Goal: Browse casually: Explore the website without a specific task or goal

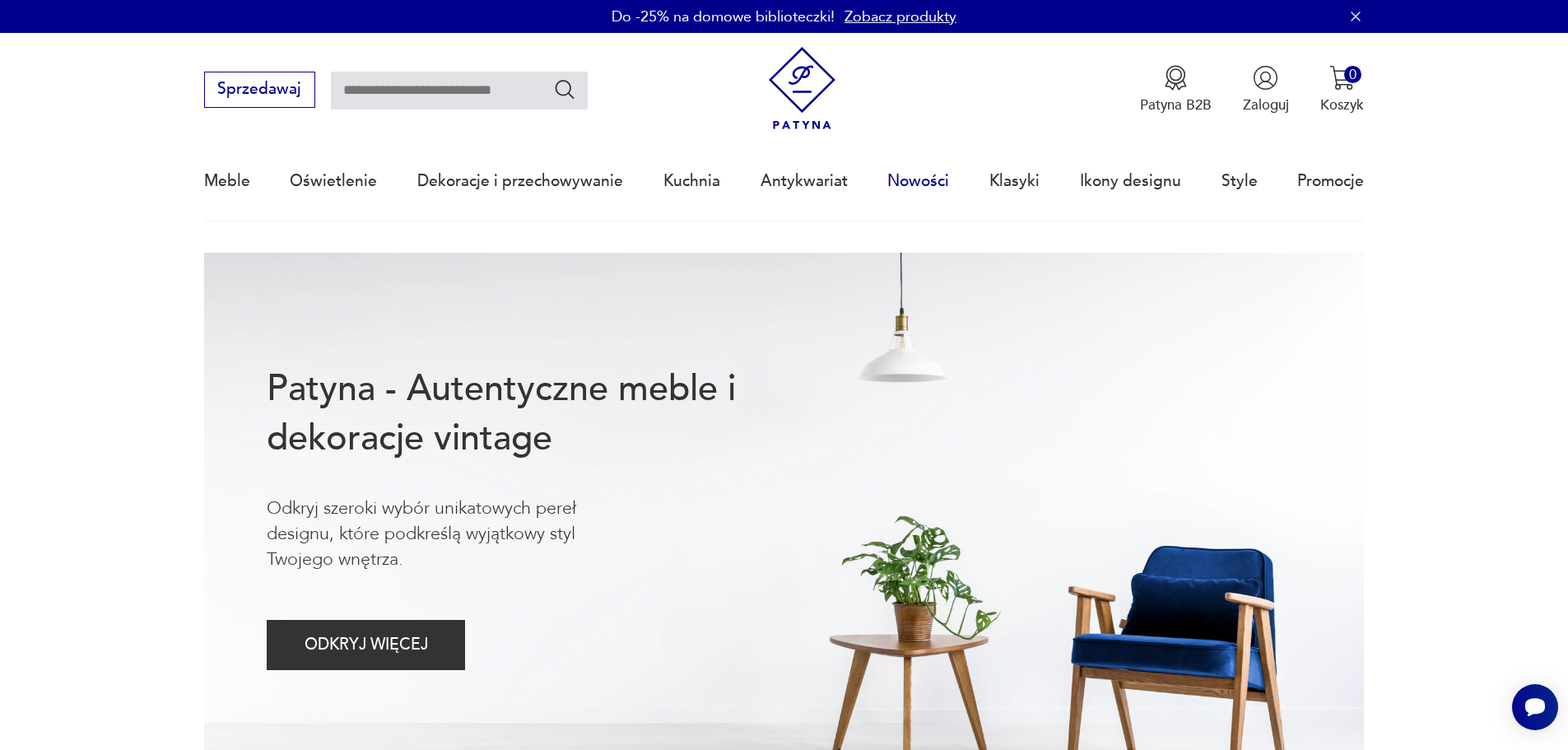
click at [910, 179] on link "Nowości" at bounding box center [918, 180] width 62 height 76
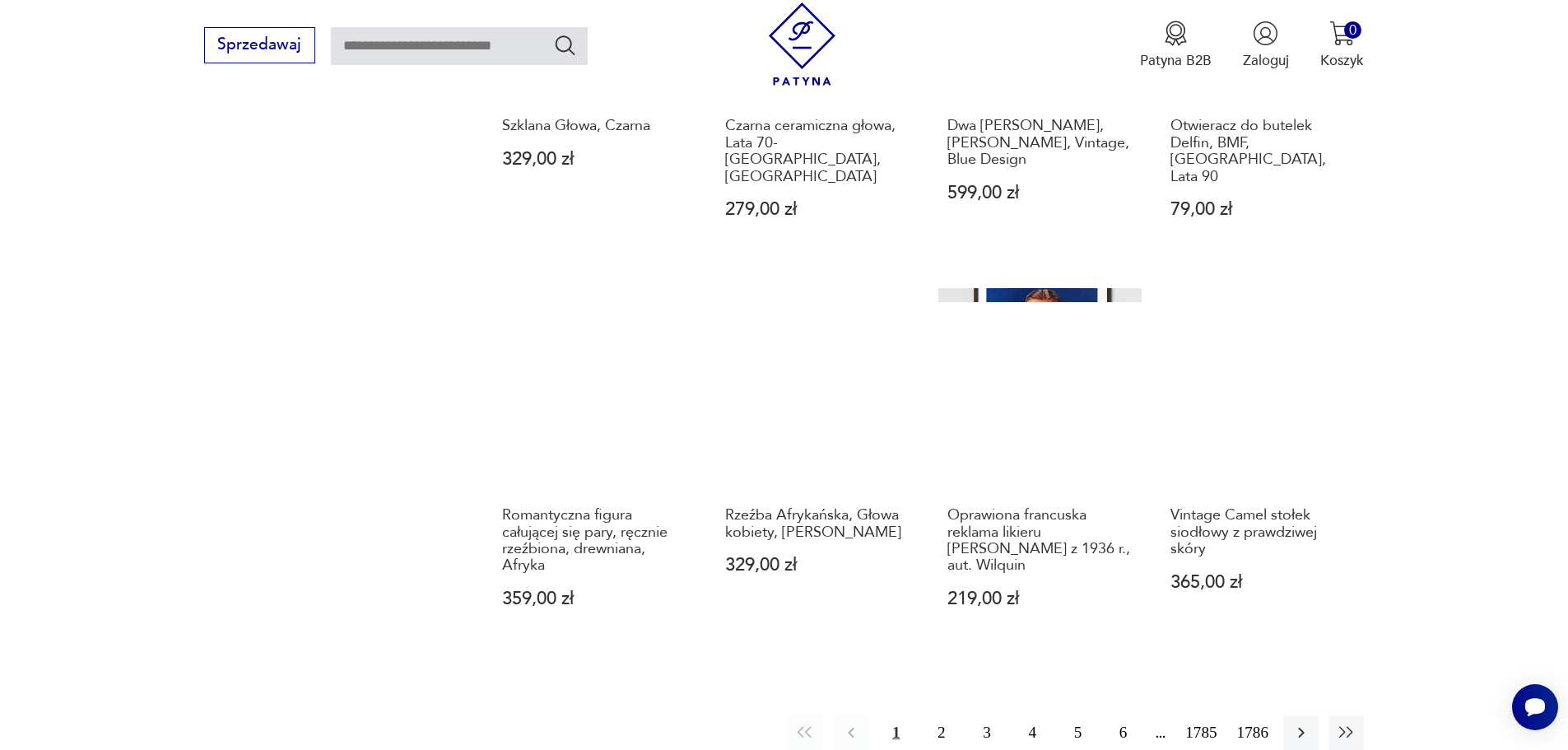
scroll to position [1512, 0]
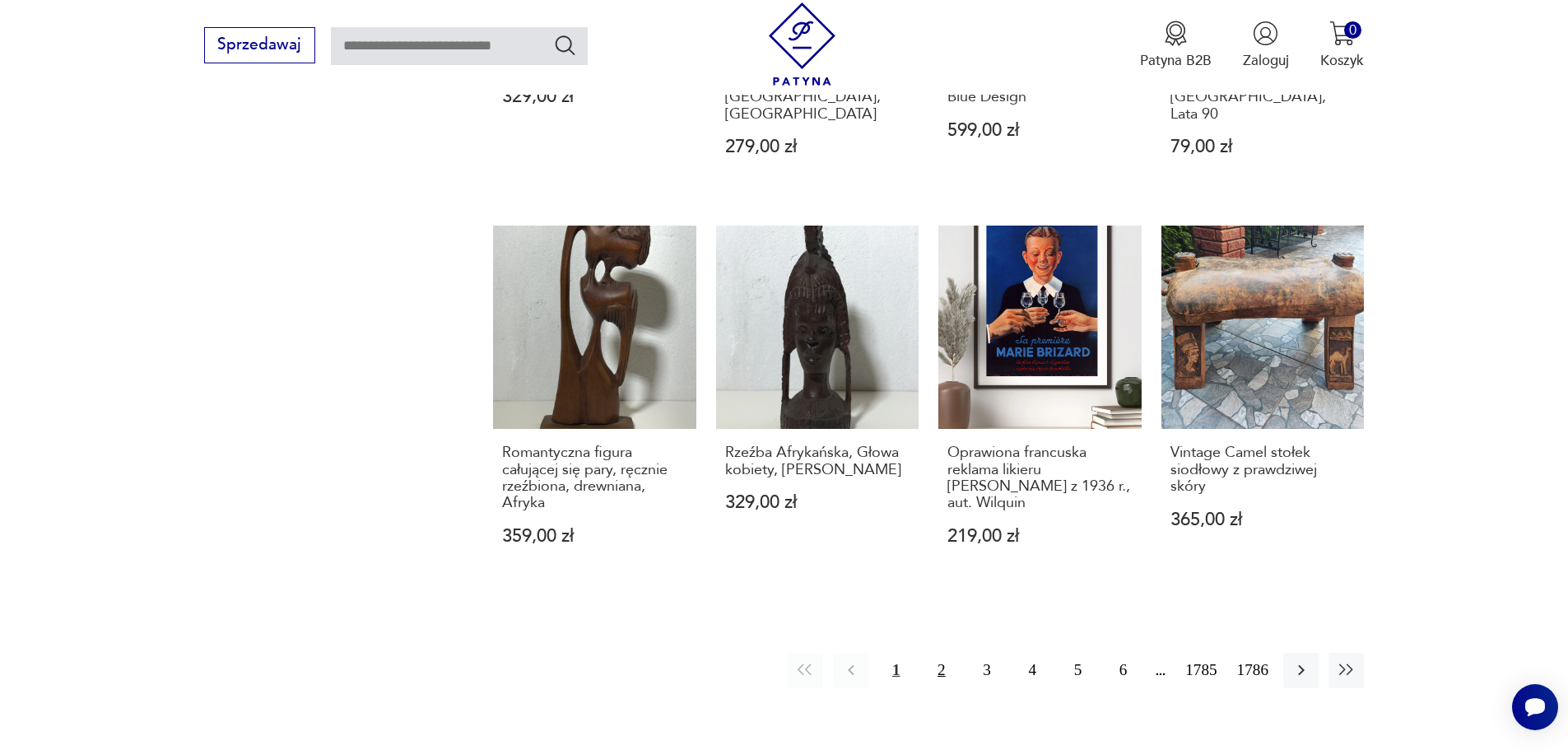
click at [931, 662] on button "2" at bounding box center [941, 671] width 36 height 36
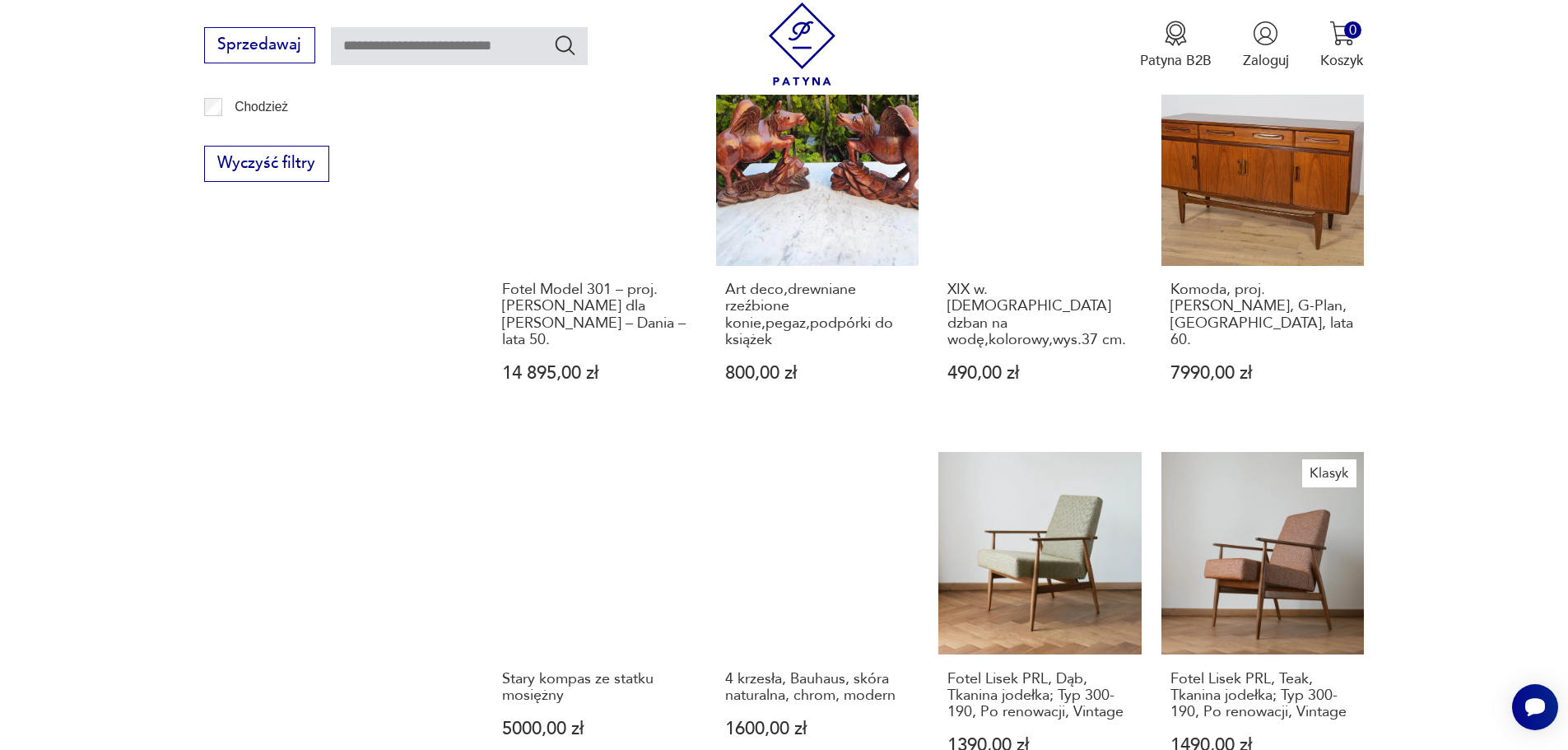
scroll to position [1513, 0]
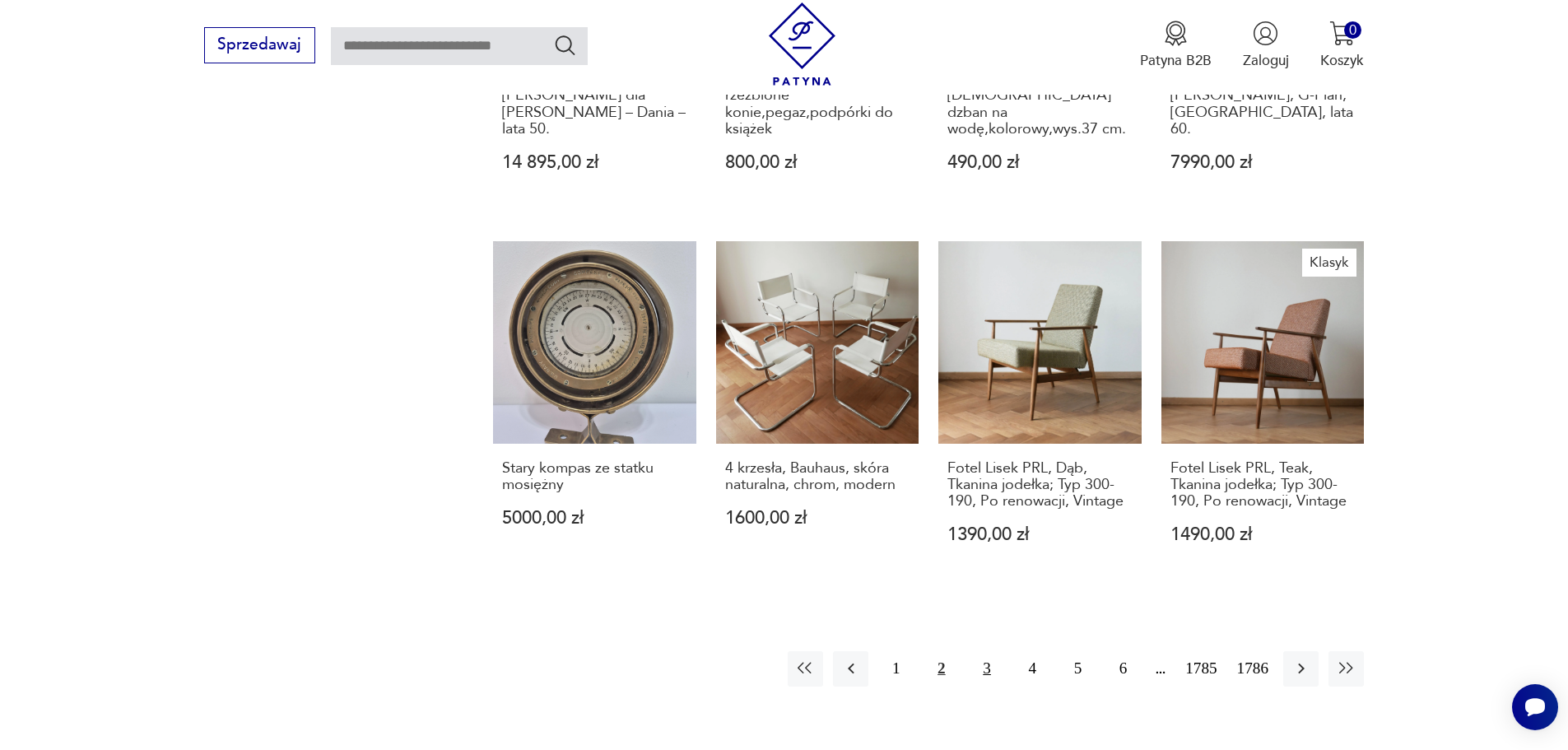
click at [983, 681] on button "3" at bounding box center [987, 669] width 36 height 36
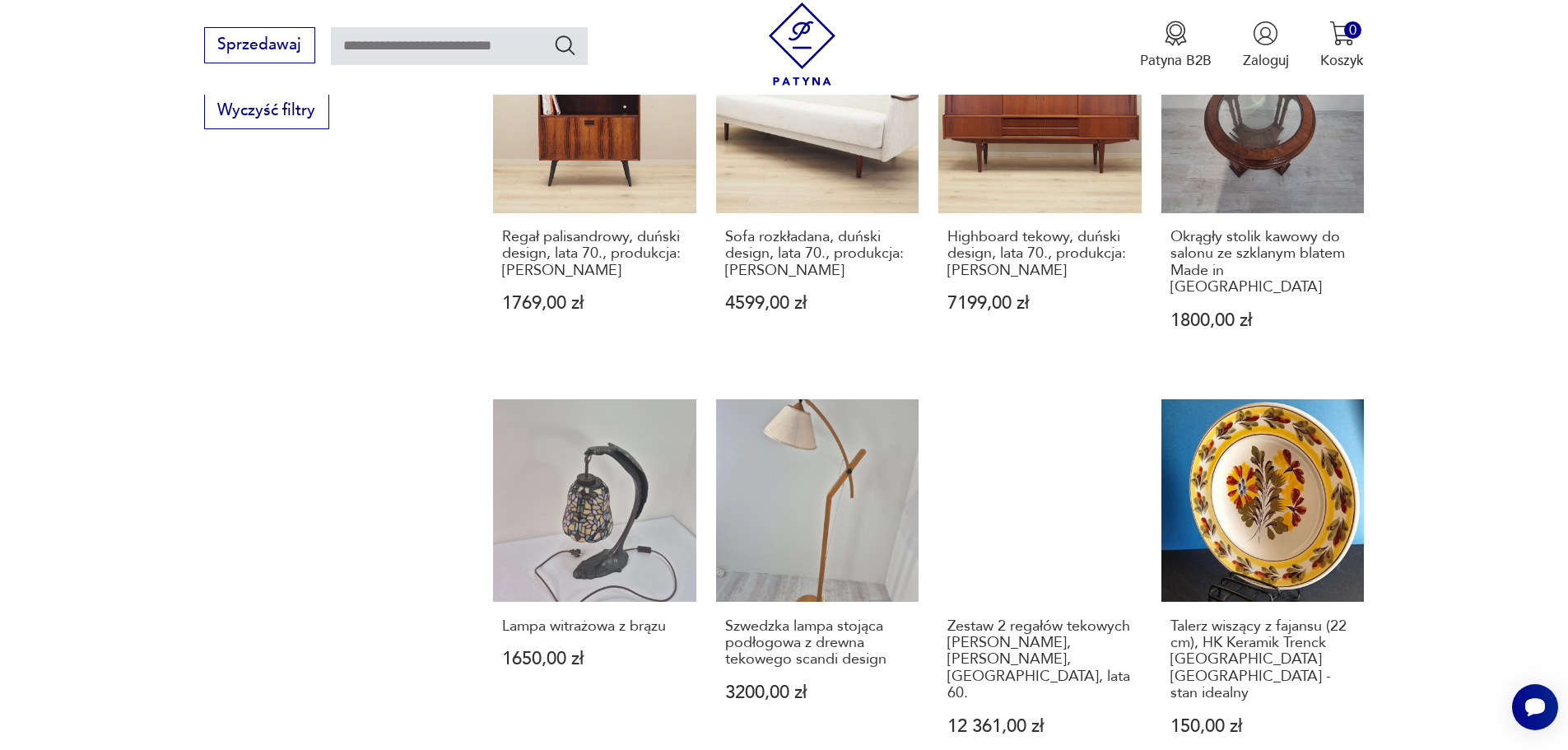
scroll to position [1513, 0]
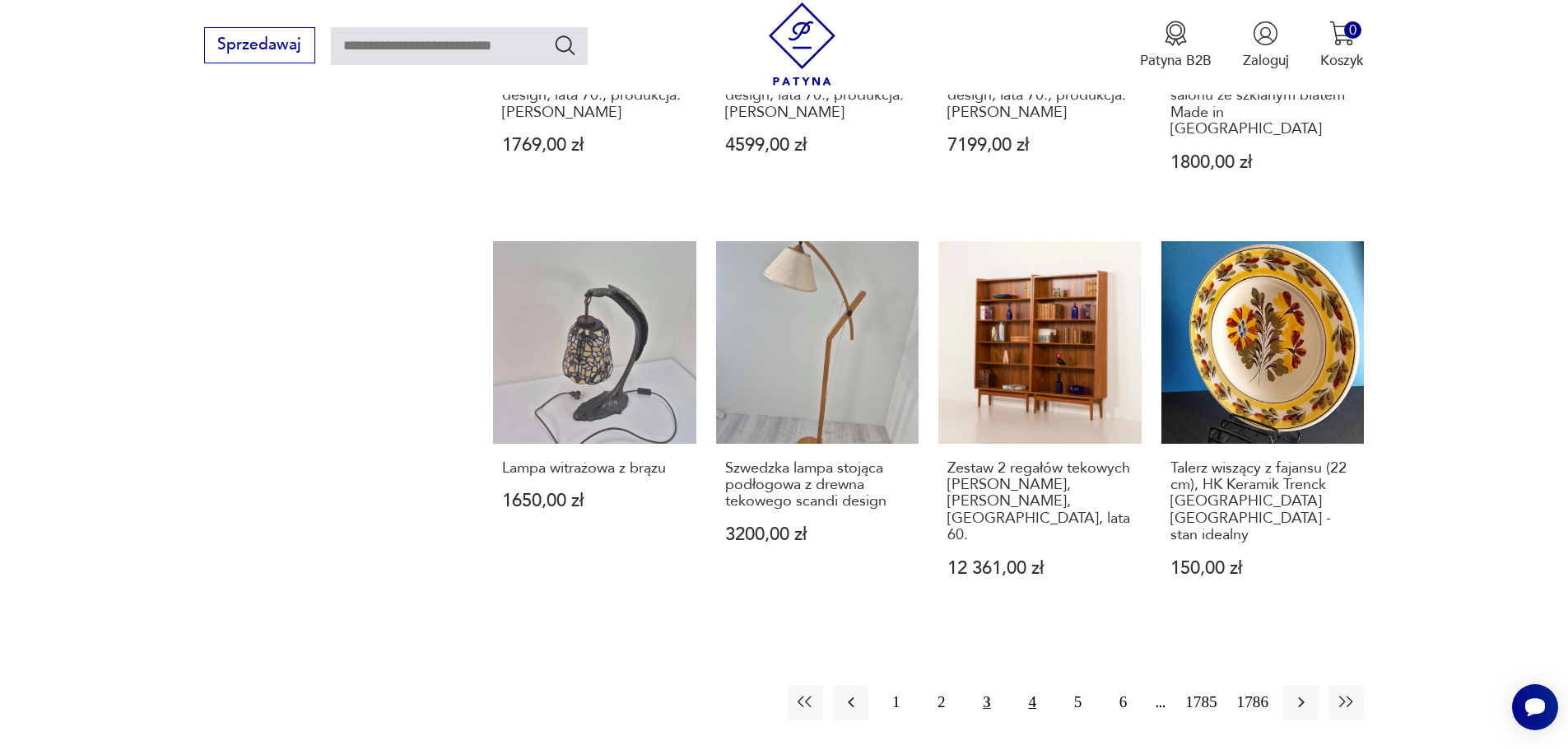
click at [1035, 685] on button "4" at bounding box center [1032, 703] width 36 height 36
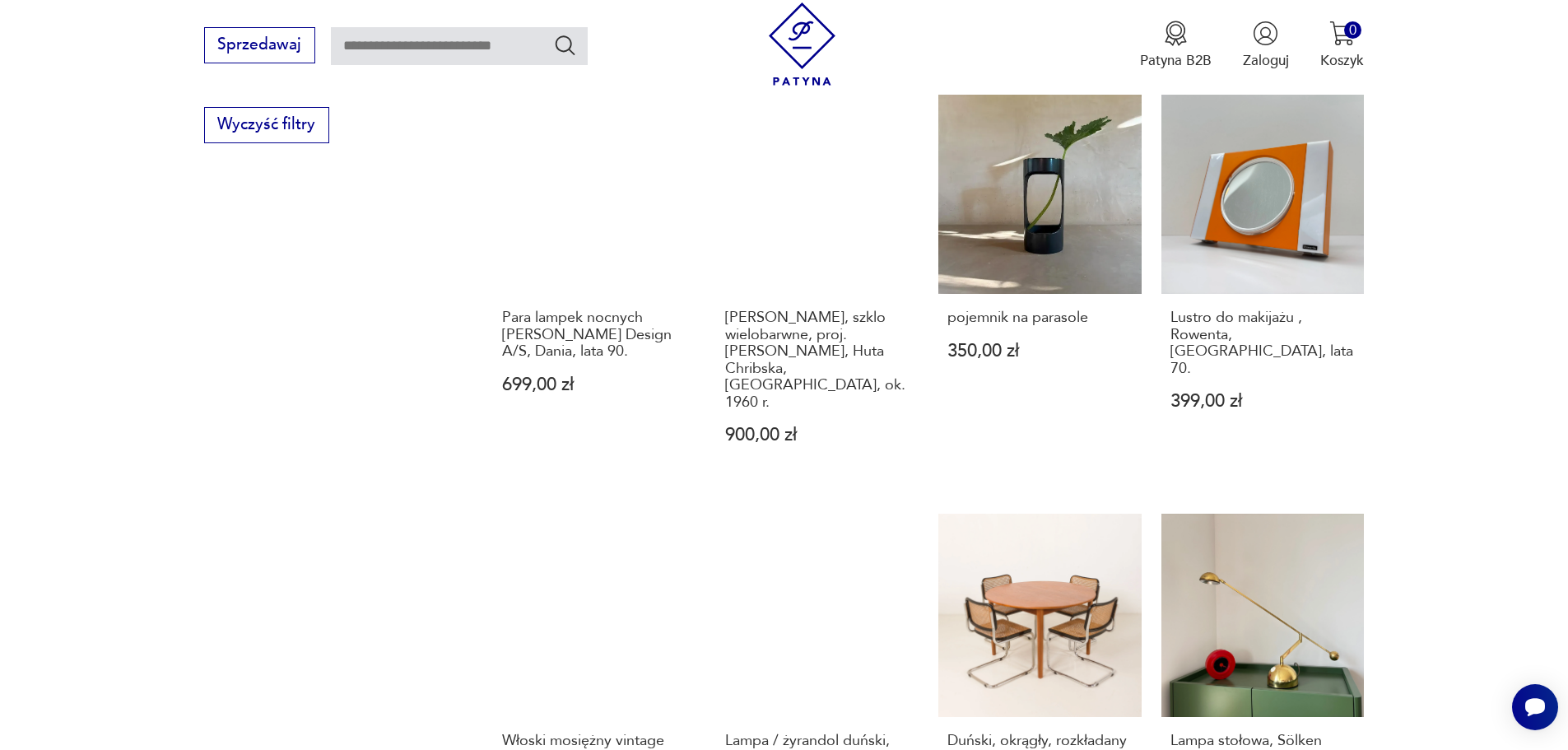
scroll to position [1513, 0]
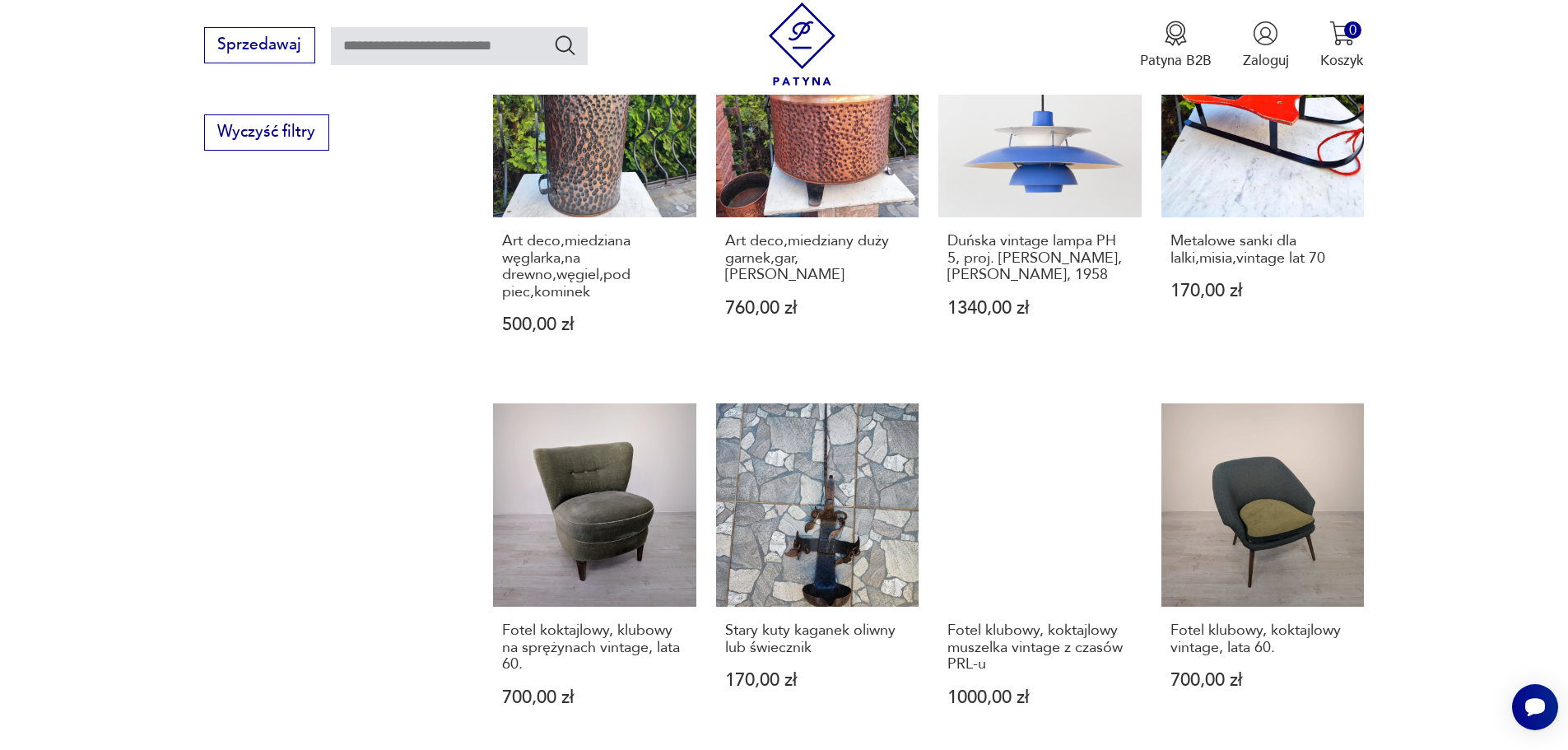
scroll to position [1513, 0]
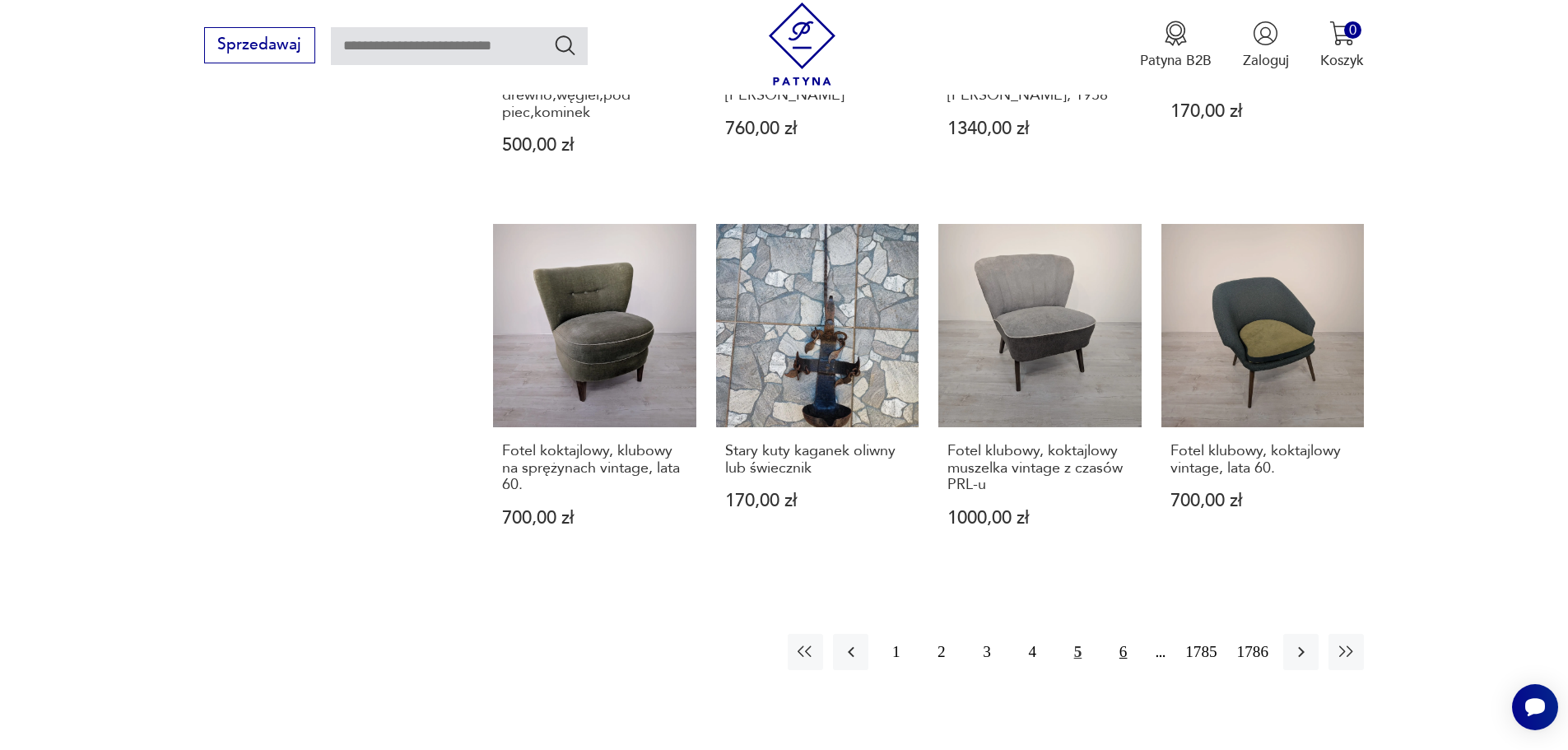
click at [1119, 634] on button "6" at bounding box center [1123, 652] width 36 height 36
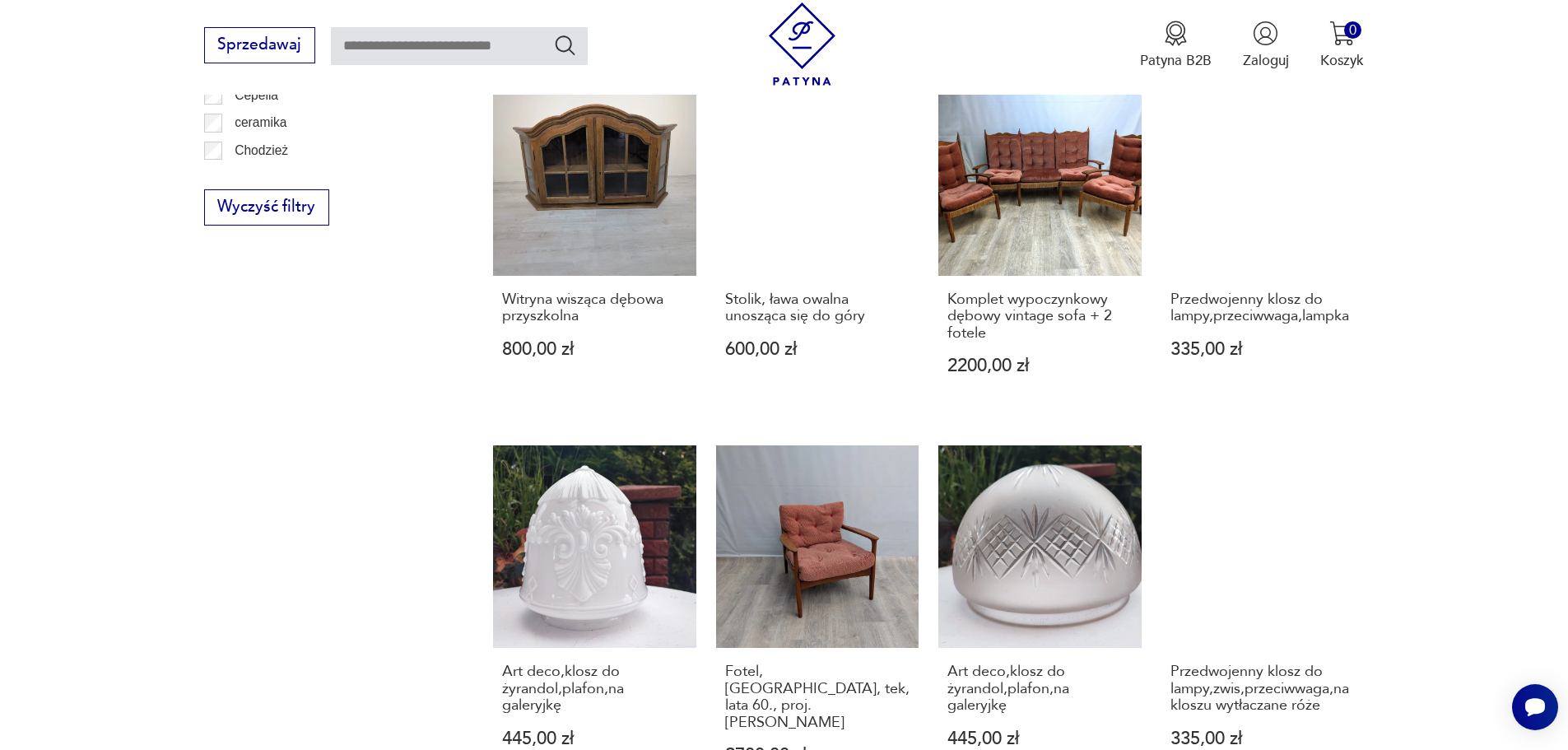
scroll to position [1431, 0]
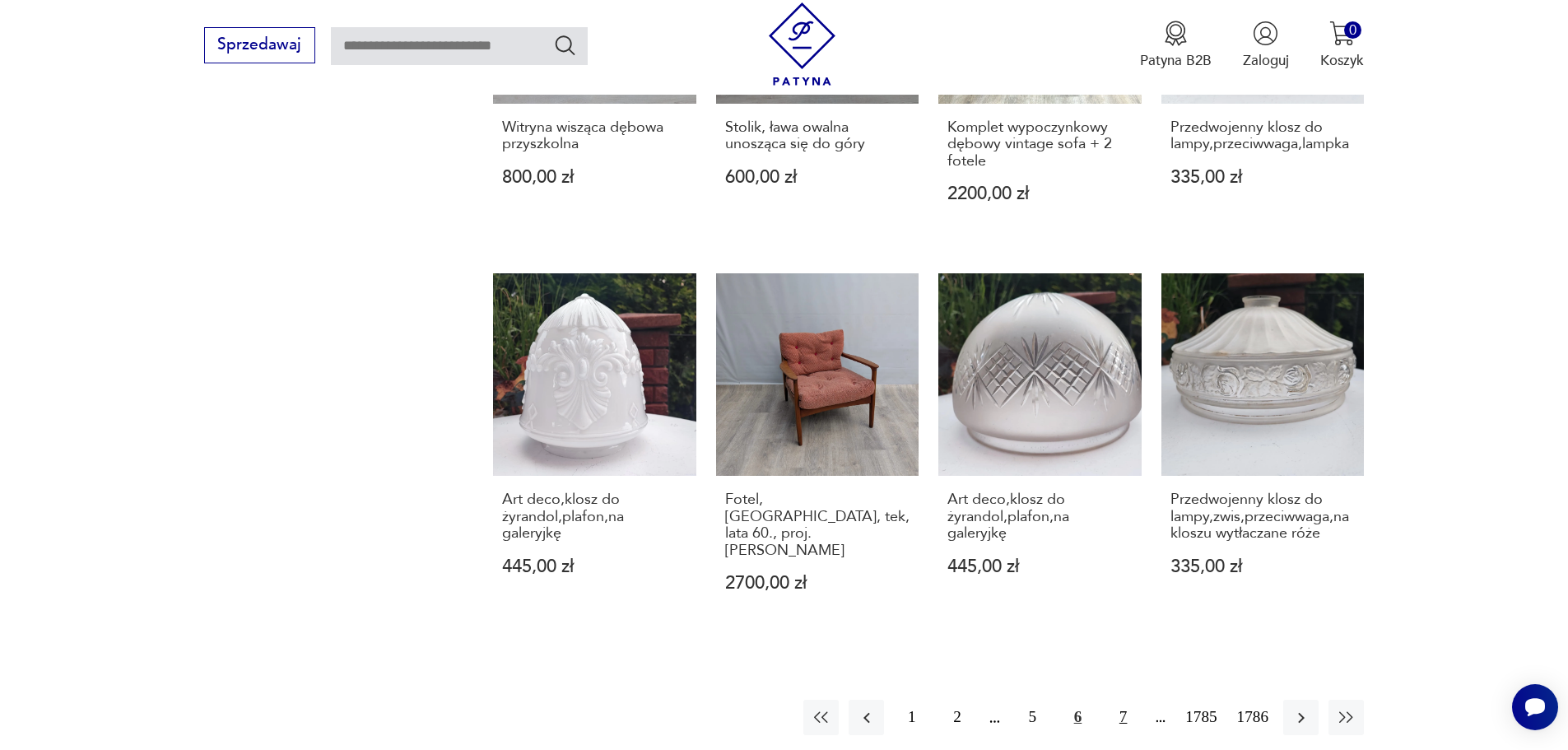
click at [1124, 699] on button "7" at bounding box center [1123, 717] width 36 height 36
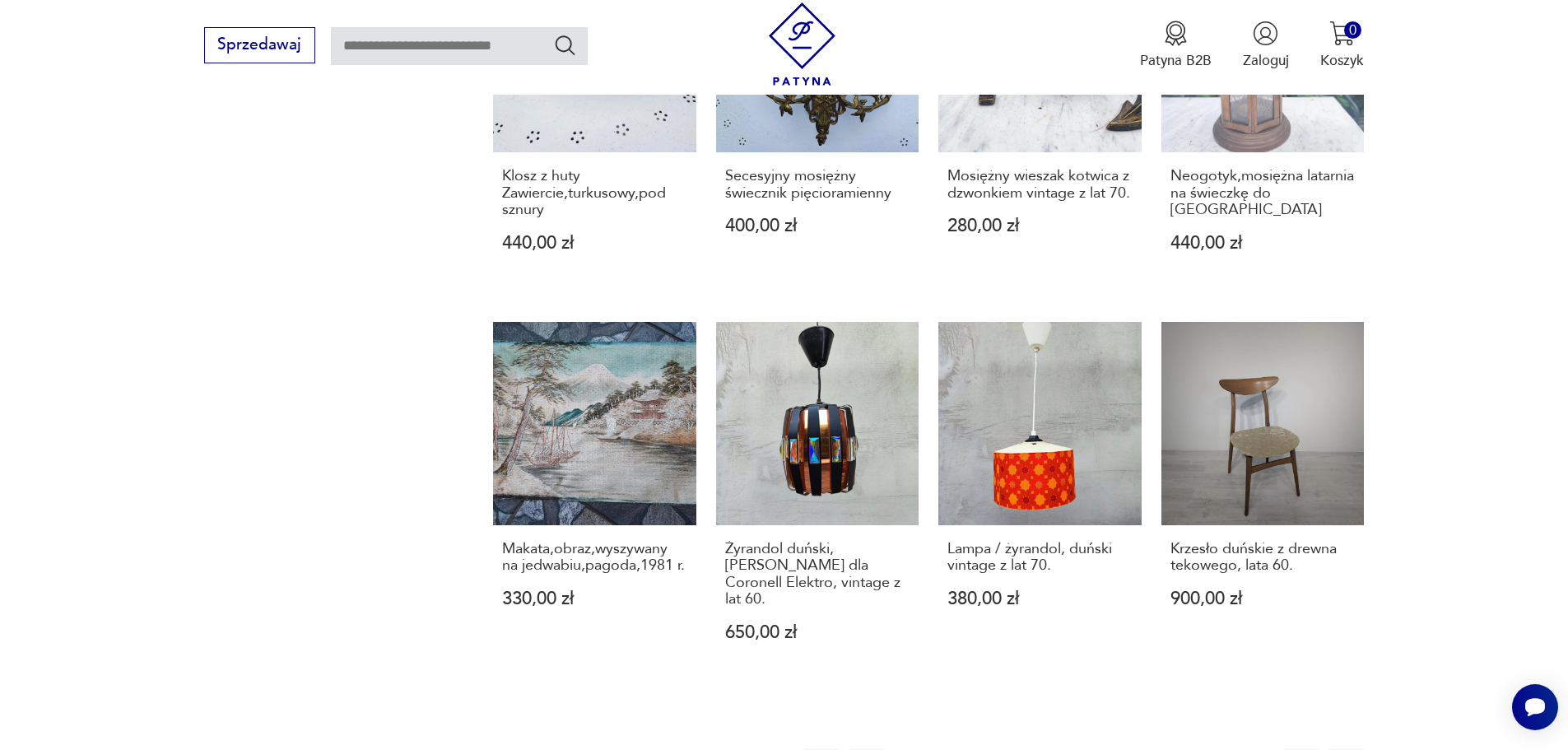
scroll to position [1513, 0]
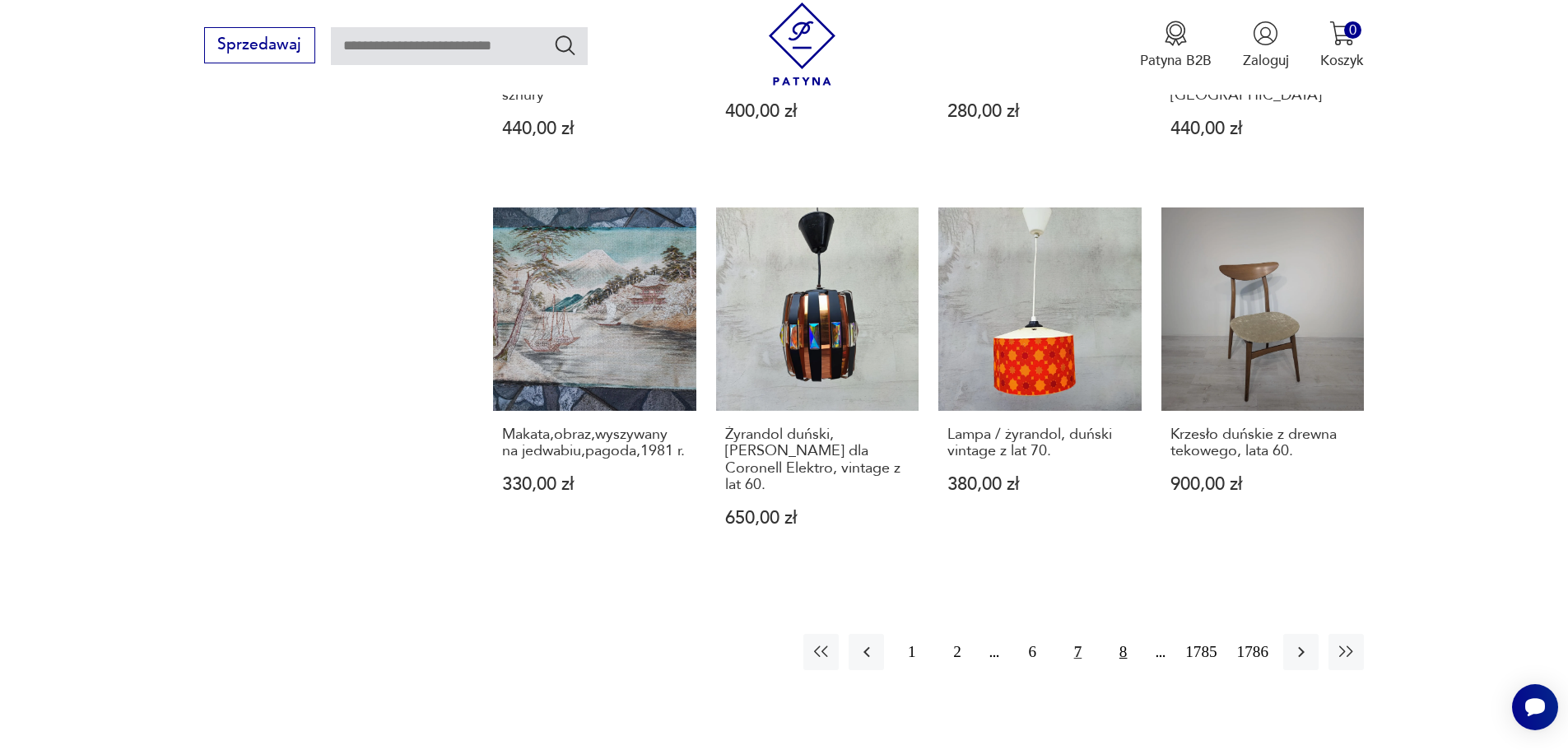
click at [1123, 637] on button "8" at bounding box center [1123, 652] width 36 height 36
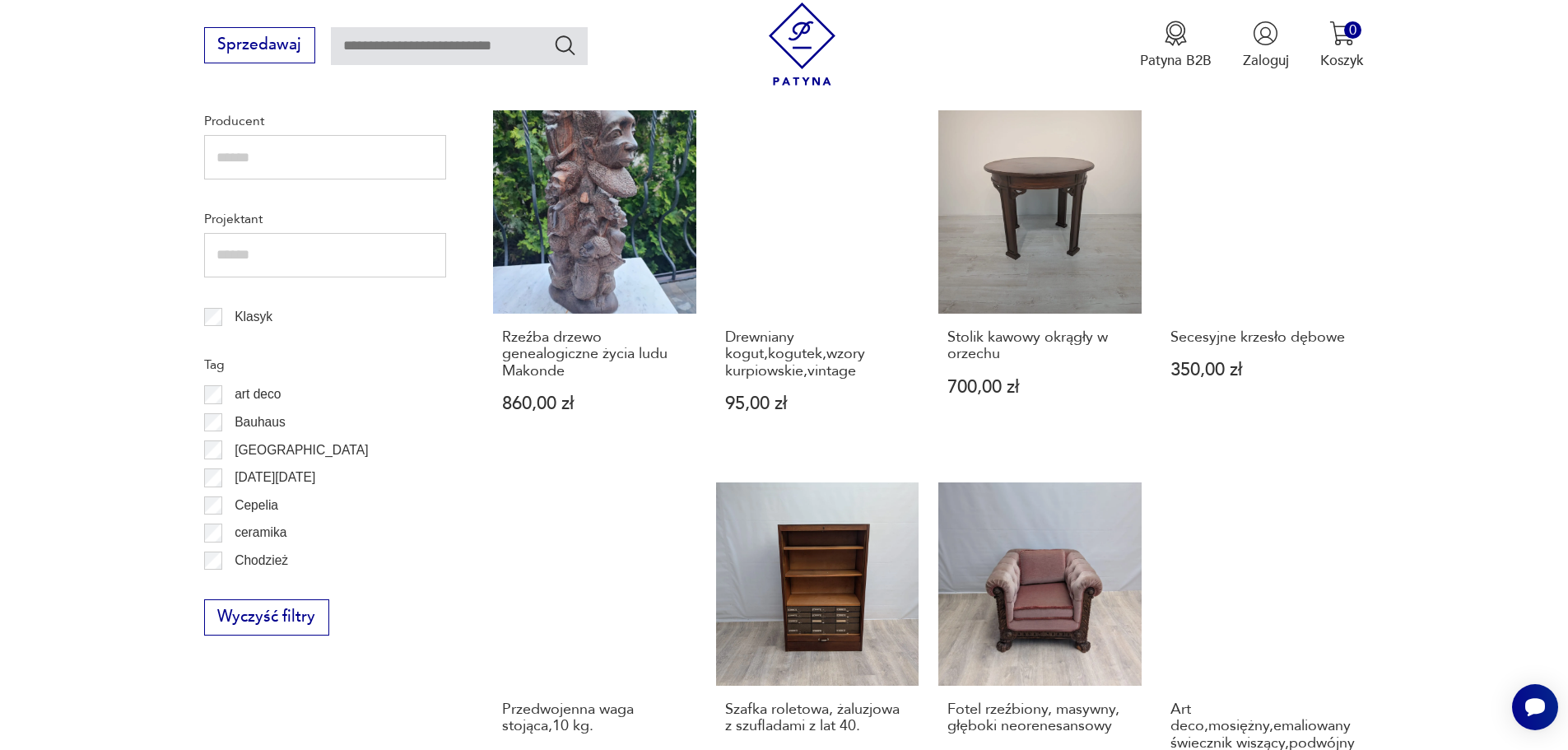
scroll to position [1102, 0]
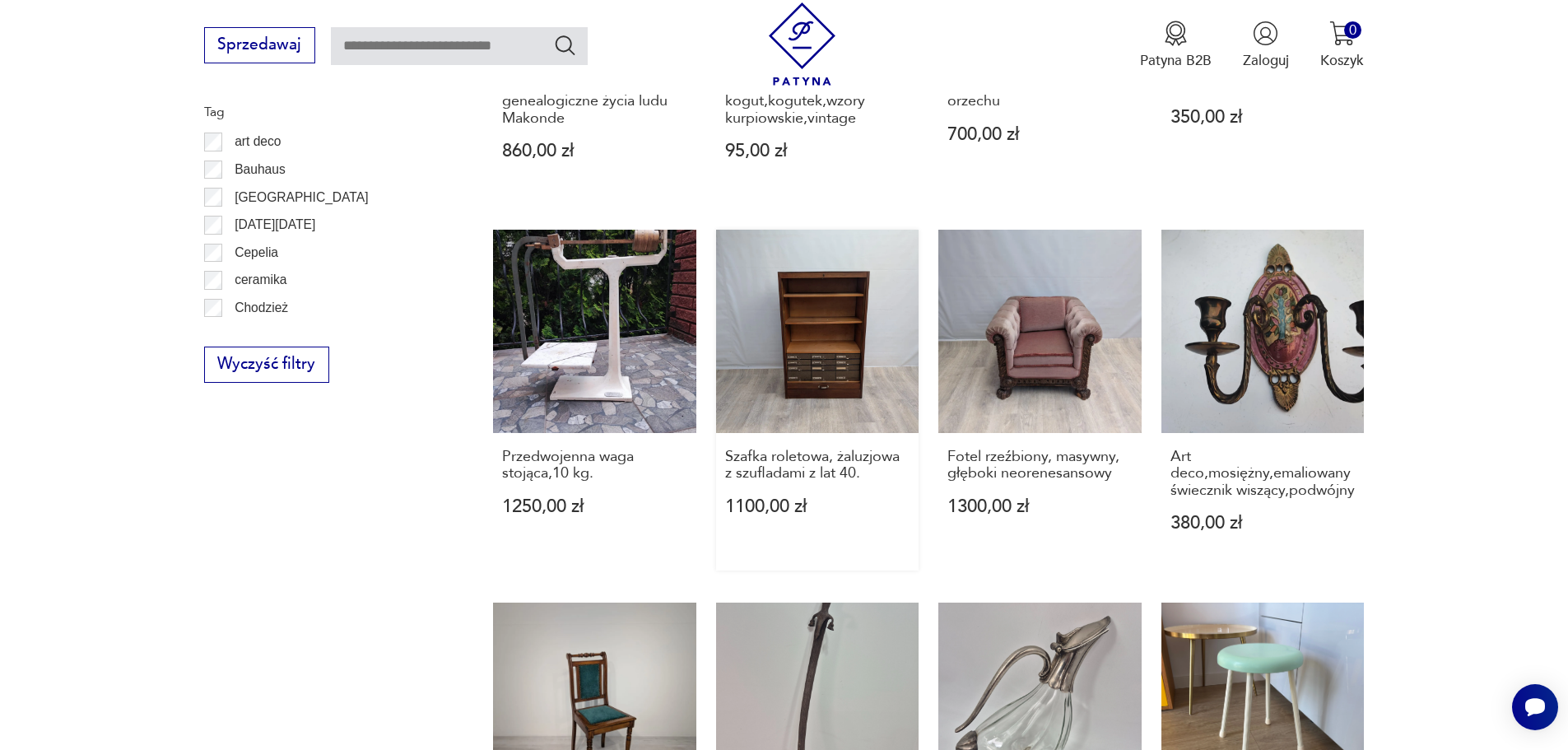
click at [829, 351] on link "Szafka roletowa, żaluzjowa z szufladami z lat 40. 1100,00 zł" at bounding box center [818, 400] width 204 height 341
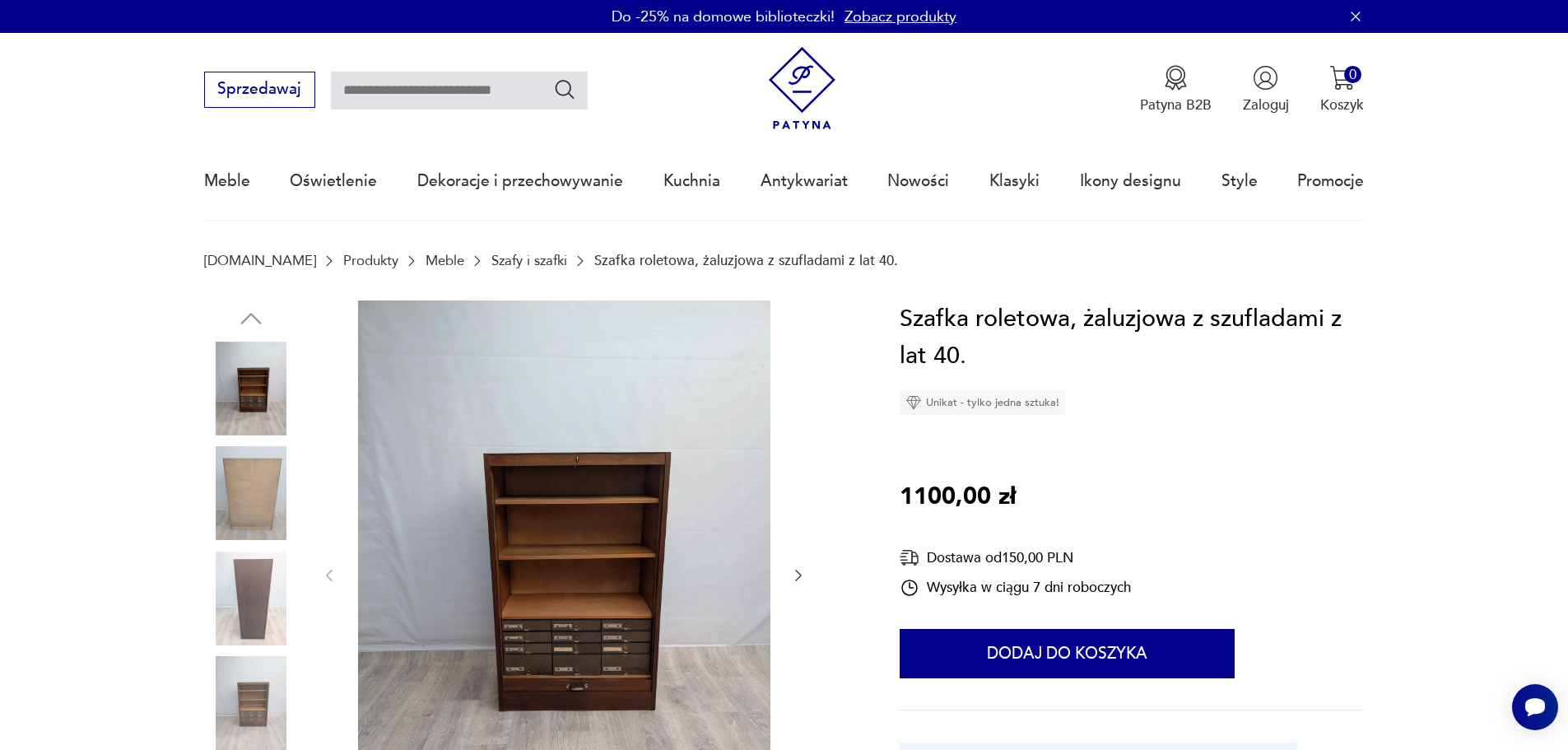
click at [683, 508] on img at bounding box center [564, 573] width 413 height 547
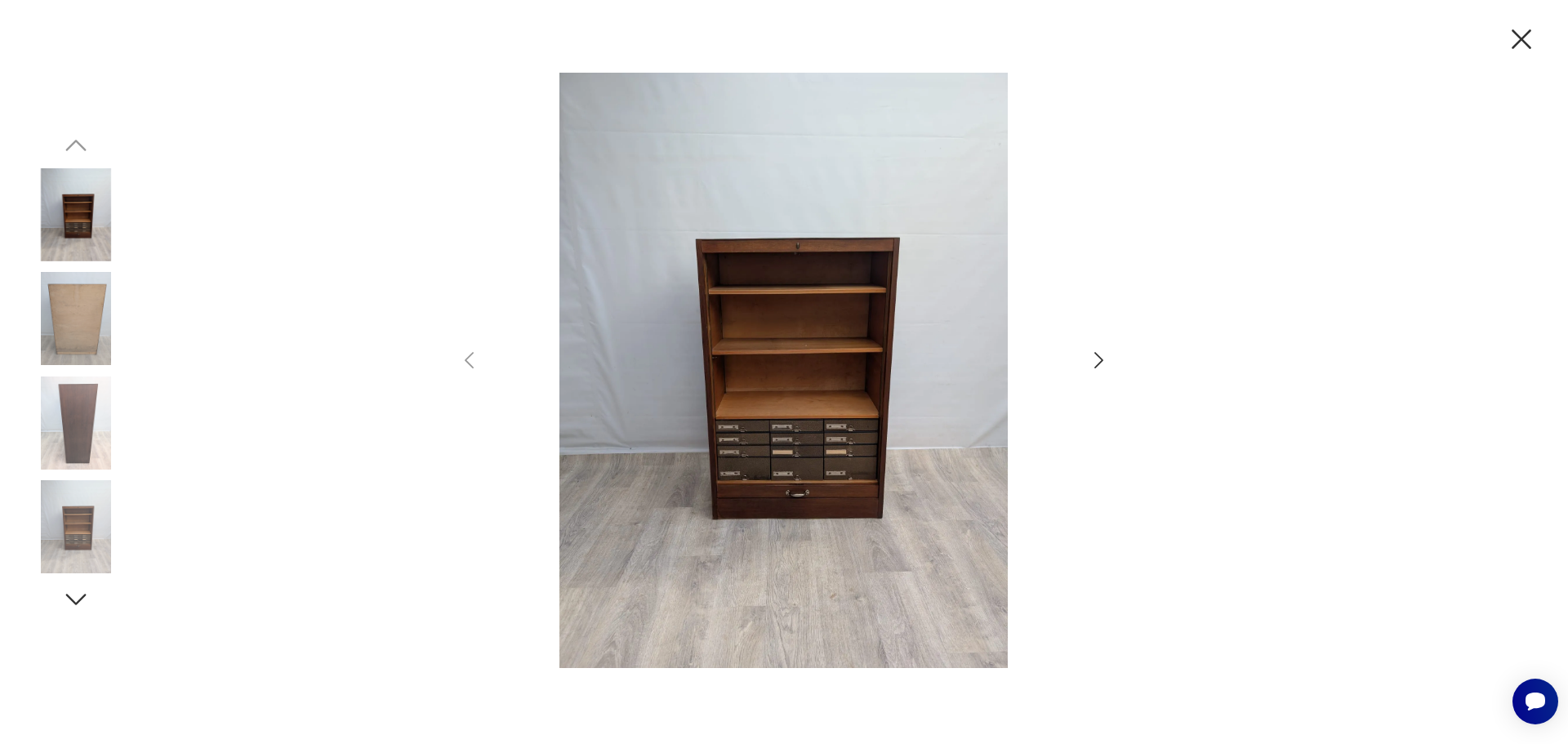
click at [52, 563] on img at bounding box center [75, 526] width 93 height 93
click at [81, 593] on icon "button" at bounding box center [75, 599] width 29 height 29
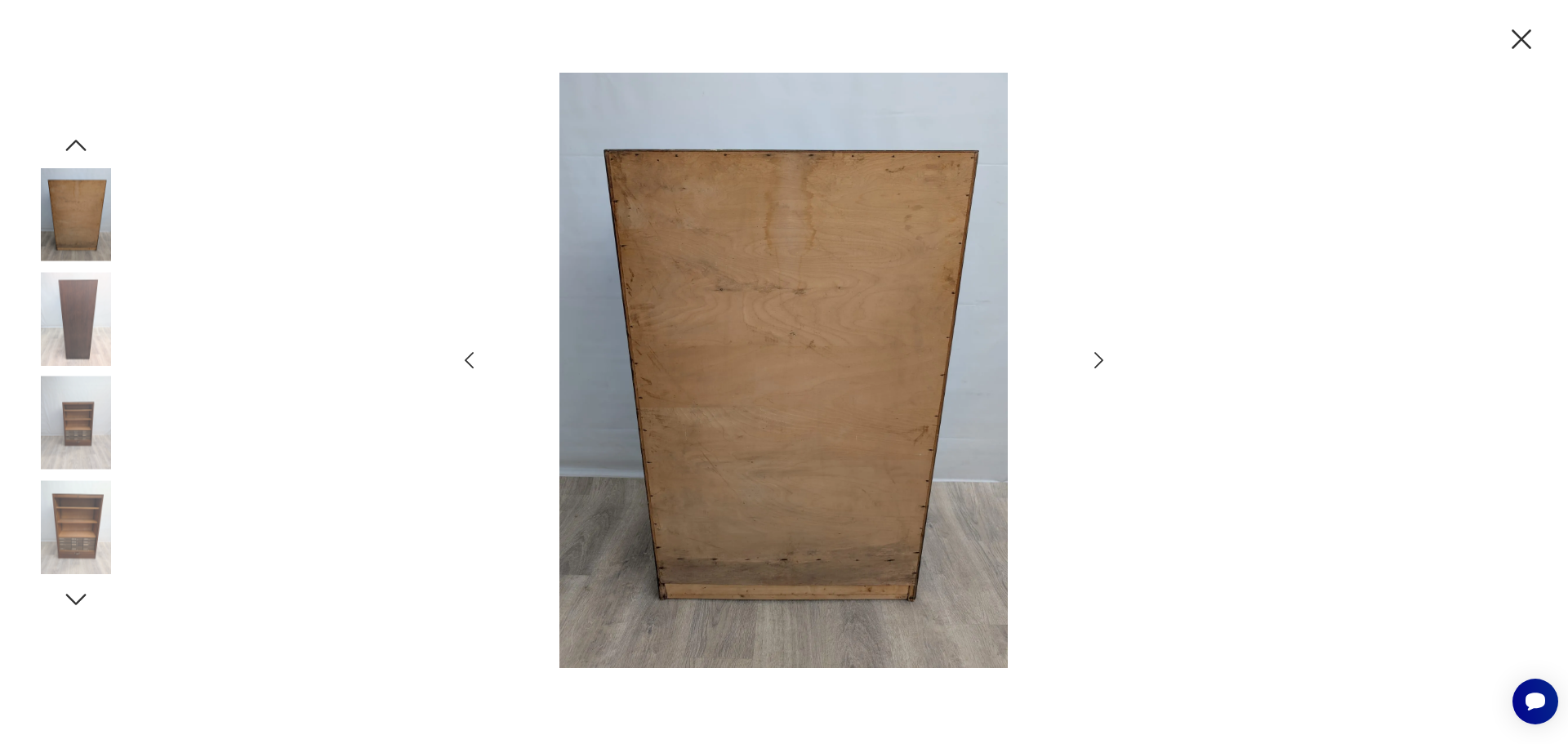
click at [72, 558] on img at bounding box center [75, 526] width 93 height 93
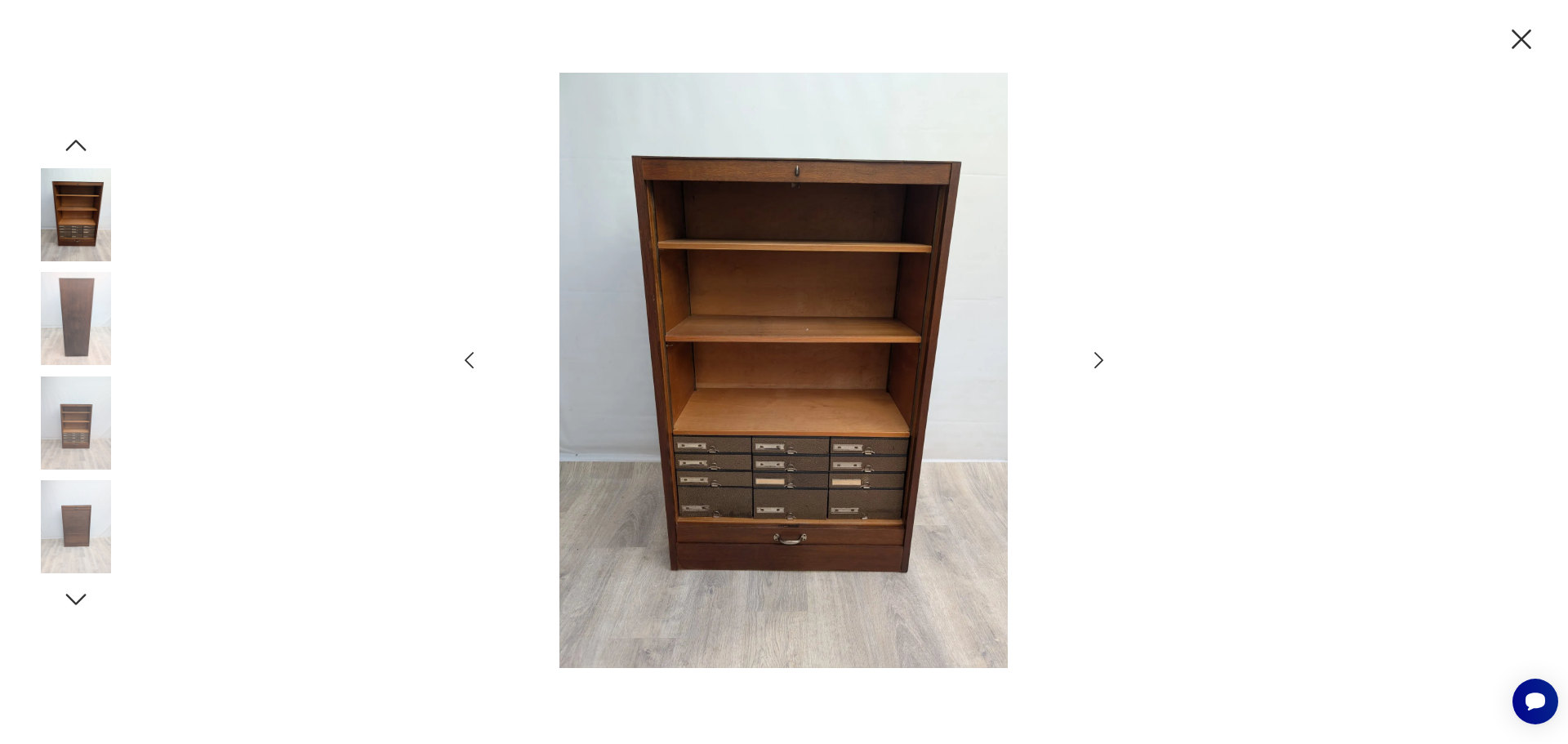
click at [782, 544] on img at bounding box center [784, 370] width 567 height 595
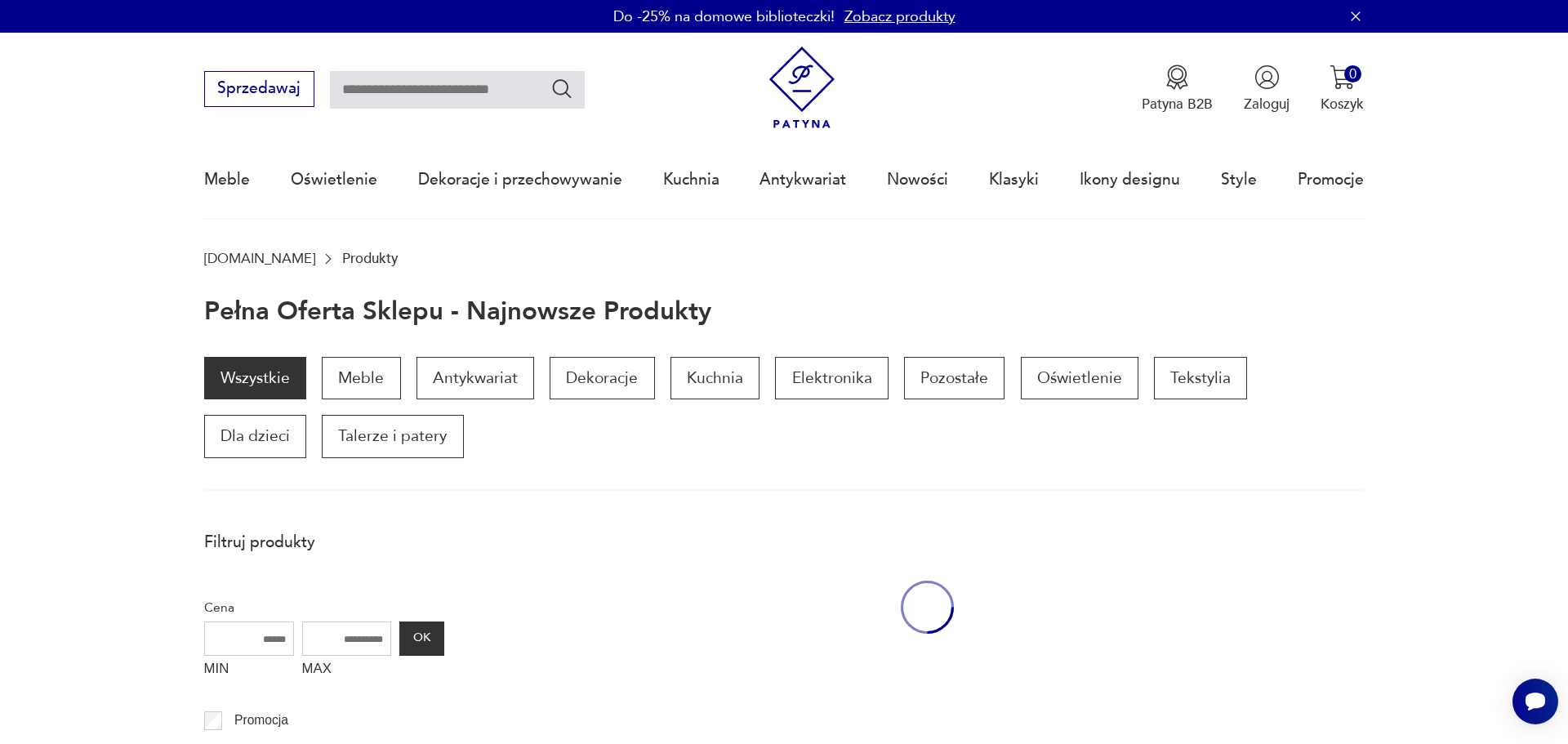
scroll to position [1093, 0]
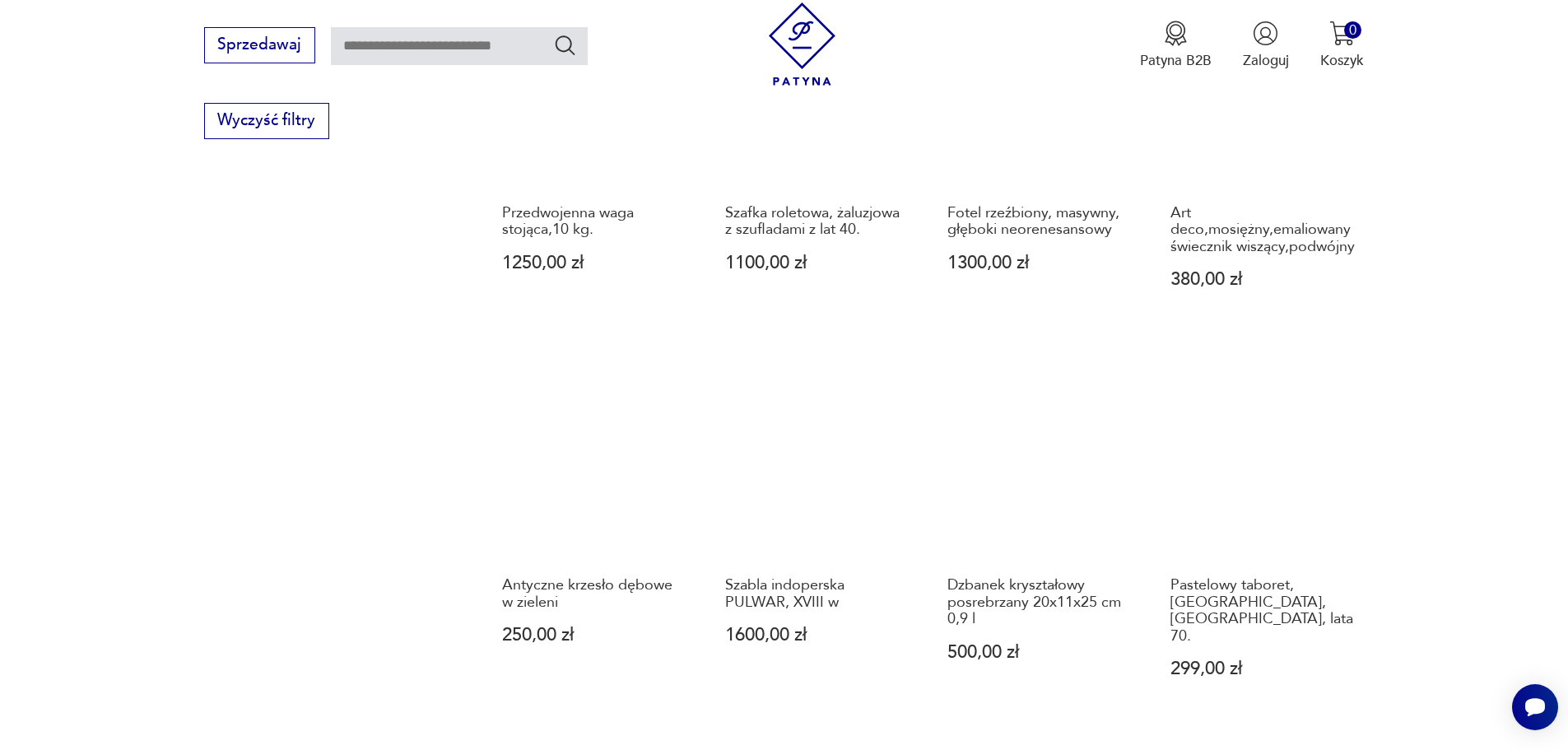
scroll to position [1512, 0]
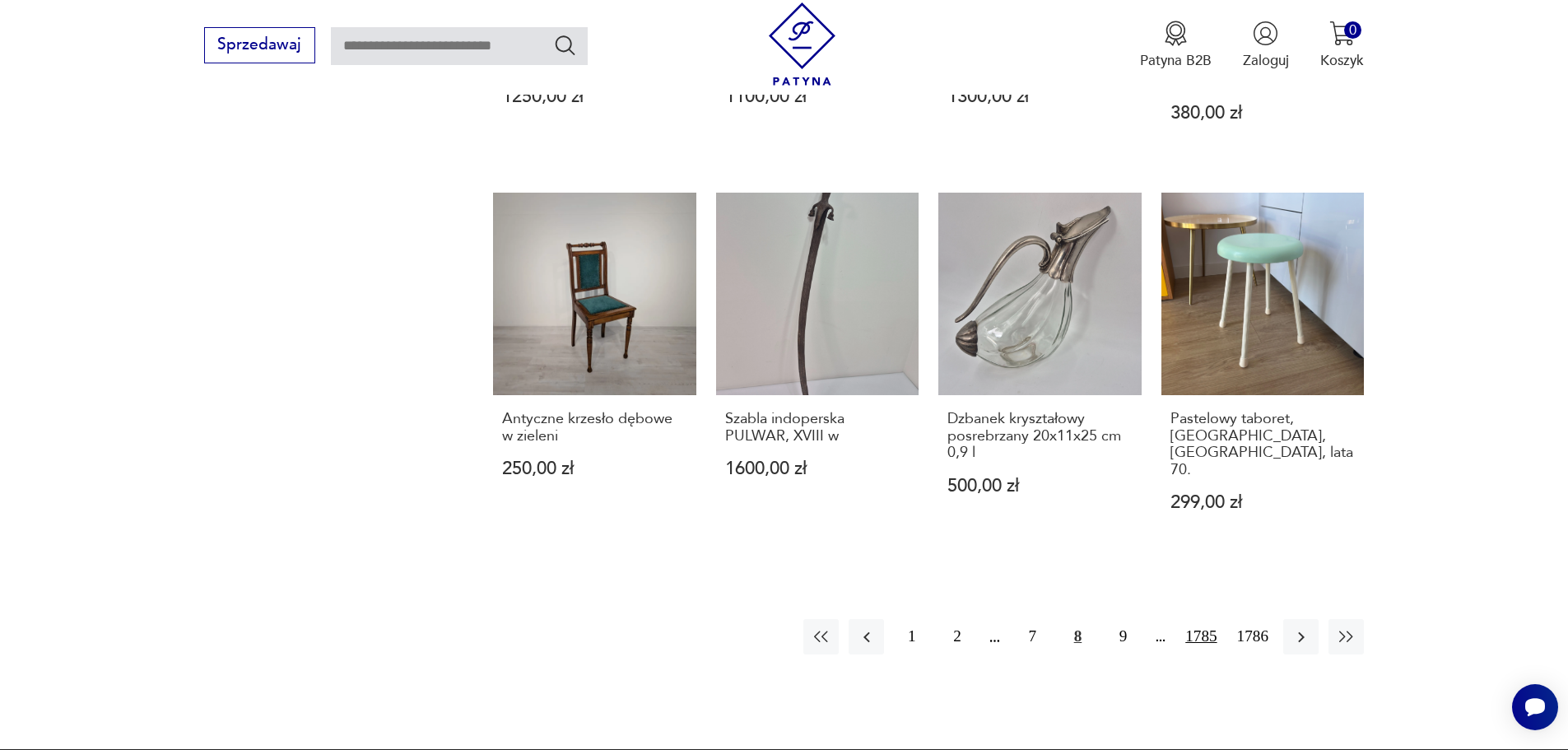
drag, startPoint x: 1115, startPoint y: 621, endPoint x: 1194, endPoint y: 624, distance: 79.1
click at [1115, 621] on button "9" at bounding box center [1123, 637] width 36 height 36
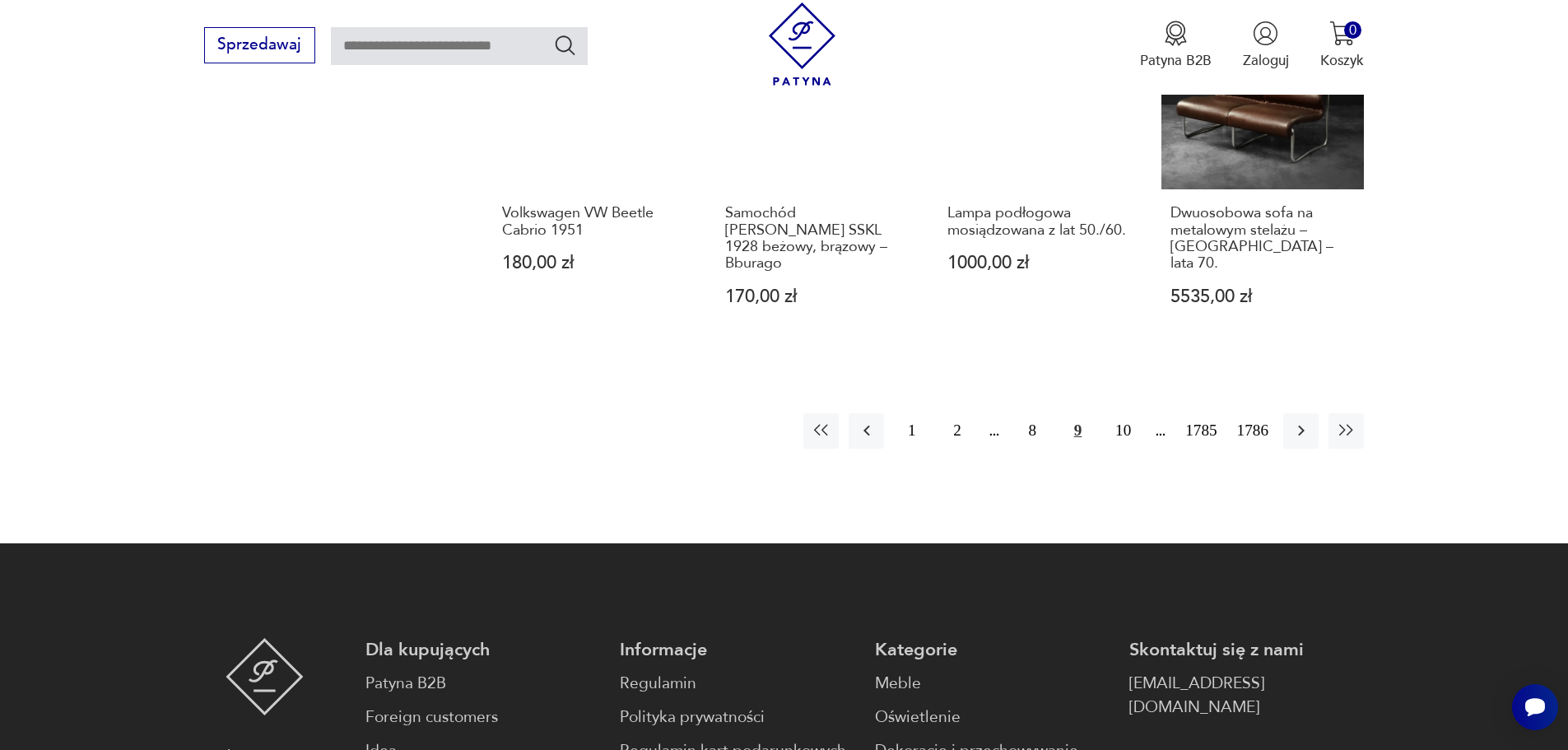
scroll to position [1761, 0]
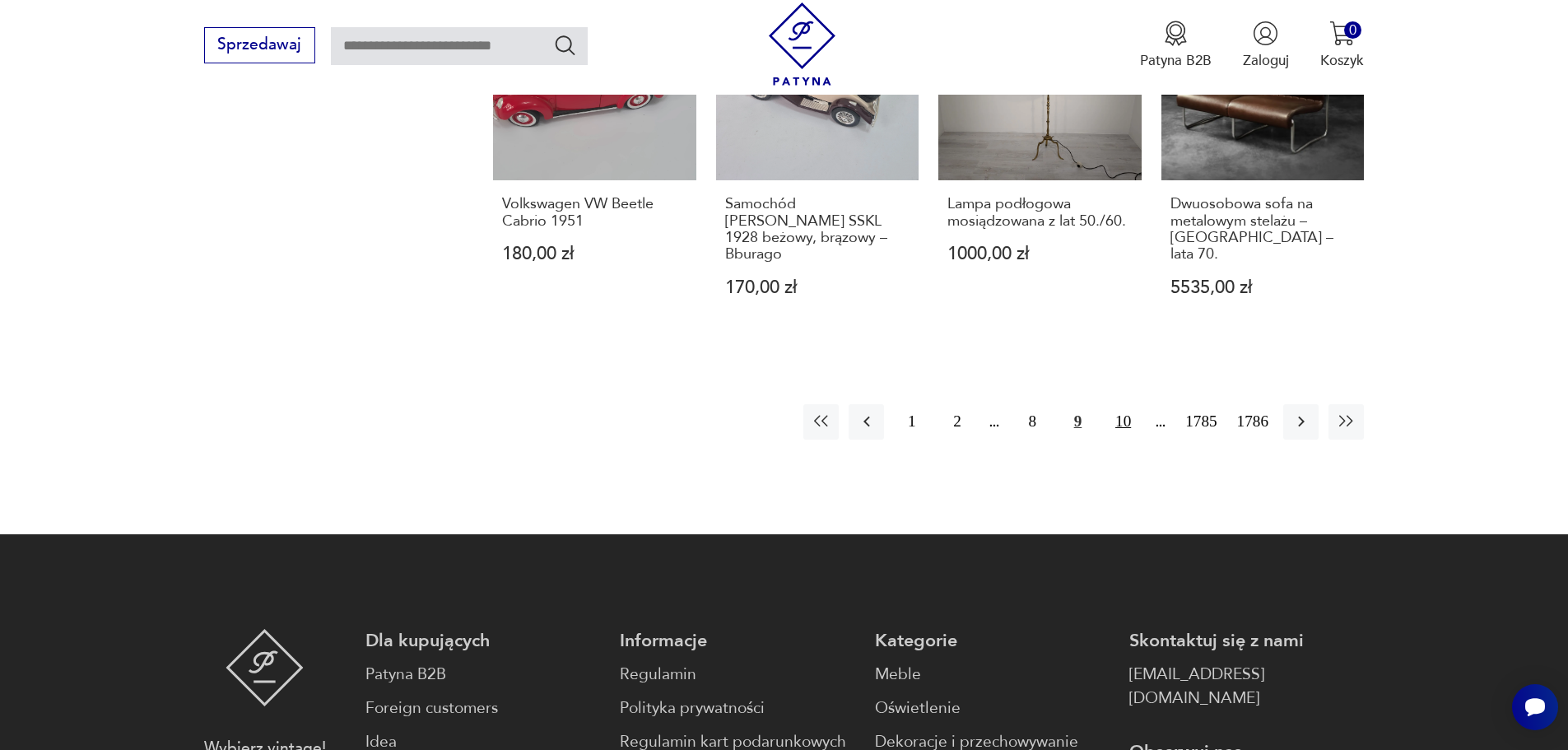
click at [1122, 404] on button "10" at bounding box center [1123, 422] width 36 height 36
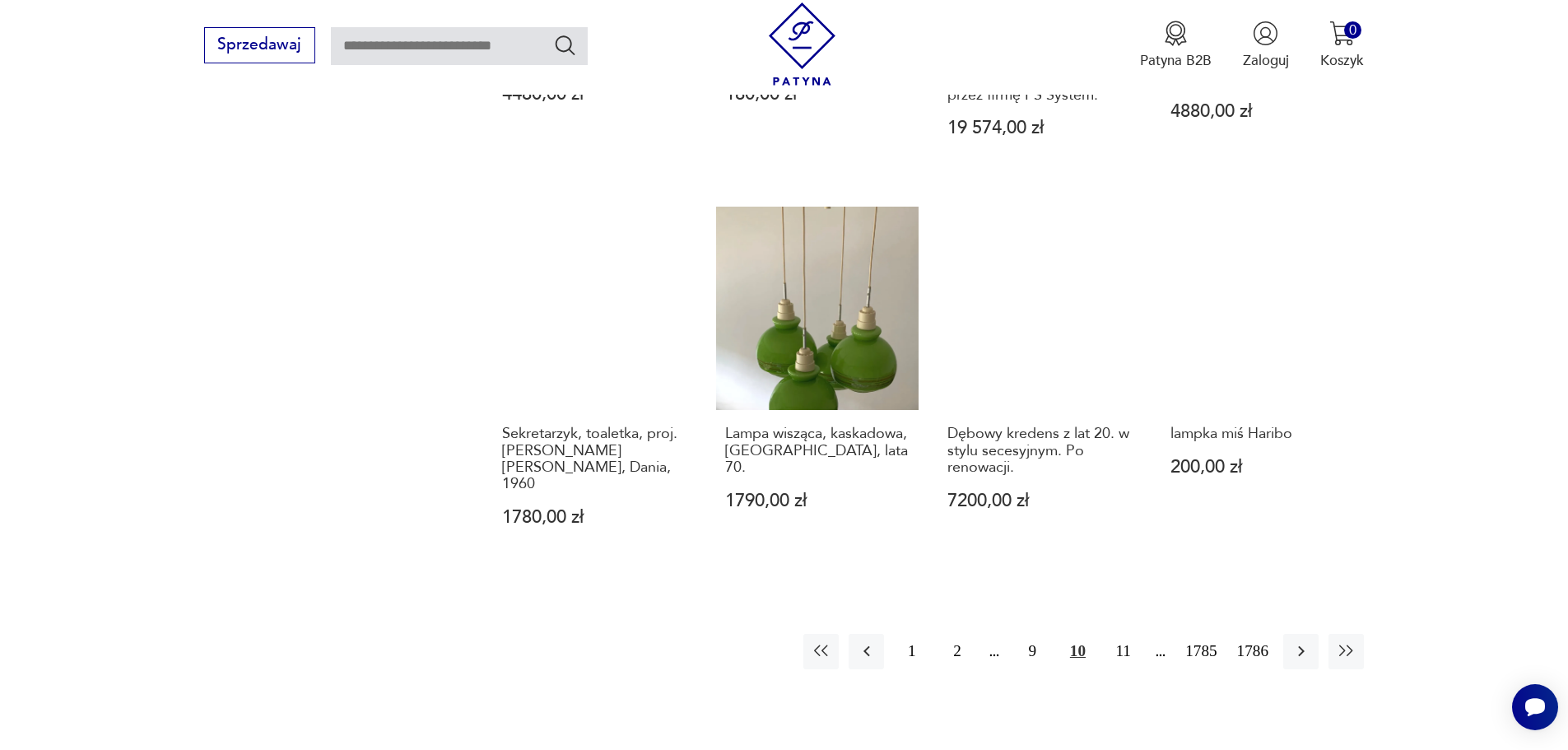
scroll to position [1843, 0]
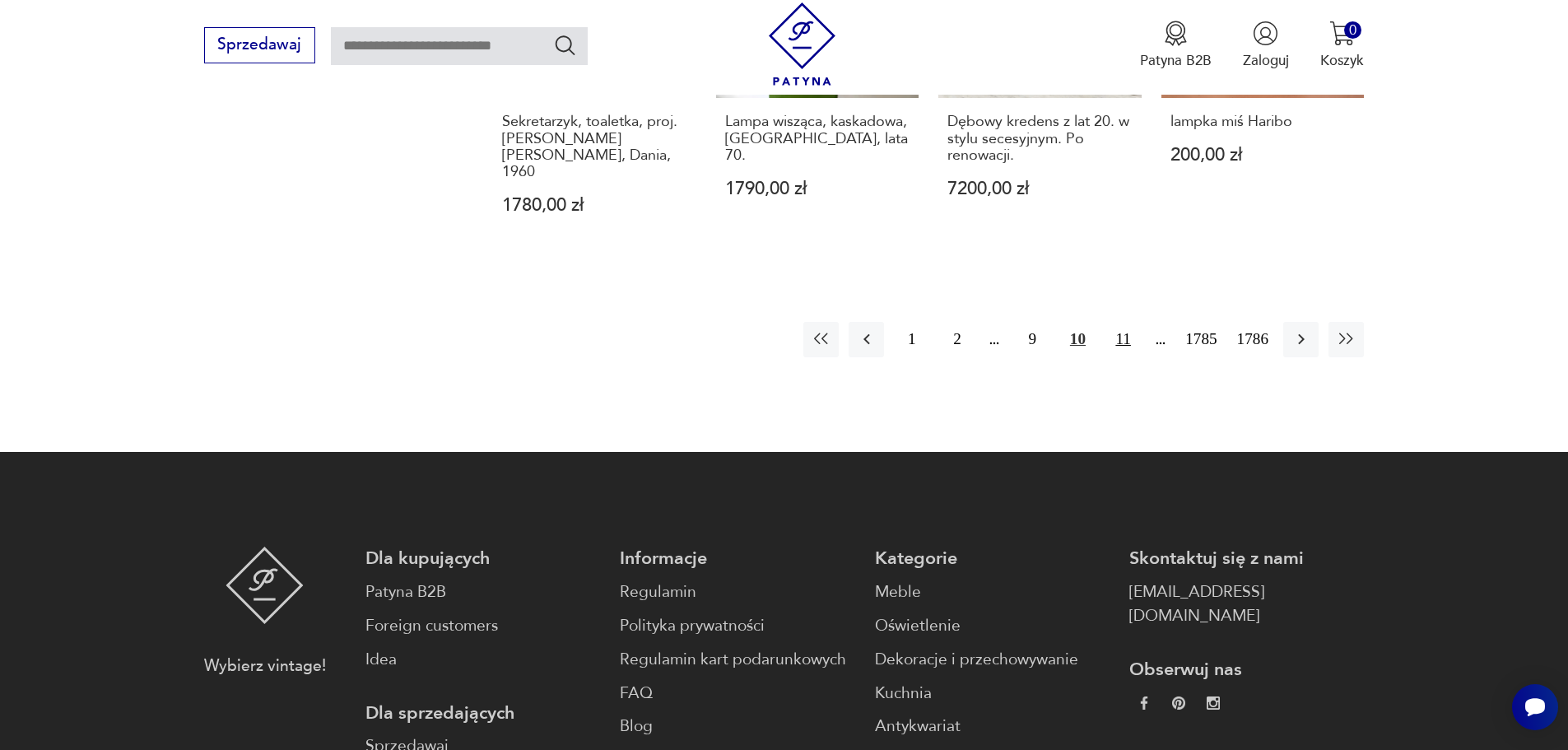
click at [1119, 321] on button "11" at bounding box center [1123, 339] width 36 height 36
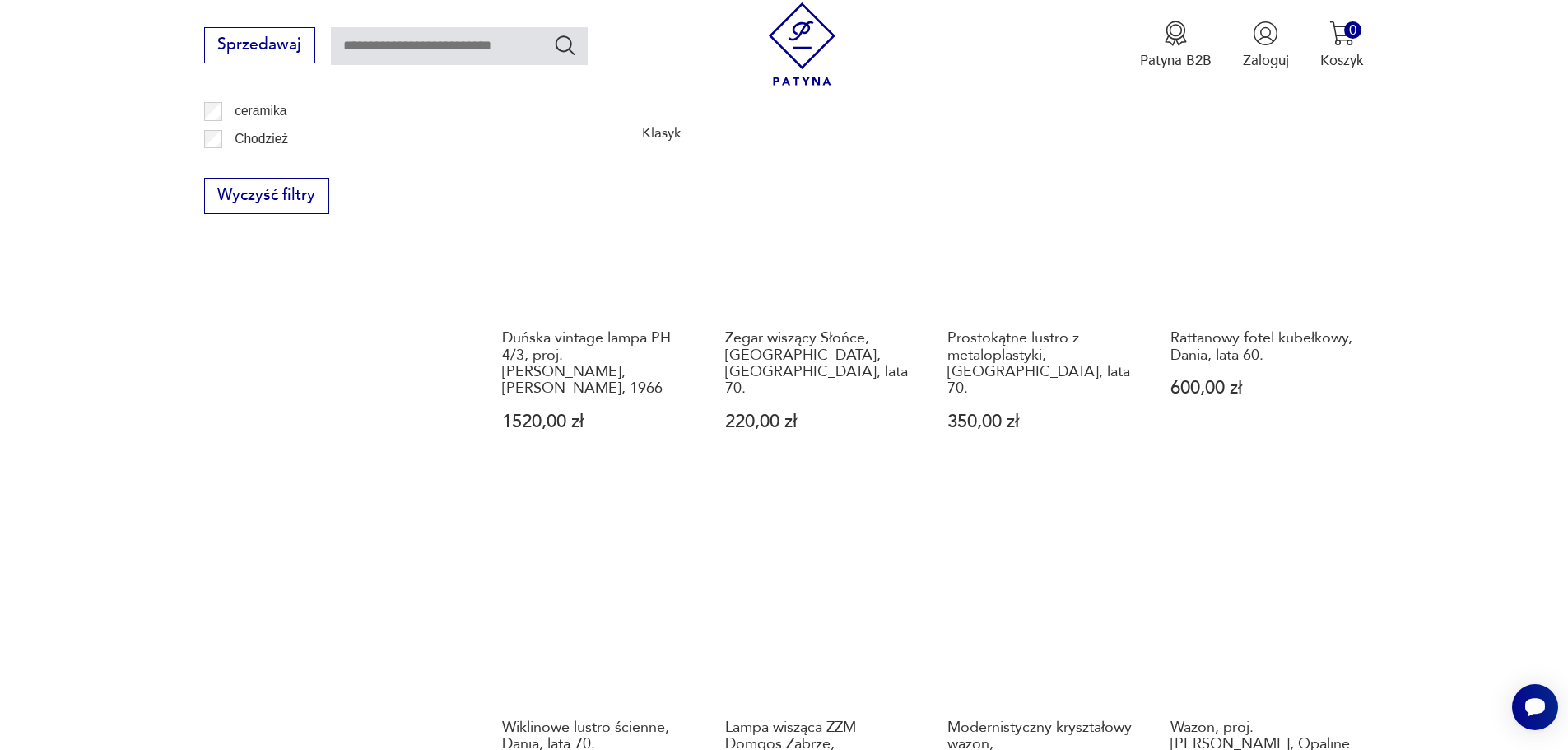
scroll to position [1431, 0]
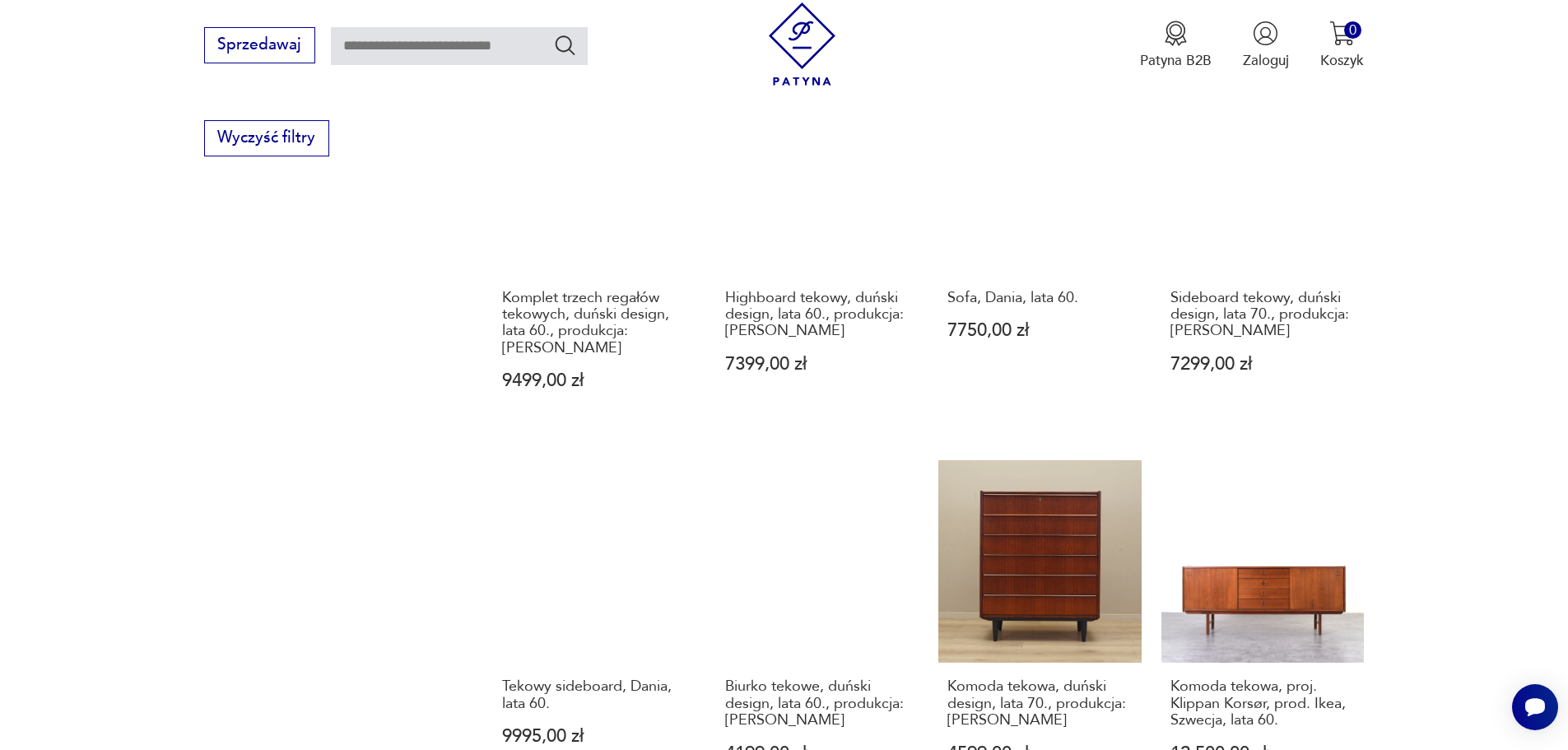
scroll to position [1513, 0]
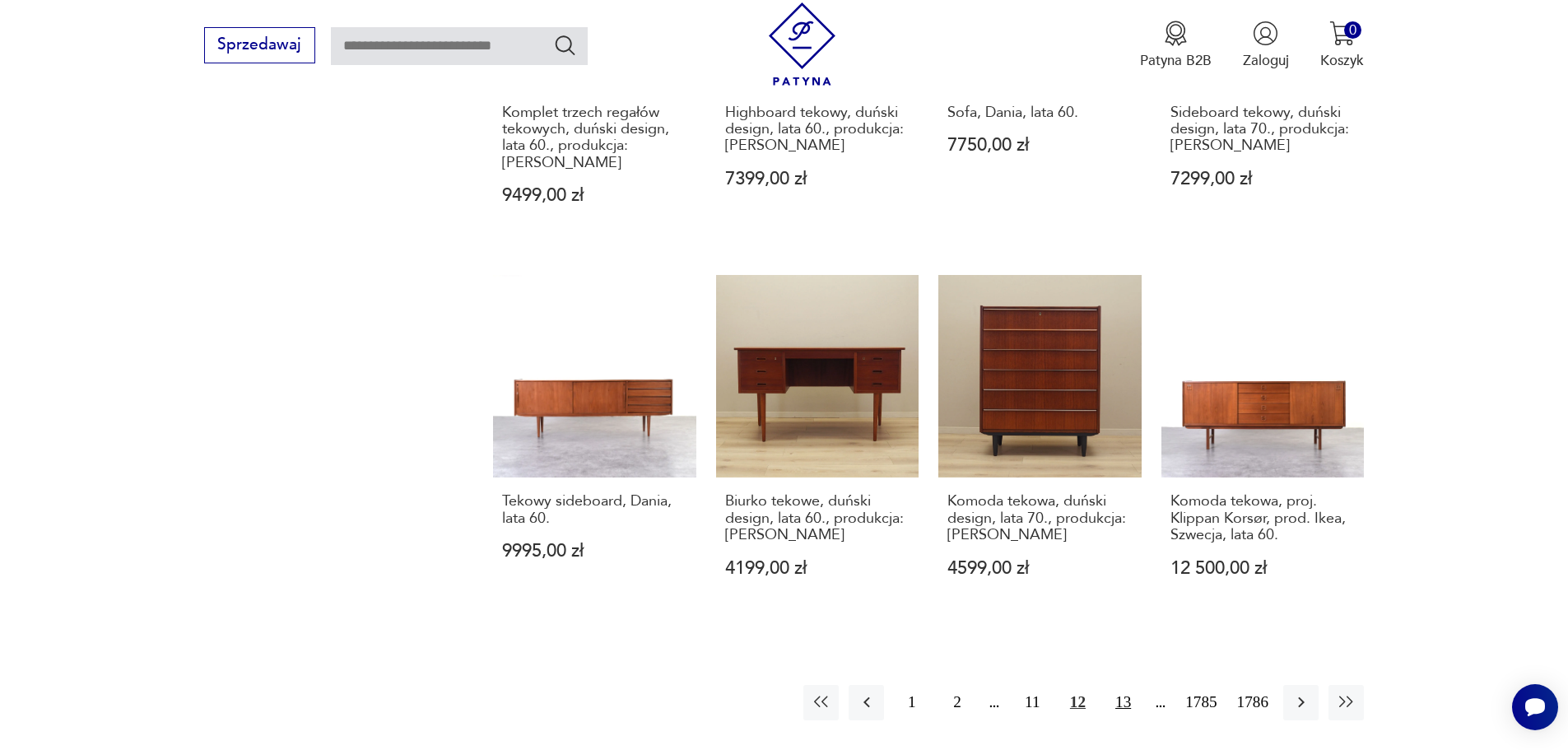
click at [1128, 685] on button "13" at bounding box center [1123, 703] width 36 height 36
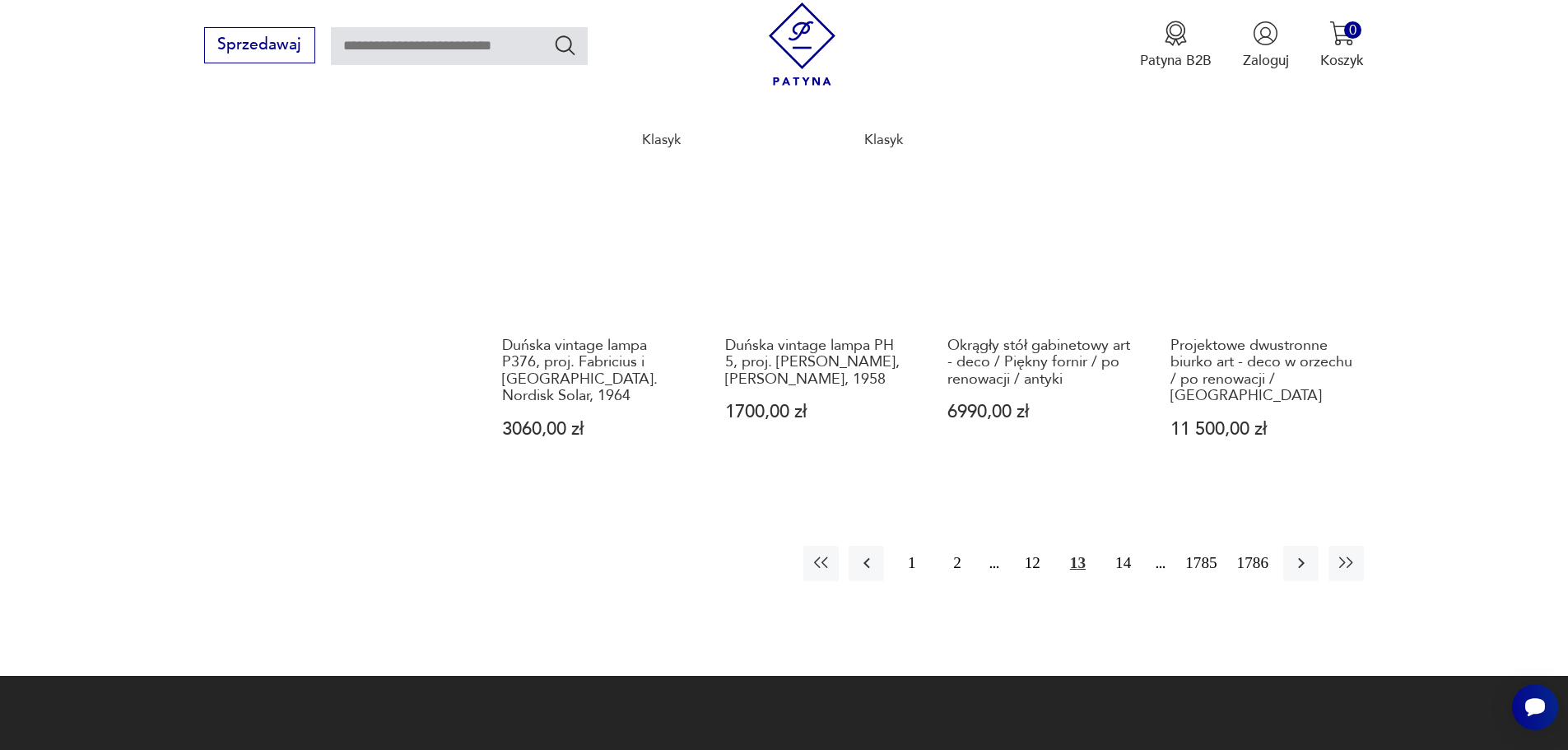
scroll to position [1761, 0]
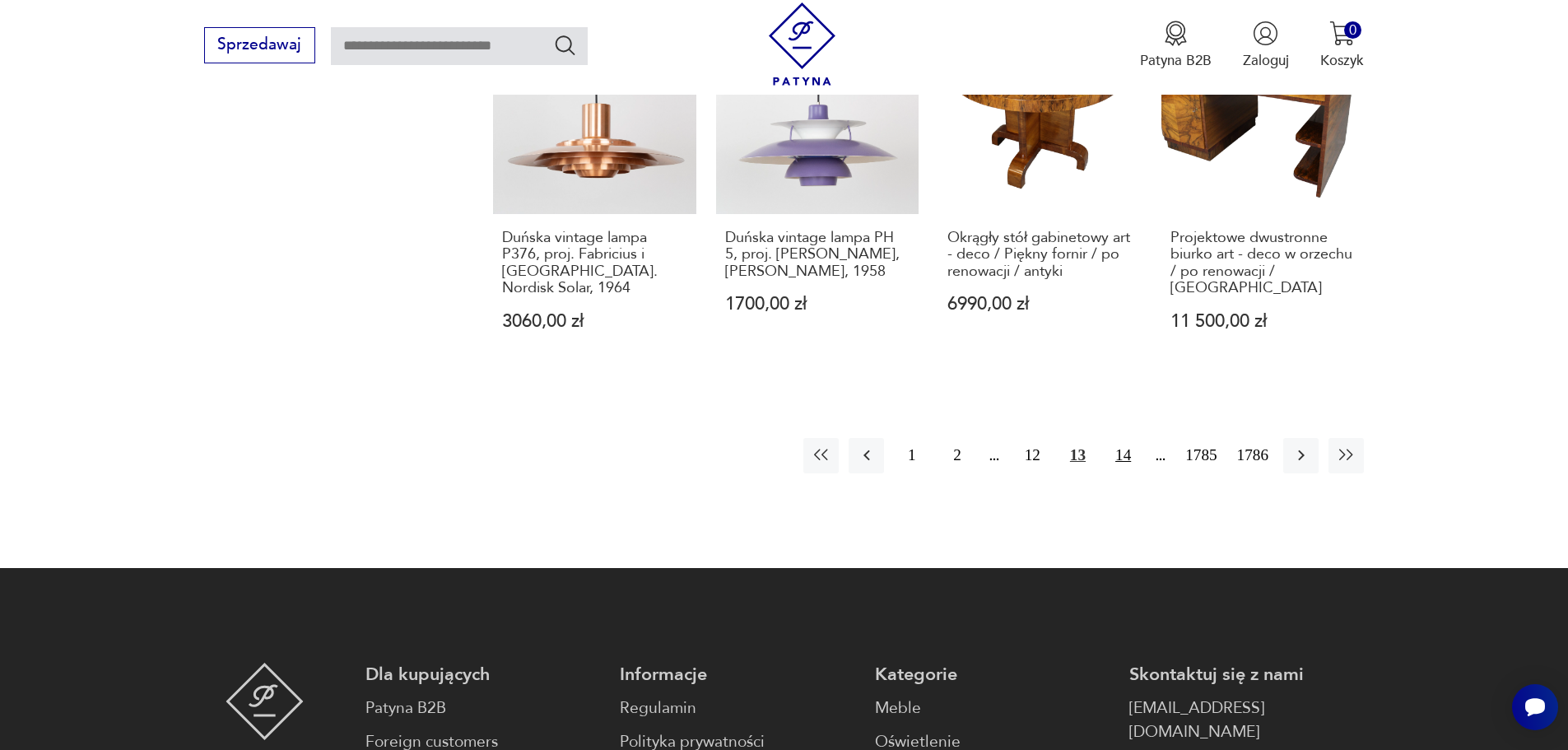
click at [1122, 438] on button "14" at bounding box center [1123, 455] width 36 height 36
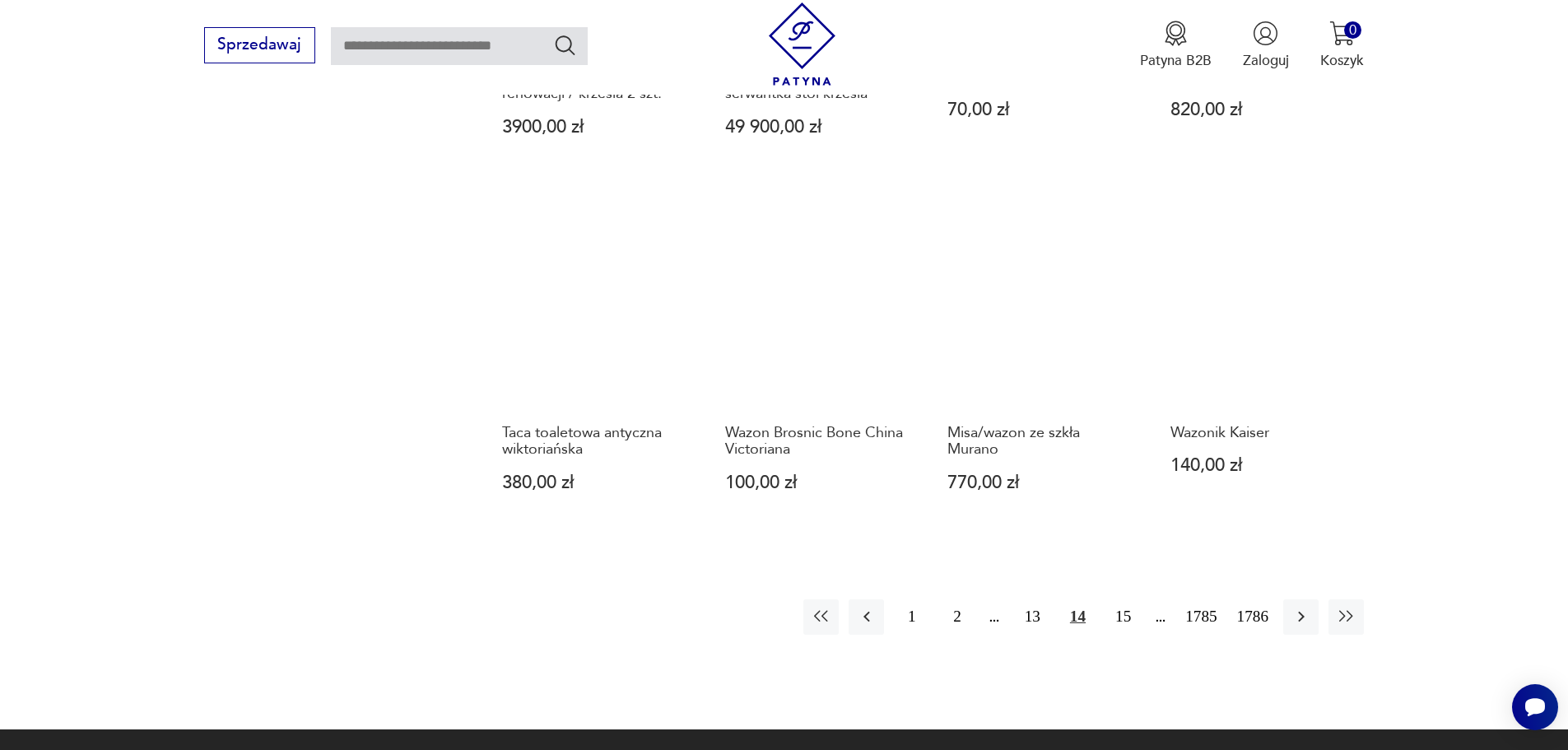
scroll to position [1596, 0]
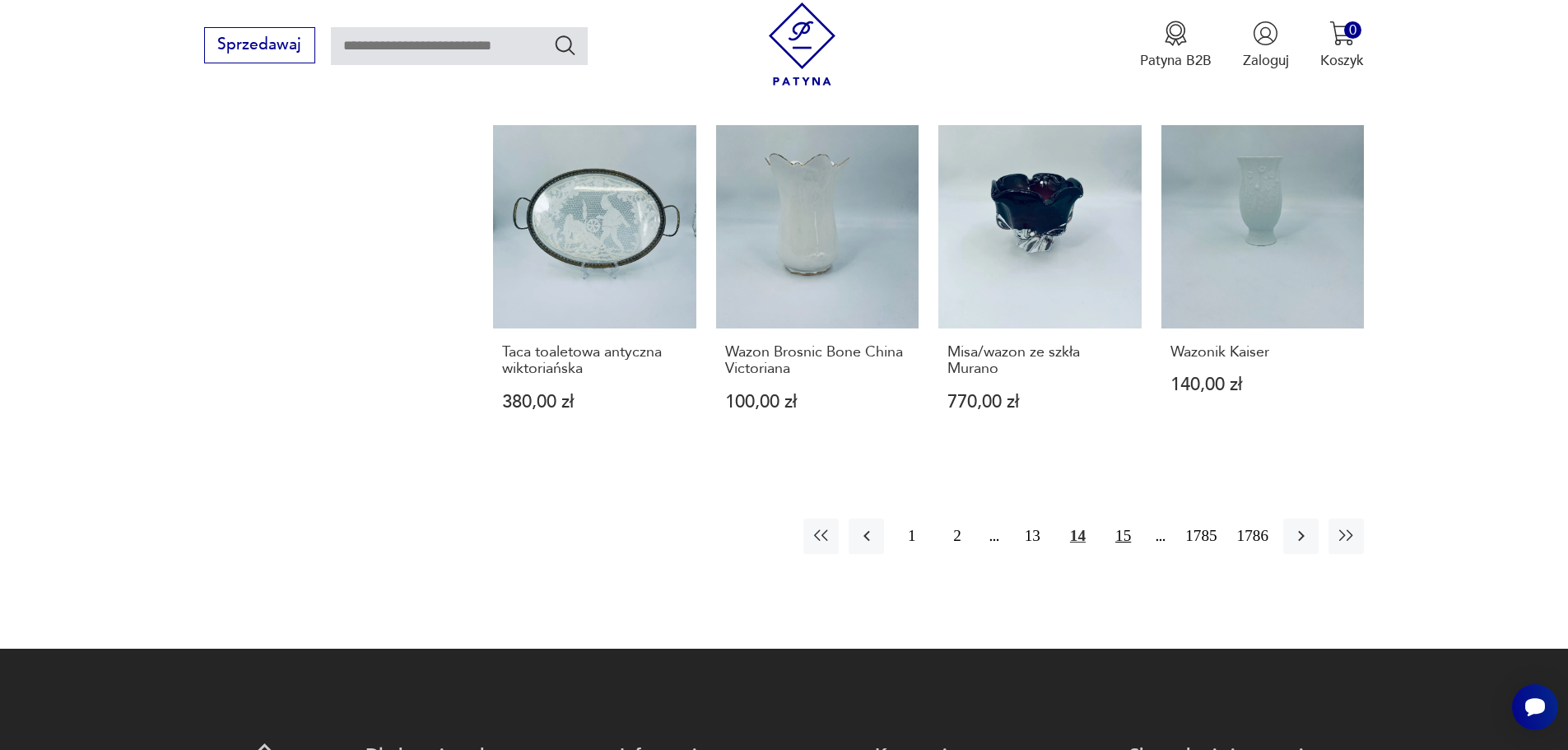
click at [1116, 538] on button "15" at bounding box center [1123, 537] width 36 height 36
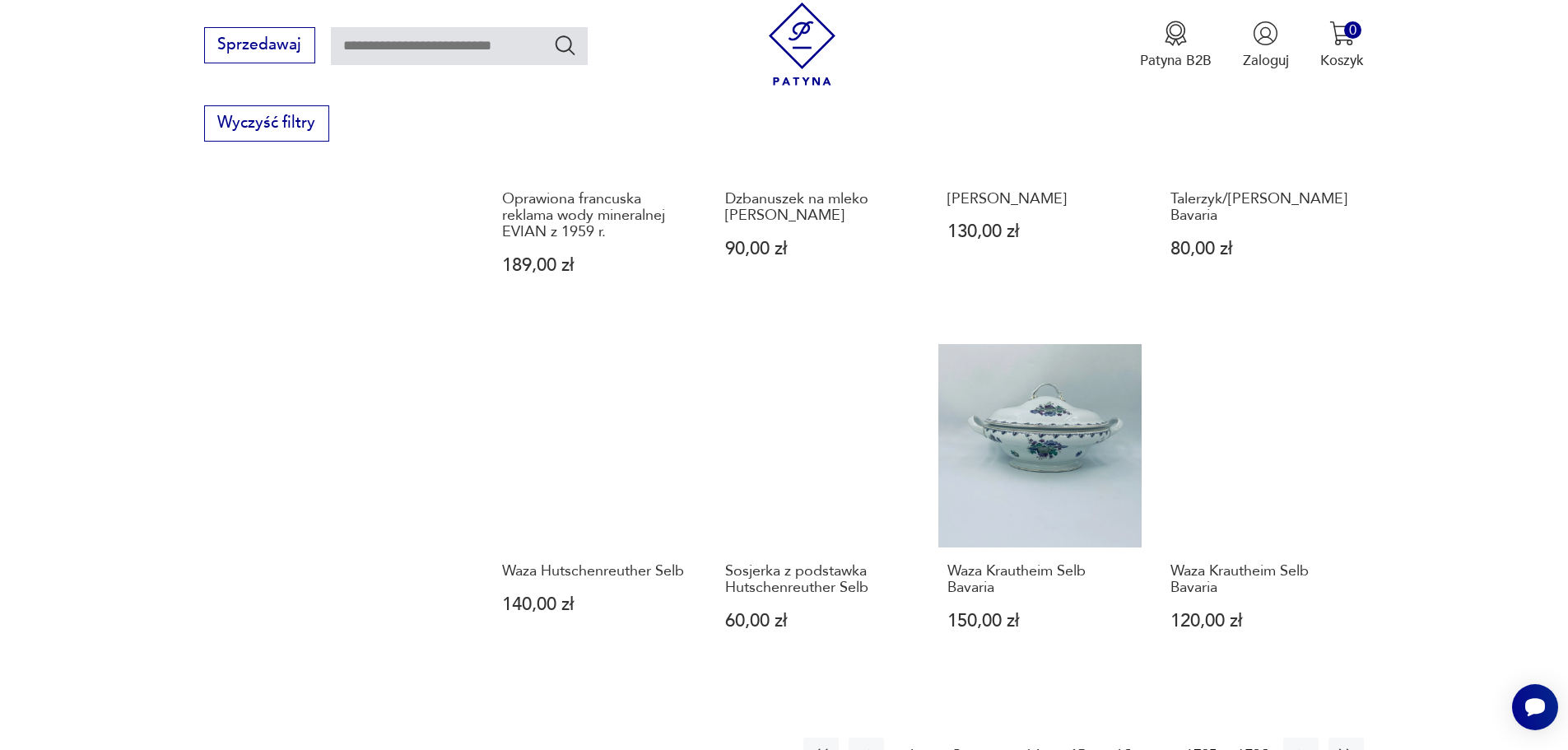
scroll to position [1513, 0]
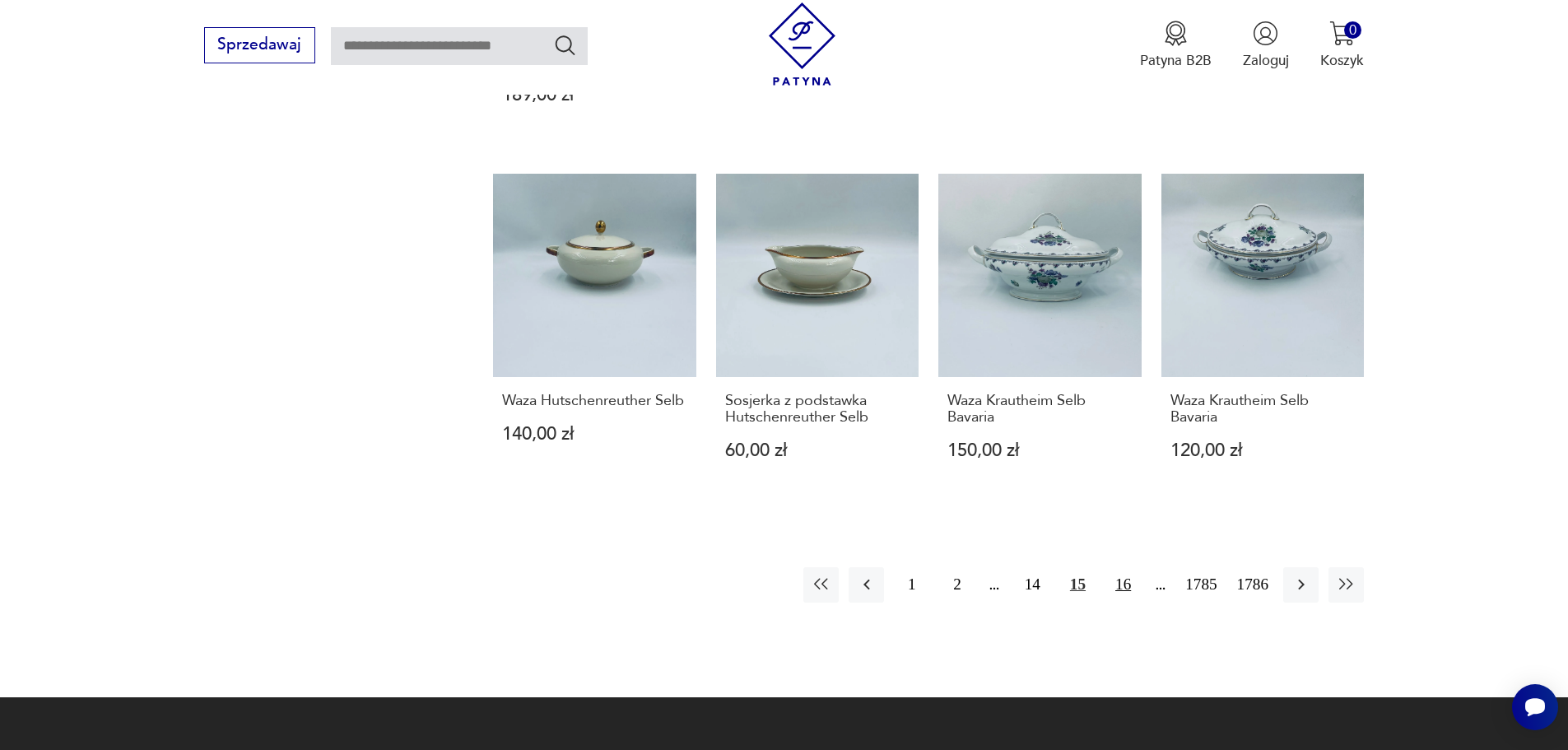
click at [1125, 581] on button "16" at bounding box center [1123, 585] width 36 height 36
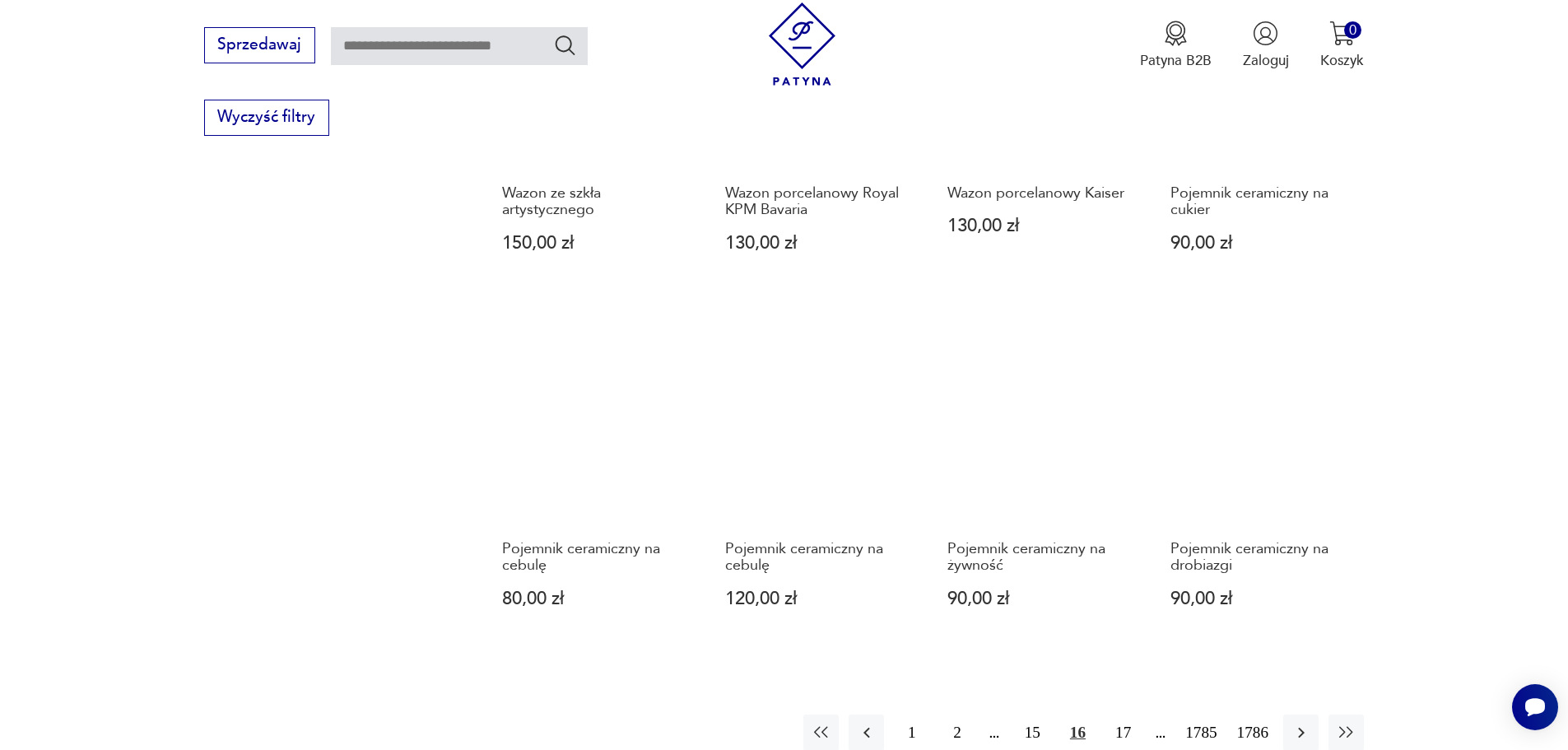
scroll to position [1678, 0]
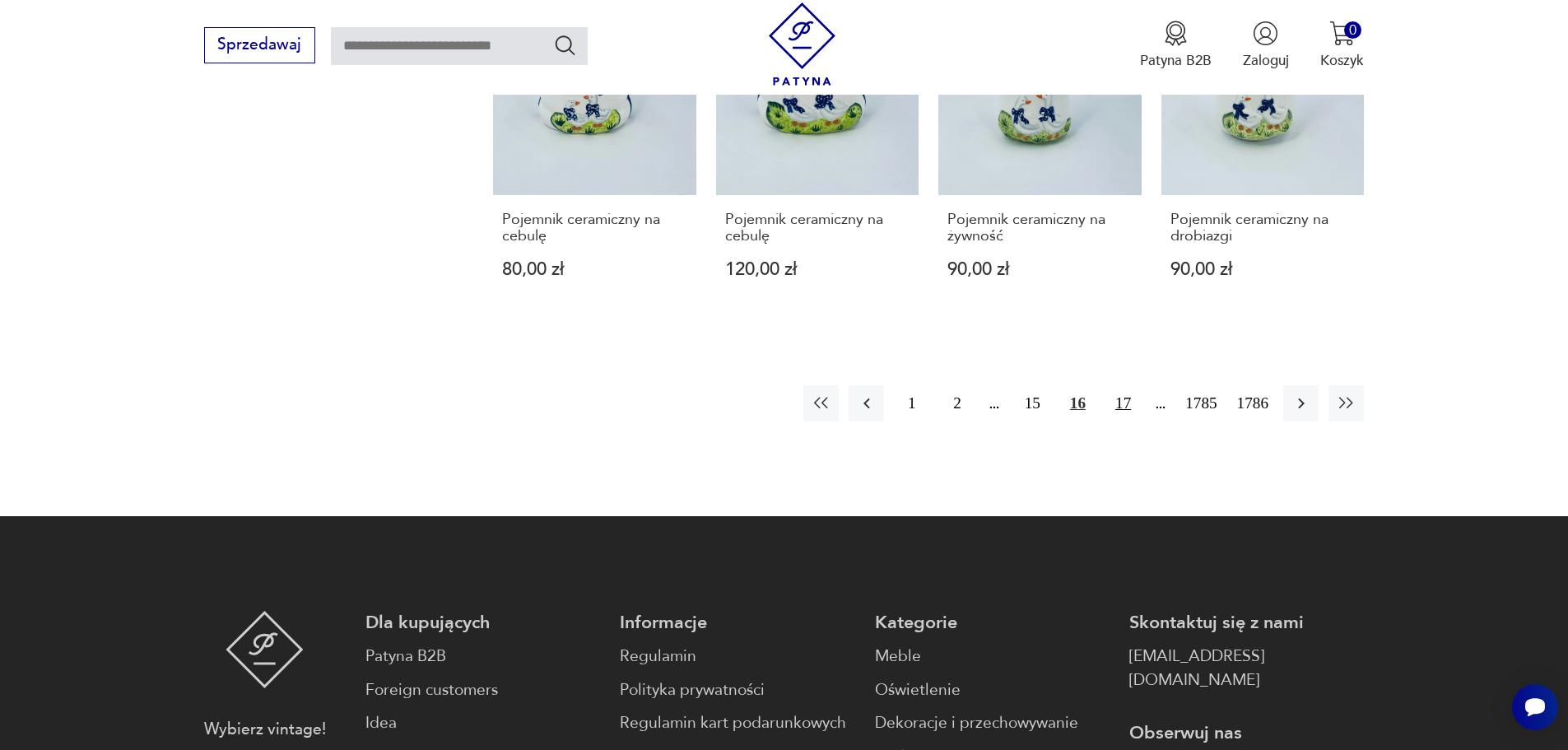
click at [1116, 388] on button "17" at bounding box center [1123, 403] width 36 height 36
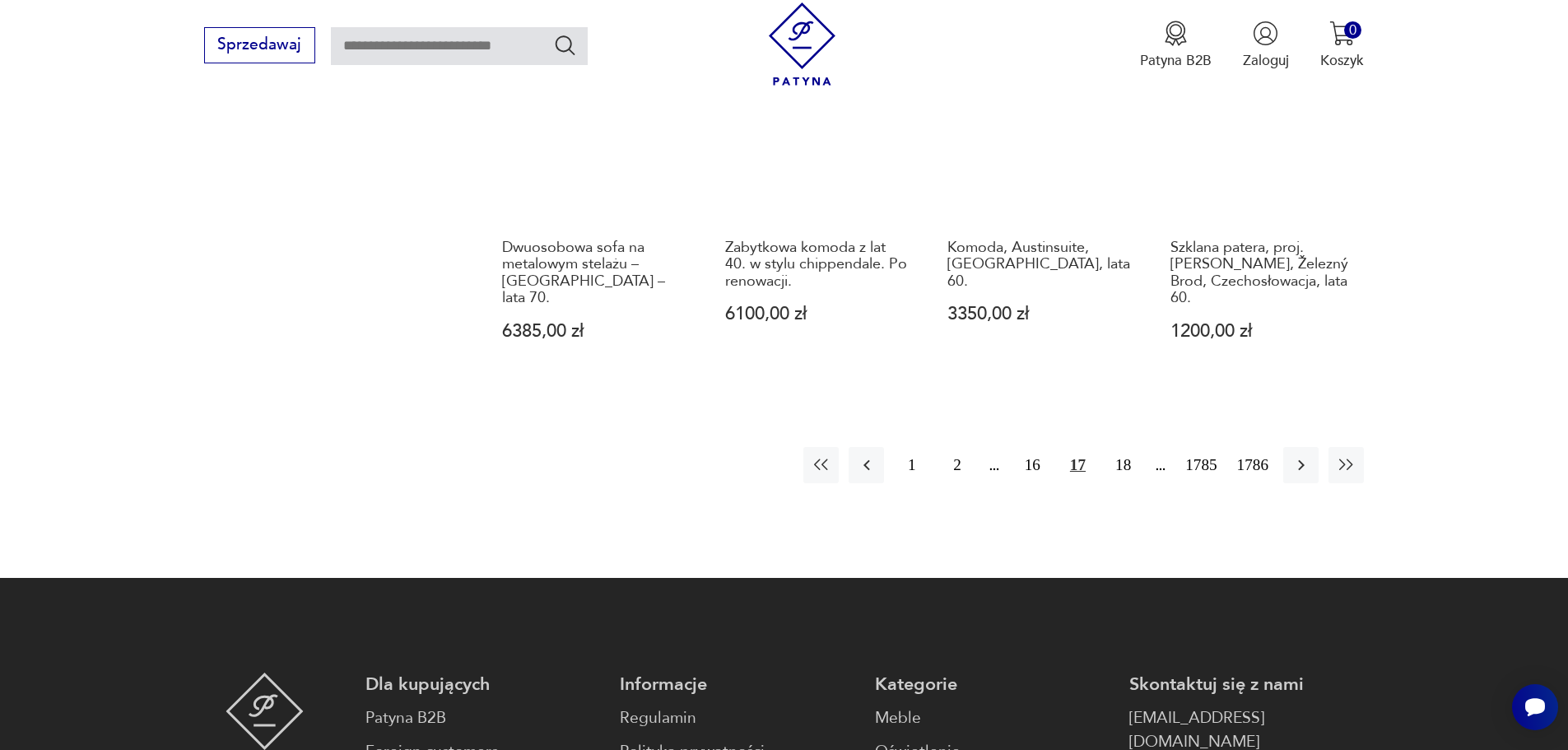
scroll to position [1925, 0]
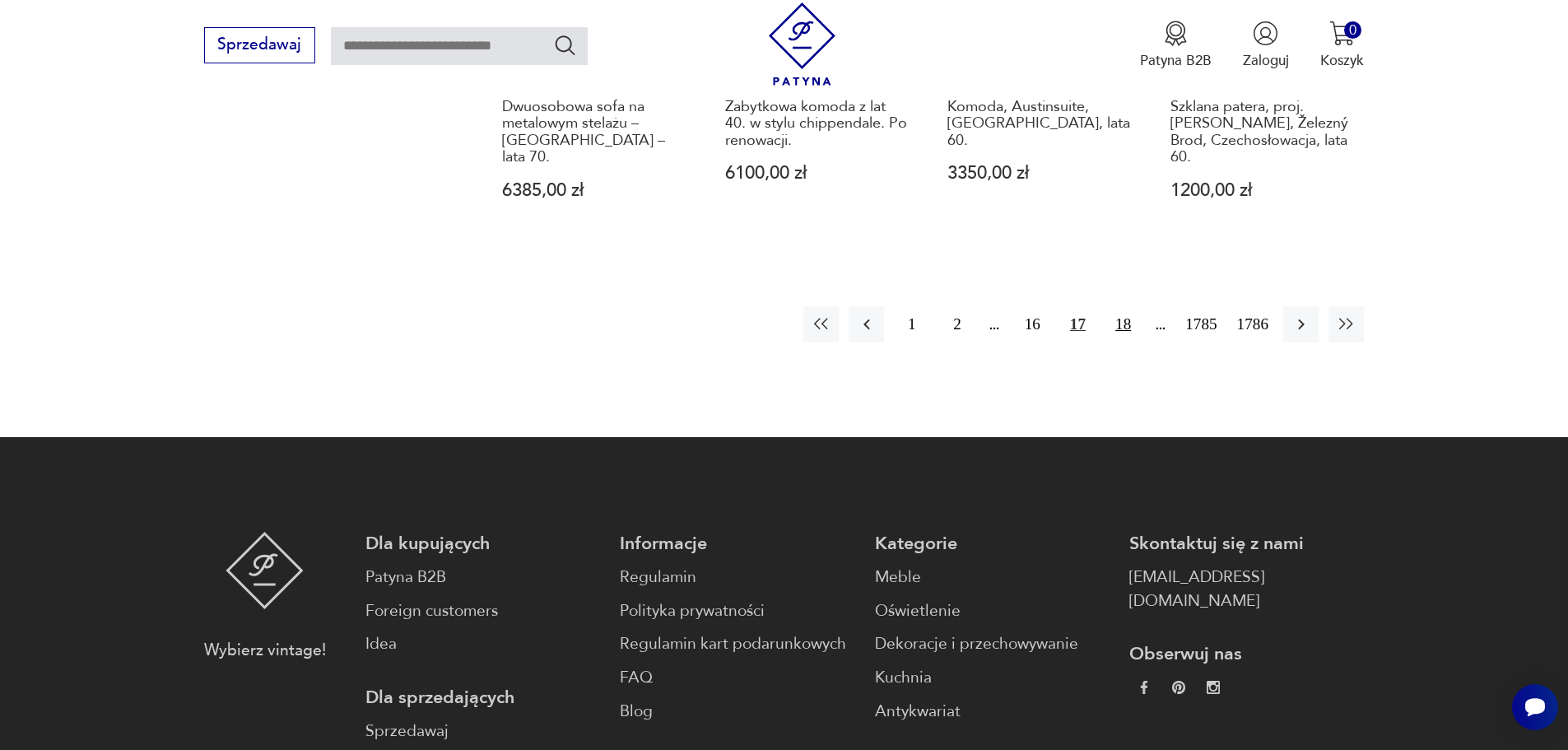
click at [1125, 317] on button "18" at bounding box center [1123, 324] width 36 height 36
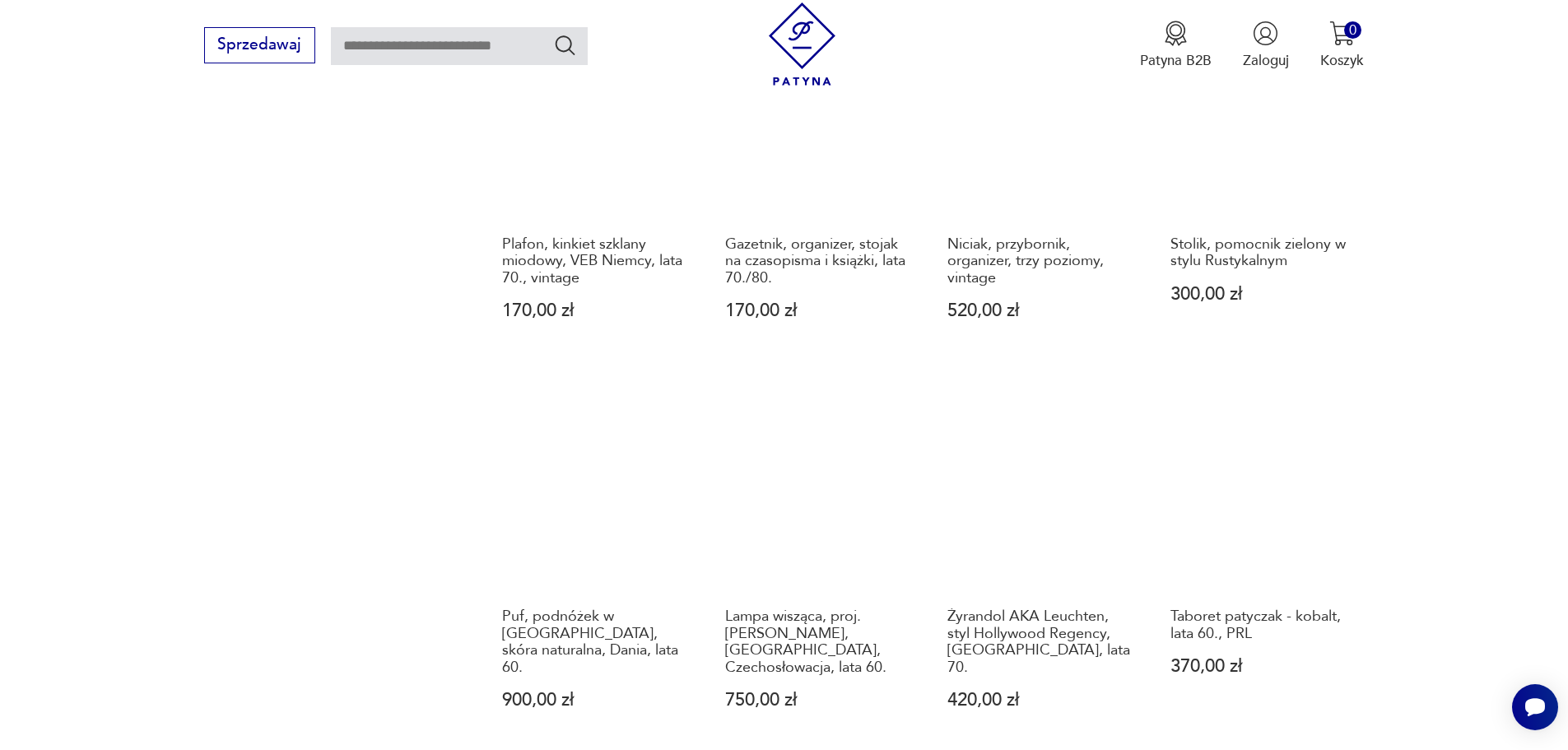
scroll to position [1513, 0]
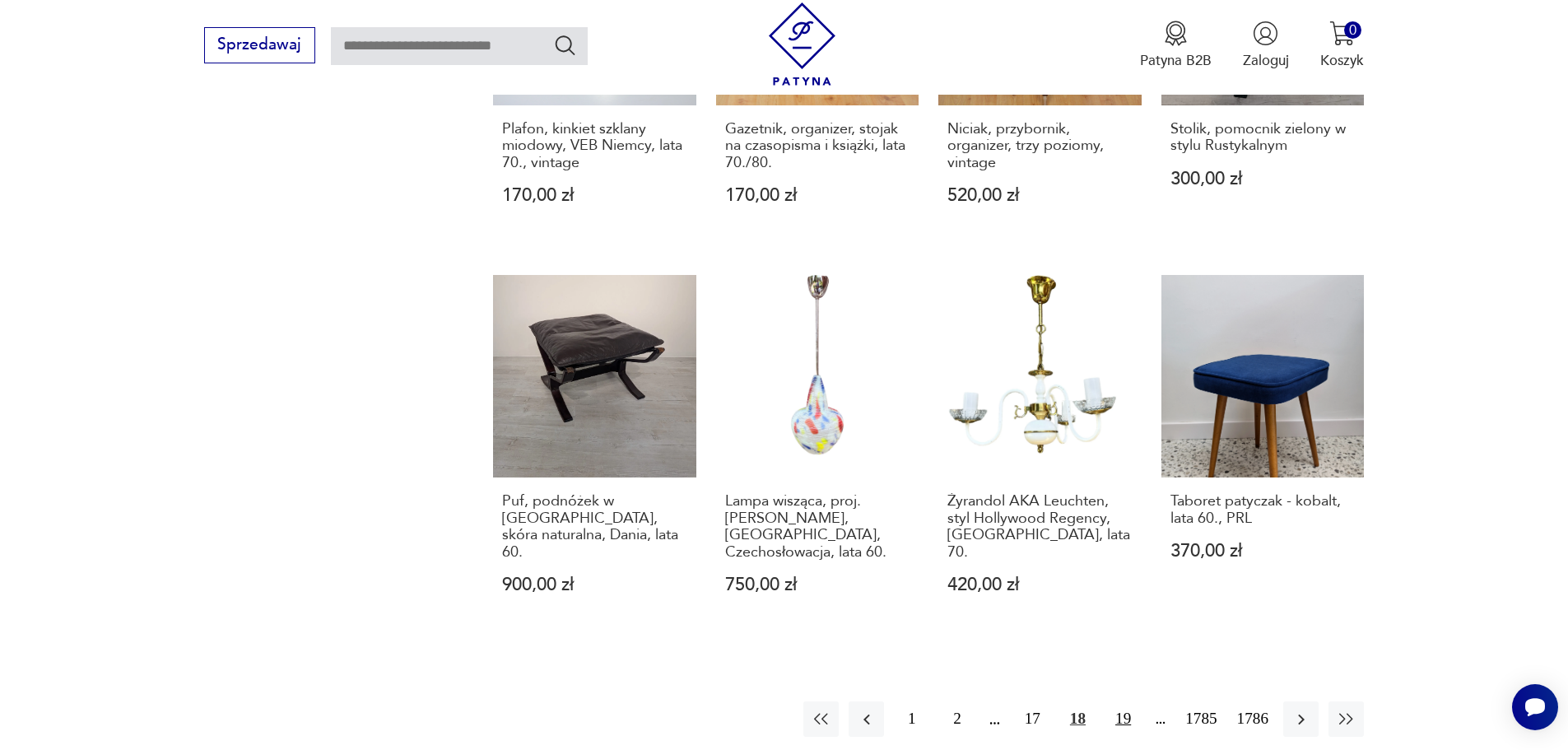
drag, startPoint x: 1120, startPoint y: 670, endPoint x: 1137, endPoint y: 670, distance: 17.0
click at [1120, 701] on button "19" at bounding box center [1123, 719] width 36 height 36
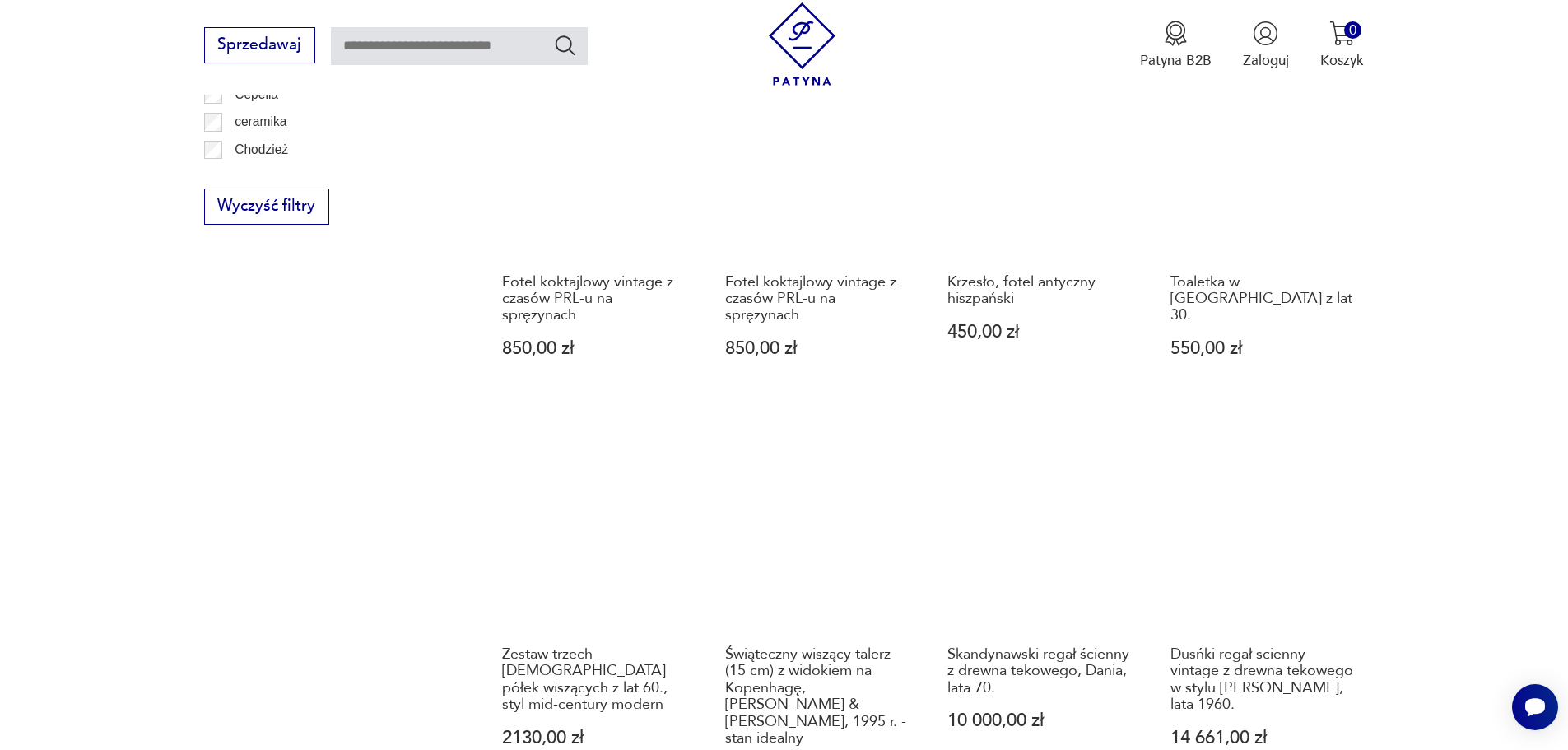
scroll to position [1513, 0]
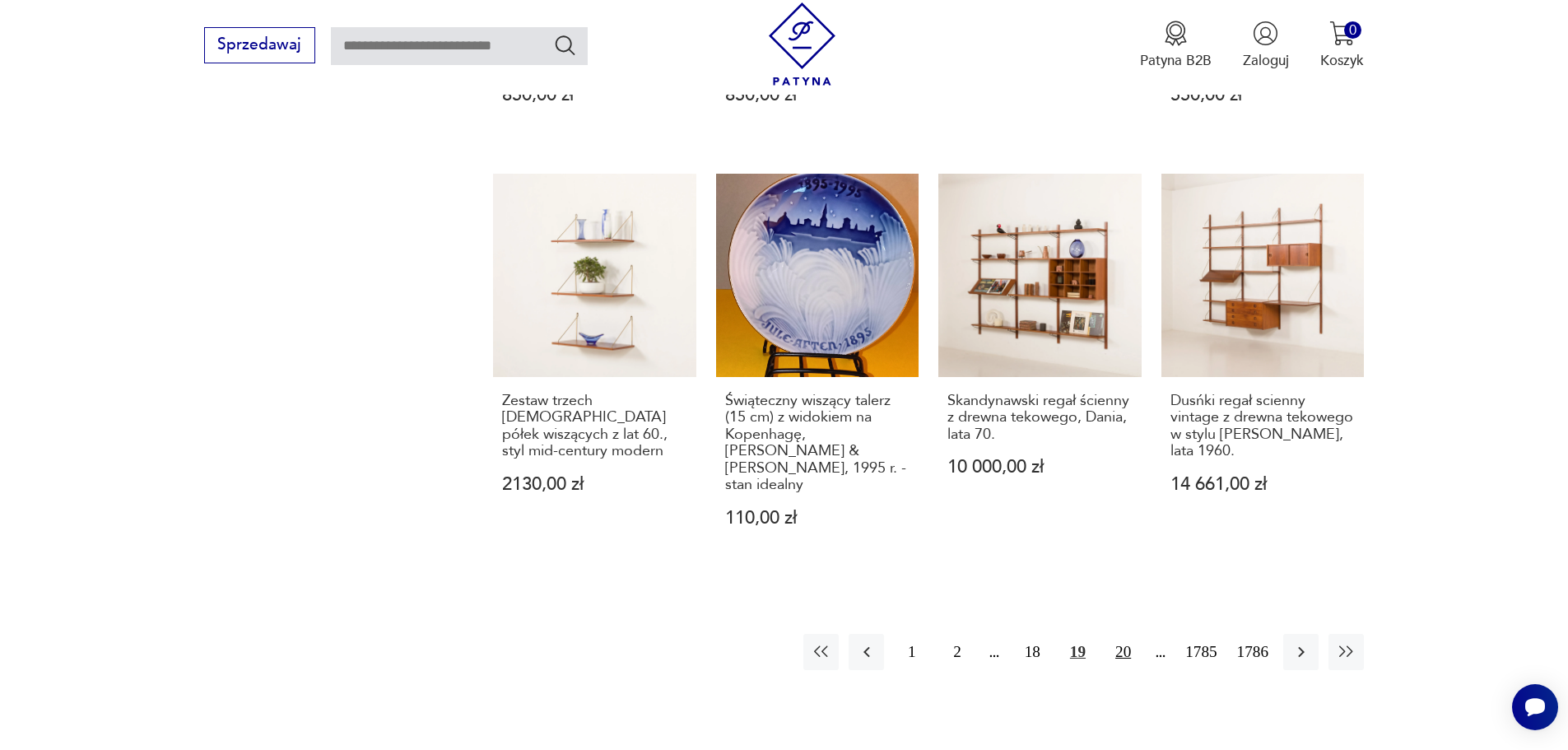
click at [1114, 634] on button "20" at bounding box center [1123, 652] width 36 height 36
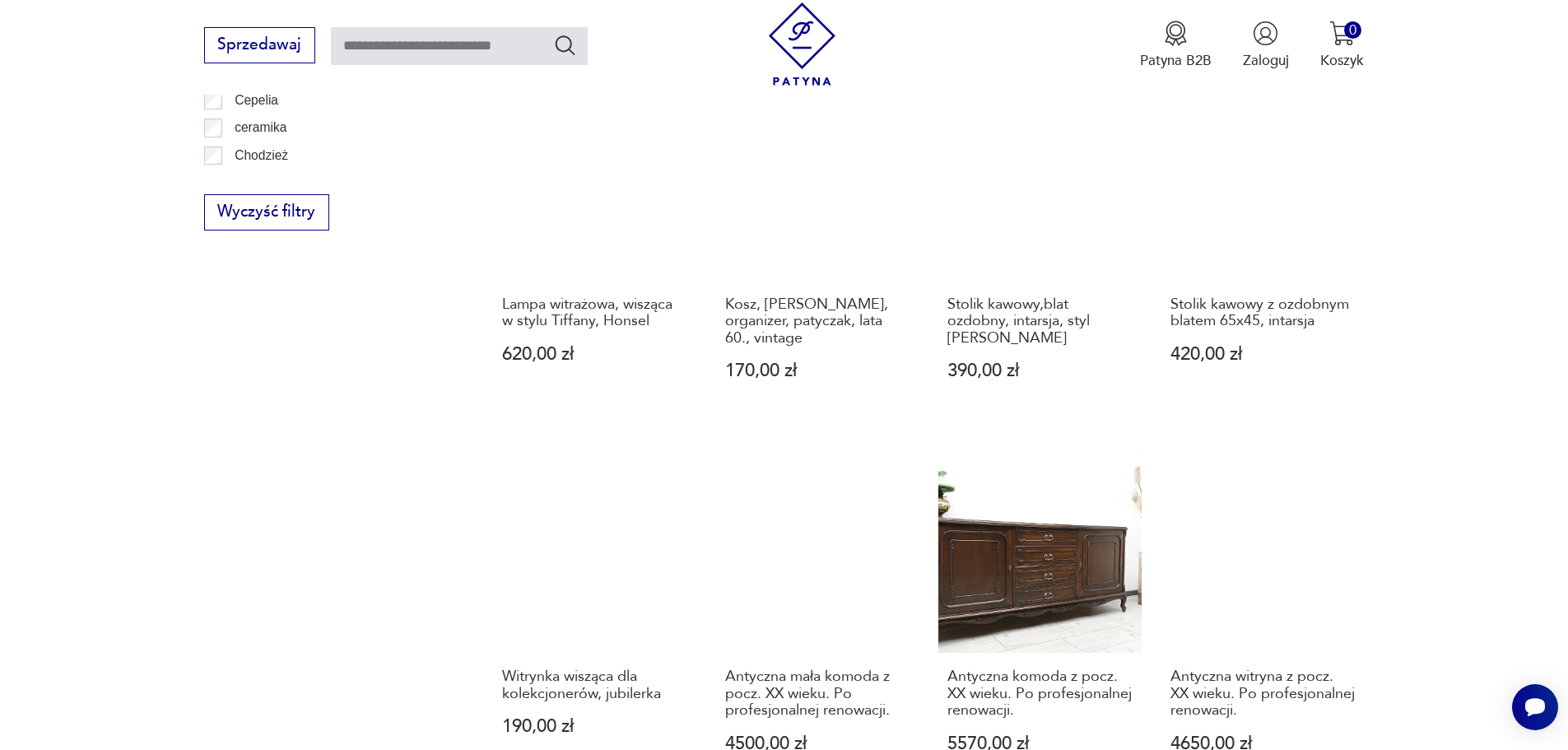
scroll to position [1513, 0]
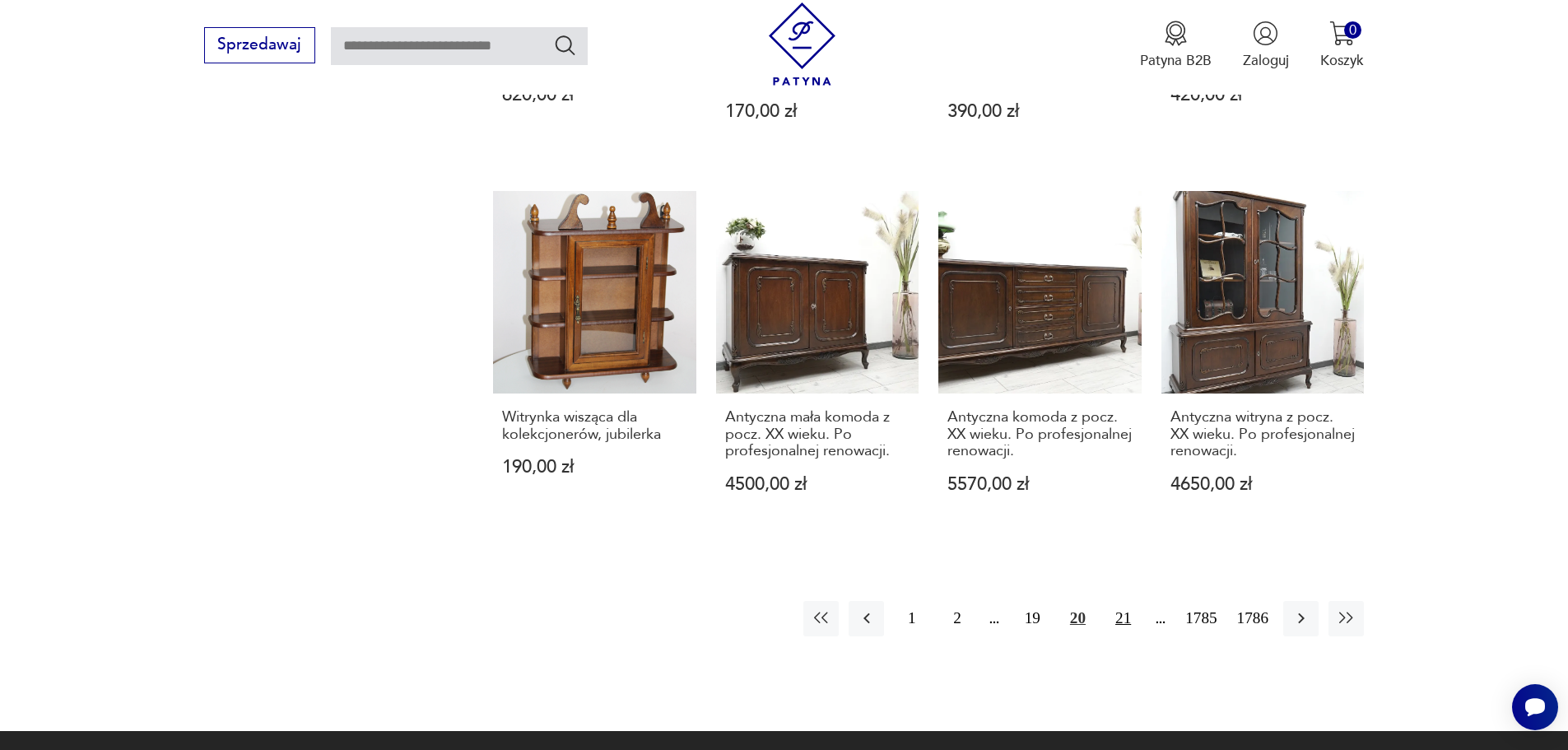
click at [1123, 623] on button "21" at bounding box center [1123, 619] width 36 height 36
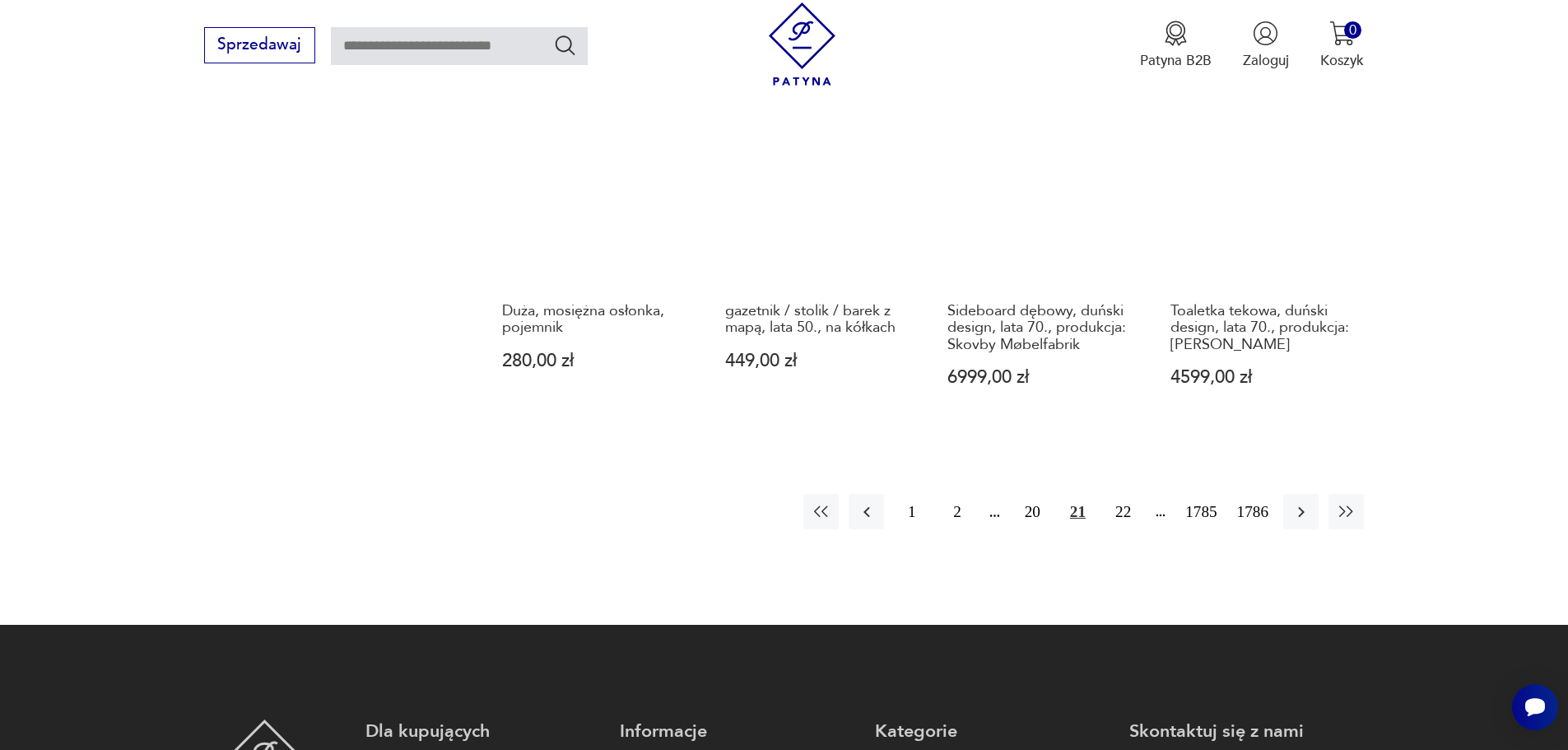
scroll to position [2007, 0]
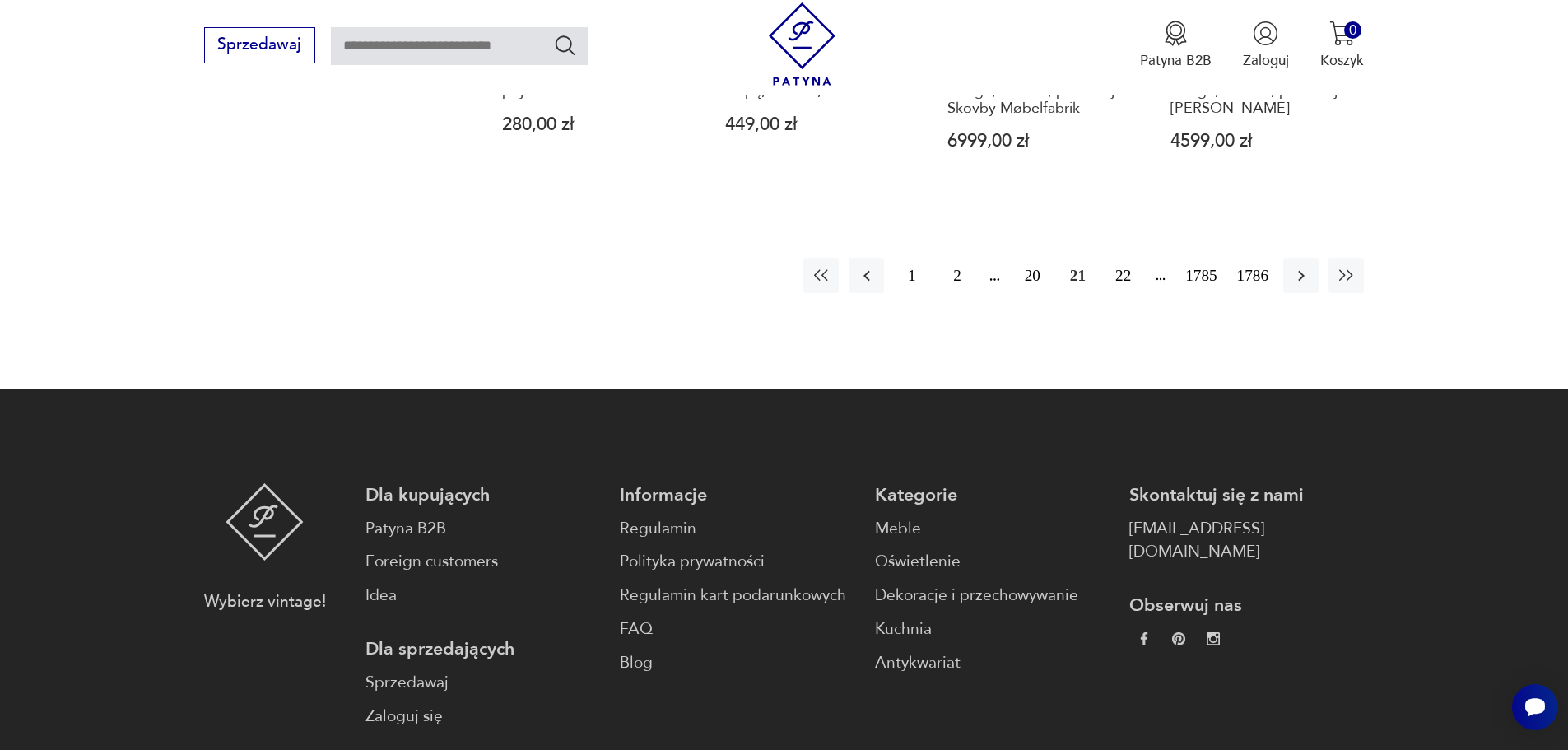
click at [1121, 258] on button "22" at bounding box center [1123, 276] width 36 height 36
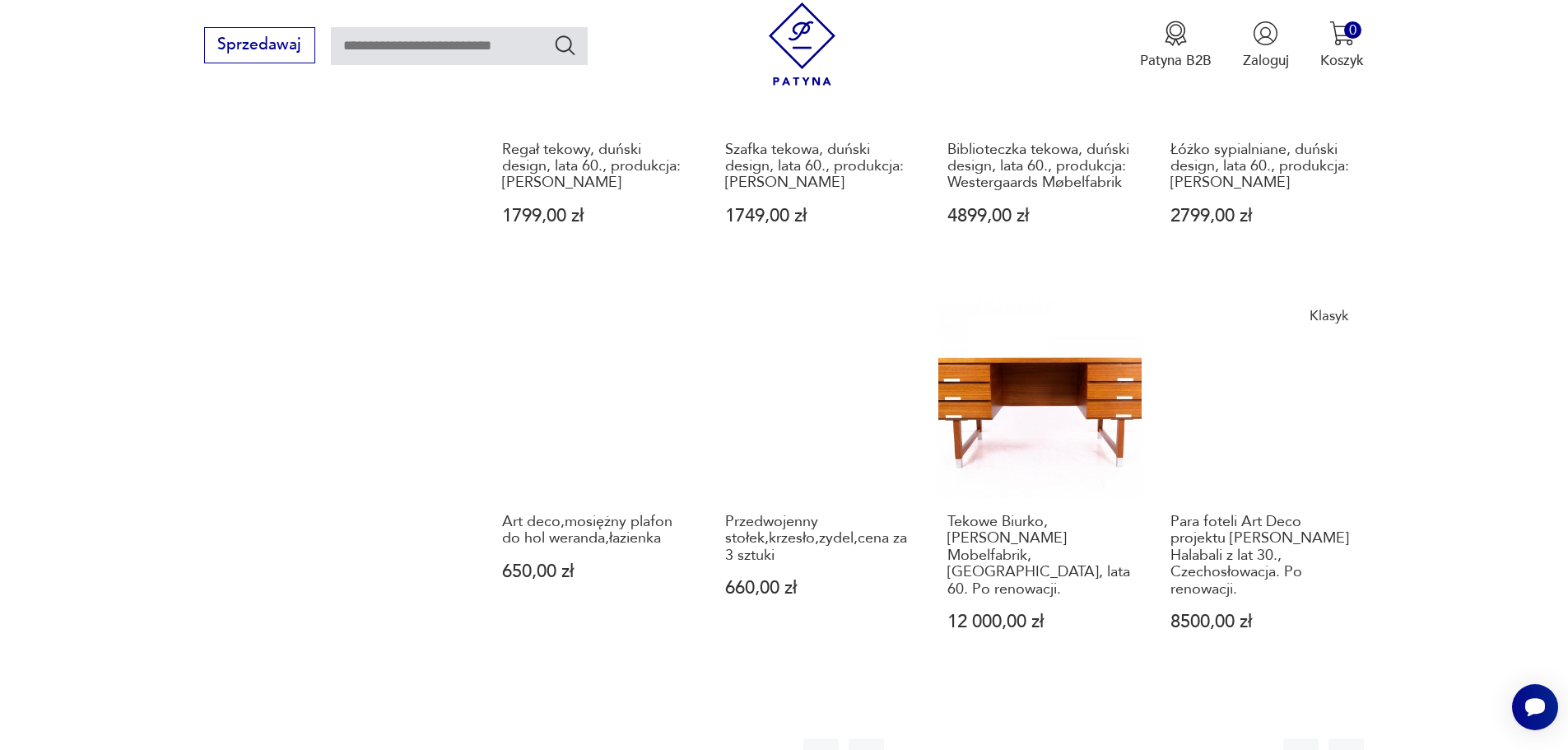
scroll to position [1761, 0]
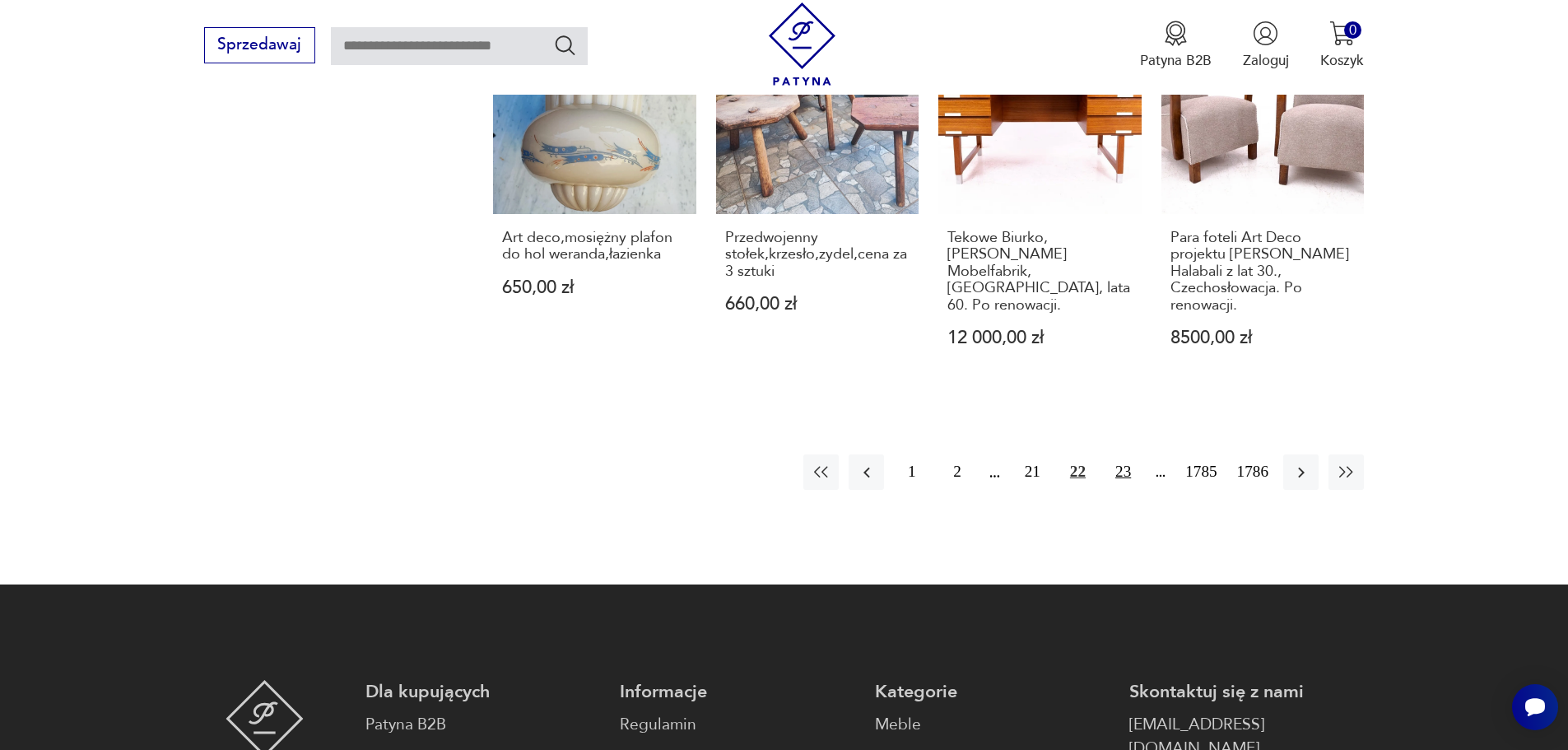
click at [1130, 454] on button "23" at bounding box center [1123, 472] width 36 height 36
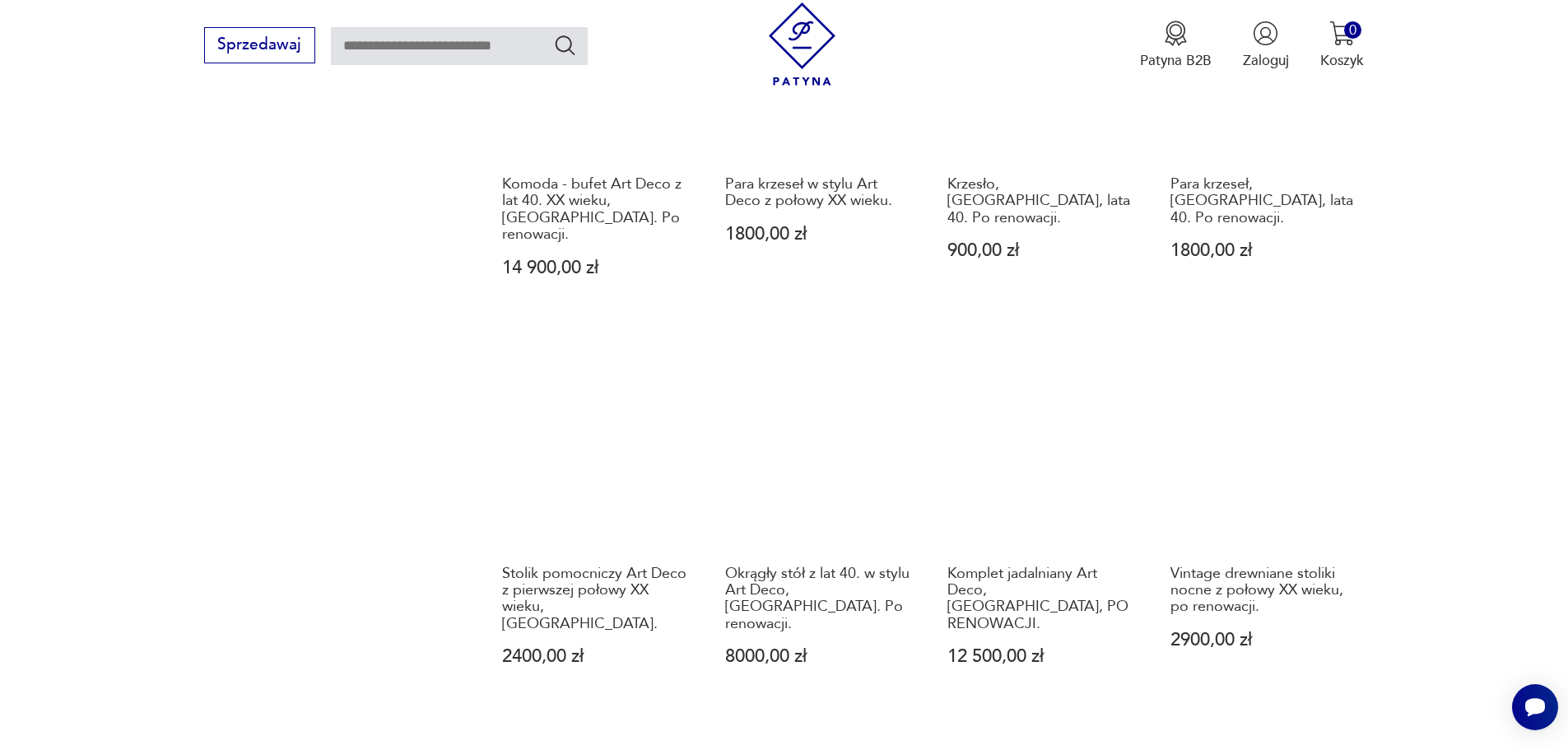
scroll to position [1513, 0]
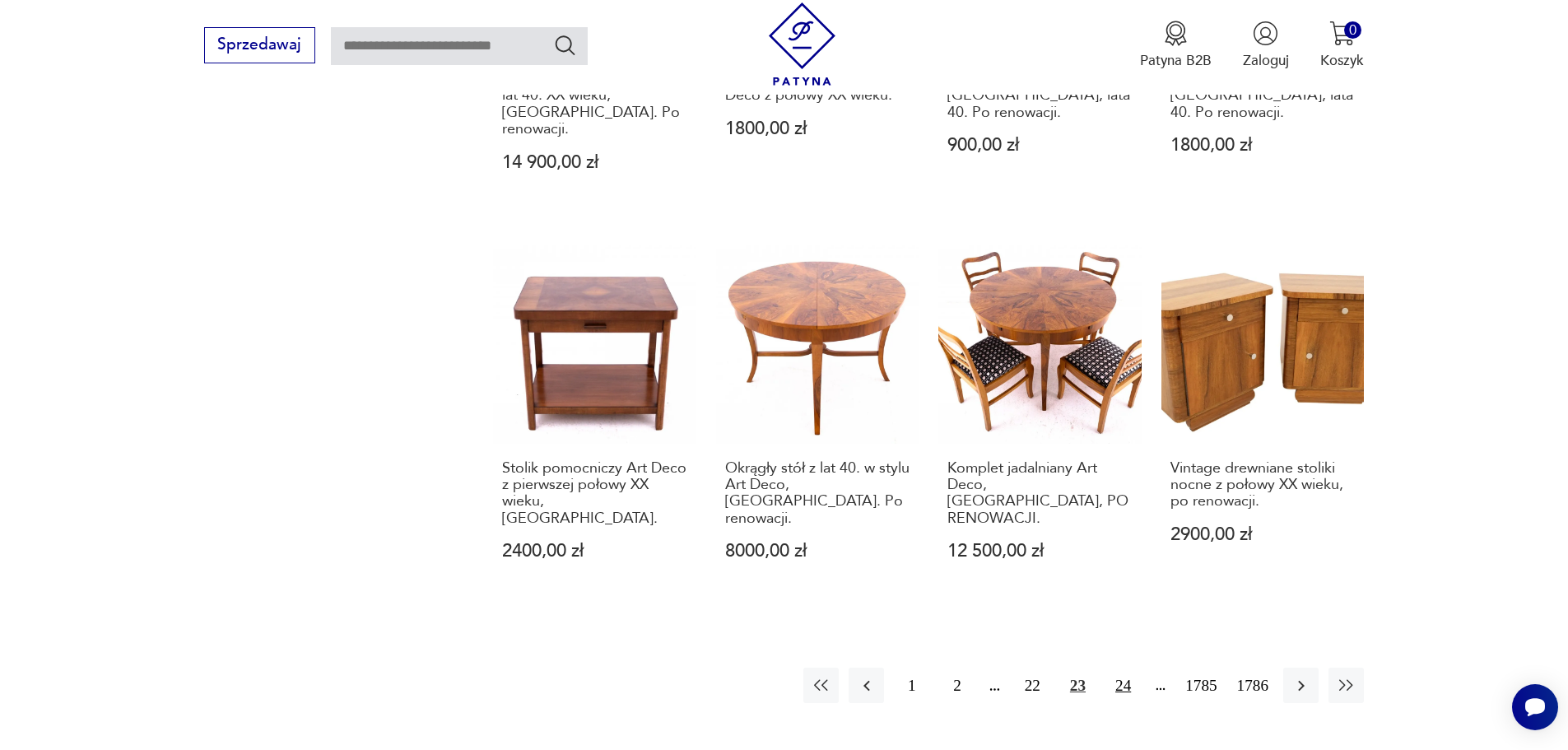
click at [1127, 668] on button "24" at bounding box center [1123, 686] width 36 height 36
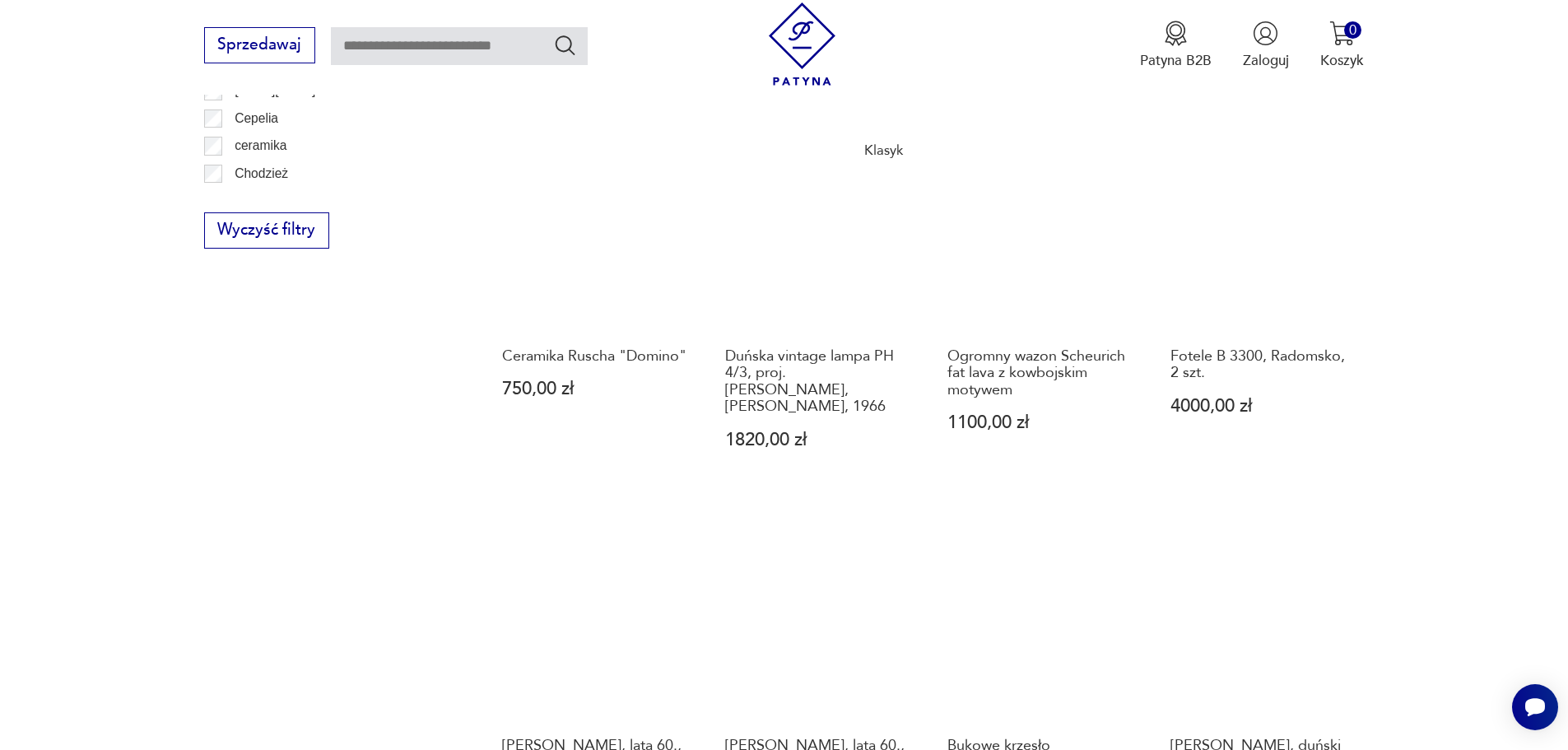
scroll to position [1513, 0]
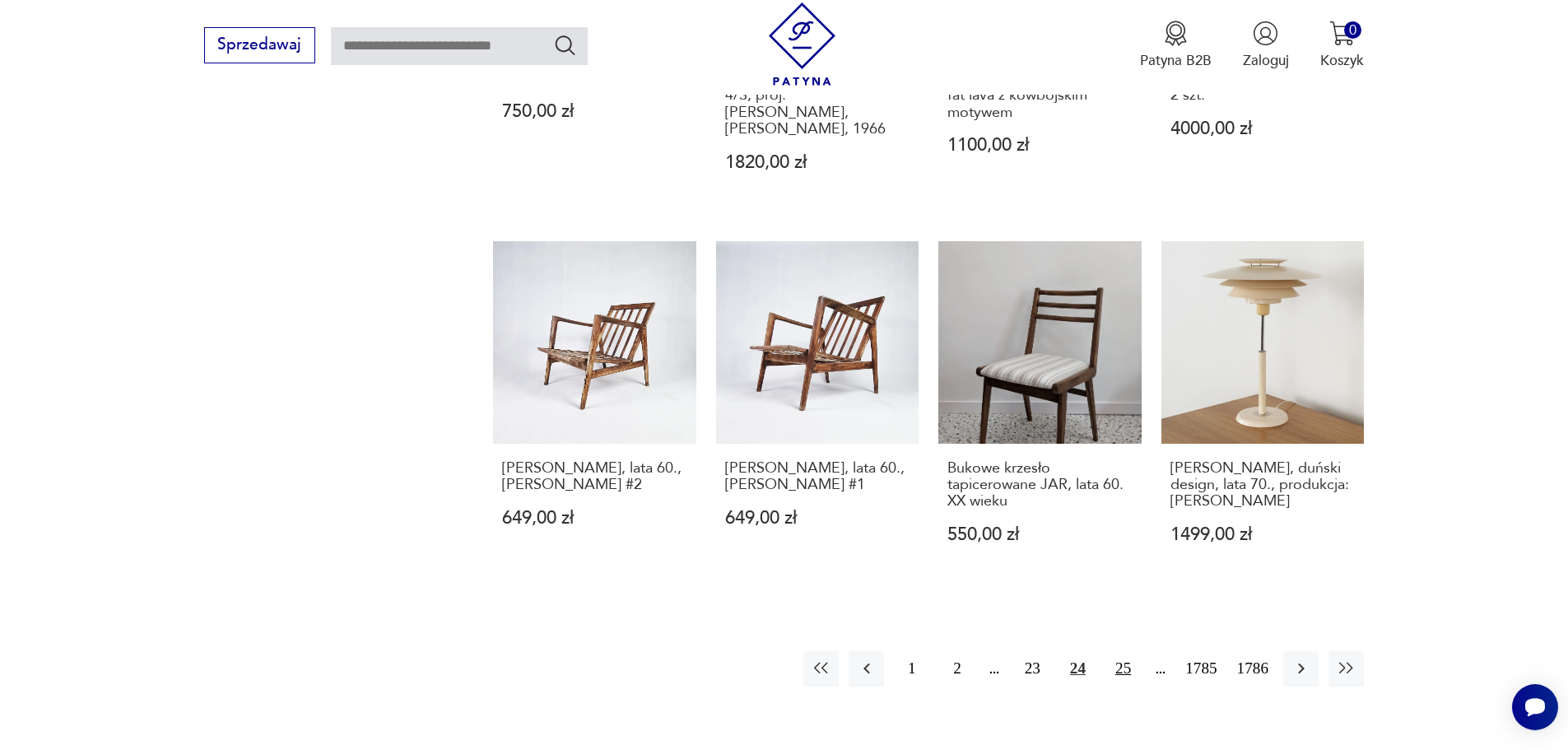
click at [1121, 656] on button "25" at bounding box center [1123, 669] width 36 height 36
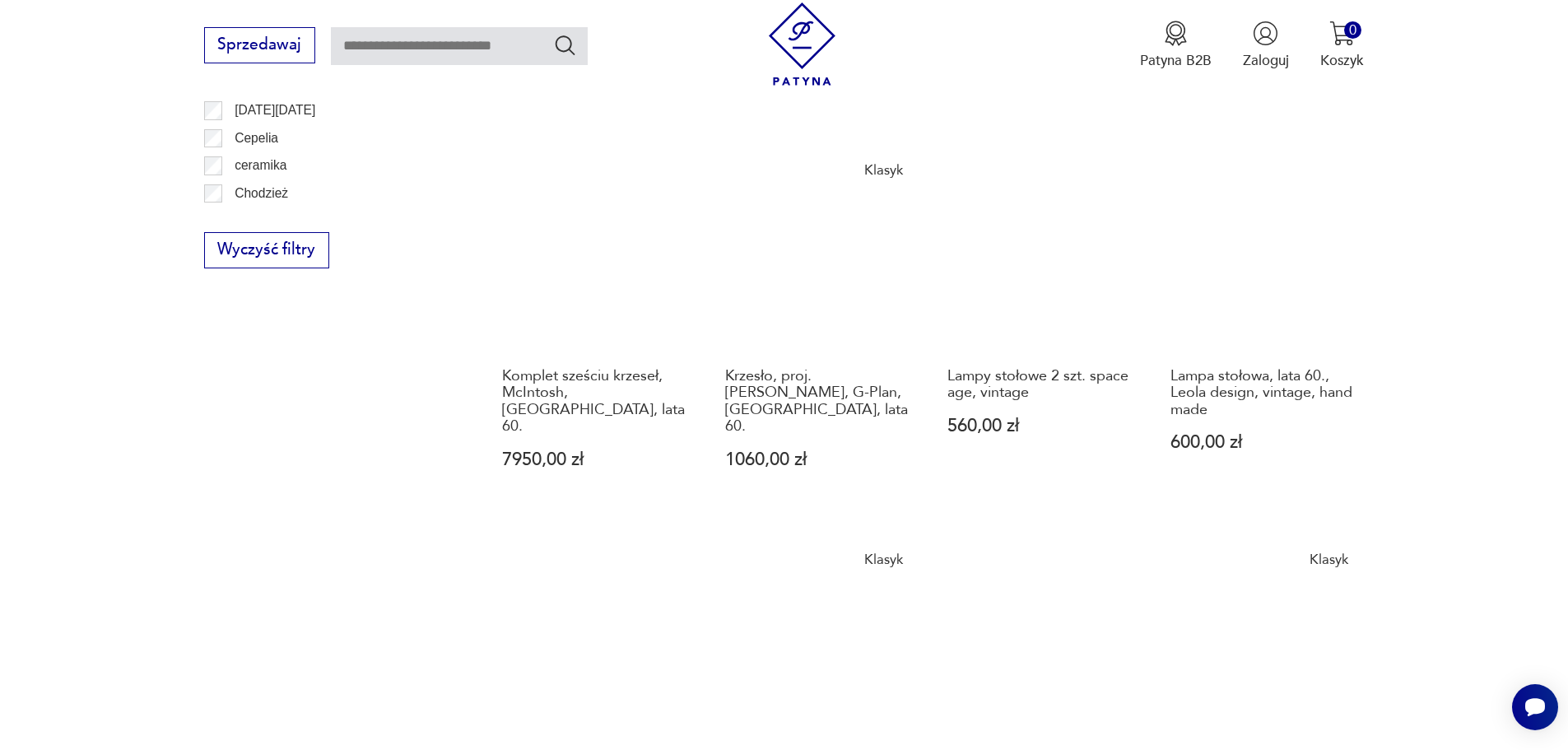
scroll to position [1513, 0]
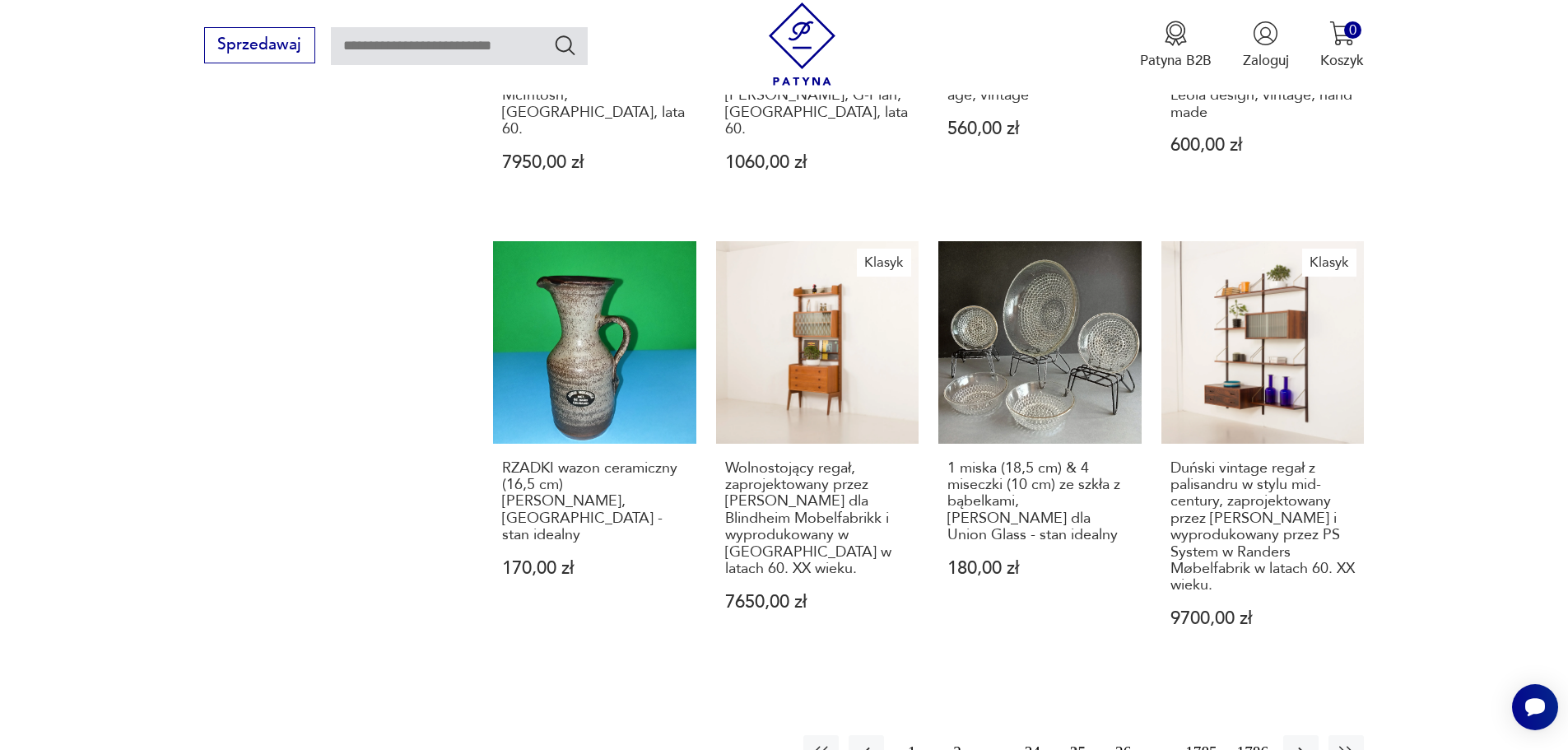
click at [1128, 735] on button "26" at bounding box center [1123, 753] width 36 height 36
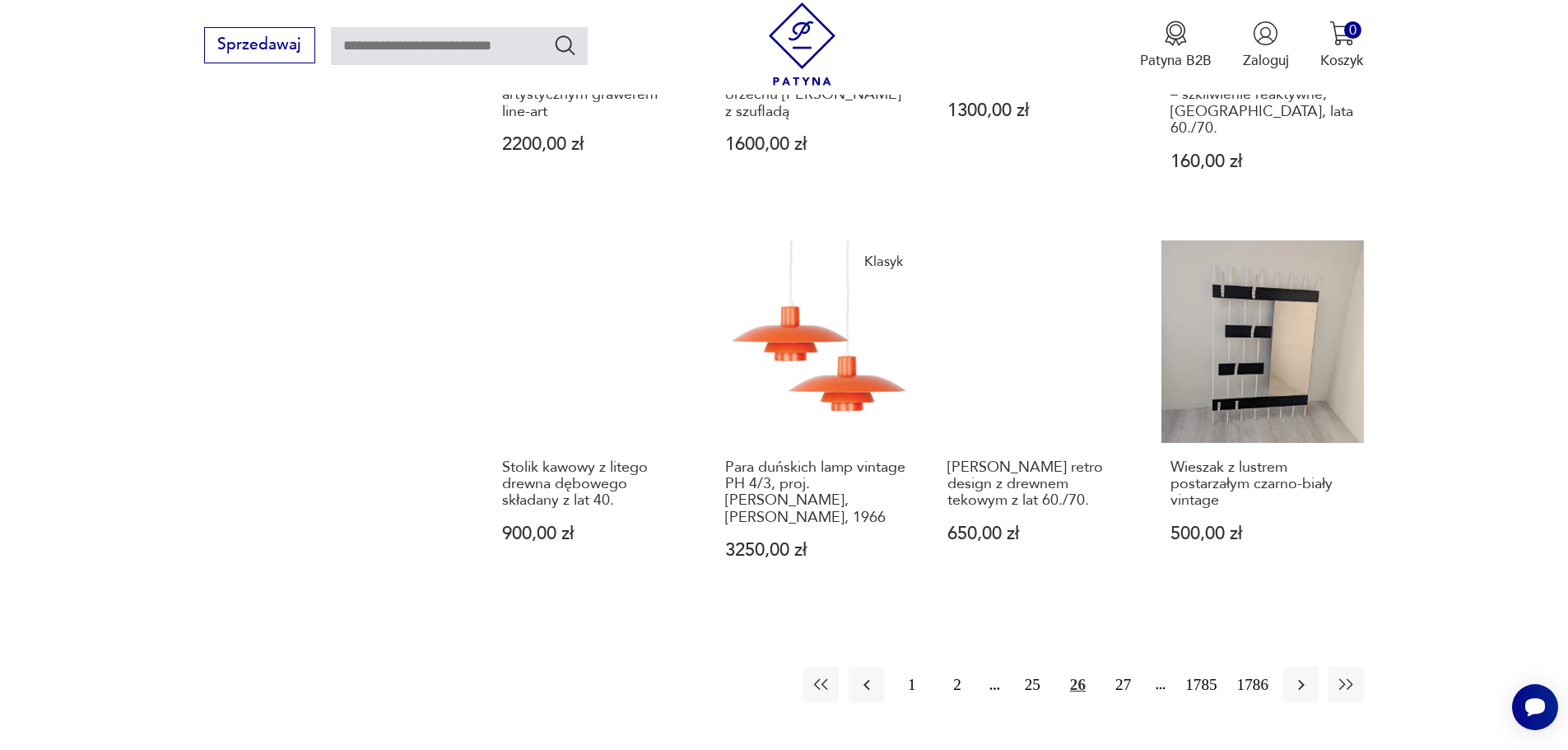
scroll to position [1761, 0]
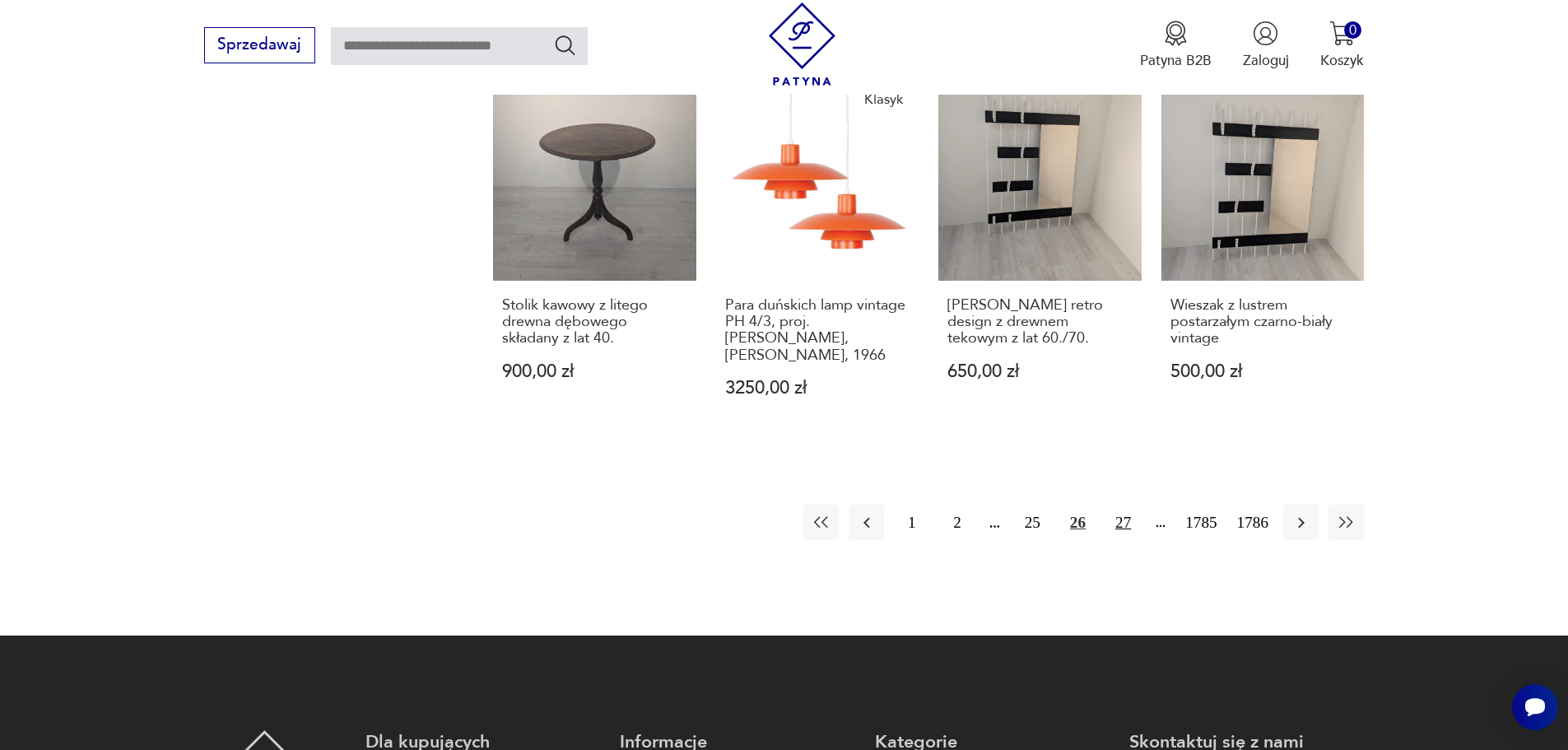
click at [1134, 504] on button "27" at bounding box center [1123, 522] width 36 height 36
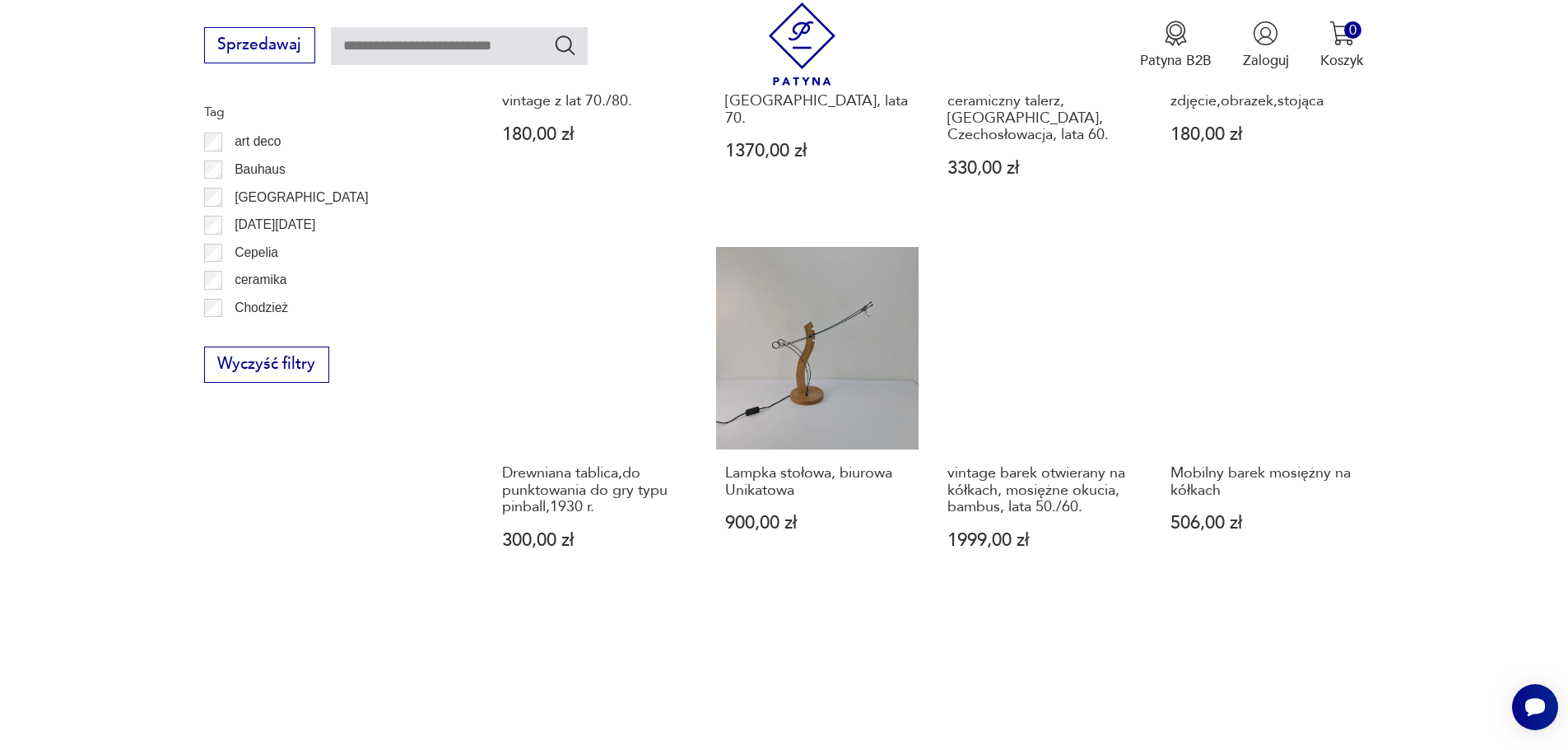
scroll to position [1513, 0]
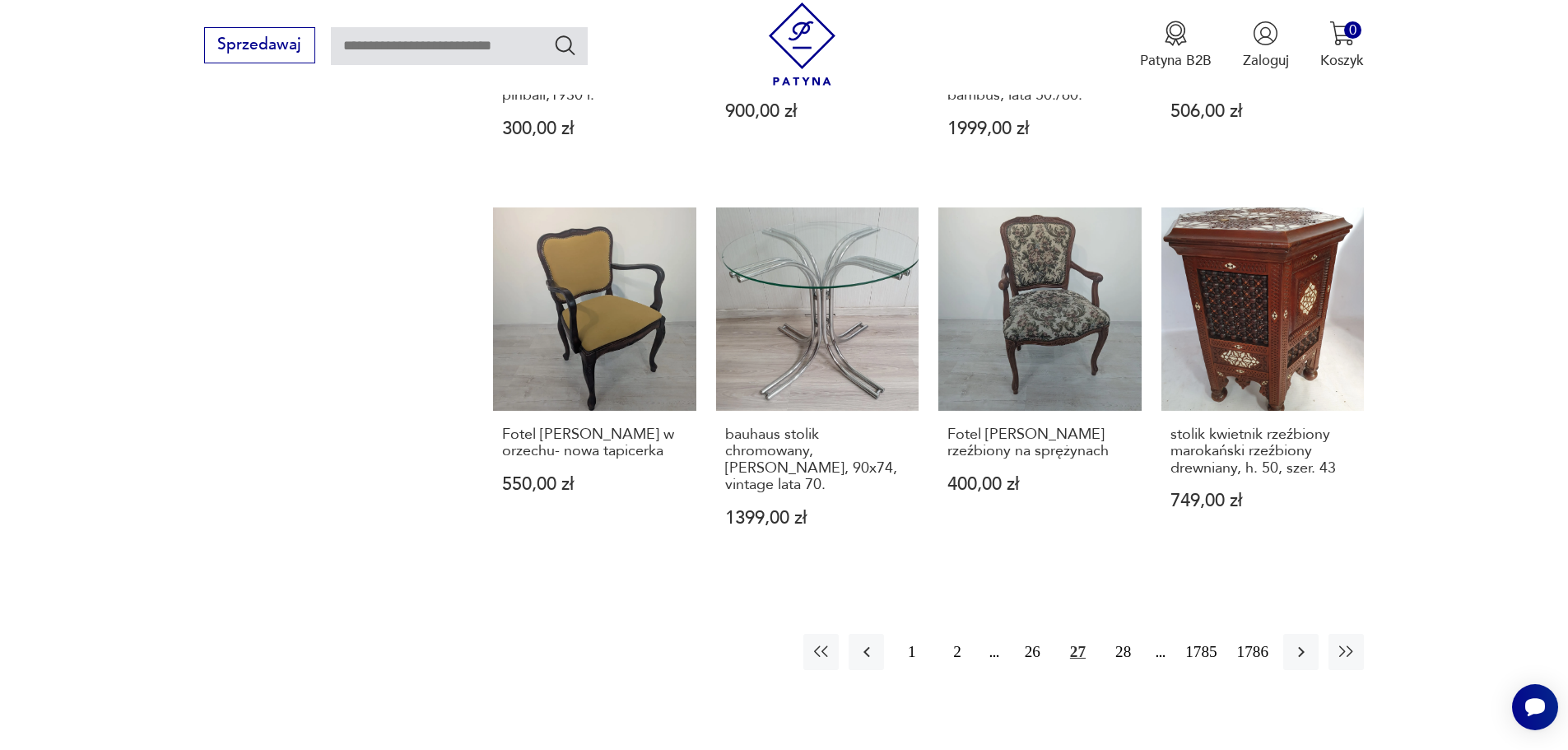
drag, startPoint x: 1120, startPoint y: 637, endPoint x: 1201, endPoint y: 596, distance: 90.8
click at [1120, 637] on button "28" at bounding box center [1123, 652] width 36 height 36
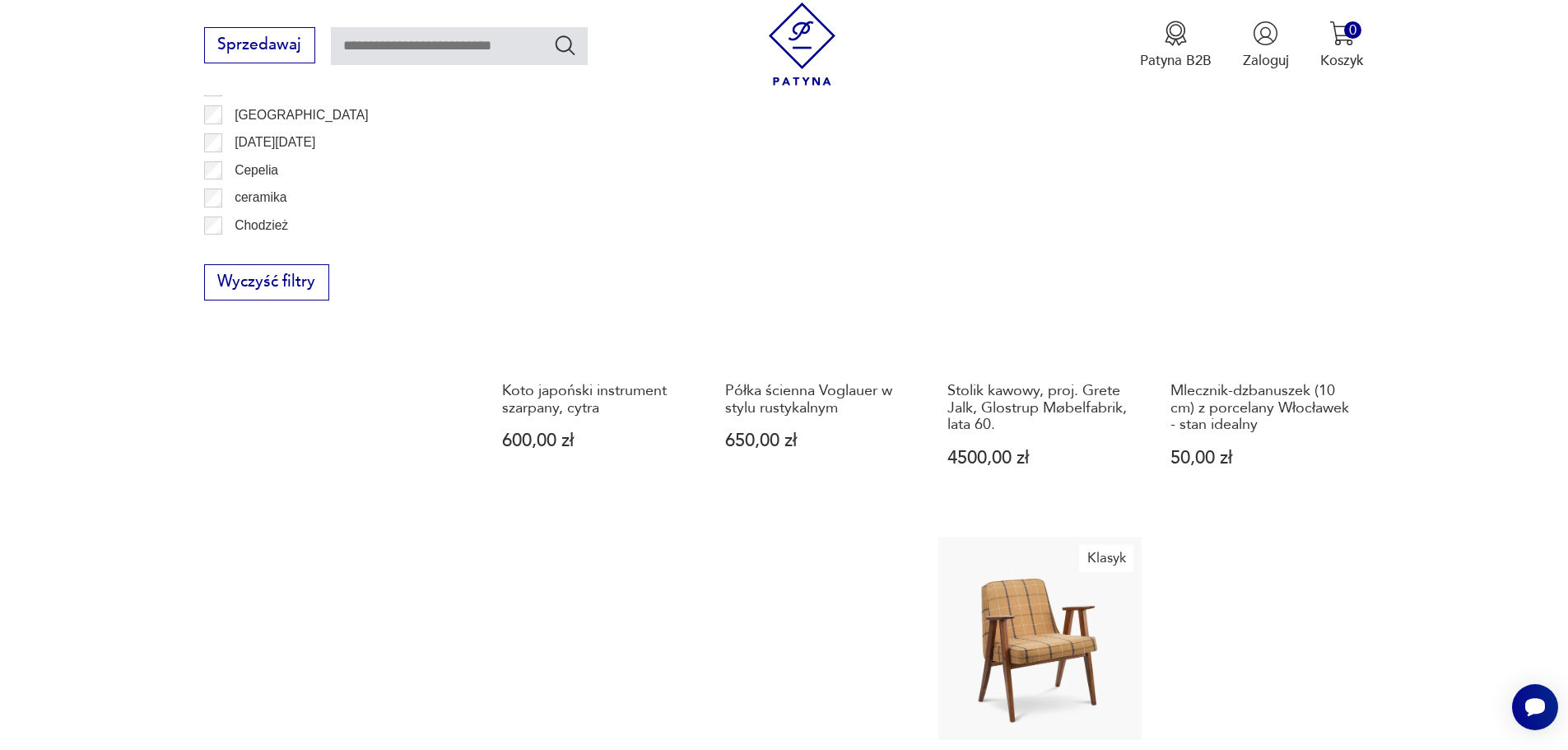
scroll to position [1596, 0]
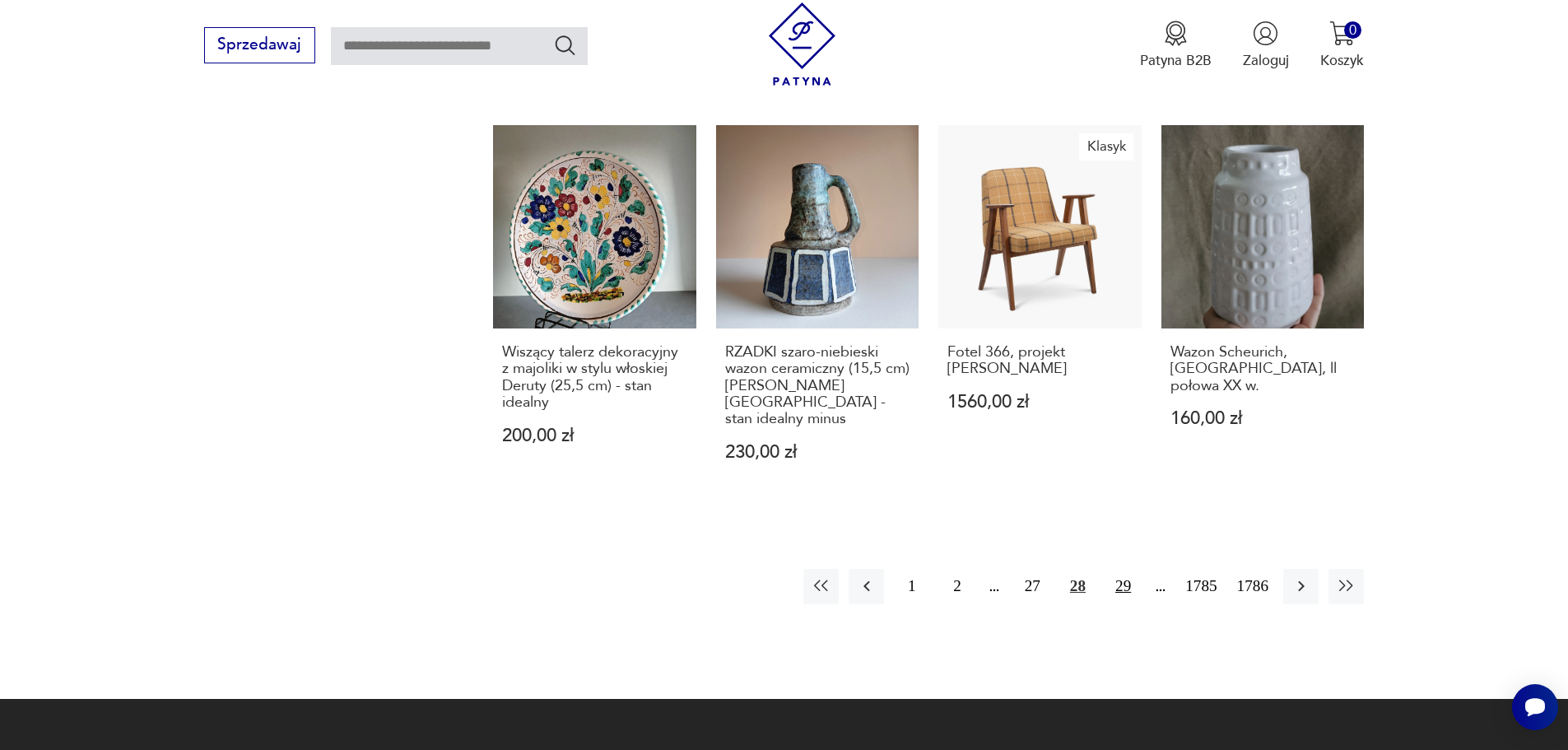
click at [1120, 569] on button "29" at bounding box center [1123, 587] width 36 height 36
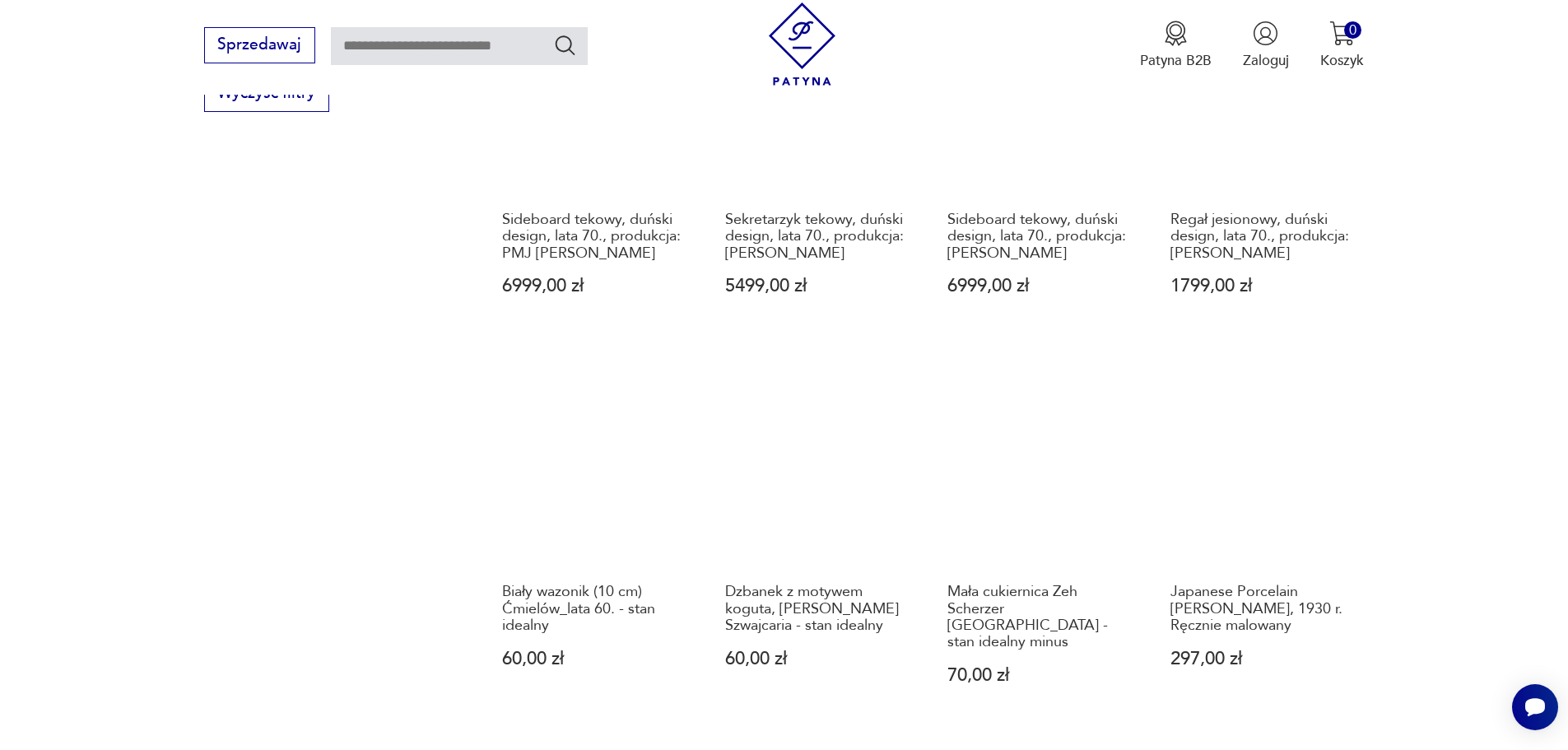
scroll to position [1513, 0]
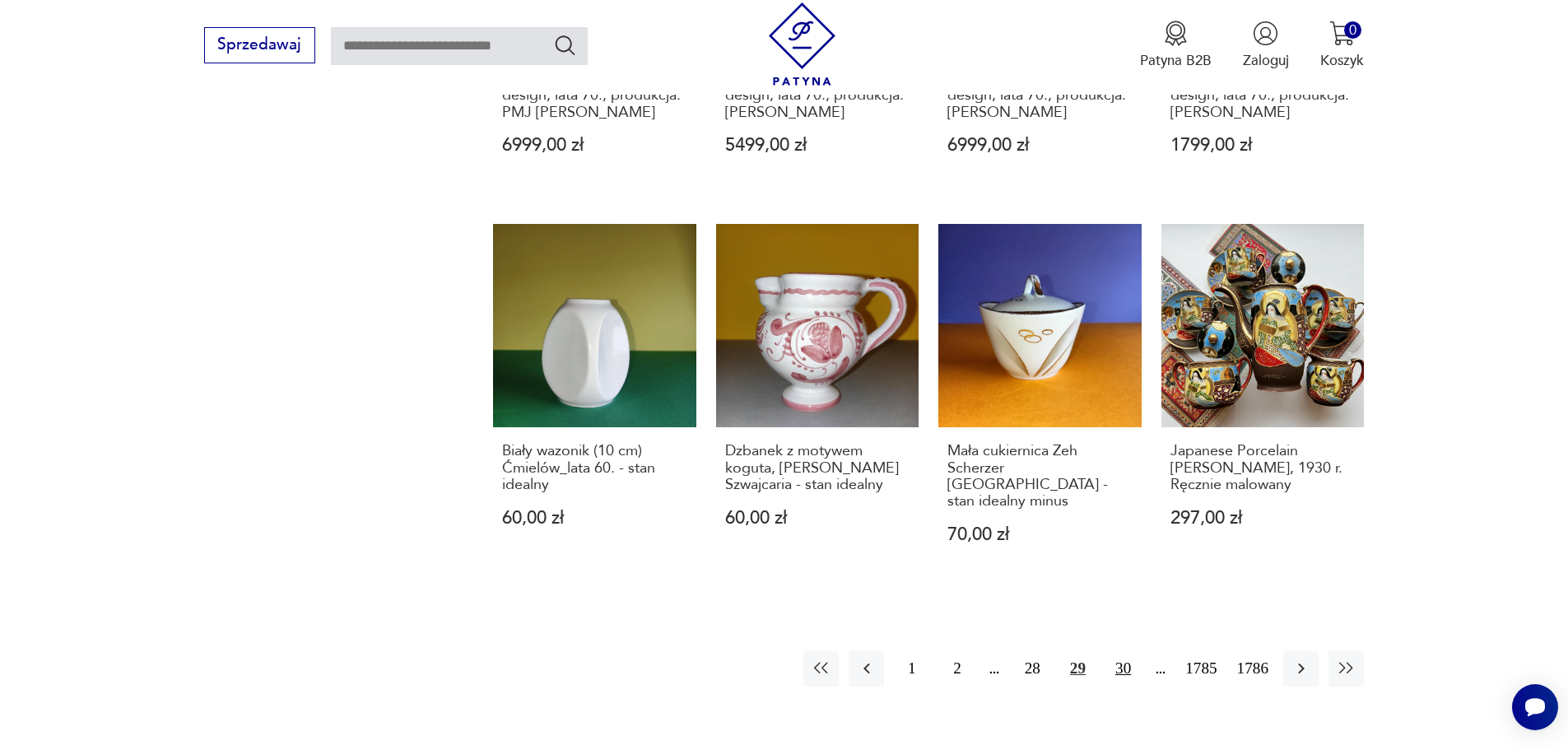
click at [1116, 656] on button "30" at bounding box center [1123, 669] width 36 height 36
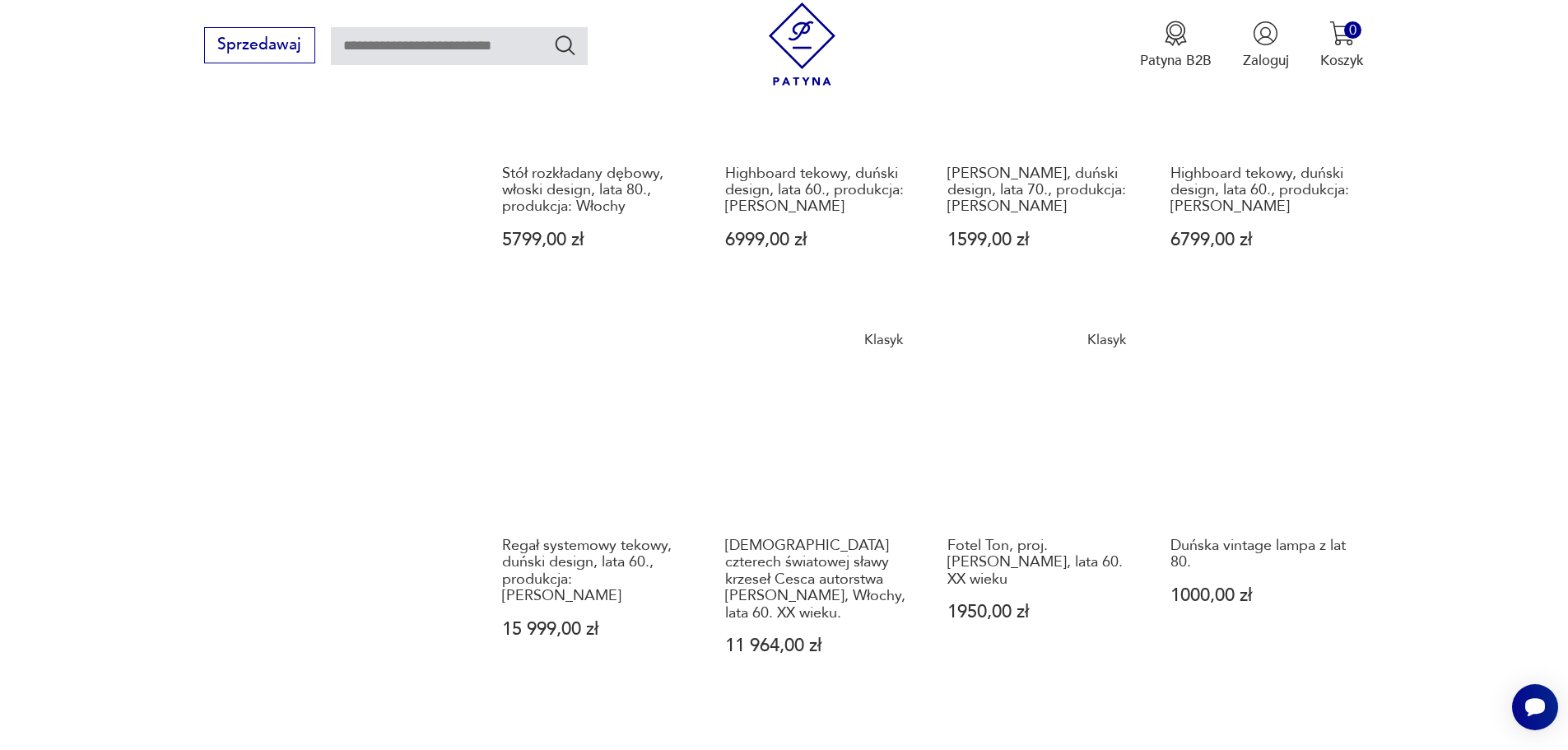
scroll to position [1596, 0]
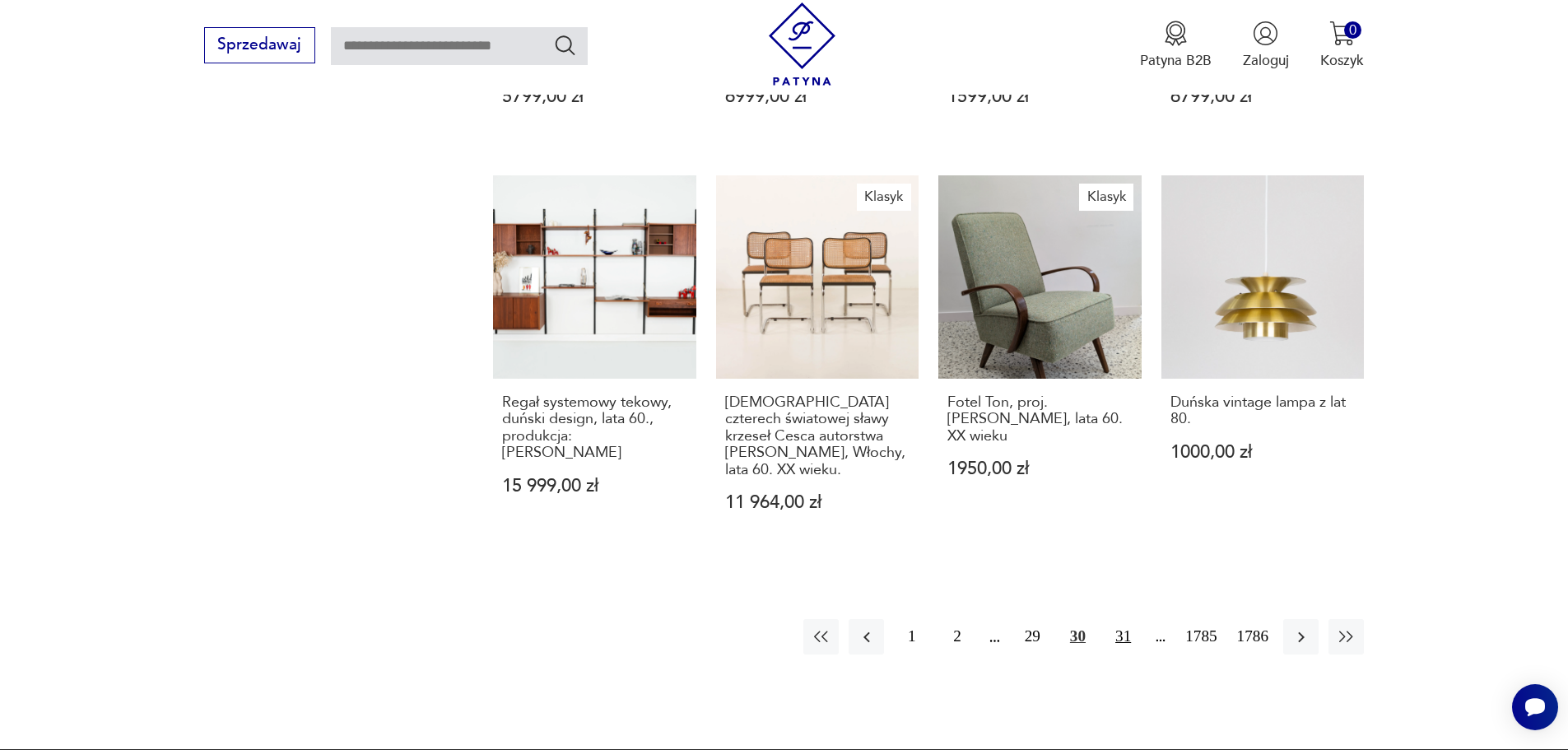
click at [1128, 622] on button "31" at bounding box center [1123, 637] width 36 height 36
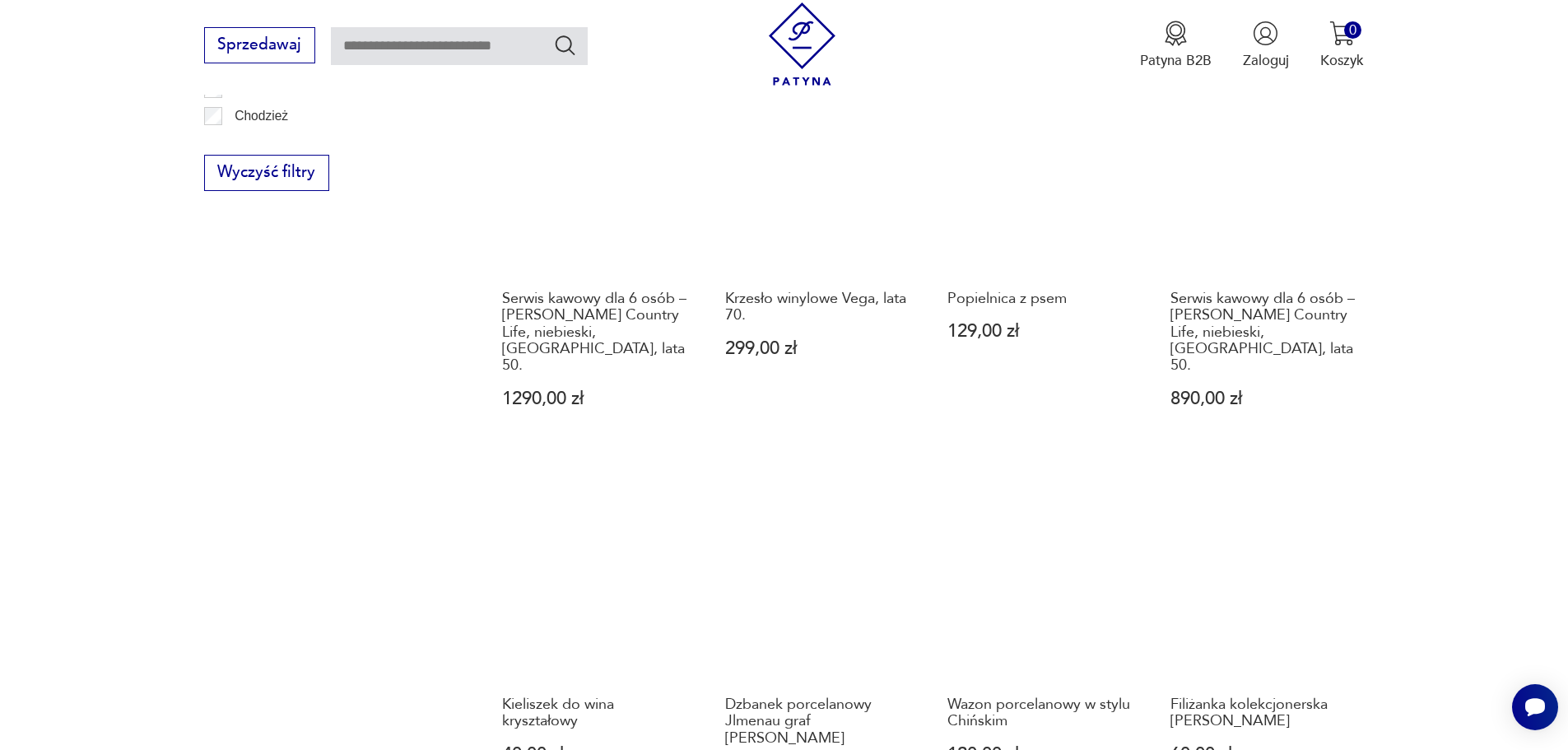
scroll to position [1513, 0]
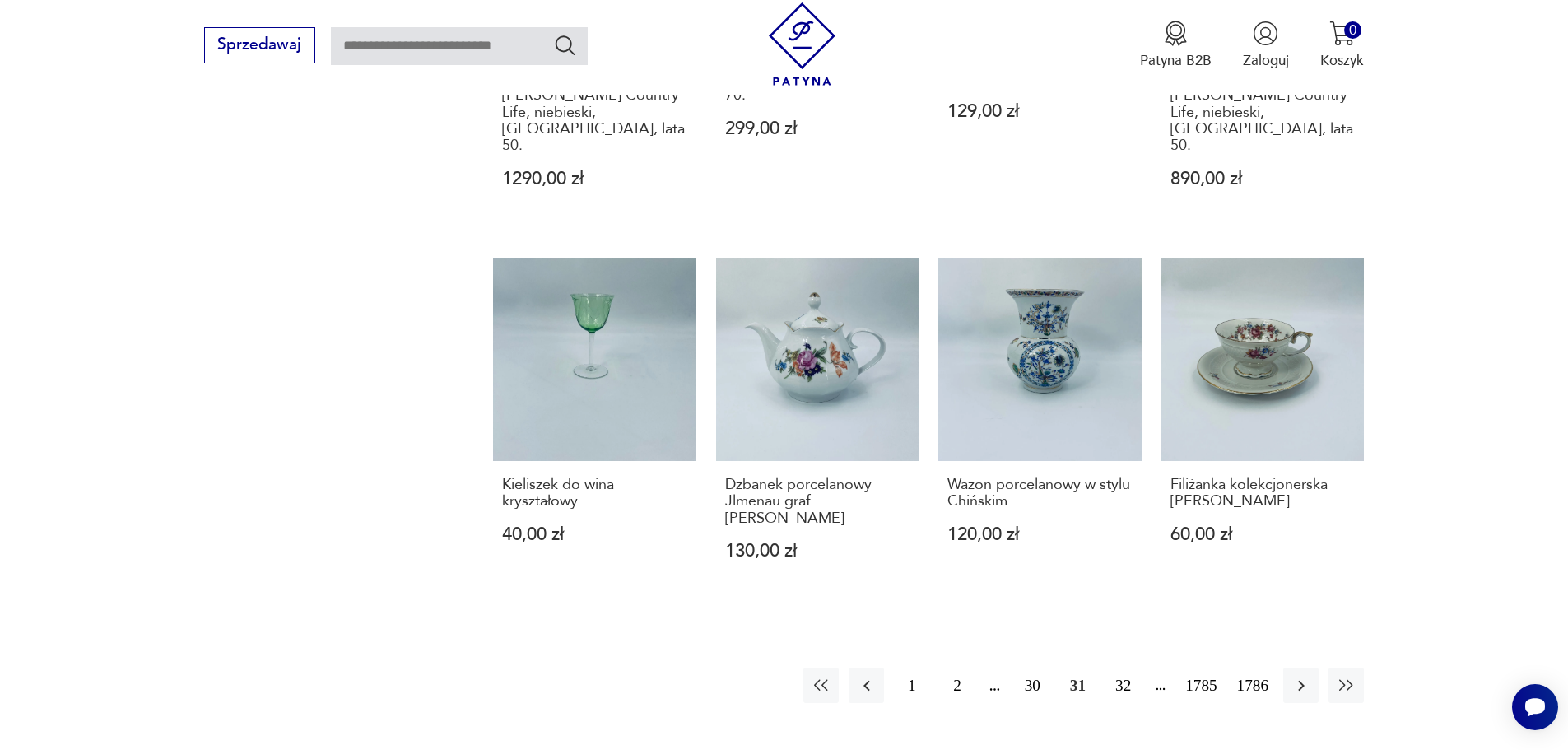
drag, startPoint x: 1128, startPoint y: 625, endPoint x: 1183, endPoint y: 626, distance: 55.0
click at [1128, 668] on button "32" at bounding box center [1123, 686] width 36 height 36
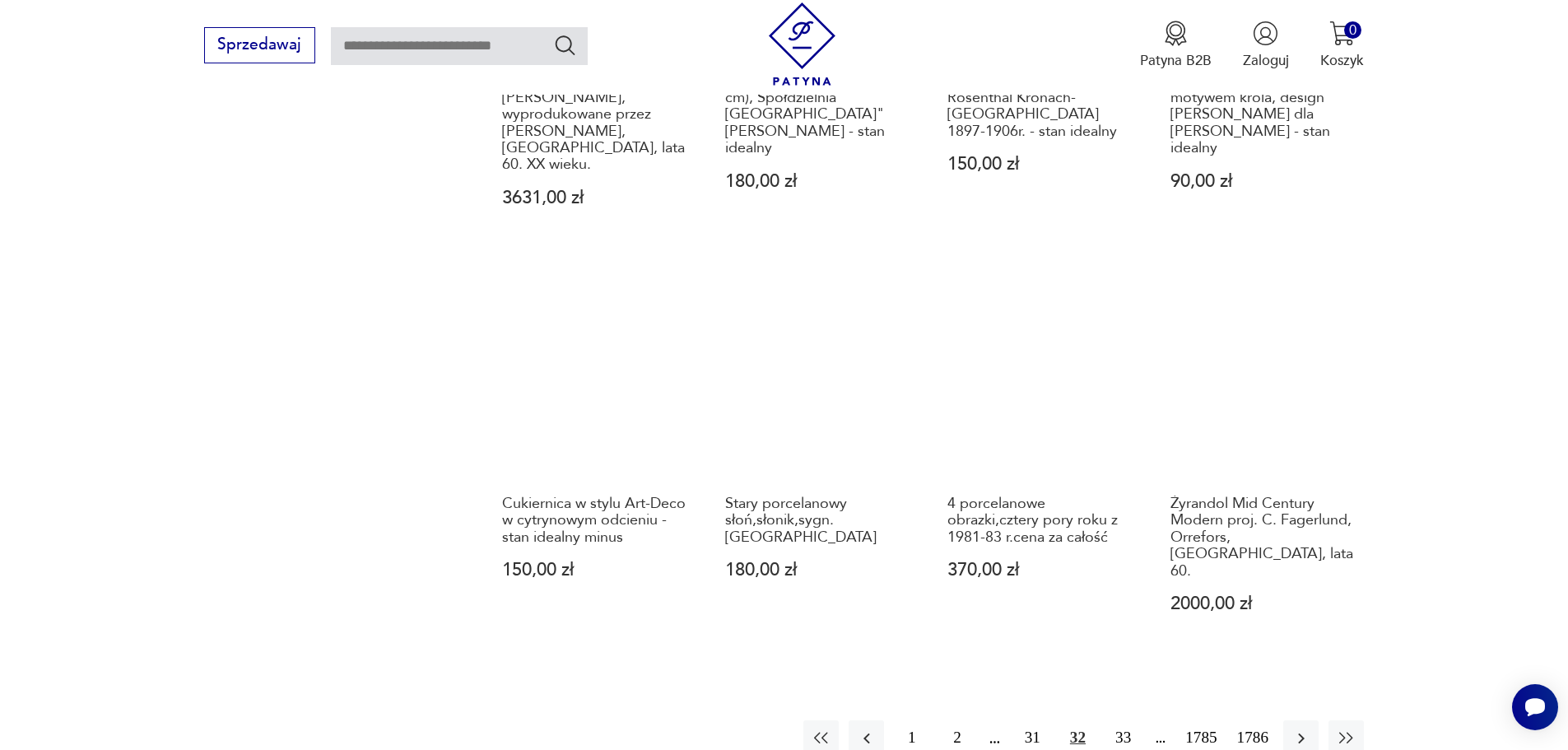
scroll to position [1513, 0]
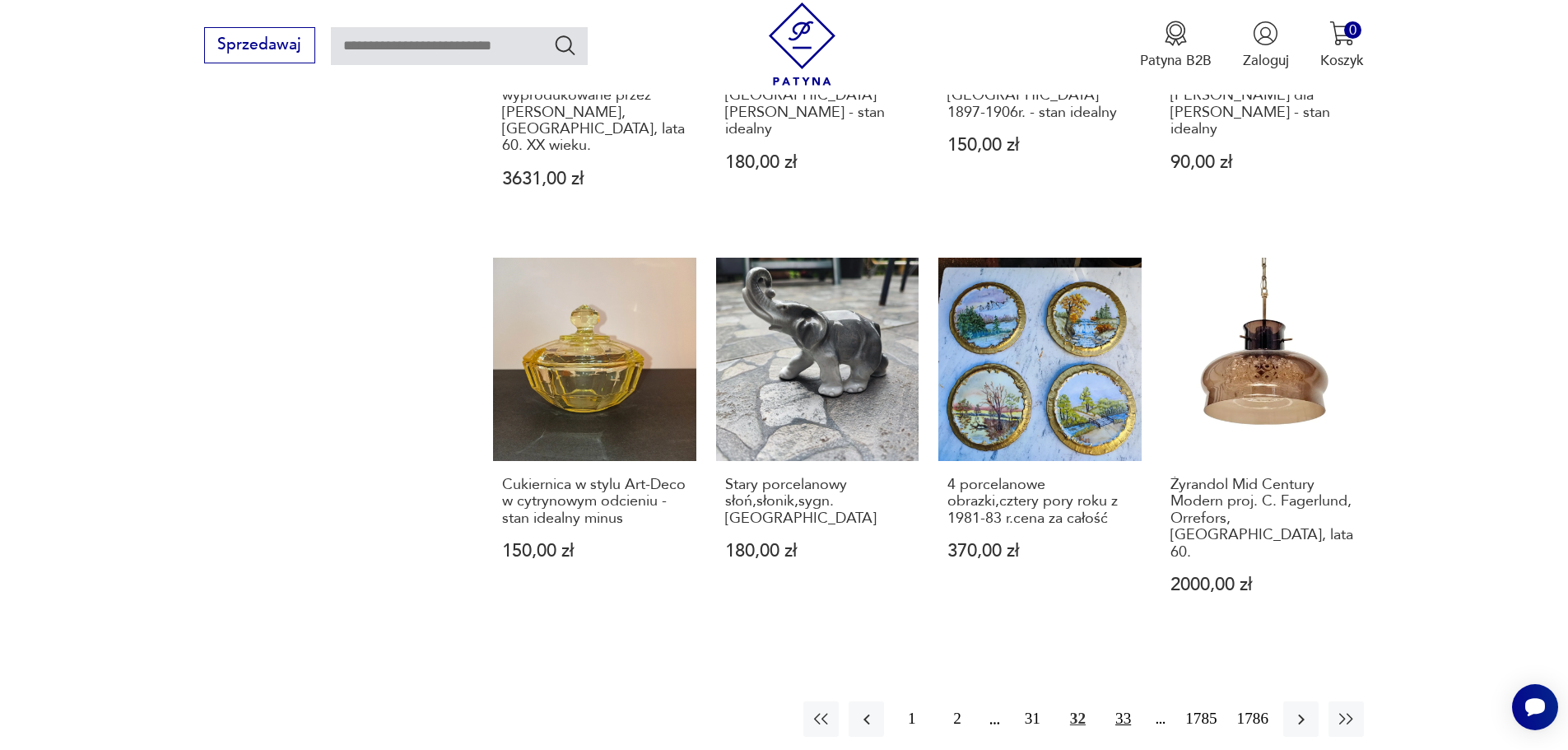
click at [1120, 701] on button "33" at bounding box center [1123, 719] width 36 height 36
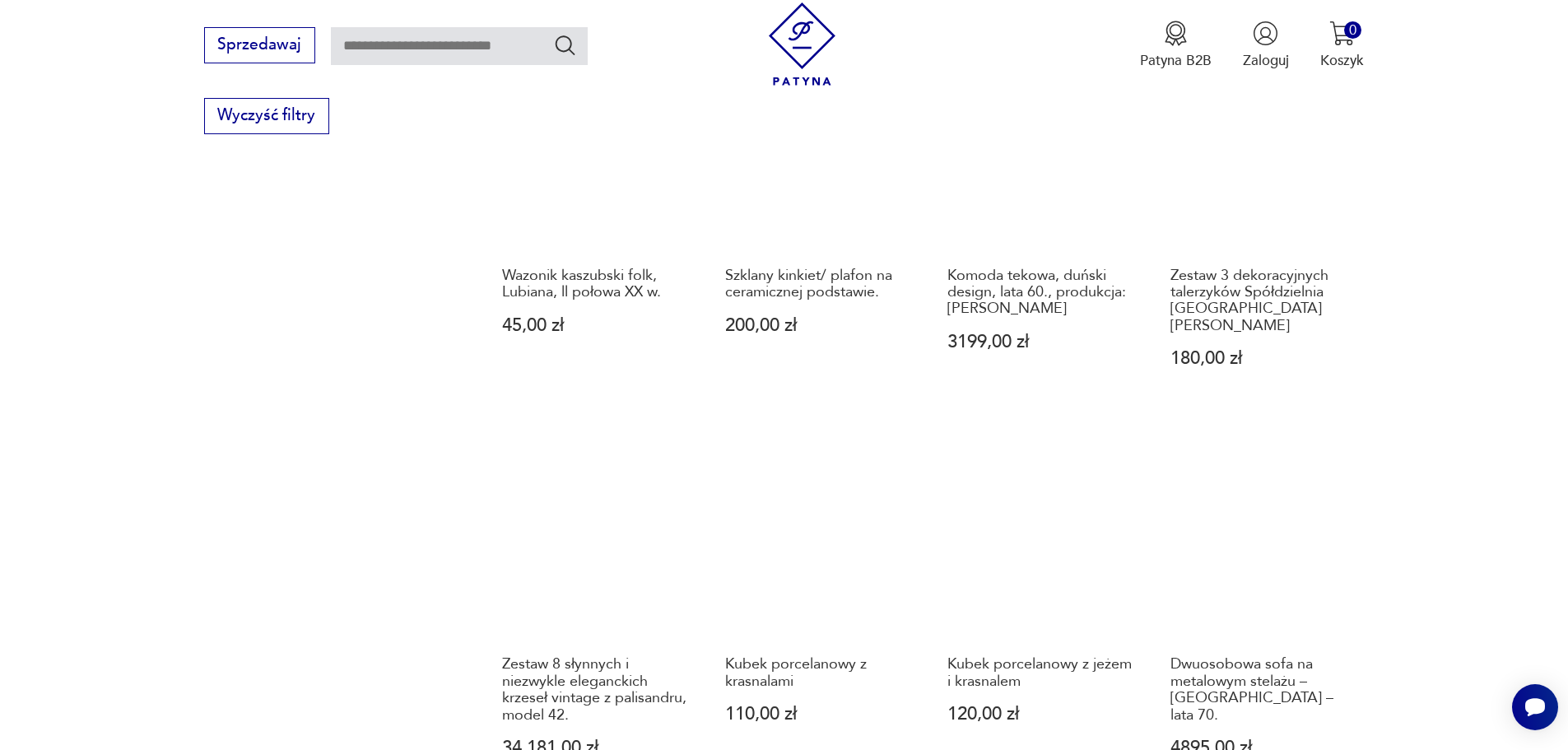
scroll to position [1596, 0]
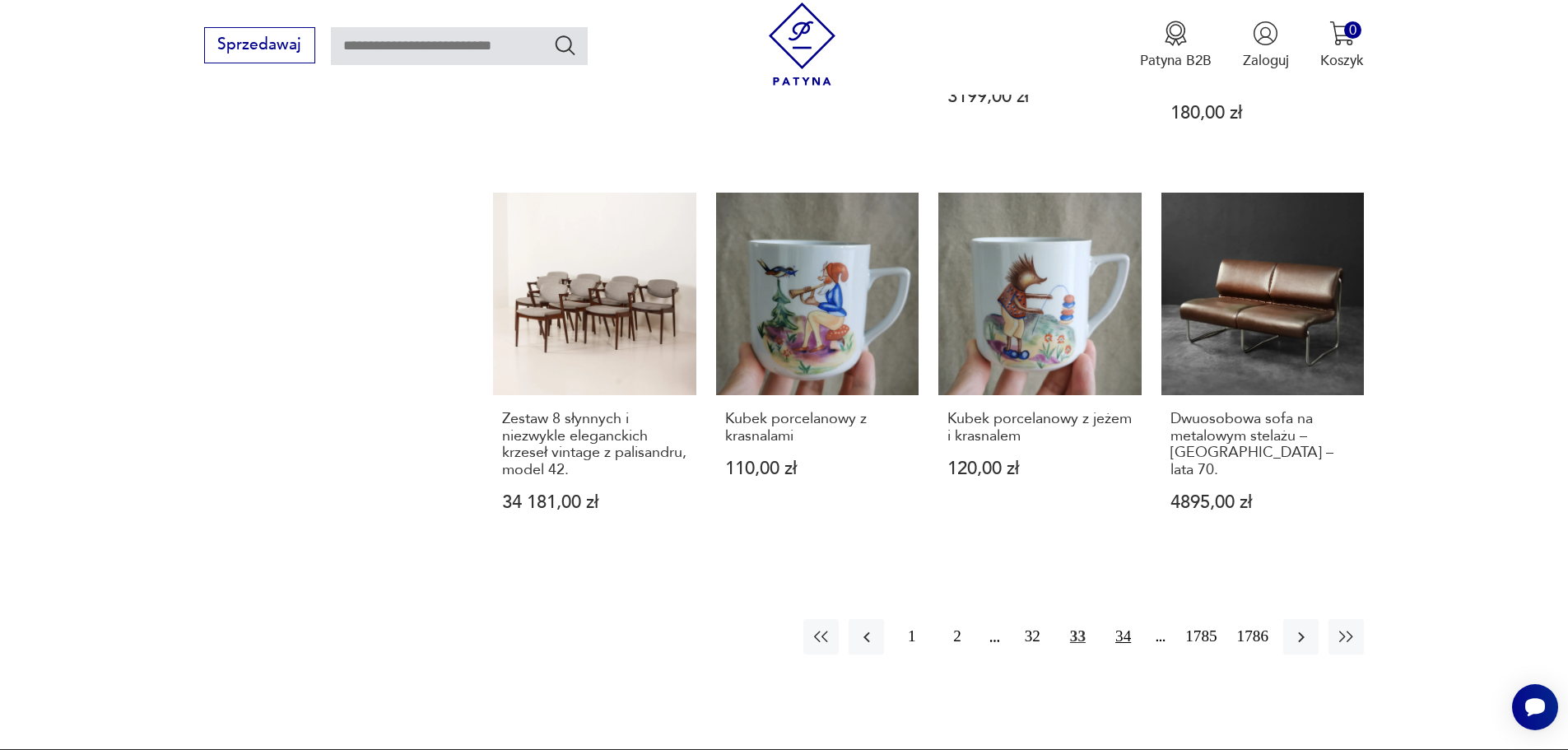
click at [1121, 619] on button "34" at bounding box center [1123, 637] width 36 height 36
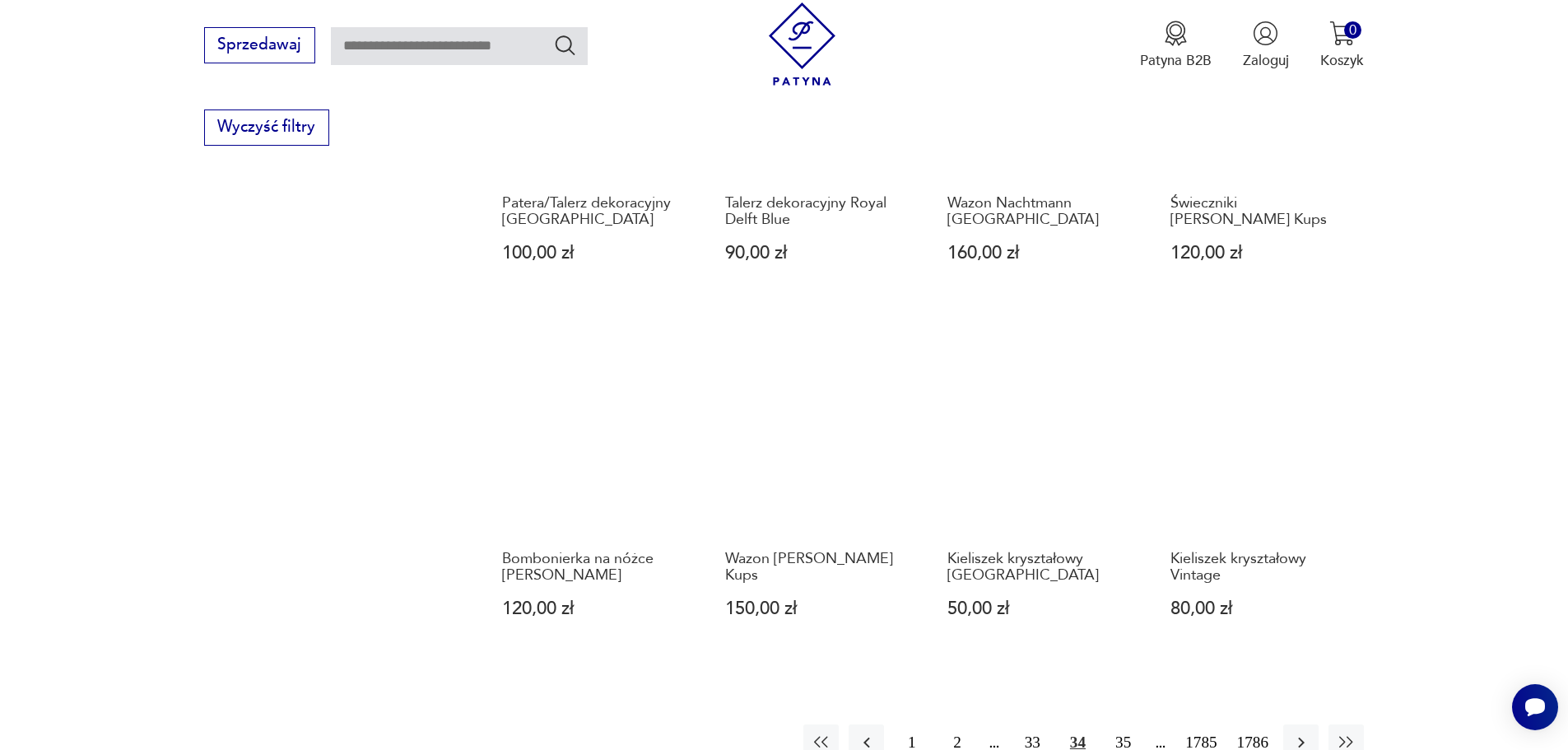
scroll to position [1596, 0]
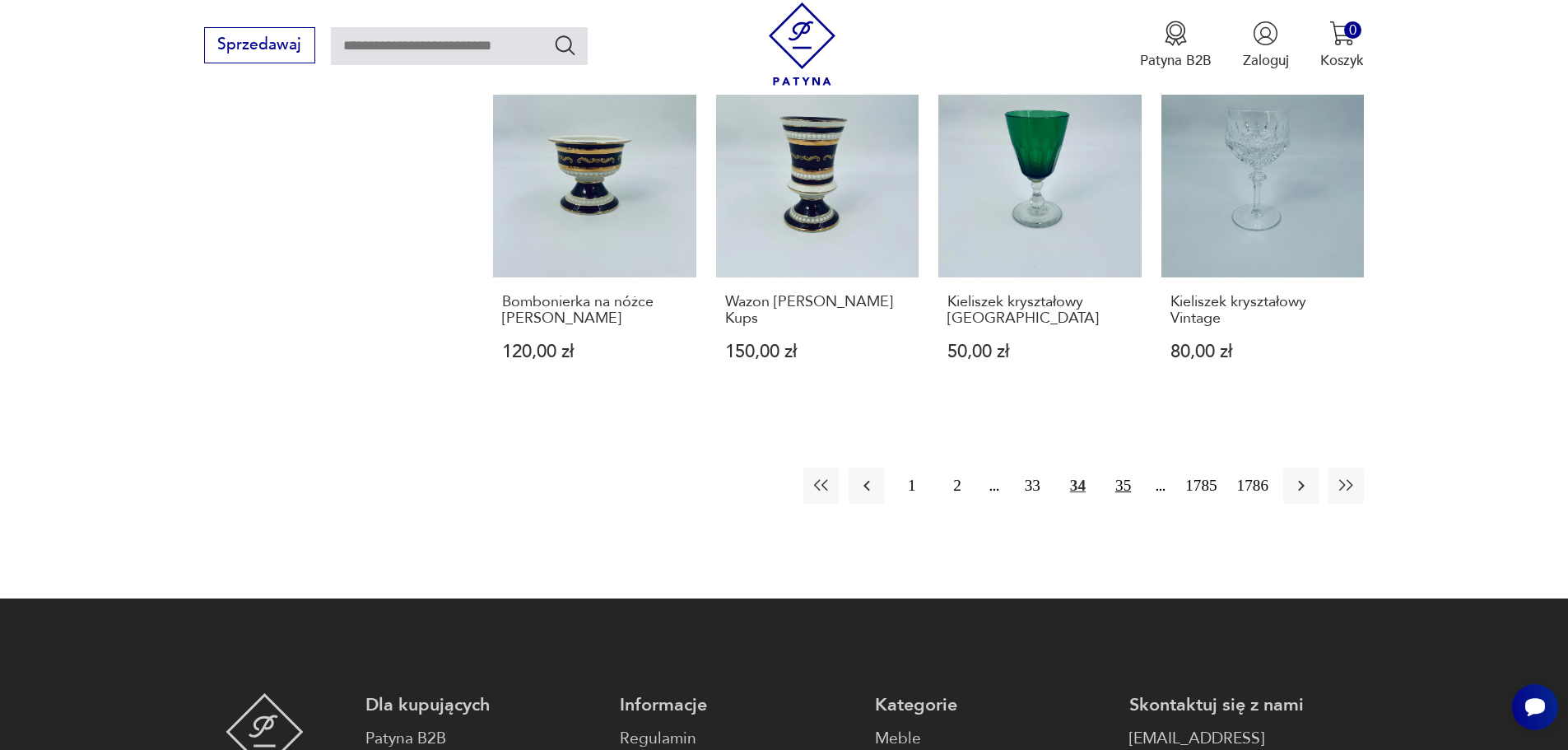
click at [1130, 487] on button "35" at bounding box center [1123, 486] width 36 height 36
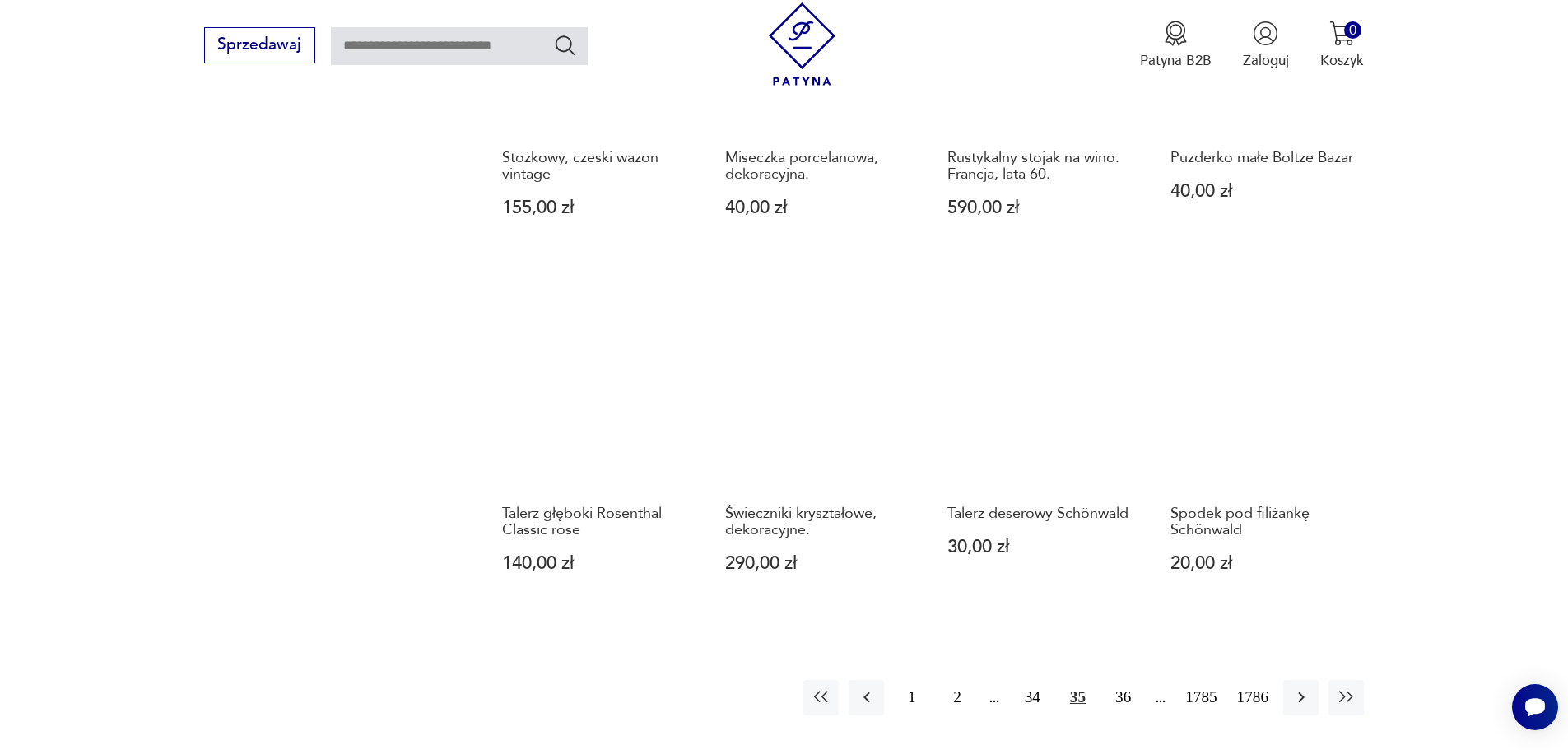
scroll to position [1513, 0]
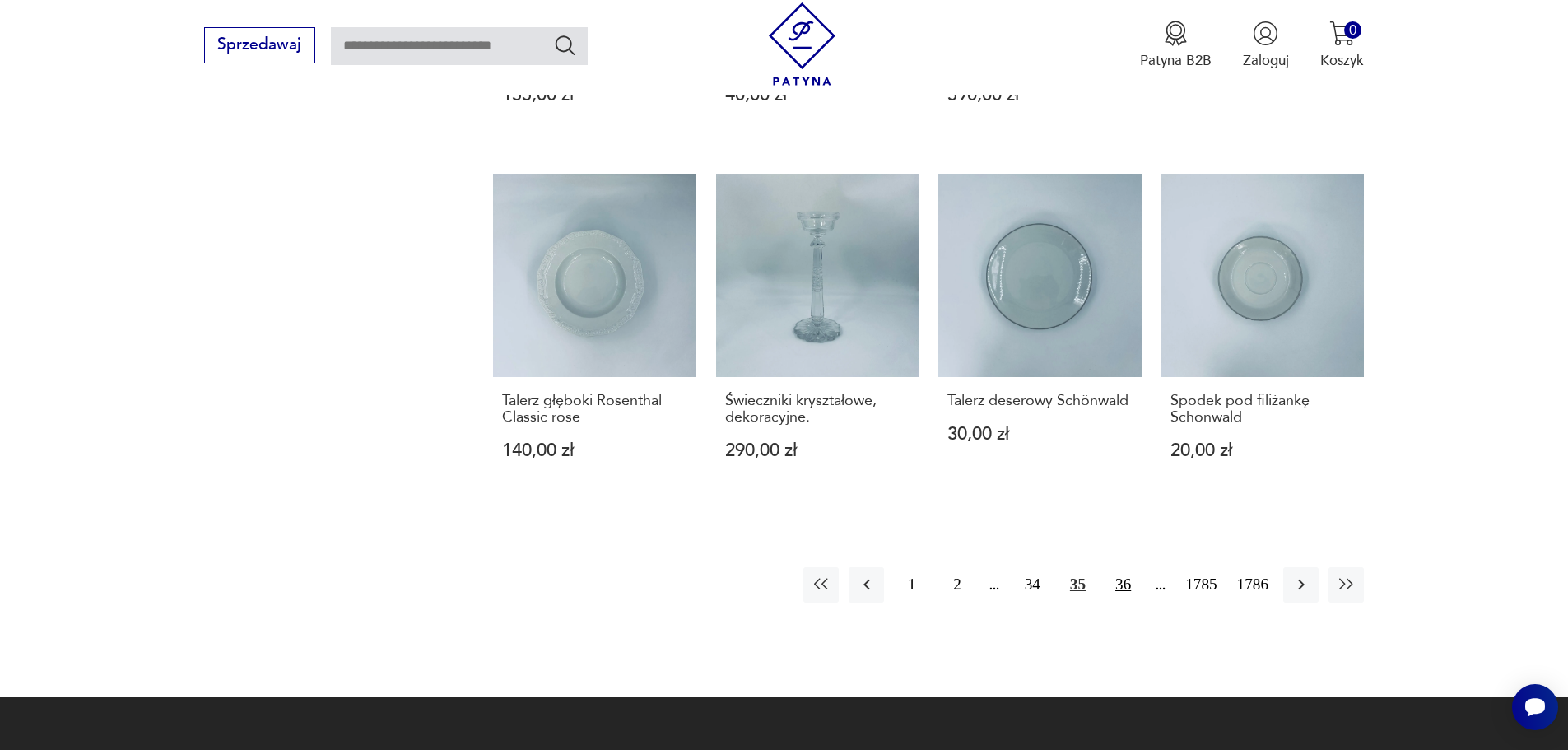
click at [1130, 589] on button "36" at bounding box center [1123, 585] width 36 height 36
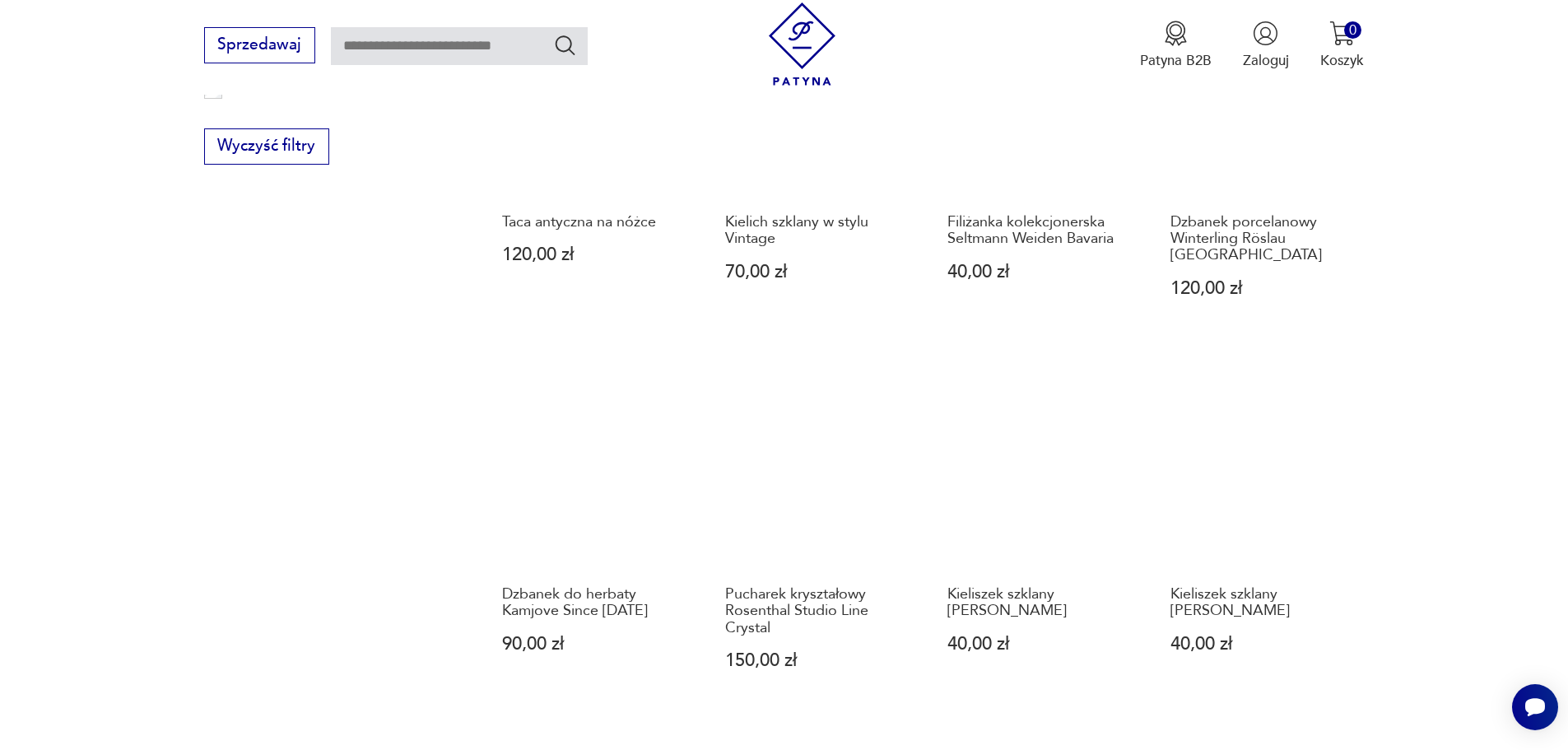
scroll to position [1513, 0]
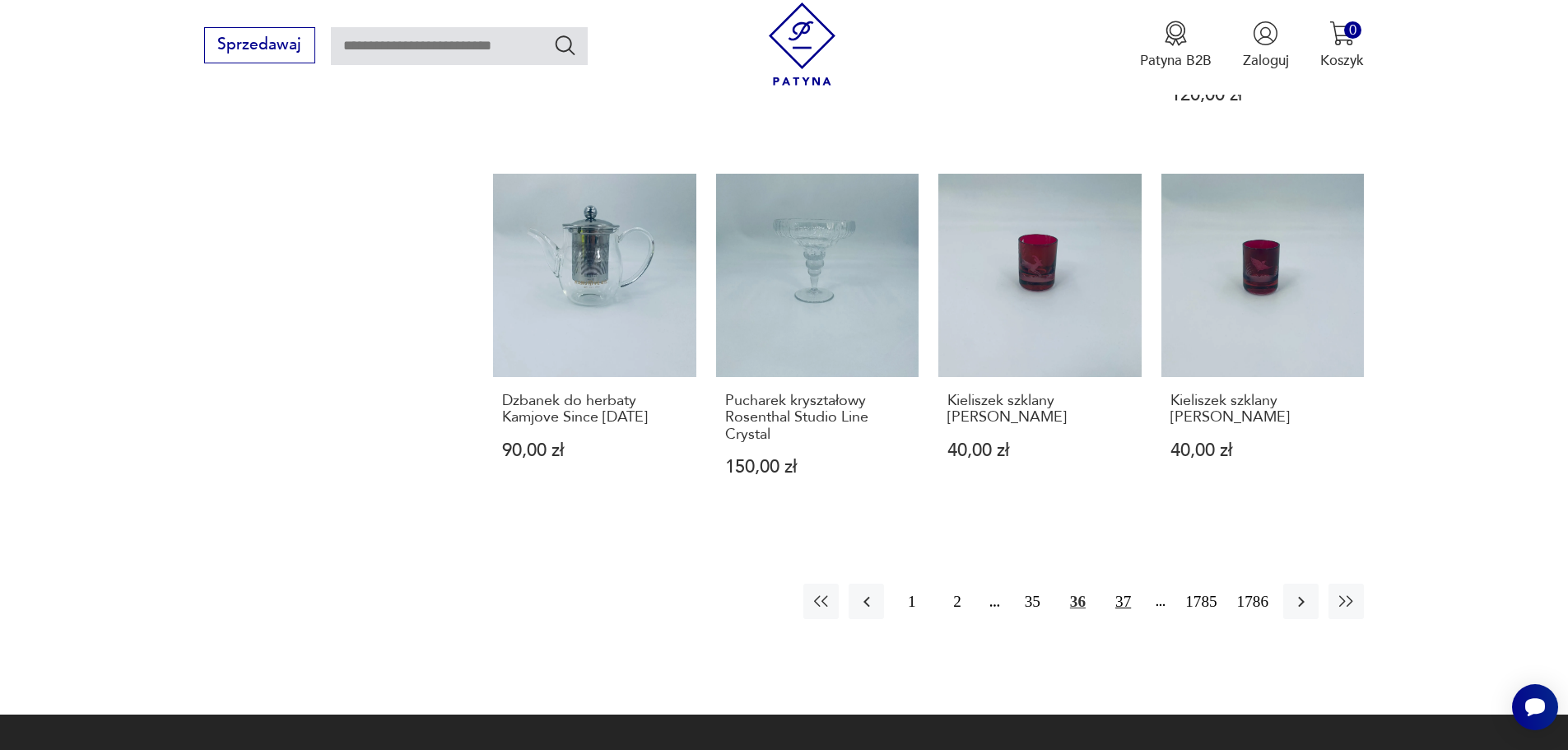
click at [1124, 594] on button "37" at bounding box center [1123, 602] width 36 height 36
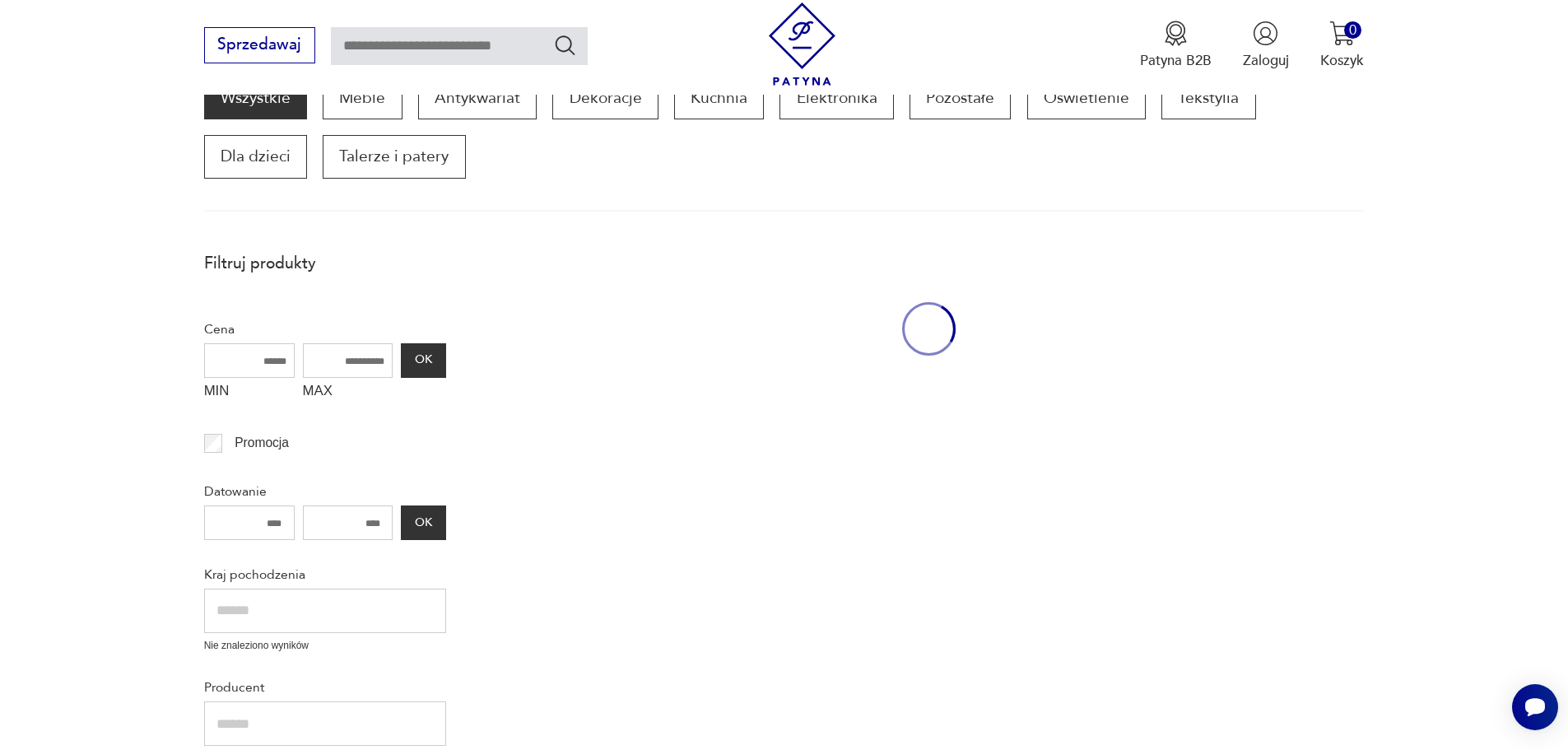
scroll to position [279, 0]
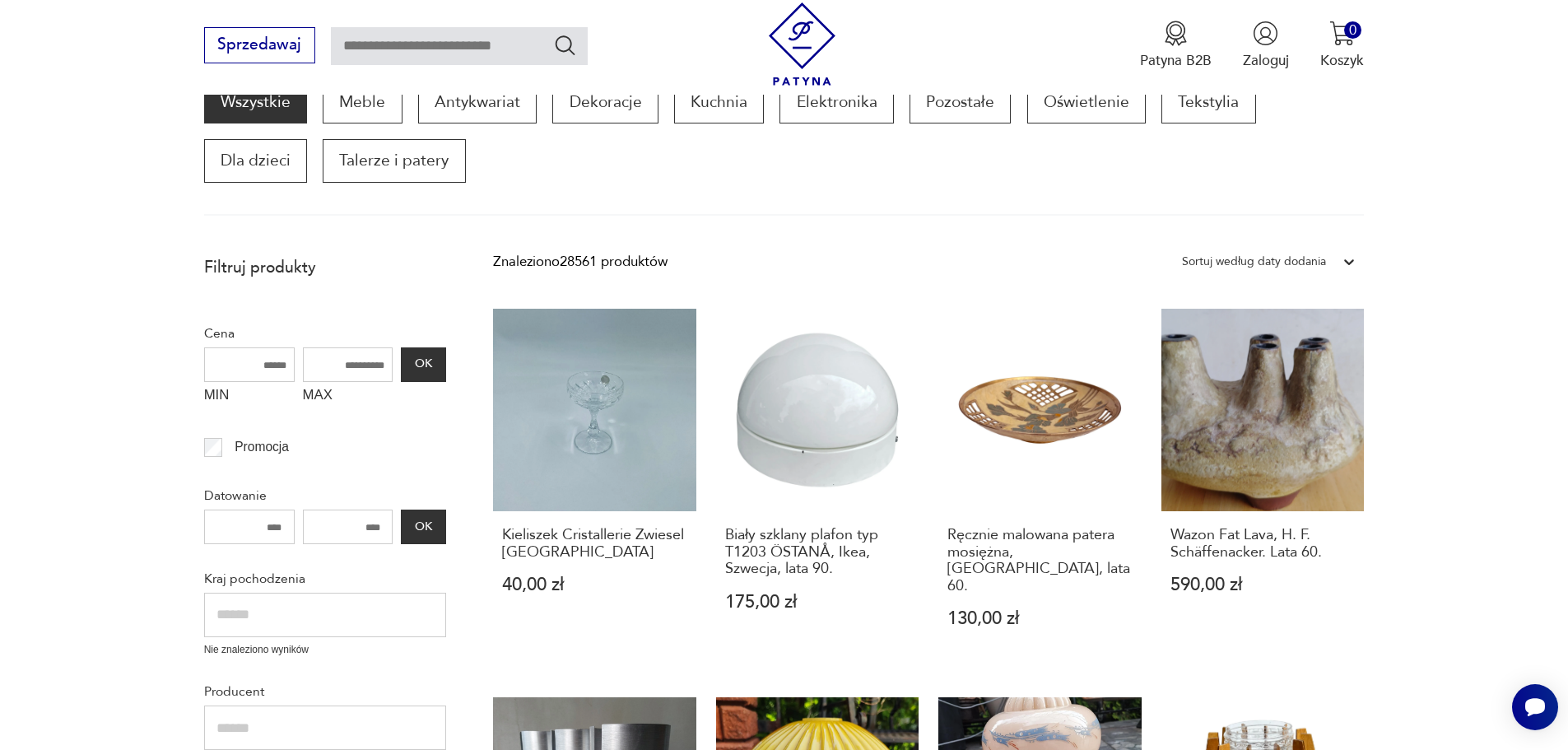
drag, startPoint x: 1317, startPoint y: 406, endPoint x: 1339, endPoint y: 404, distance: 22.1
click at [1317, 406] on link "Wazon Fat Lava, H. F. Schäffenacker. Lata 60. 590,00 zł" at bounding box center [1264, 488] width 204 height 357
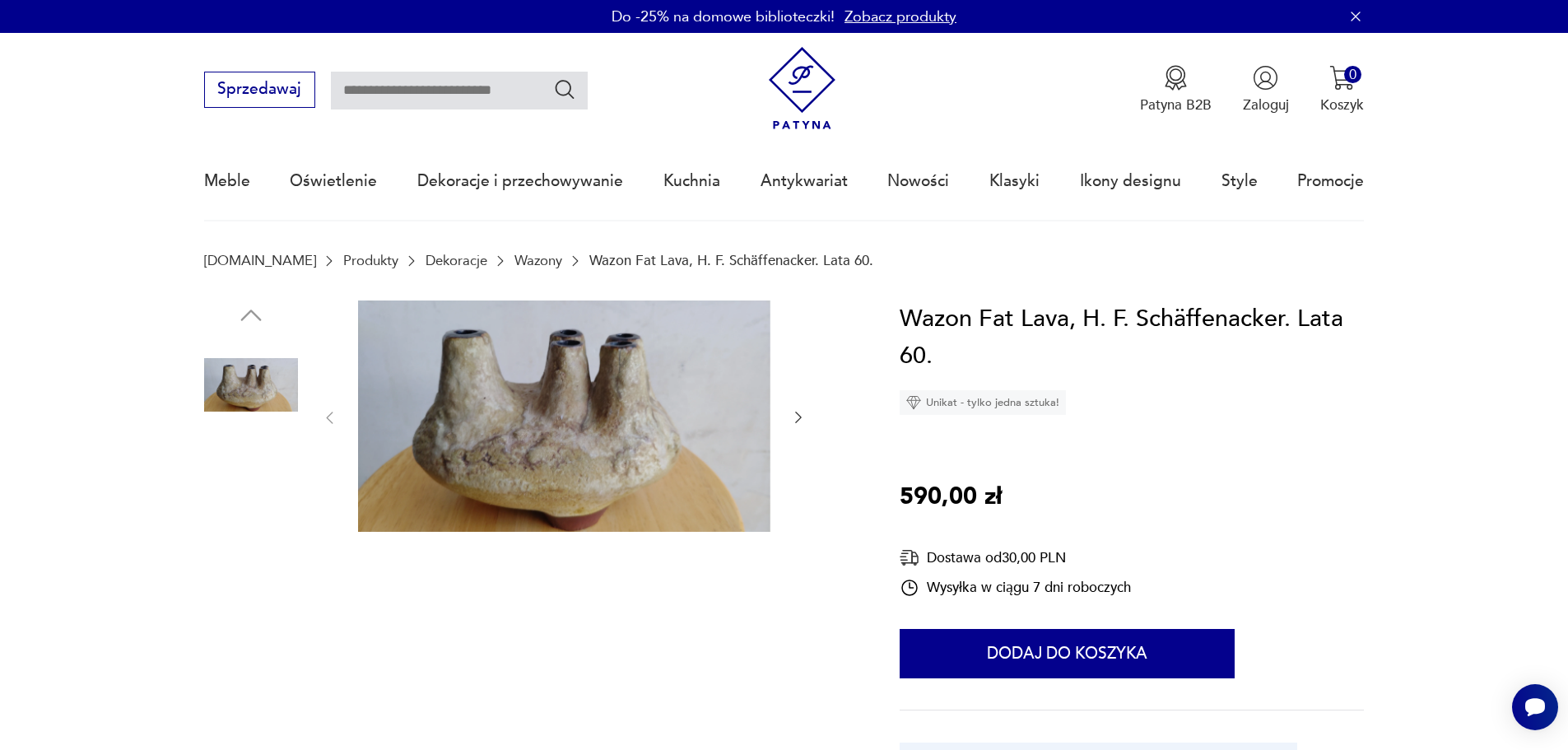
click at [284, 467] on img at bounding box center [251, 489] width 94 height 94
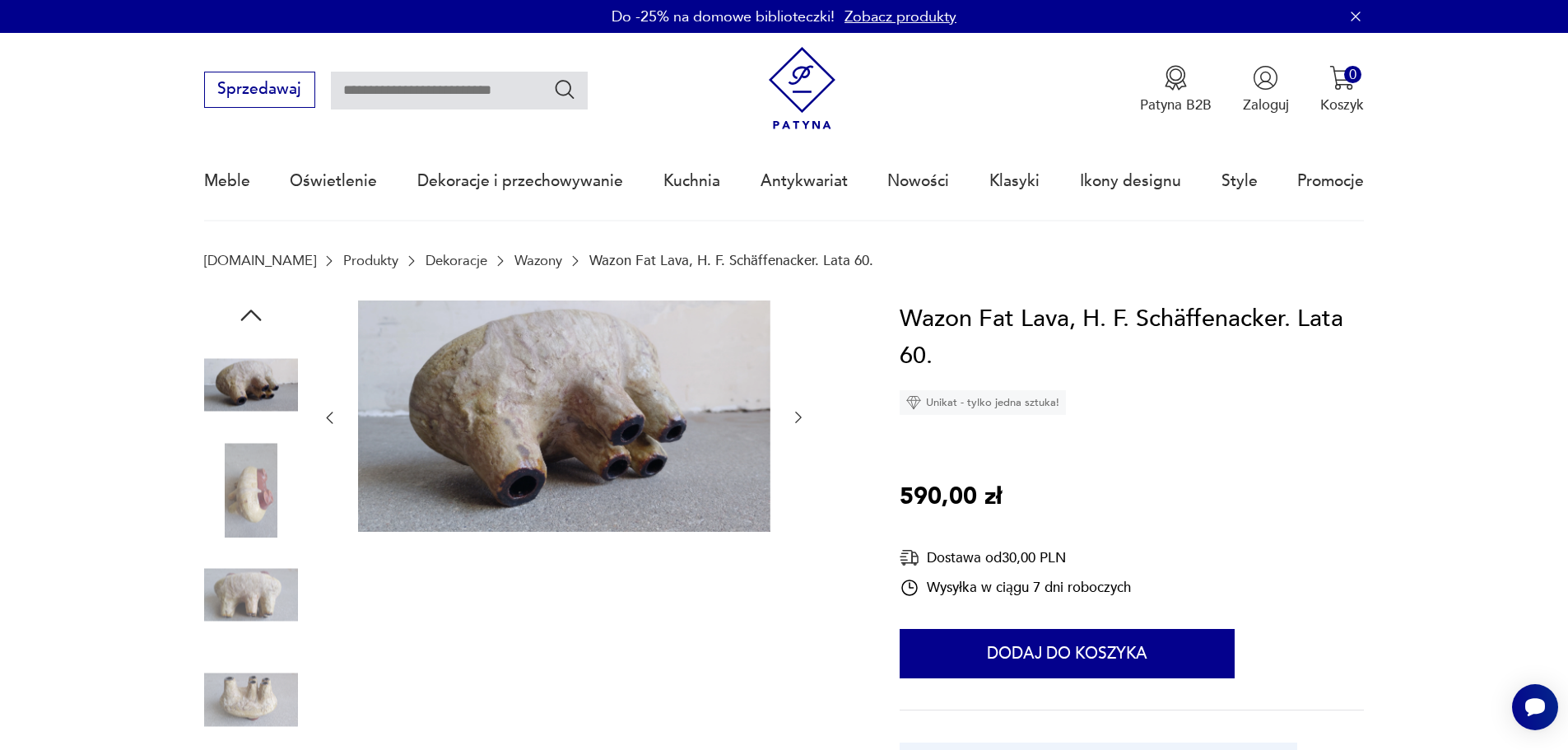
click at [240, 501] on img at bounding box center [251, 489] width 94 height 94
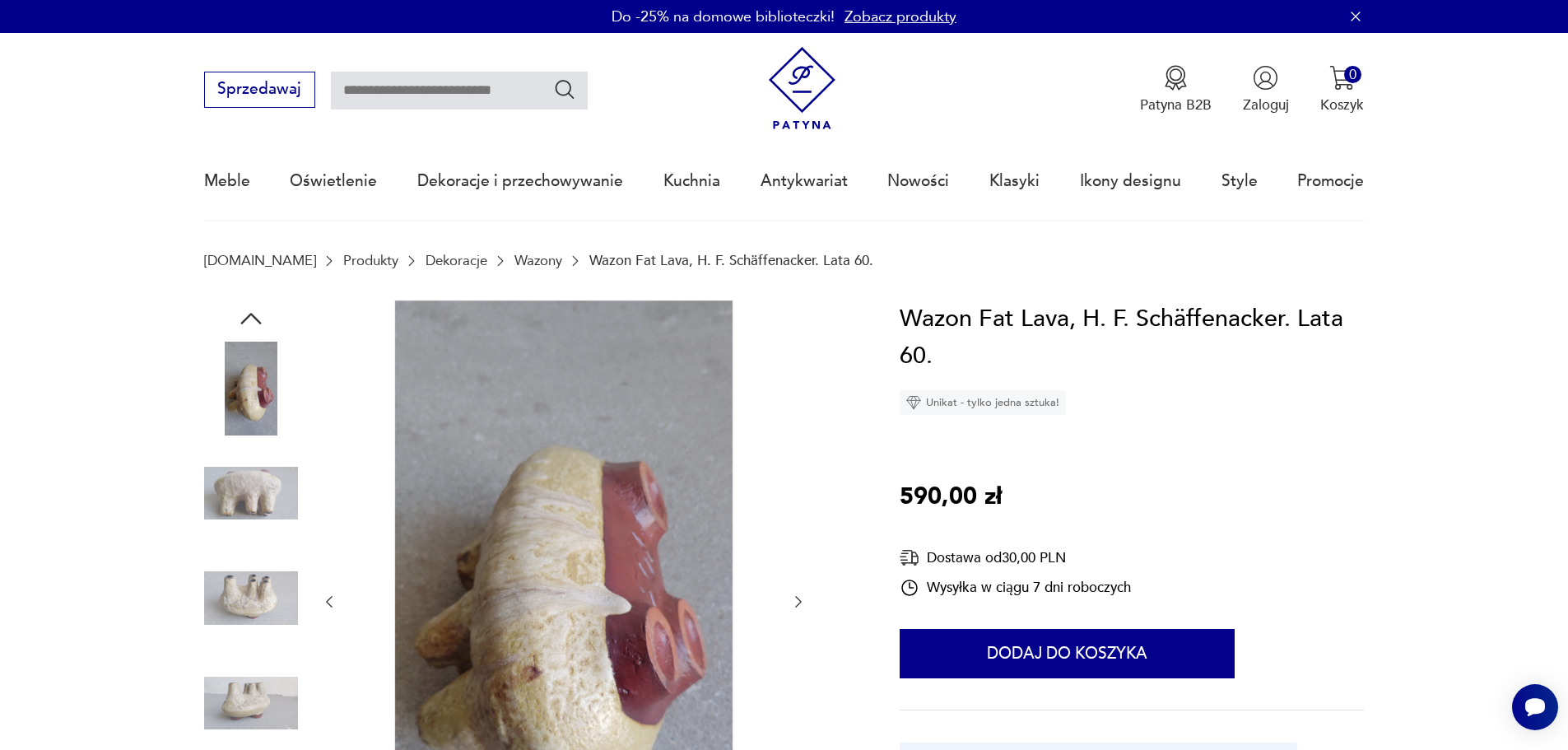
click at [242, 609] on img at bounding box center [251, 598] width 94 height 94
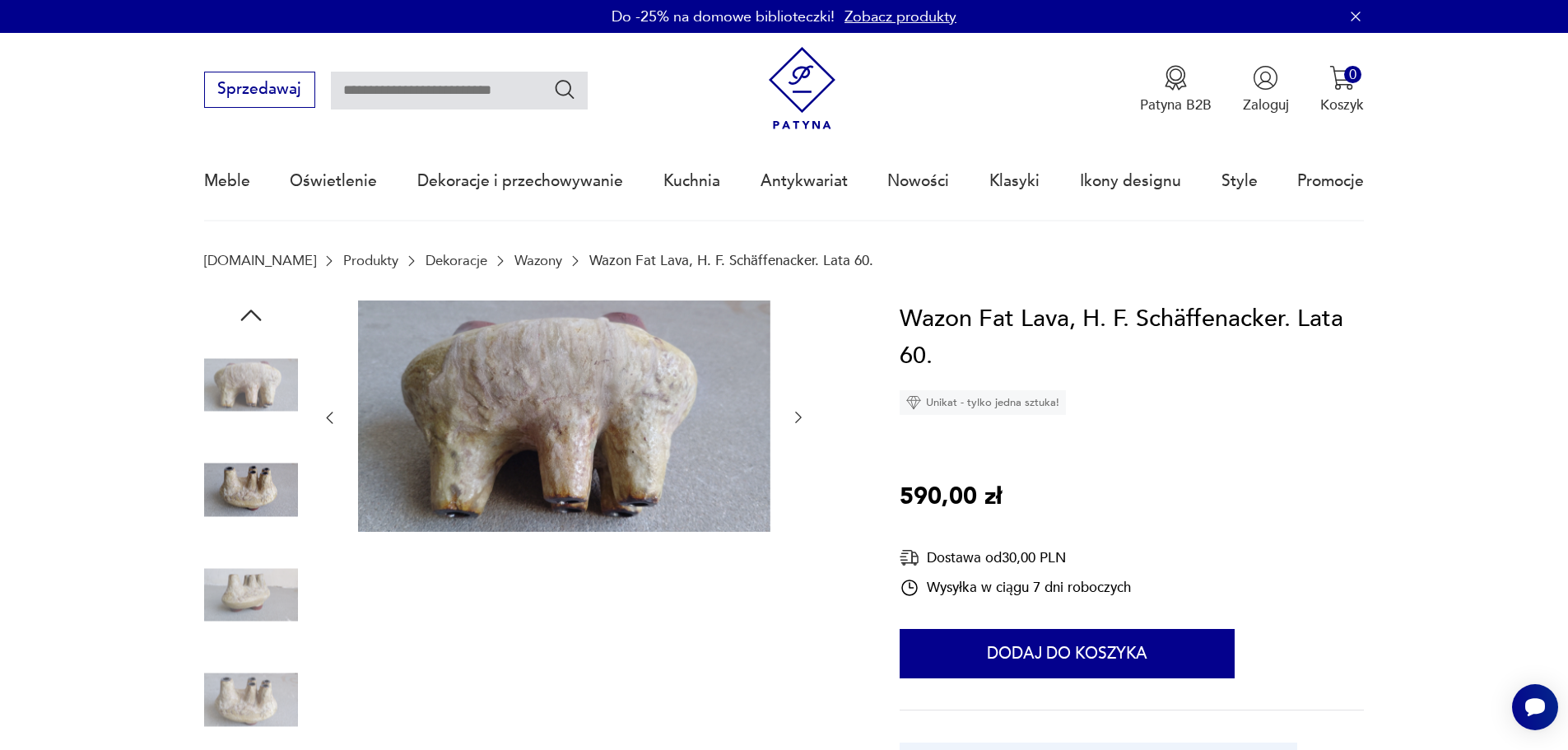
click at [241, 602] on img at bounding box center [251, 595] width 94 height 94
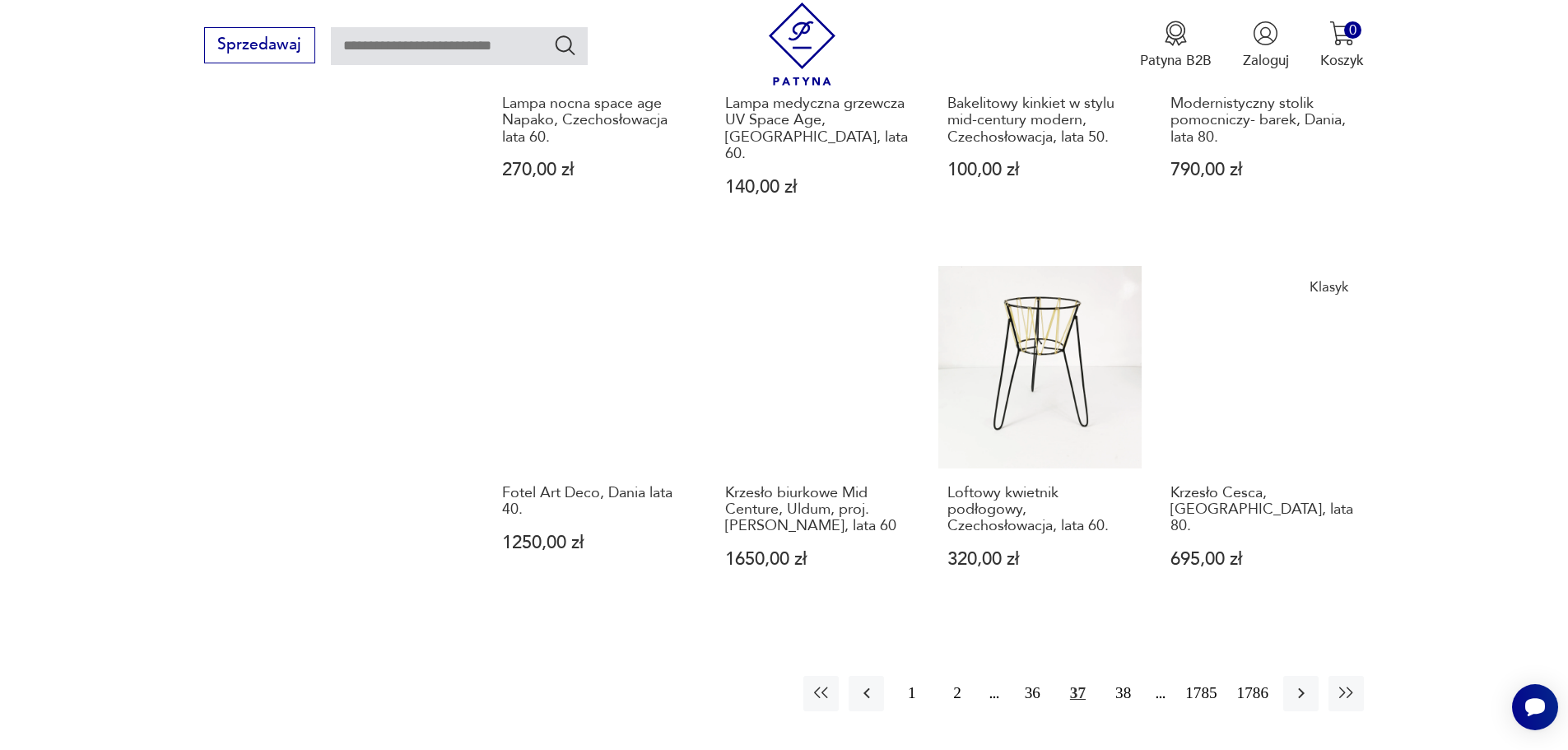
scroll to position [1513, 0]
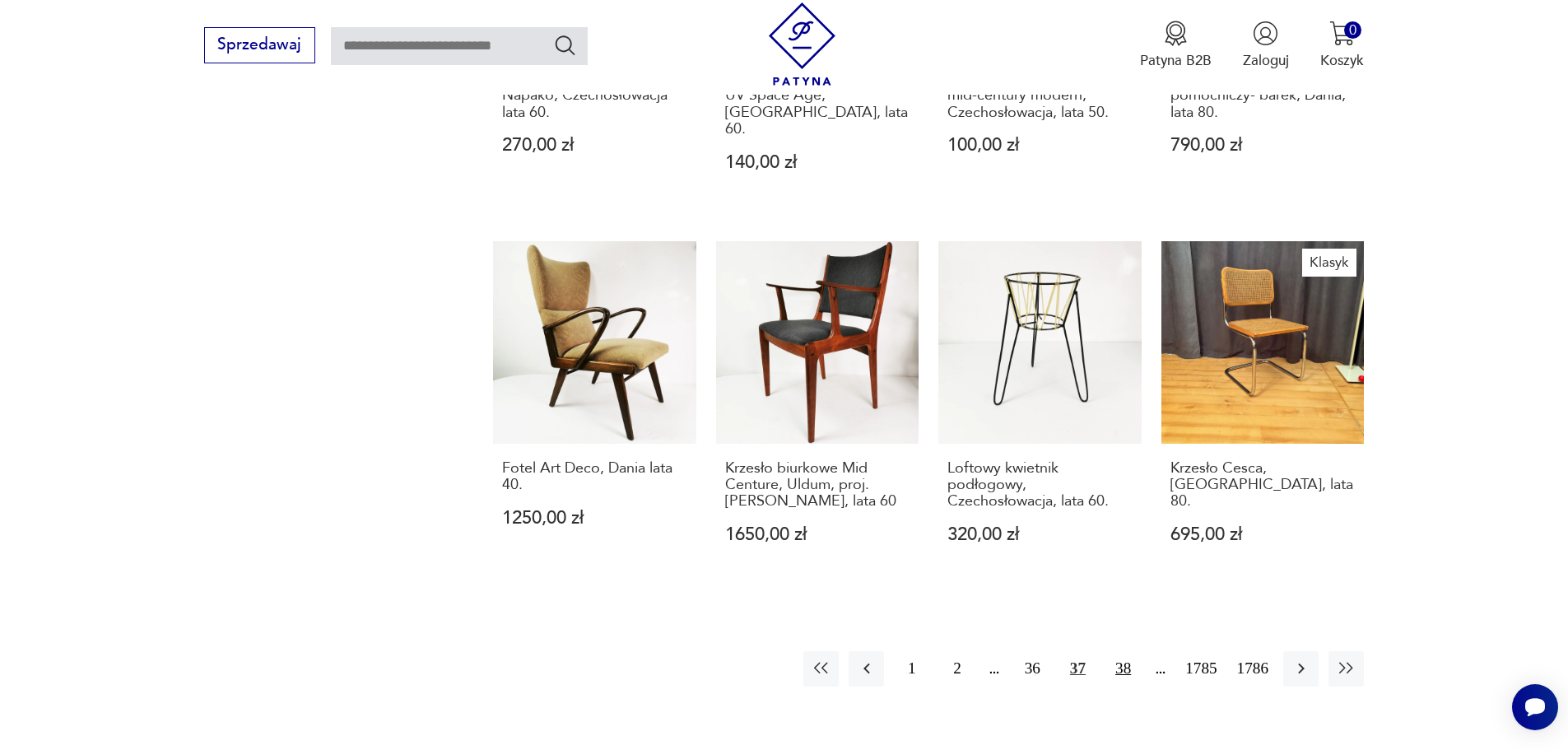
click at [1111, 651] on button "38" at bounding box center [1123, 669] width 36 height 36
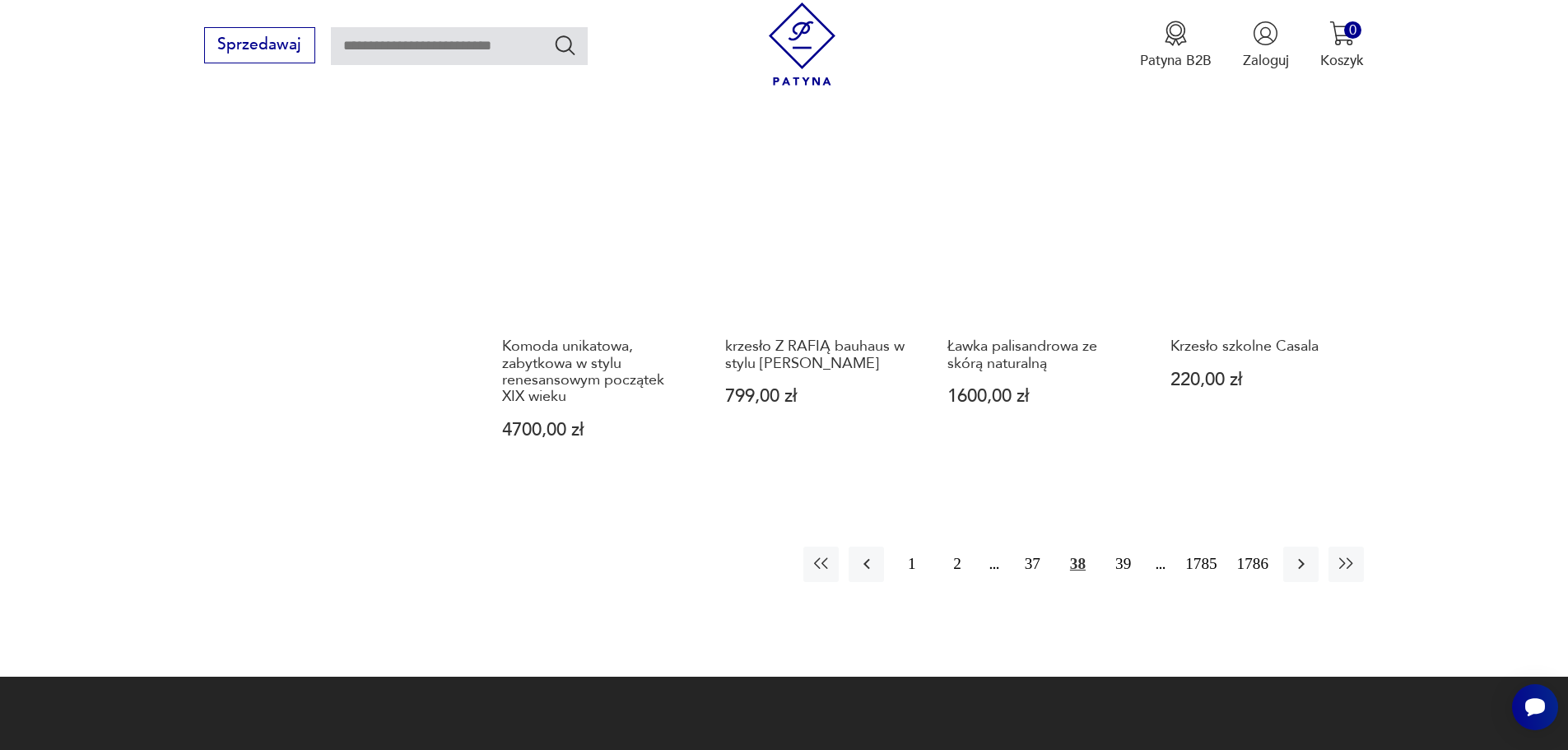
scroll to position [1761, 0]
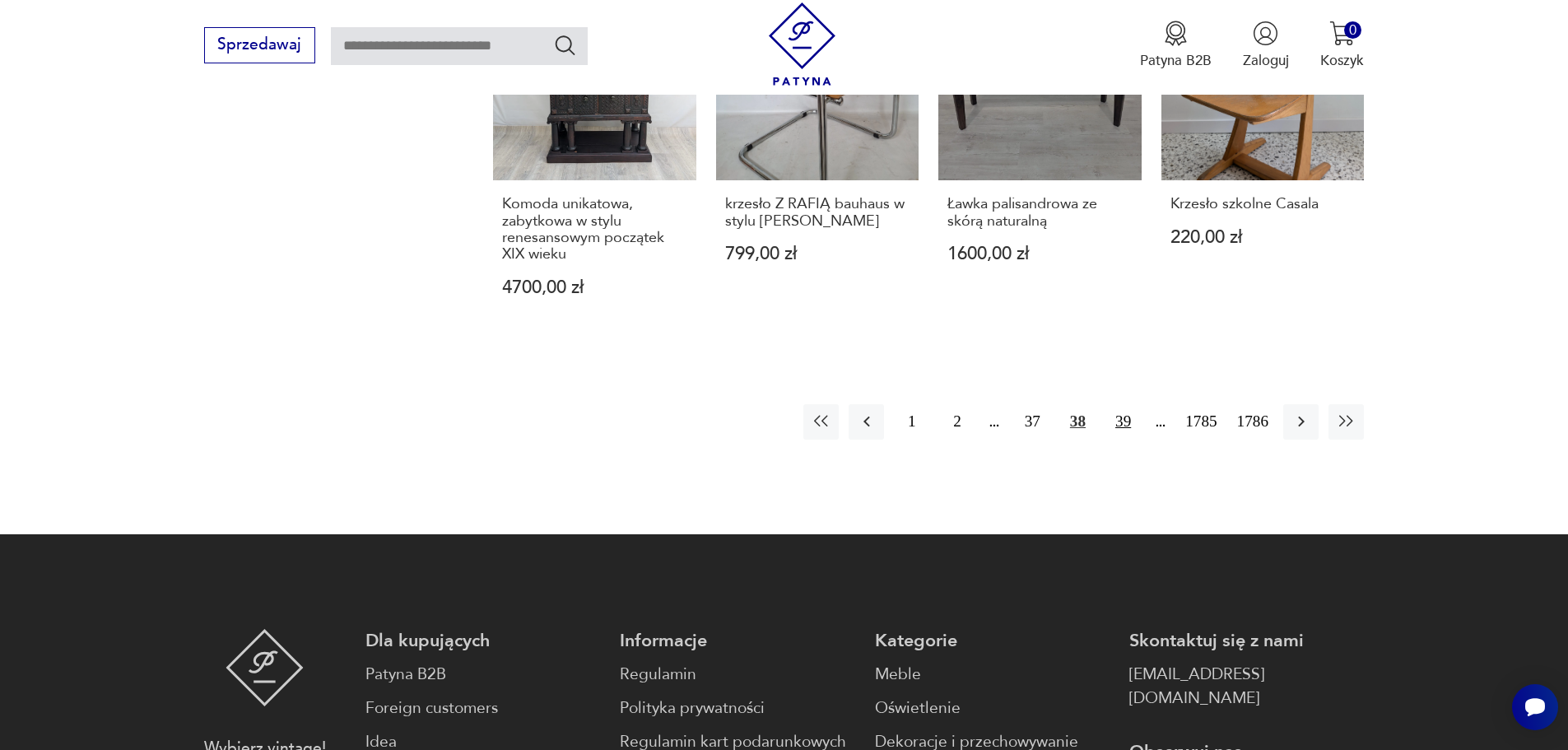
click at [1117, 404] on button "39" at bounding box center [1123, 422] width 36 height 36
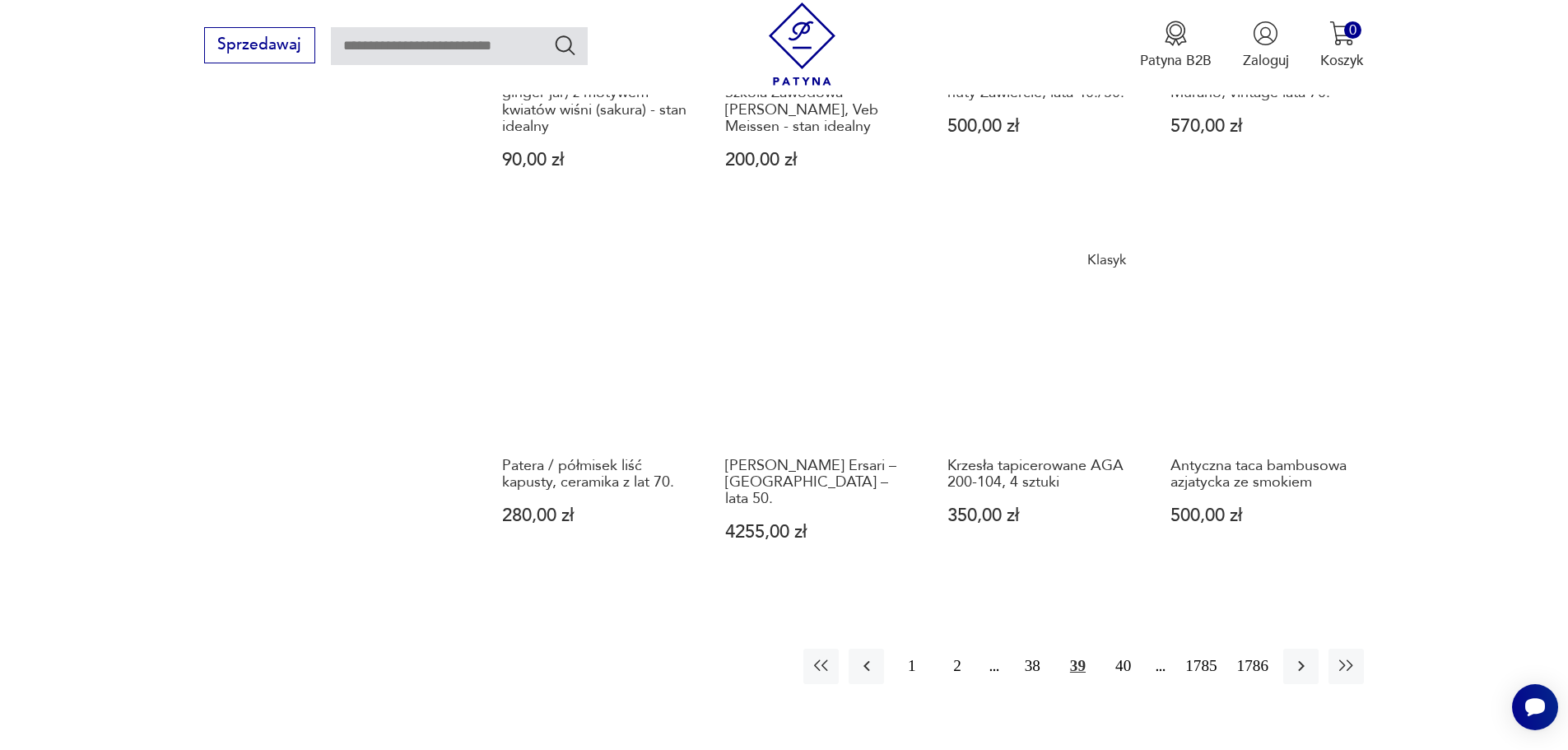
scroll to position [1761, 0]
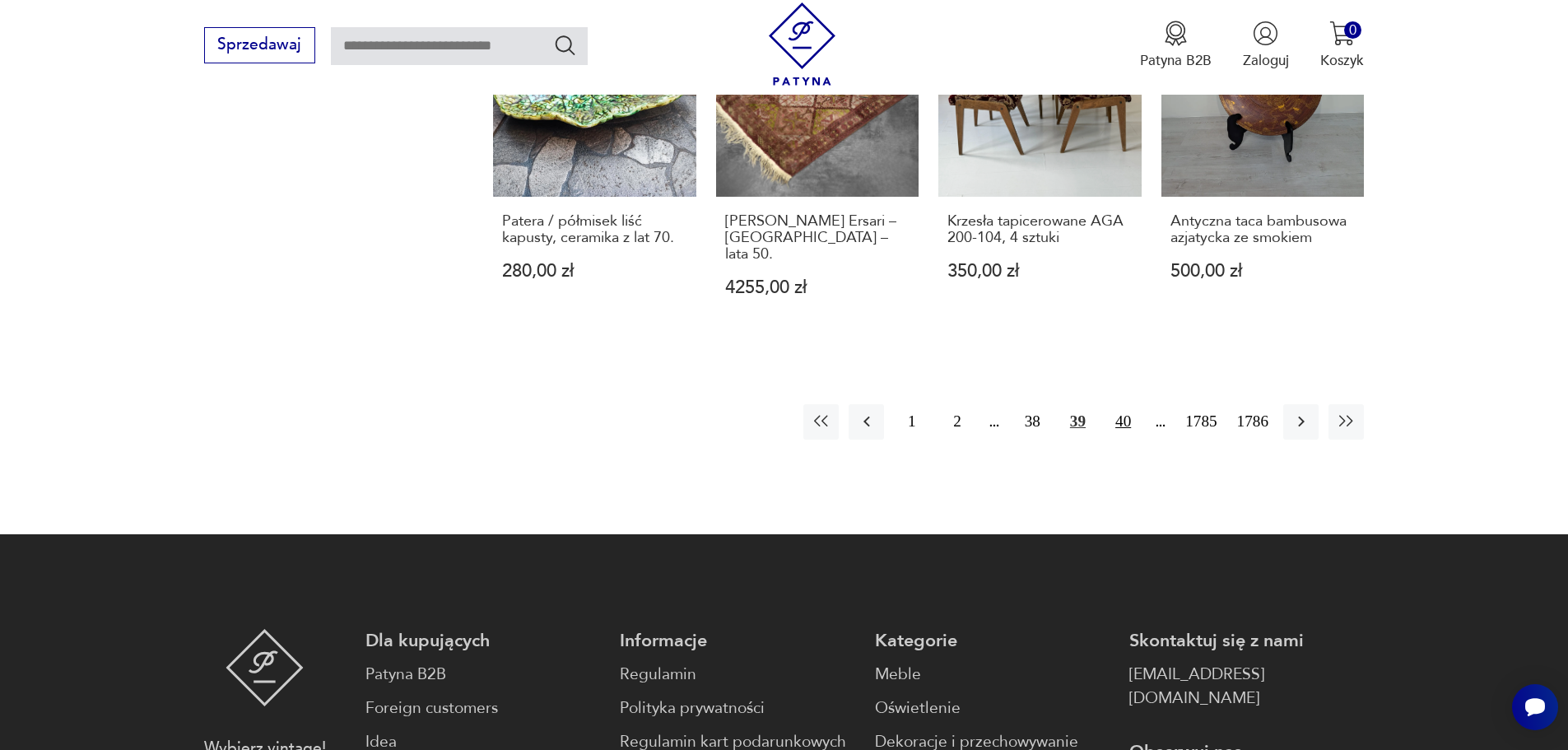
click at [1120, 404] on button "40" at bounding box center [1123, 422] width 36 height 36
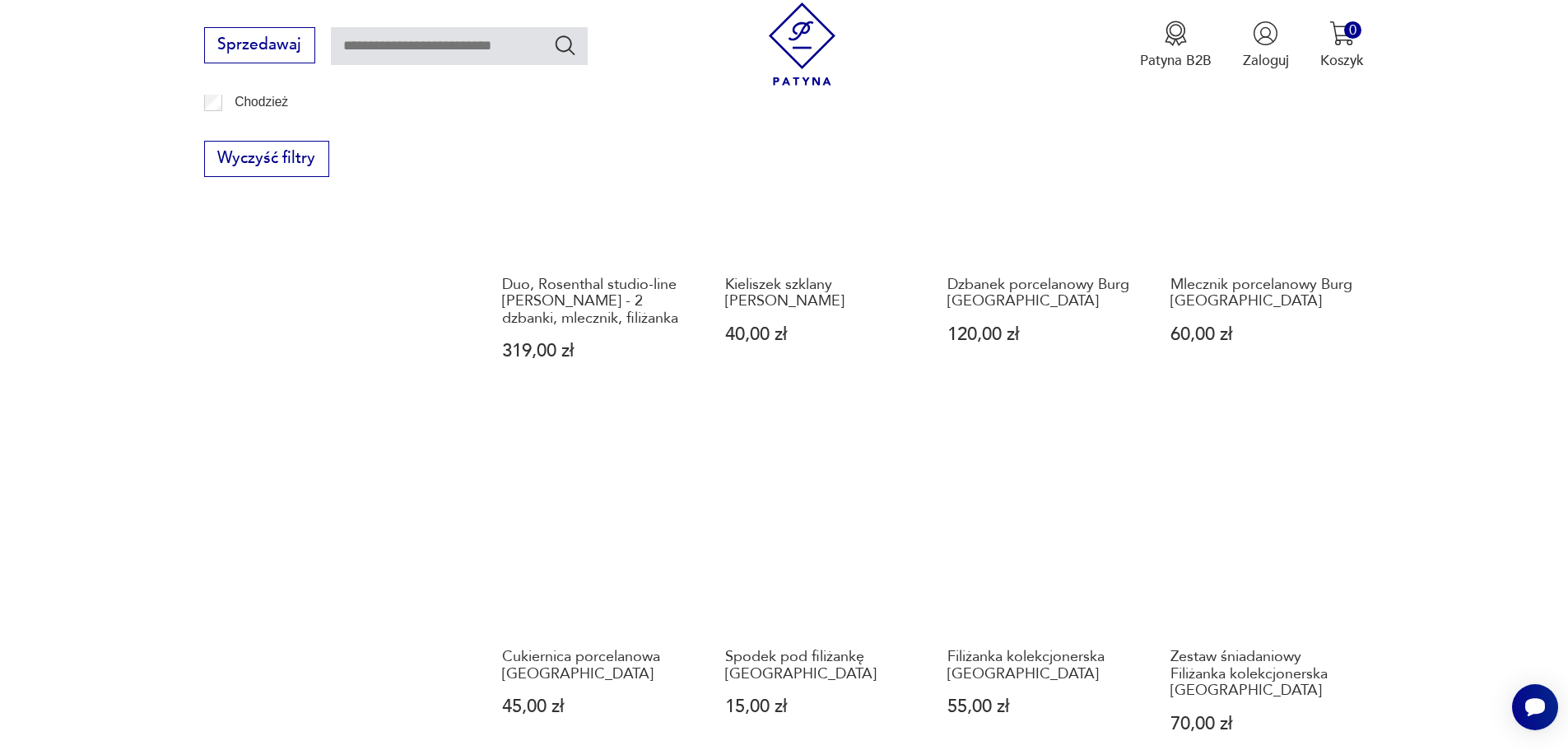
scroll to position [1431, 0]
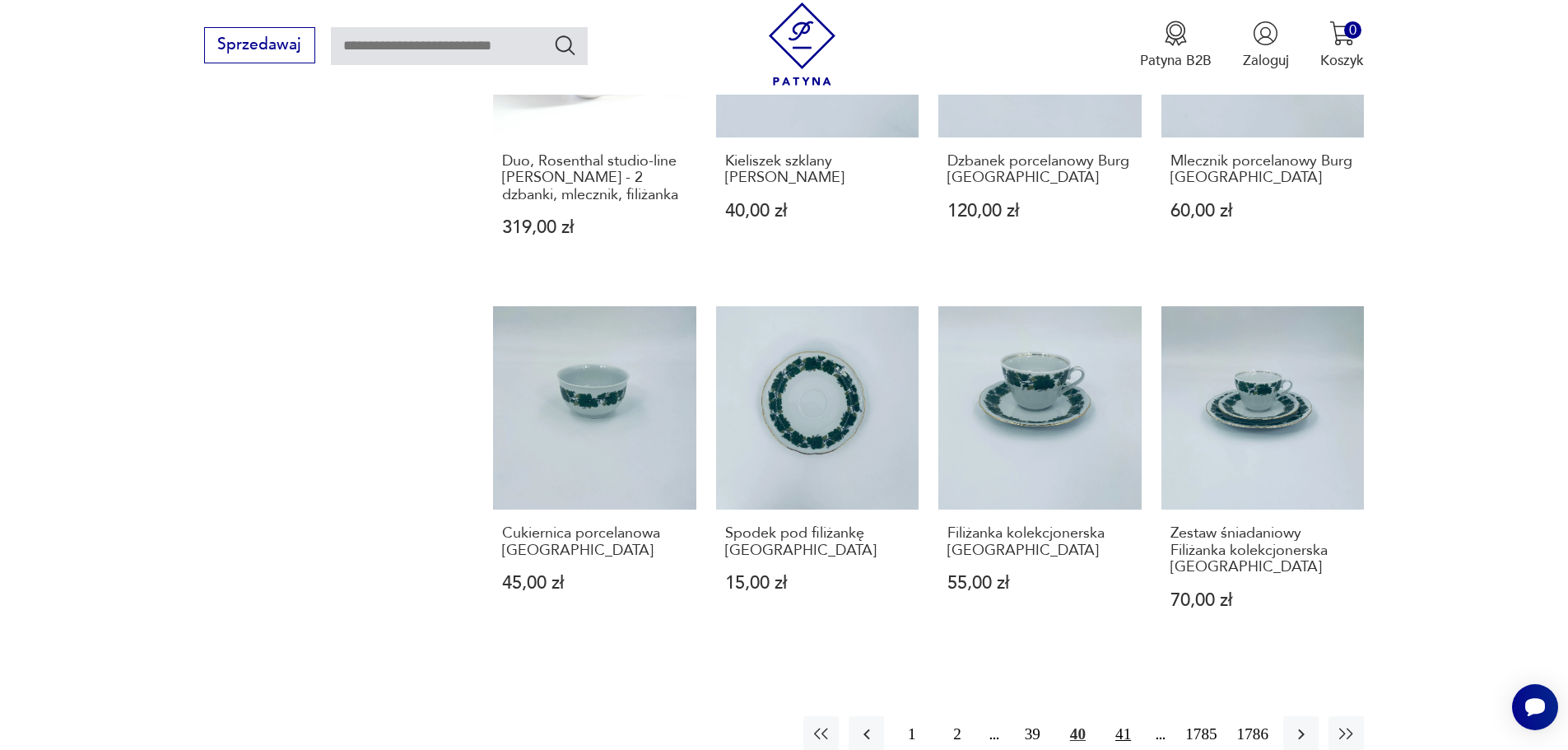
click at [1121, 716] on button "41" at bounding box center [1123, 734] width 36 height 36
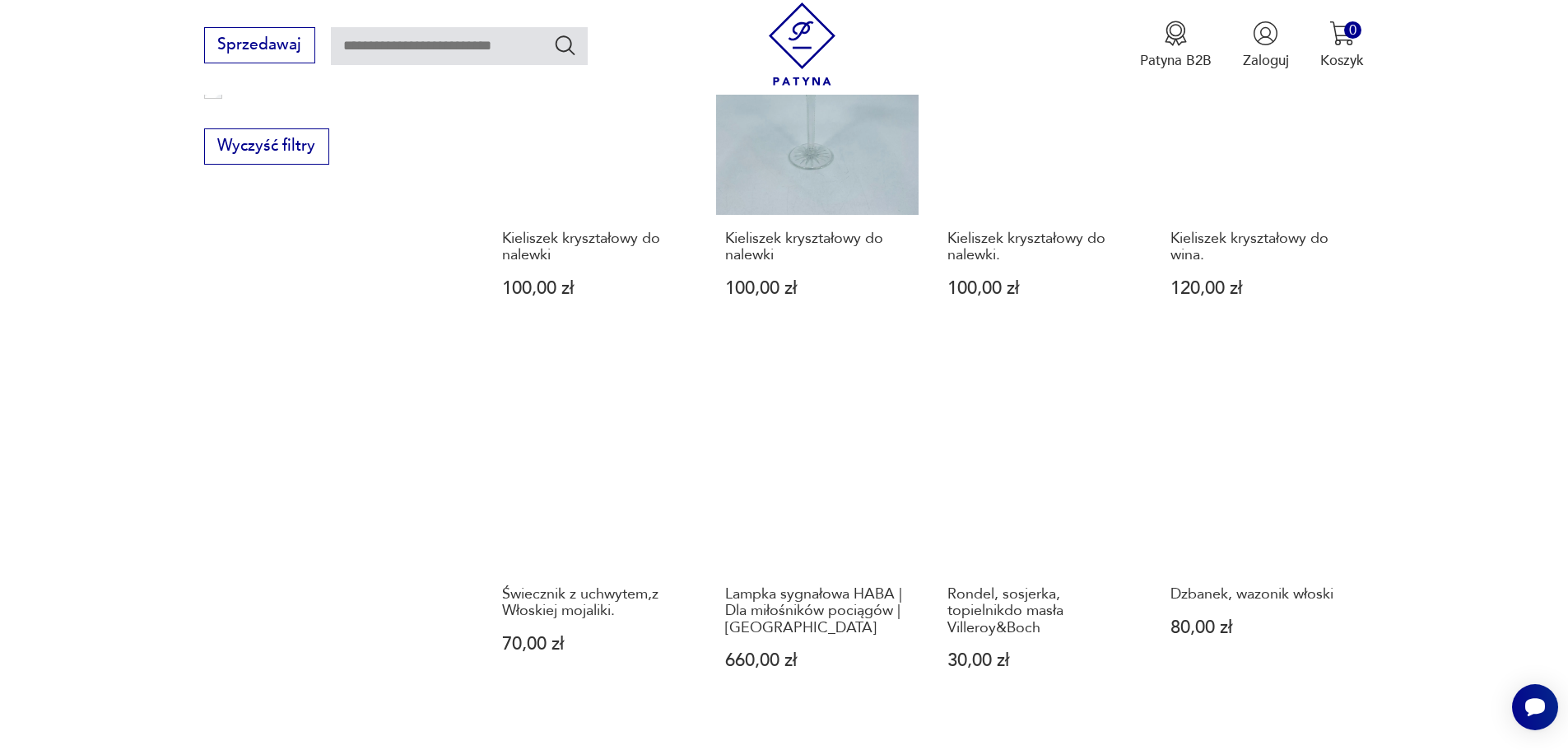
scroll to position [1431, 0]
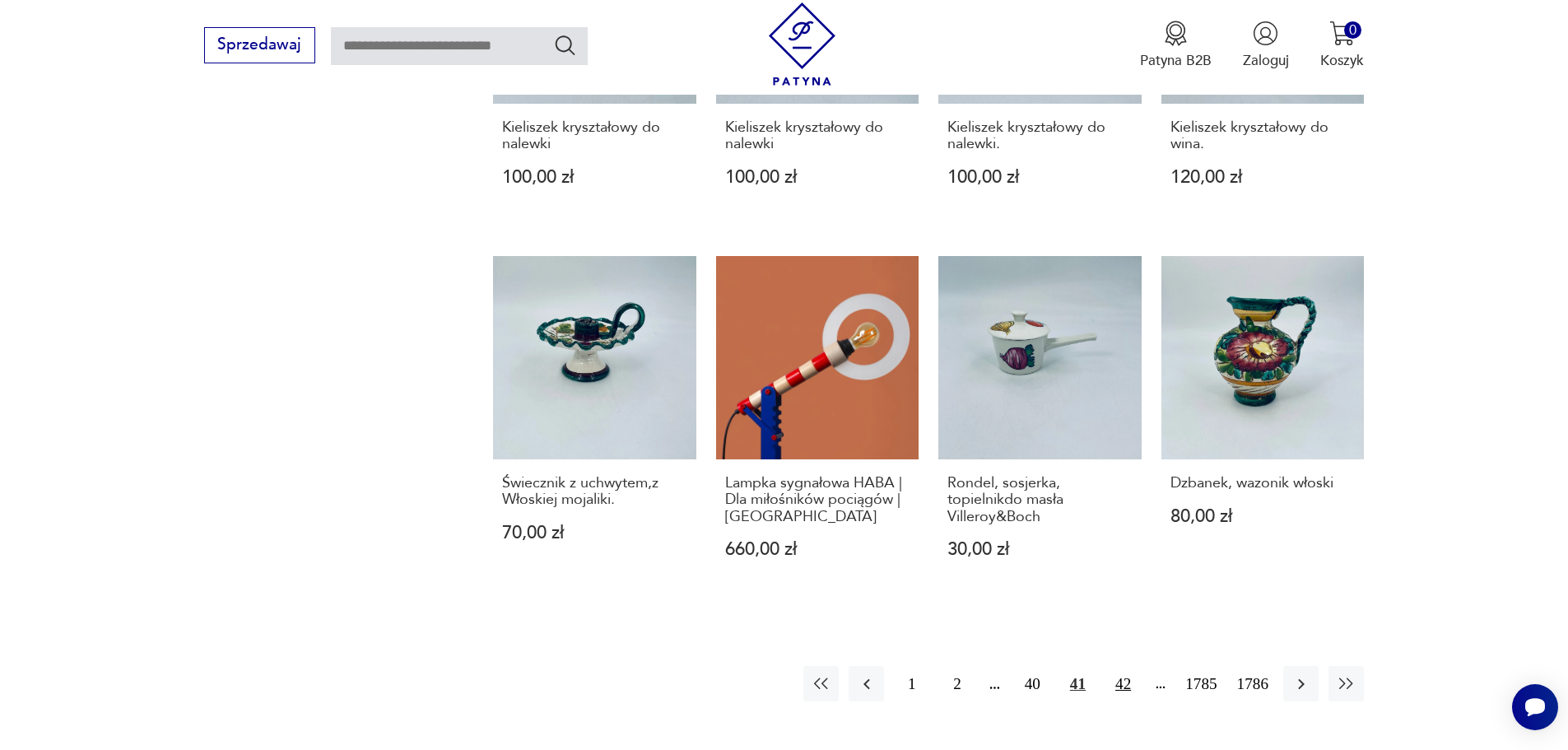
click at [1120, 685] on button "42" at bounding box center [1123, 684] width 36 height 36
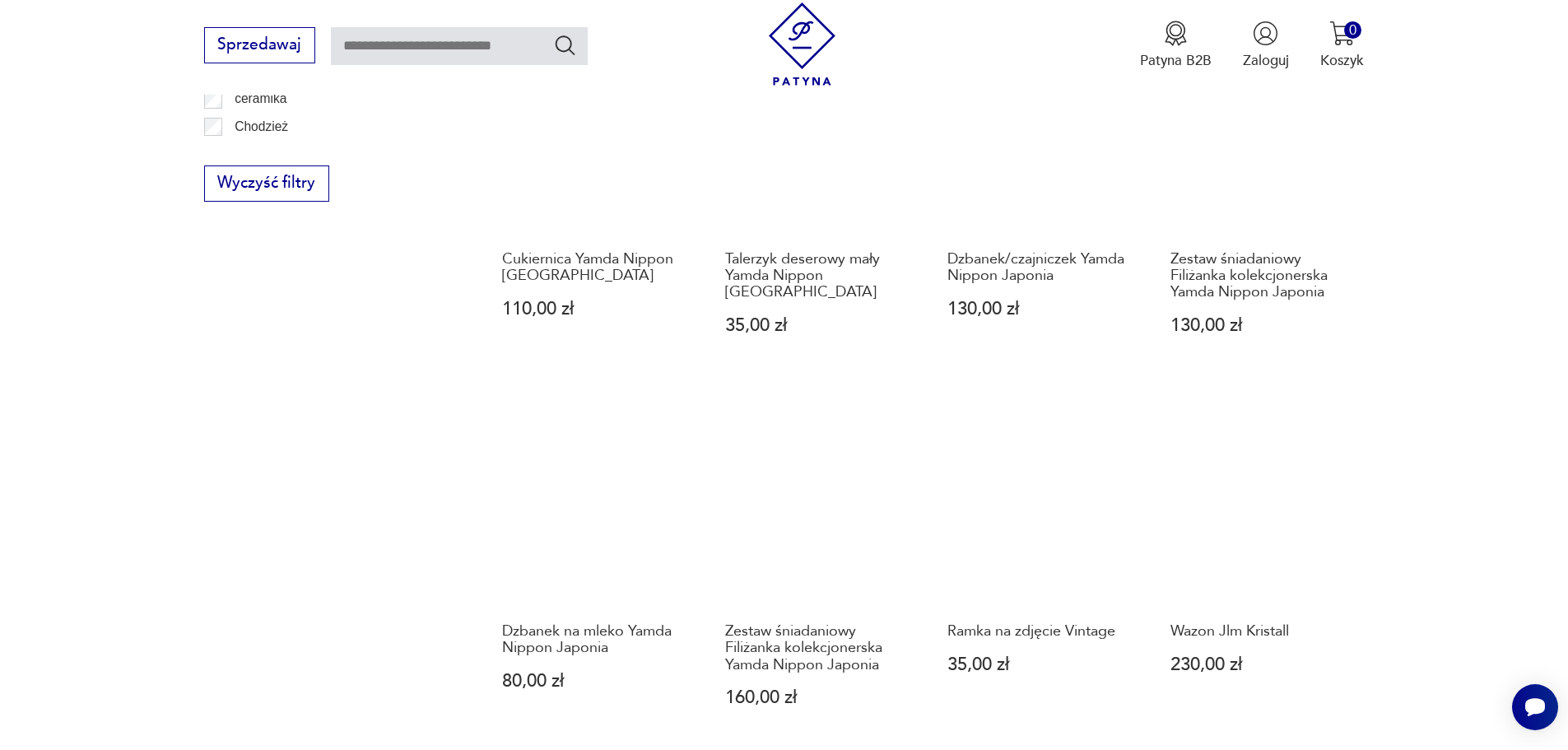
scroll to position [1431, 0]
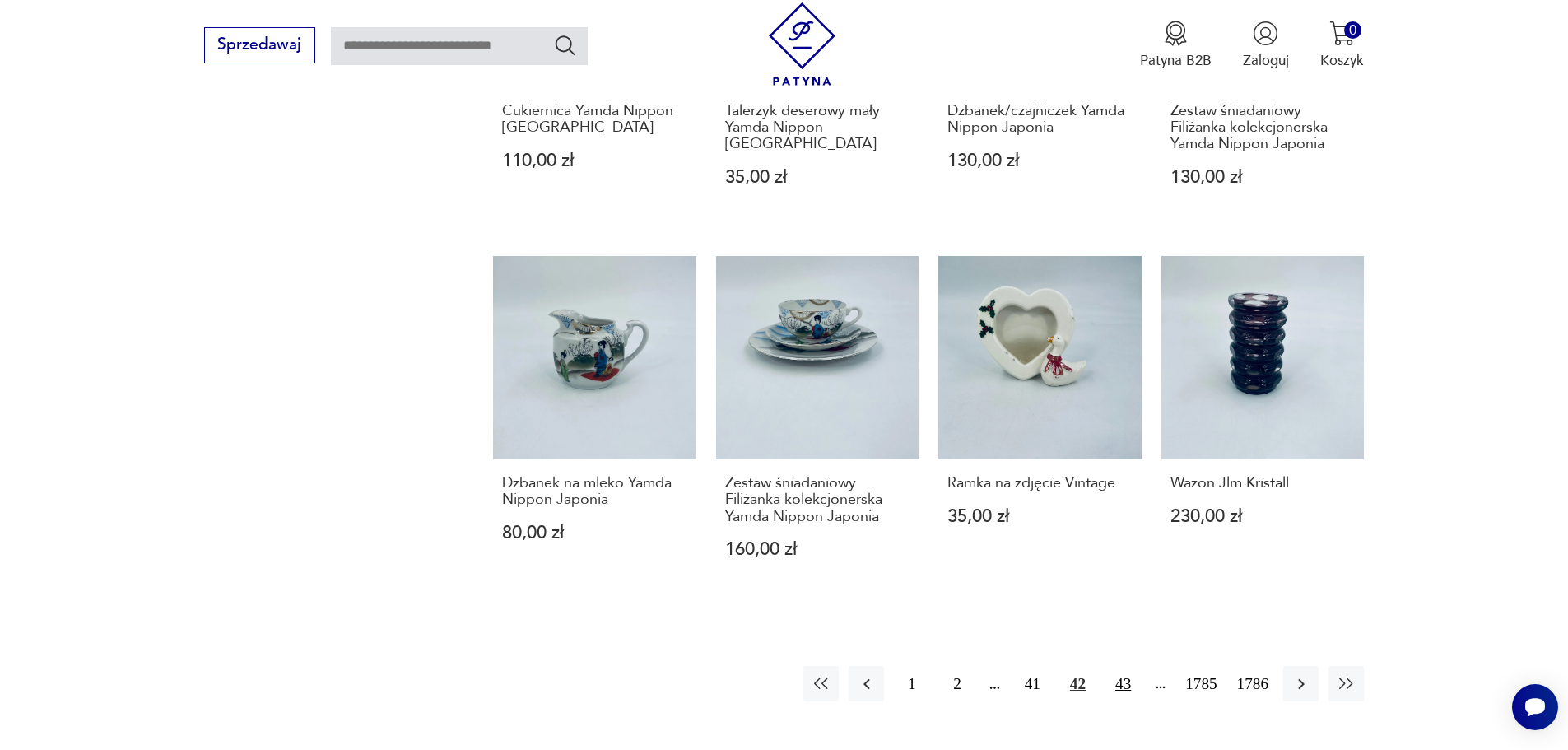
click at [1119, 673] on button "43" at bounding box center [1123, 684] width 36 height 36
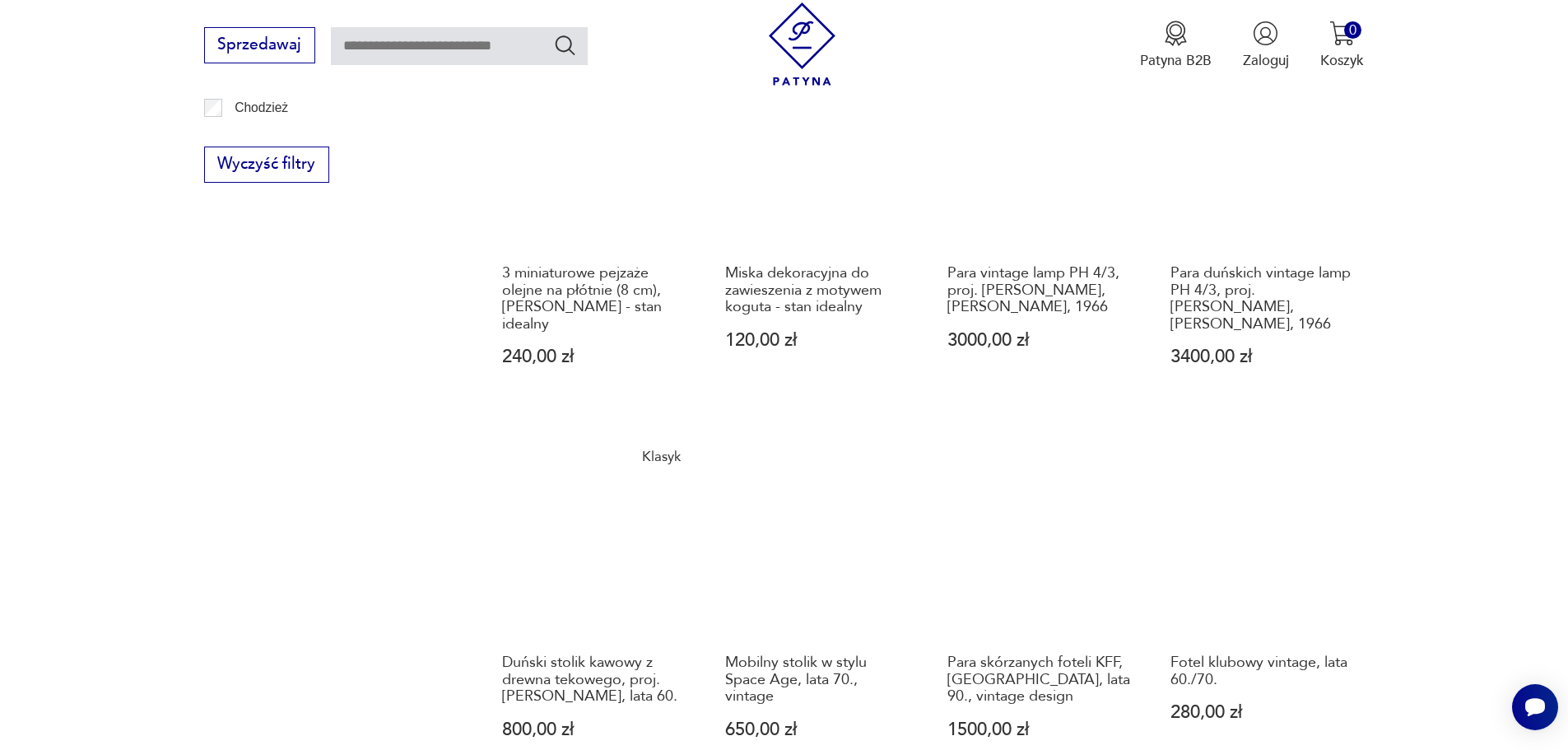
scroll to position [1513, 0]
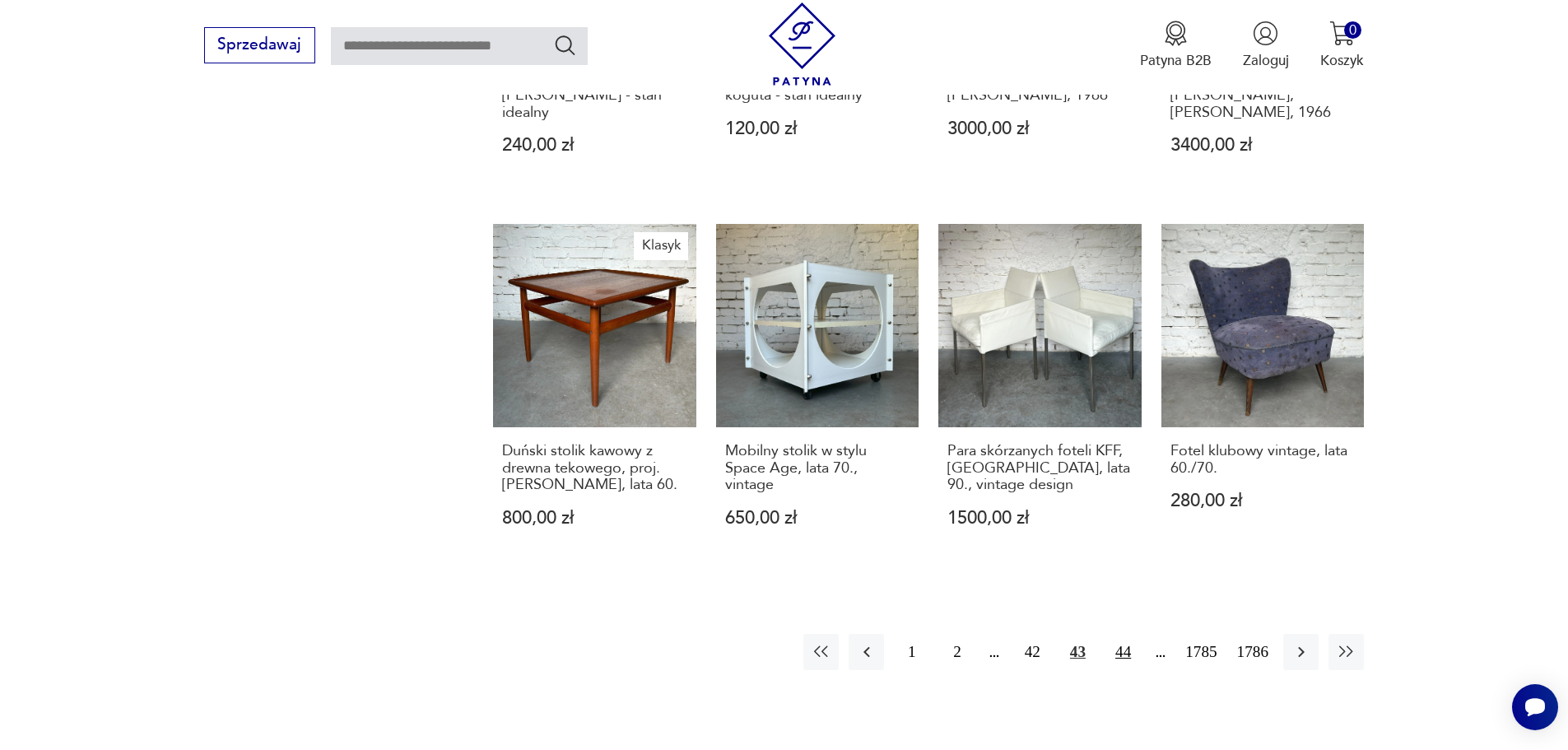
click at [1116, 634] on button "44" at bounding box center [1123, 652] width 36 height 36
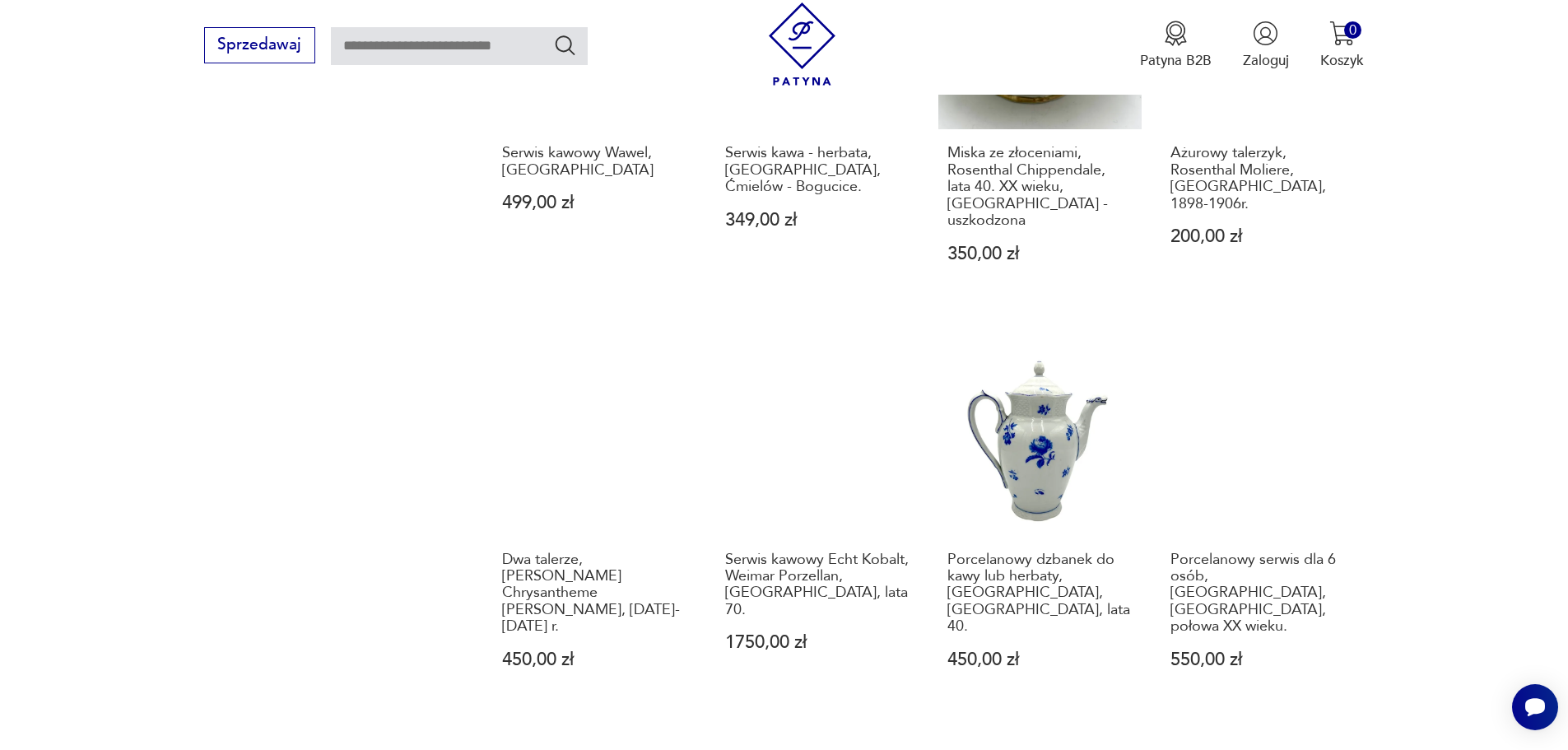
scroll to position [1513, 0]
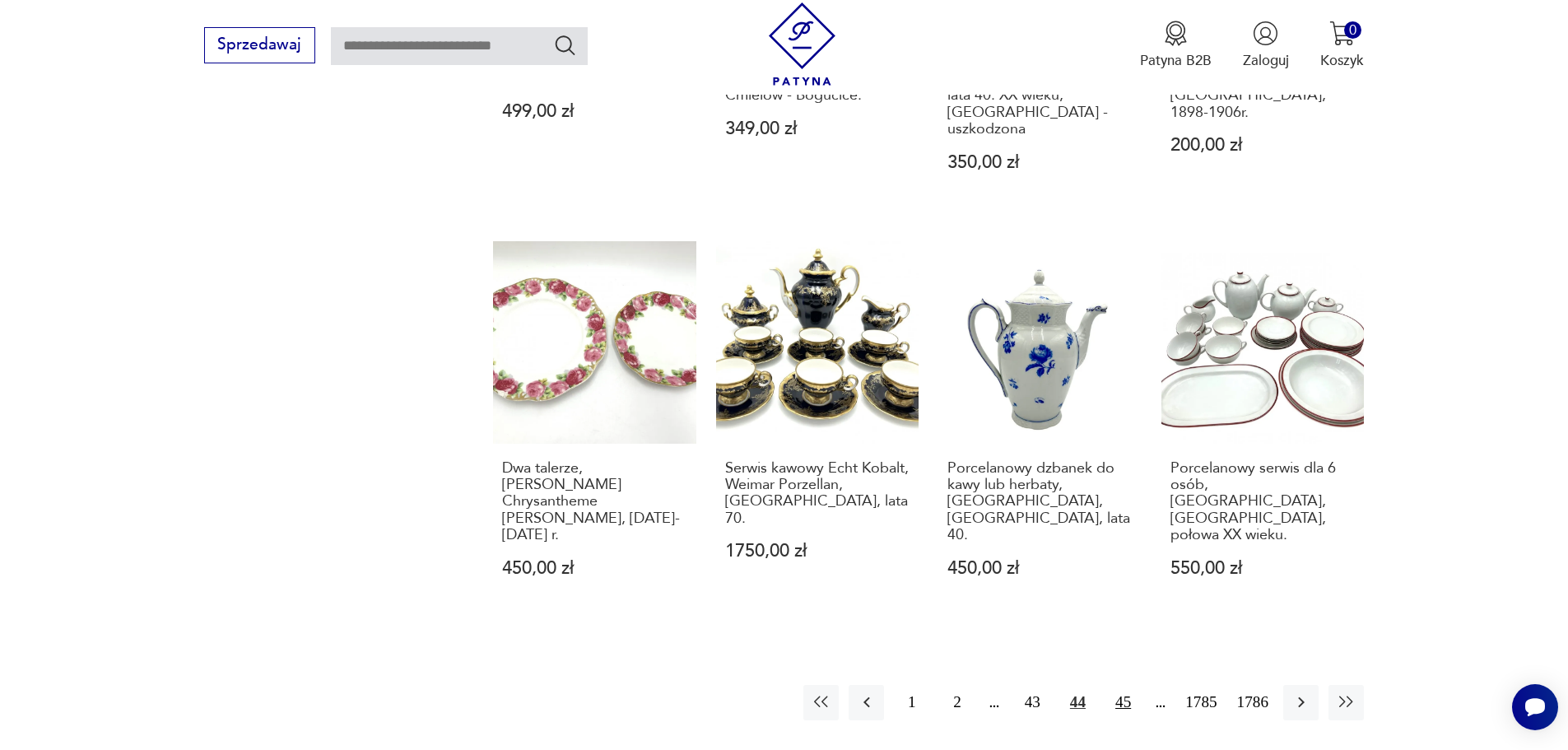
click at [1115, 685] on button "45" at bounding box center [1123, 703] width 36 height 36
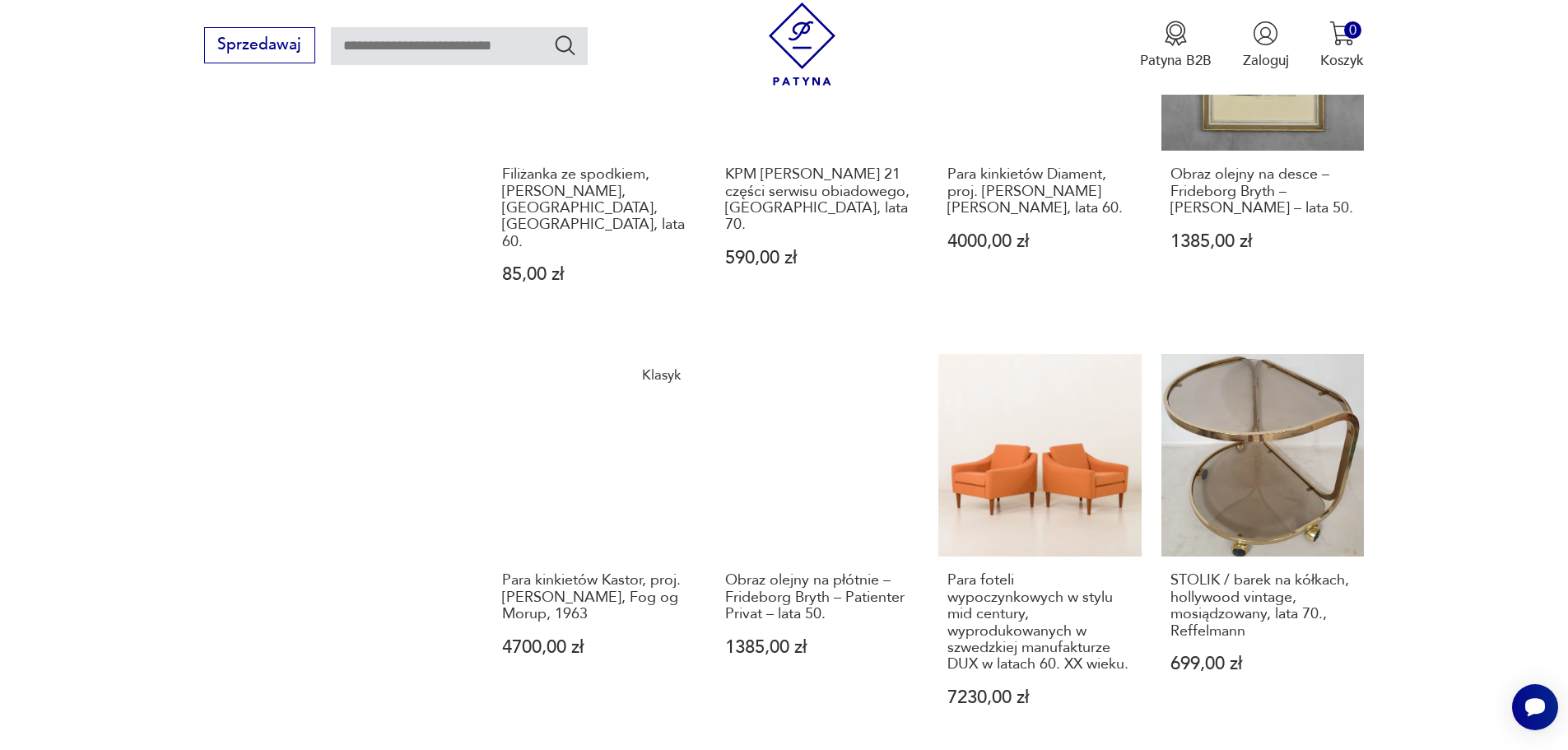
scroll to position [1596, 0]
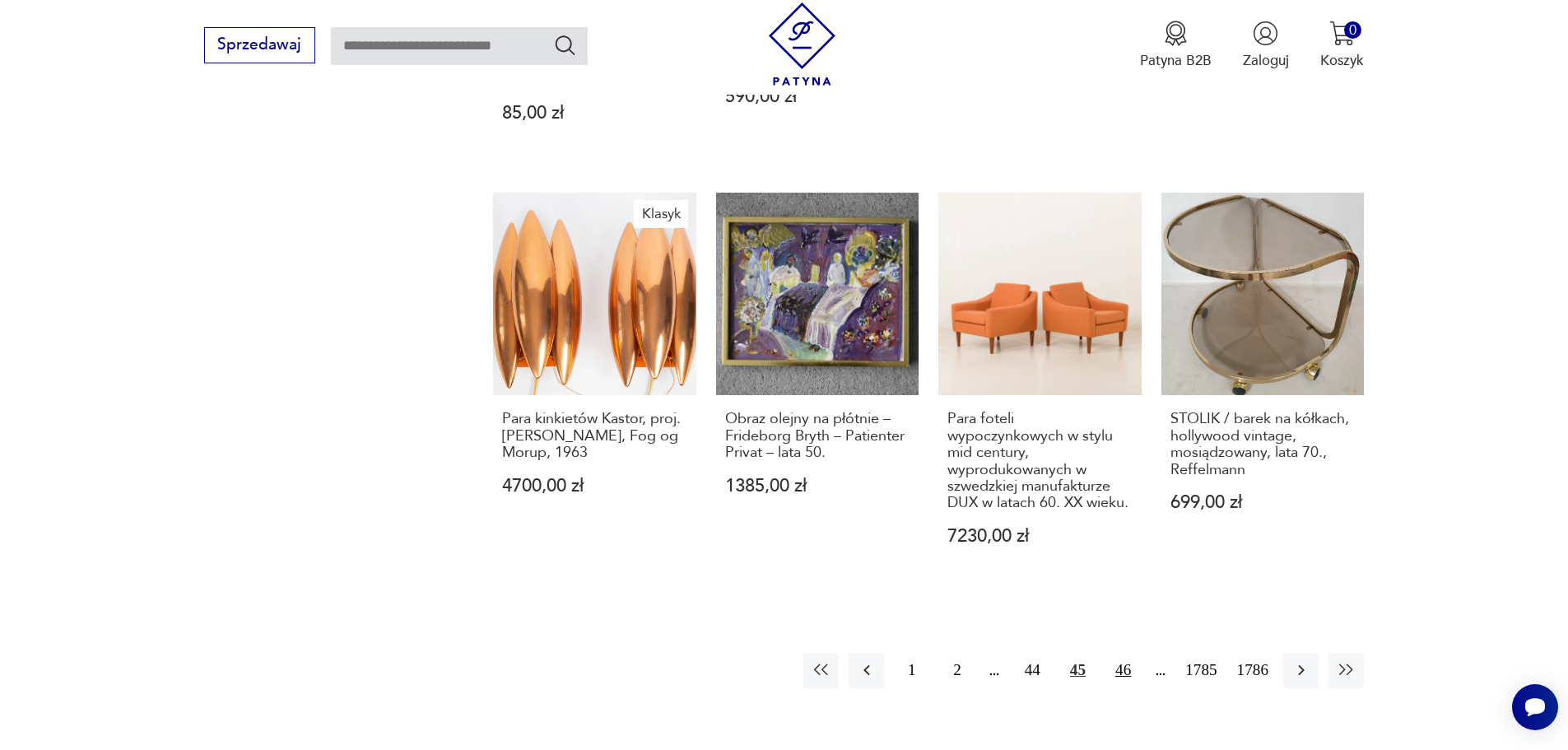
drag, startPoint x: 1120, startPoint y: 569, endPoint x: 1136, endPoint y: 569, distance: 16.0
click at [1120, 653] on button "46" at bounding box center [1123, 671] width 36 height 36
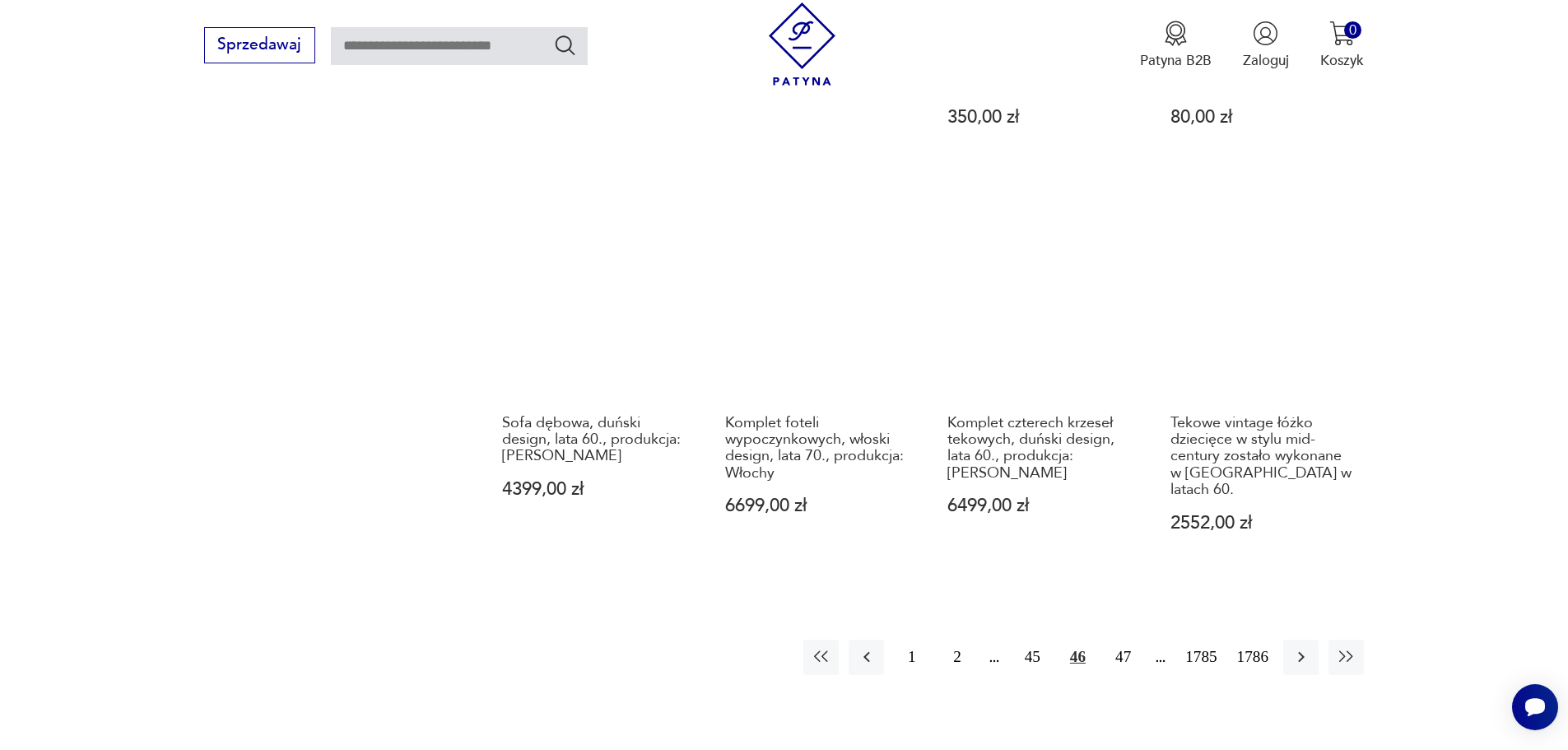
scroll to position [1761, 0]
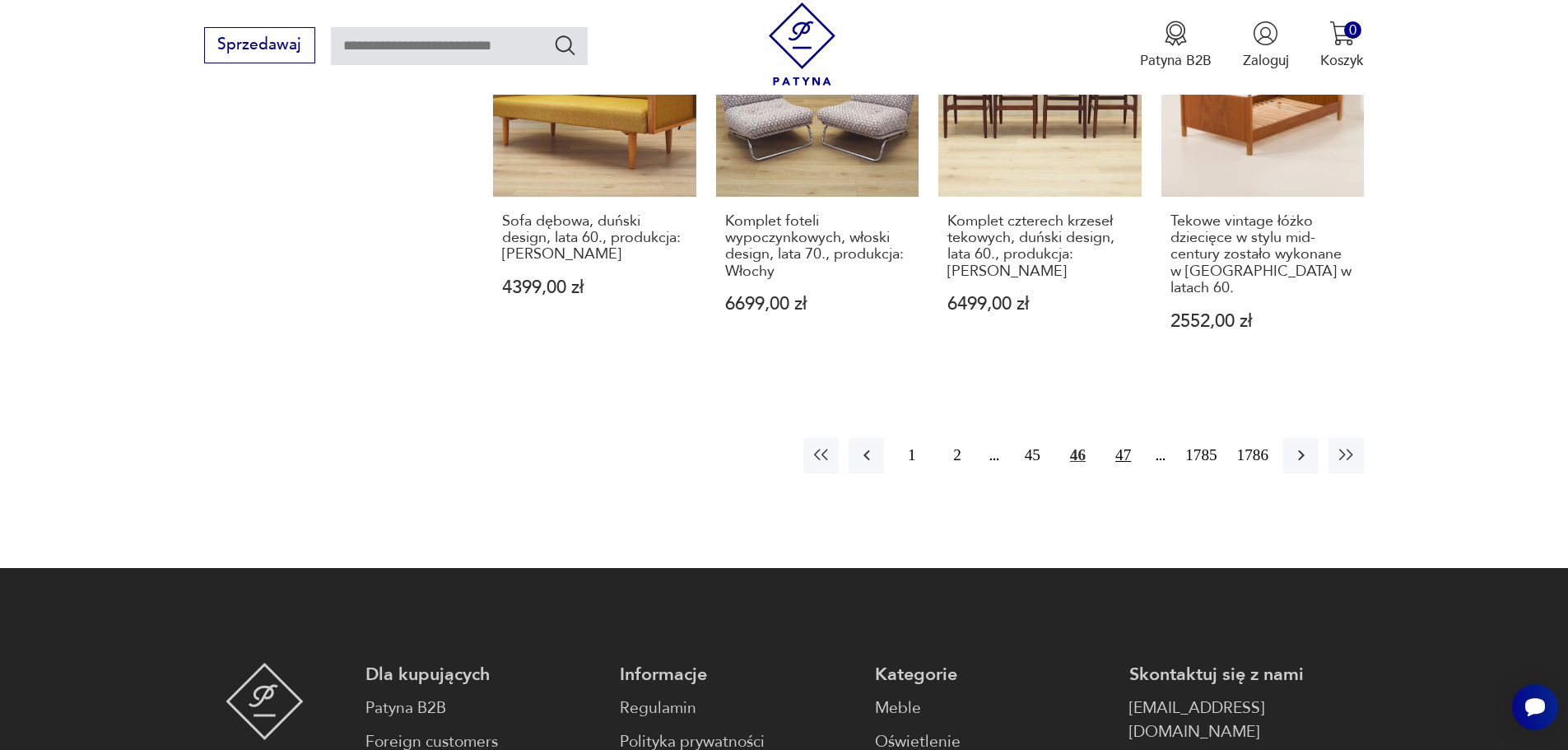
click at [1130, 438] on button "47" at bounding box center [1123, 455] width 36 height 36
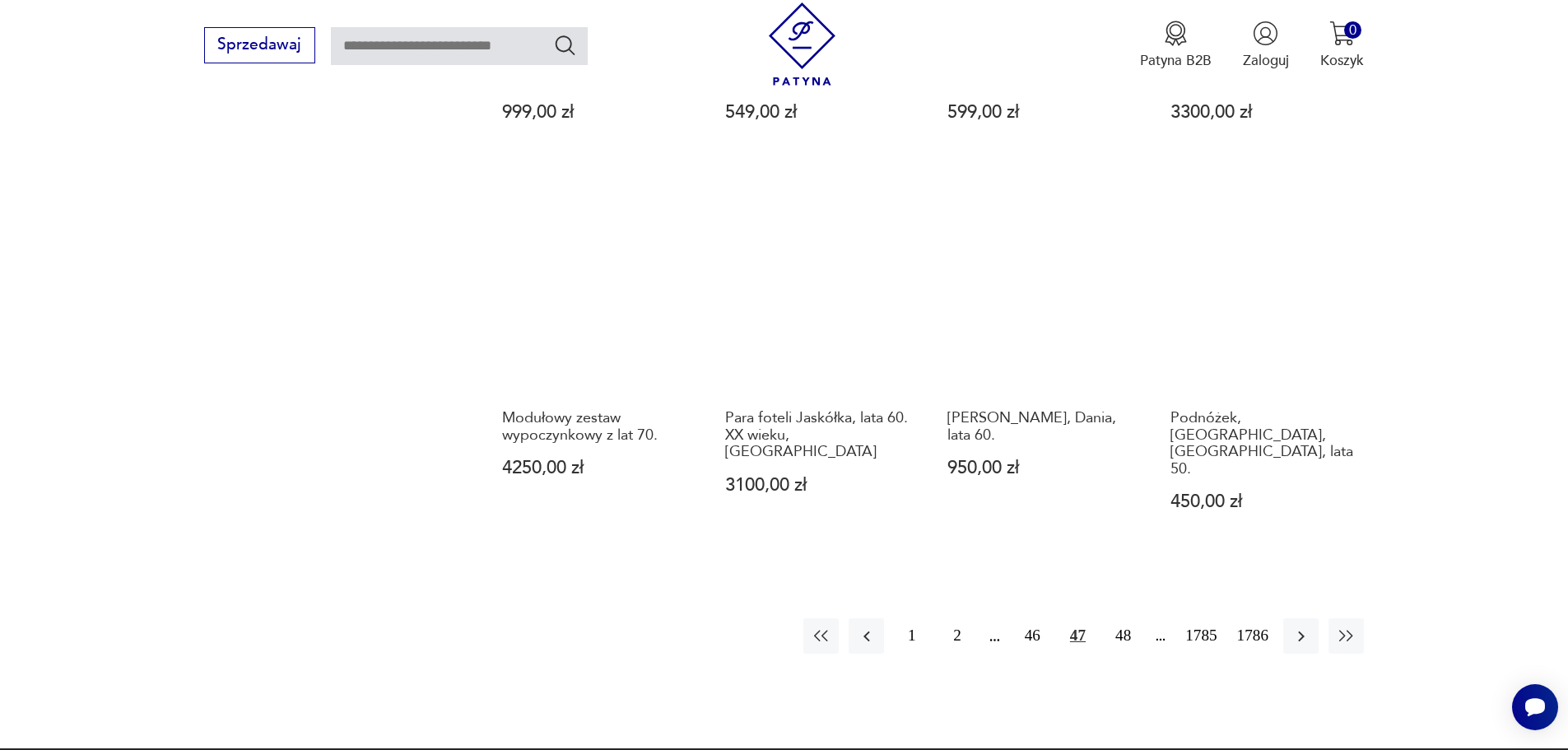
scroll to position [1513, 0]
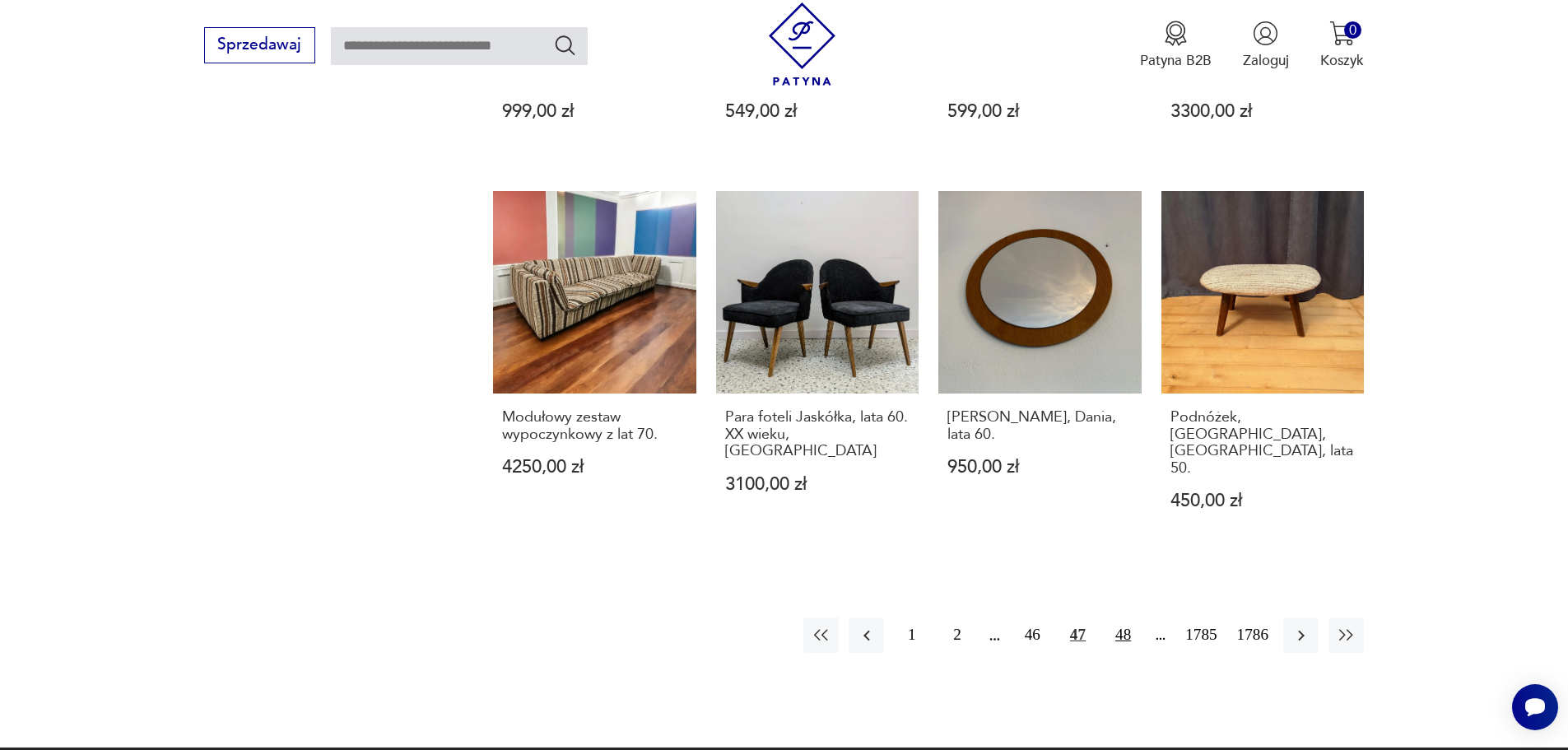
click at [1123, 617] on button "48" at bounding box center [1123, 635] width 36 height 36
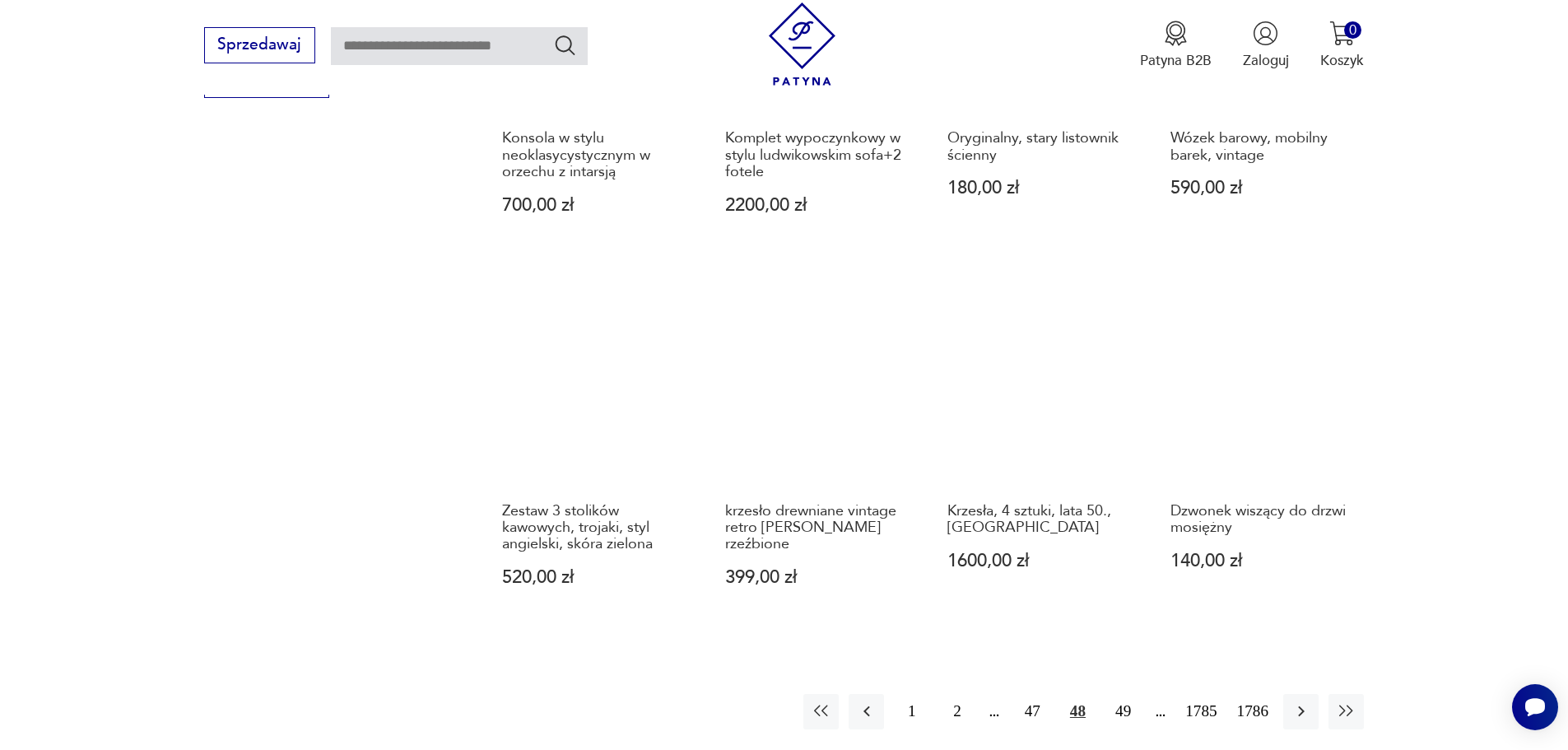
scroll to position [1513, 0]
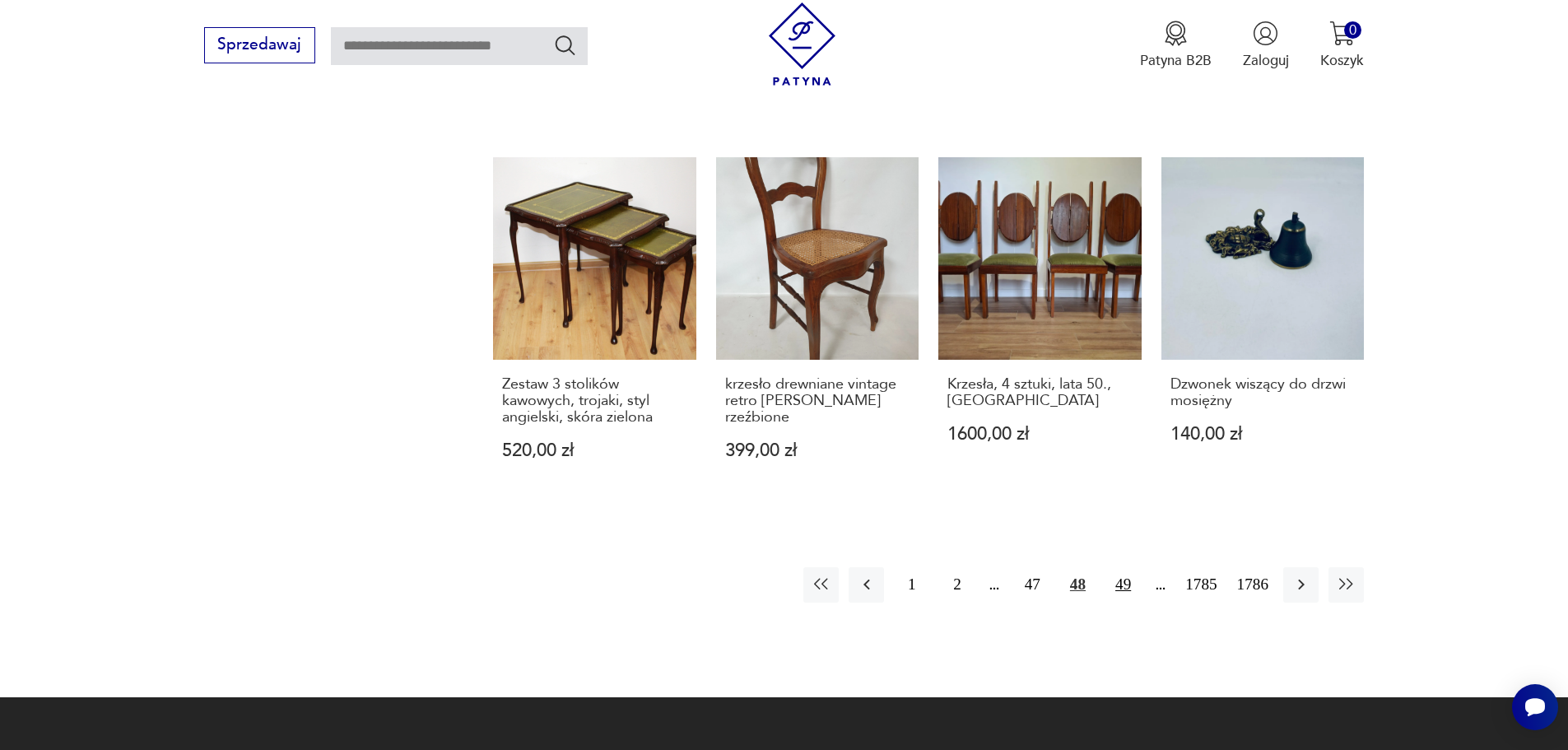
click at [1117, 576] on button "49" at bounding box center [1123, 585] width 36 height 36
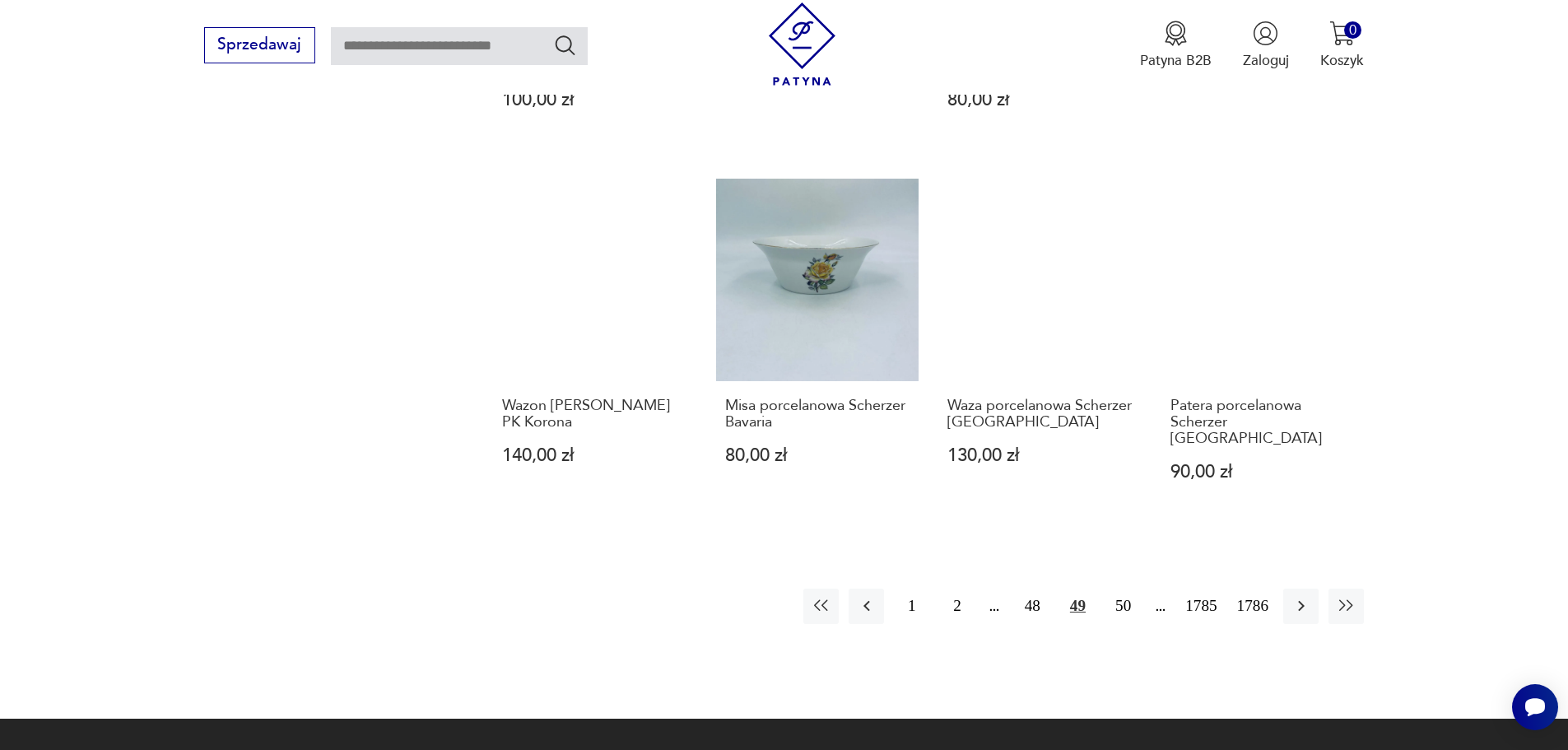
scroll to position [1678, 0]
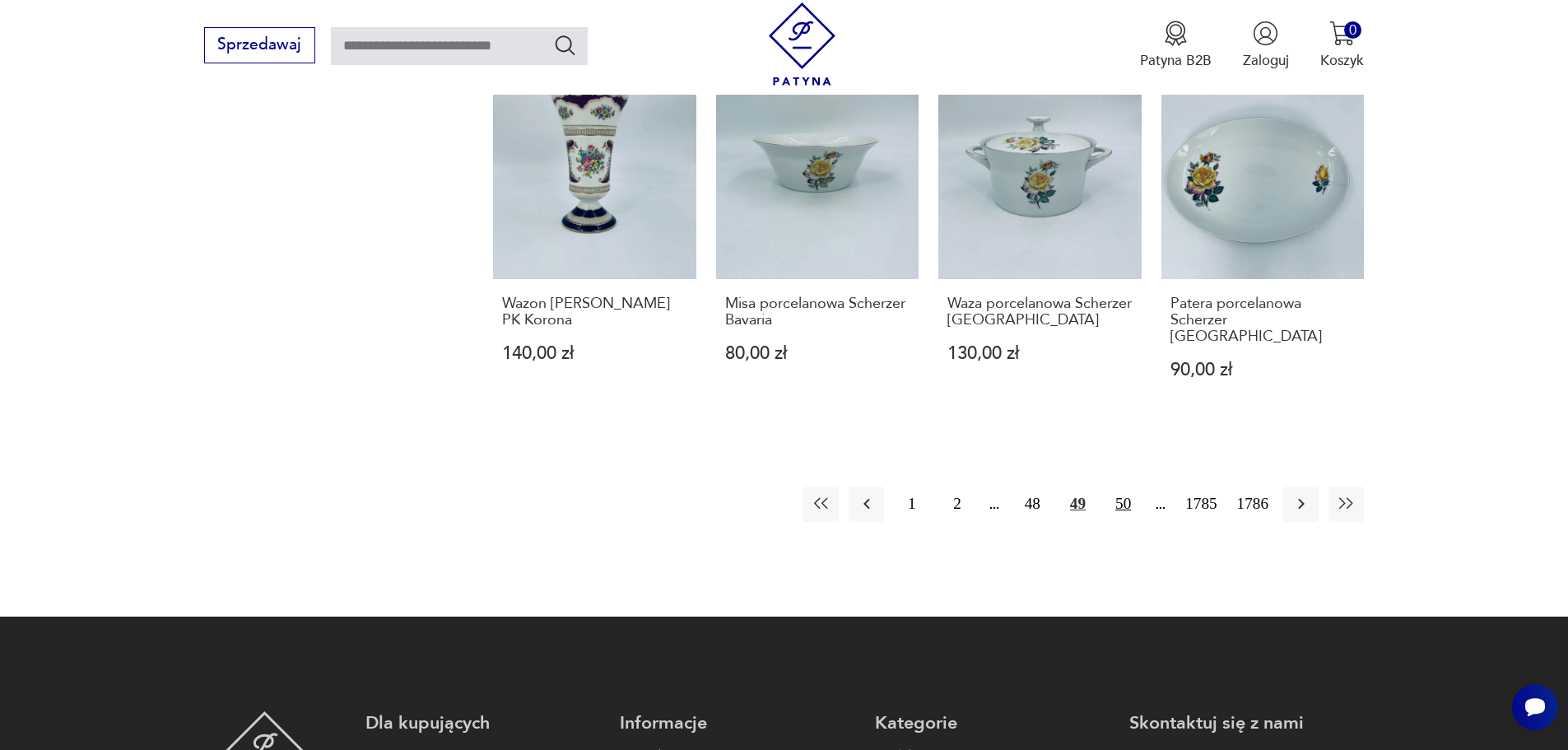
click at [1120, 487] on button "50" at bounding box center [1123, 504] width 36 height 36
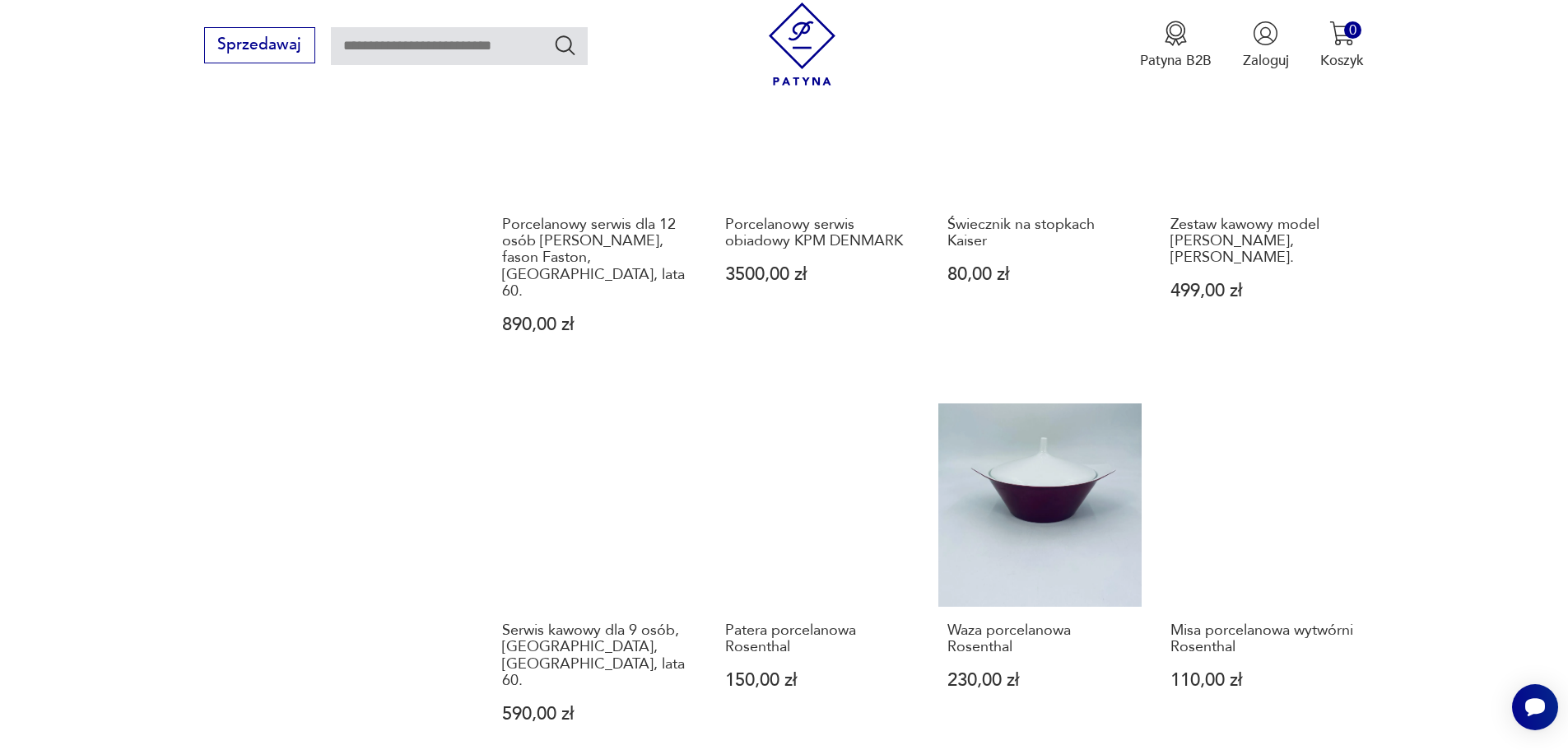
scroll to position [1596, 0]
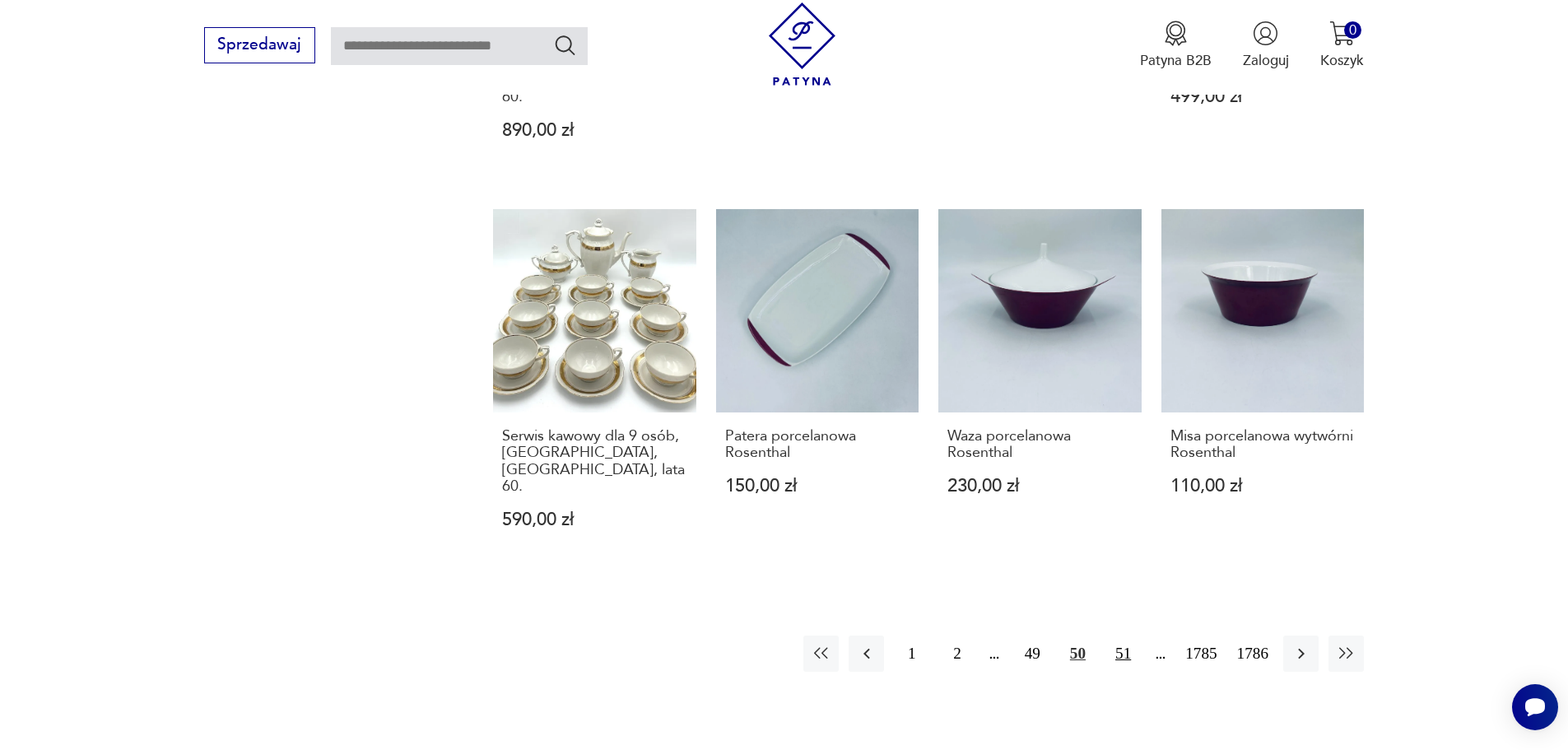
click at [1119, 636] on button "51" at bounding box center [1123, 654] width 36 height 36
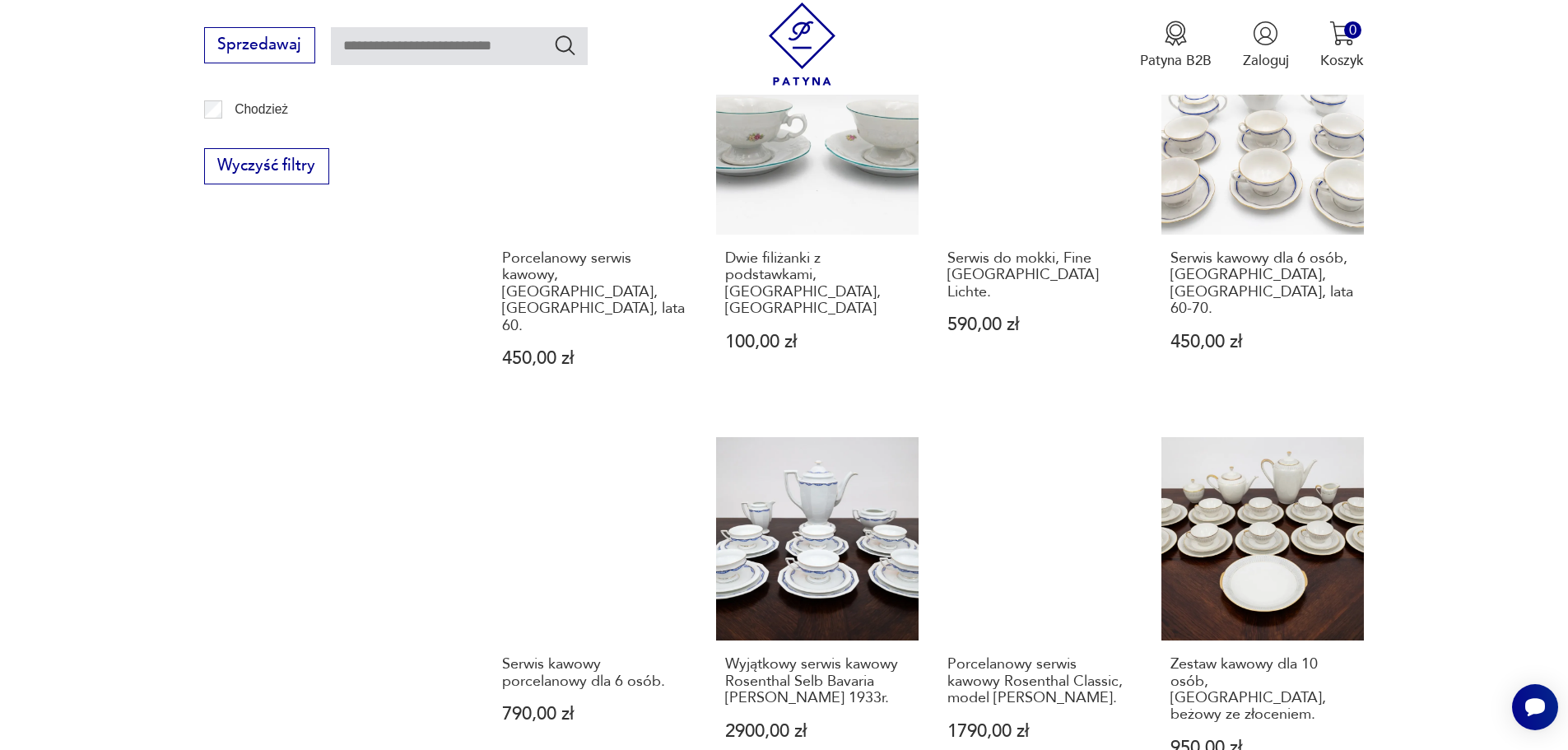
scroll to position [1513, 0]
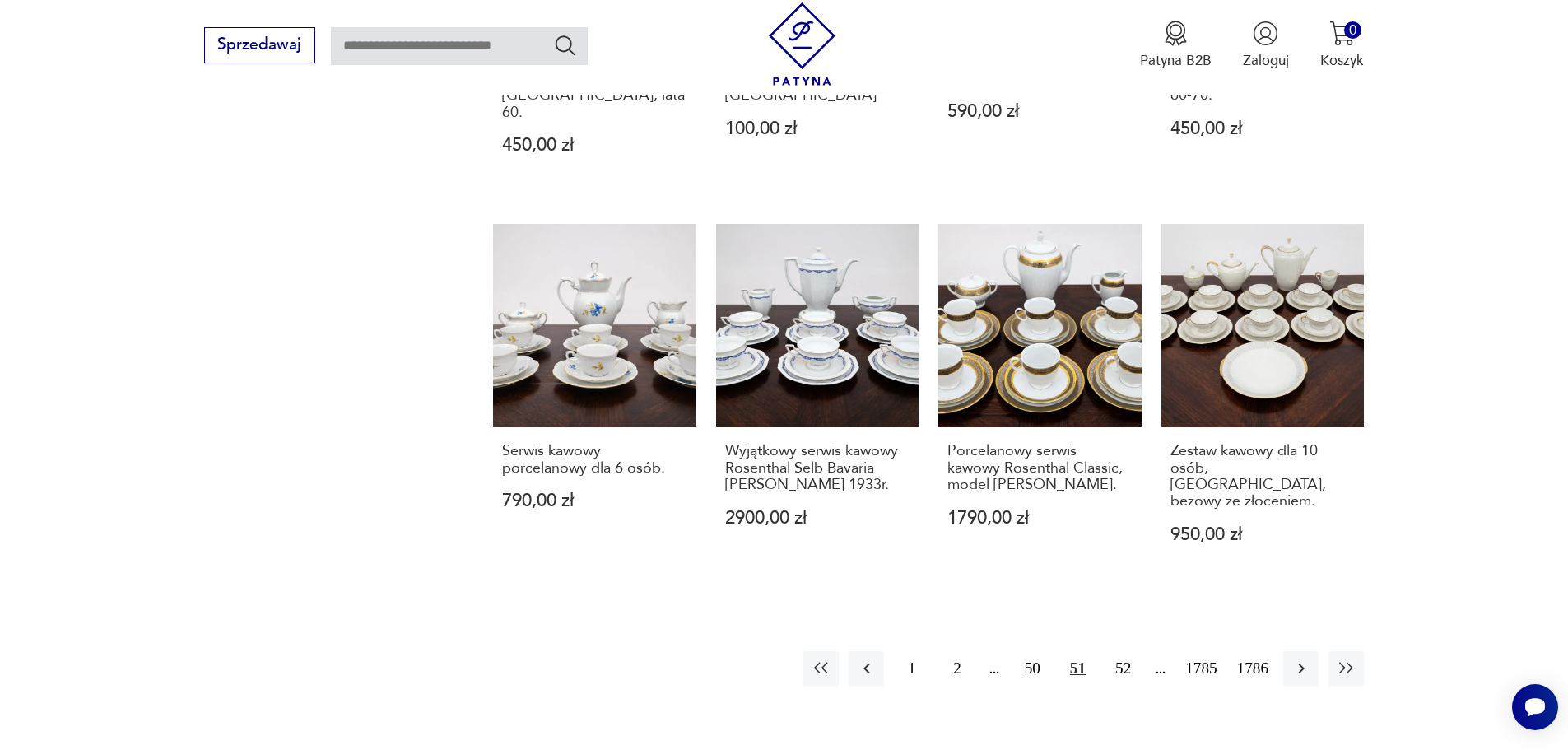
drag, startPoint x: 1121, startPoint y: 595, endPoint x: 1191, endPoint y: 573, distance: 73.4
click at [1121, 651] on button "52" at bounding box center [1123, 669] width 36 height 36
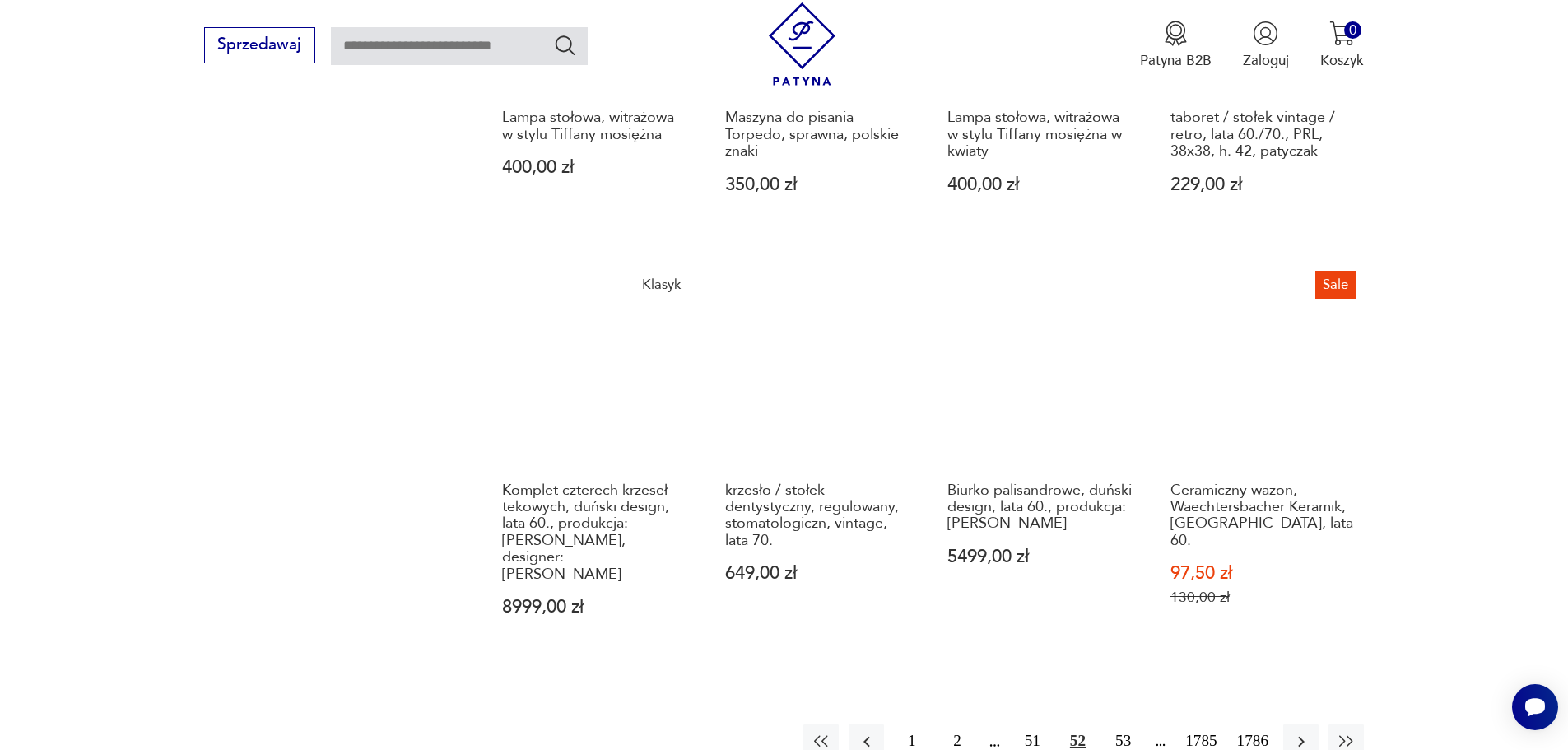
scroll to position [1596, 0]
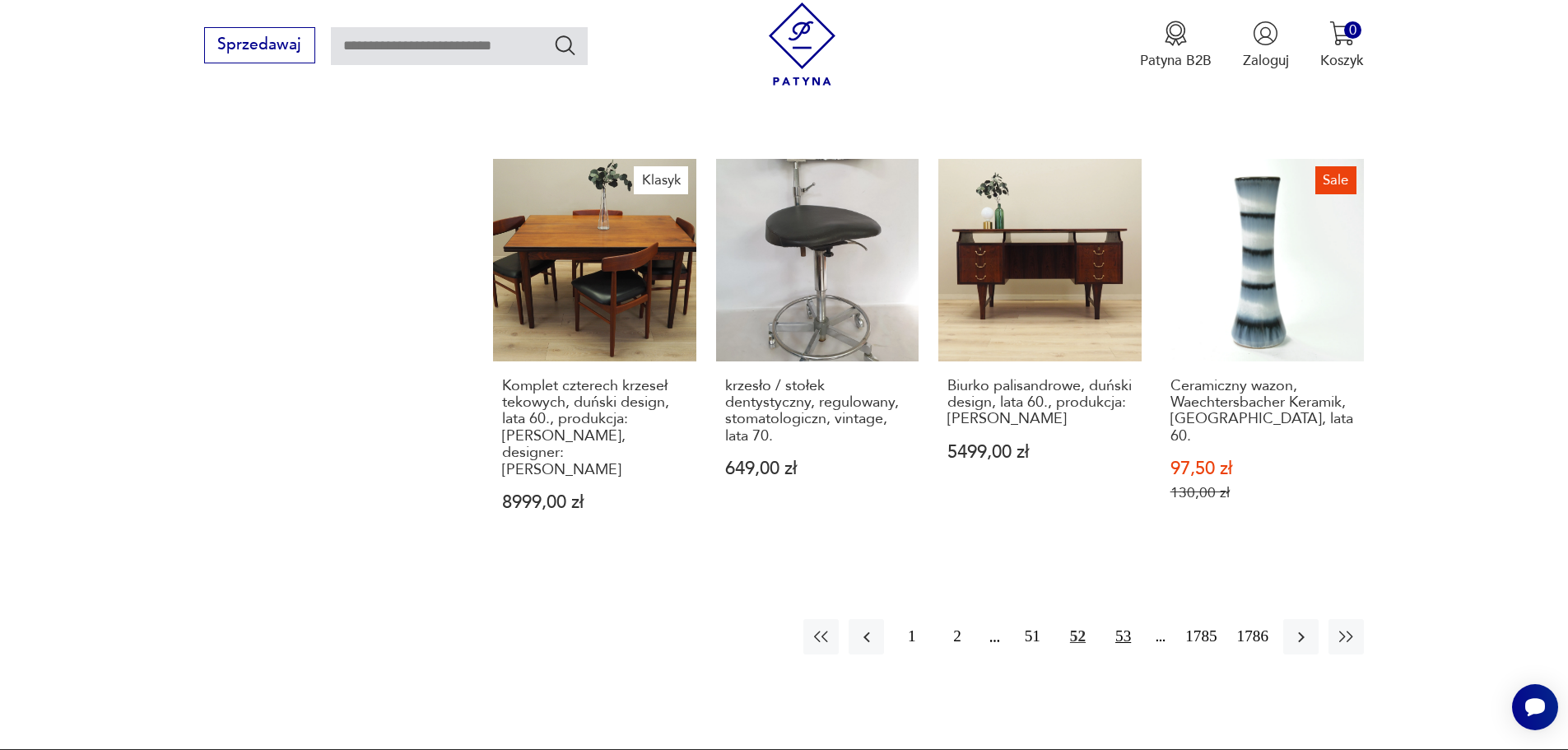
click at [1120, 619] on button "53" at bounding box center [1123, 637] width 36 height 36
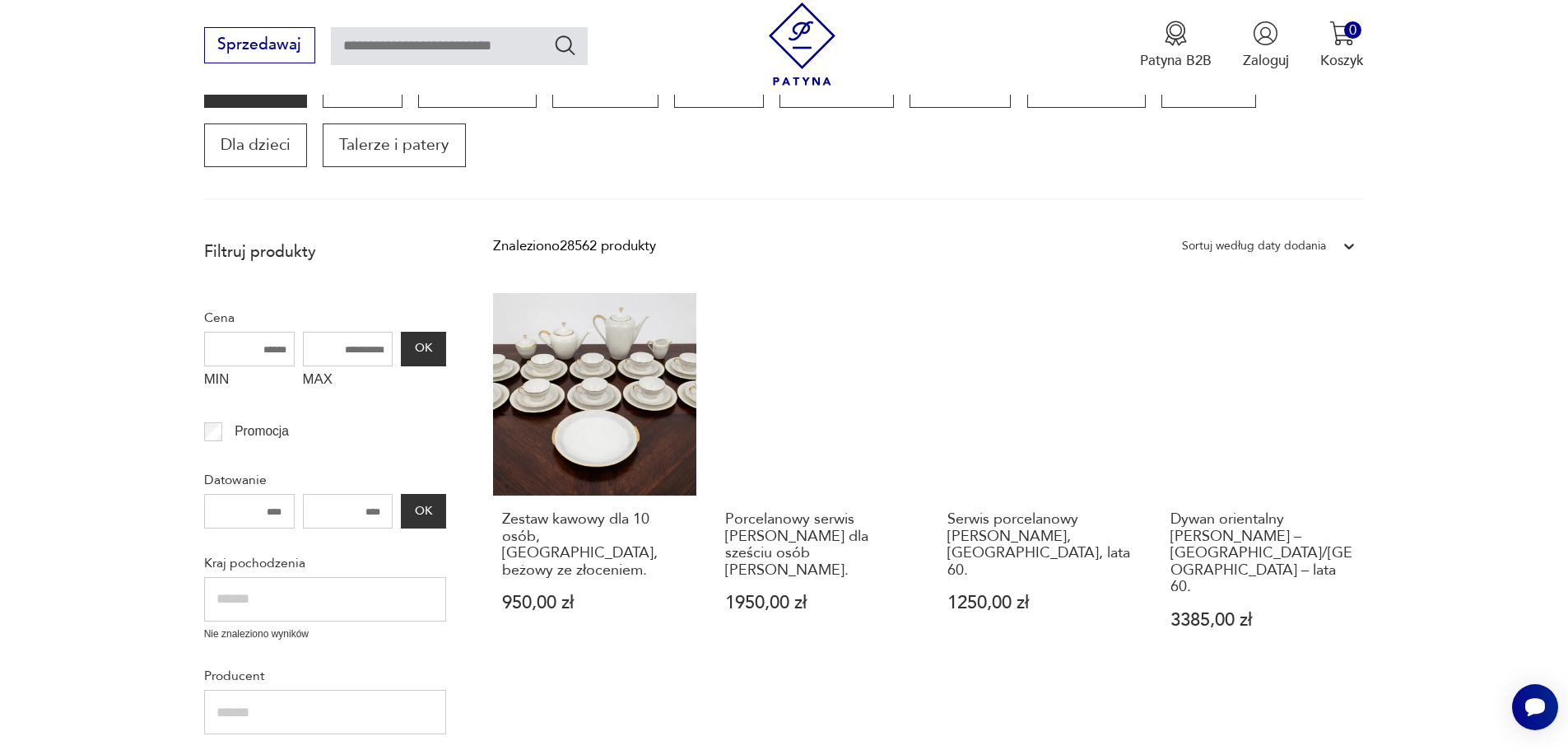
scroll to position [279, 0]
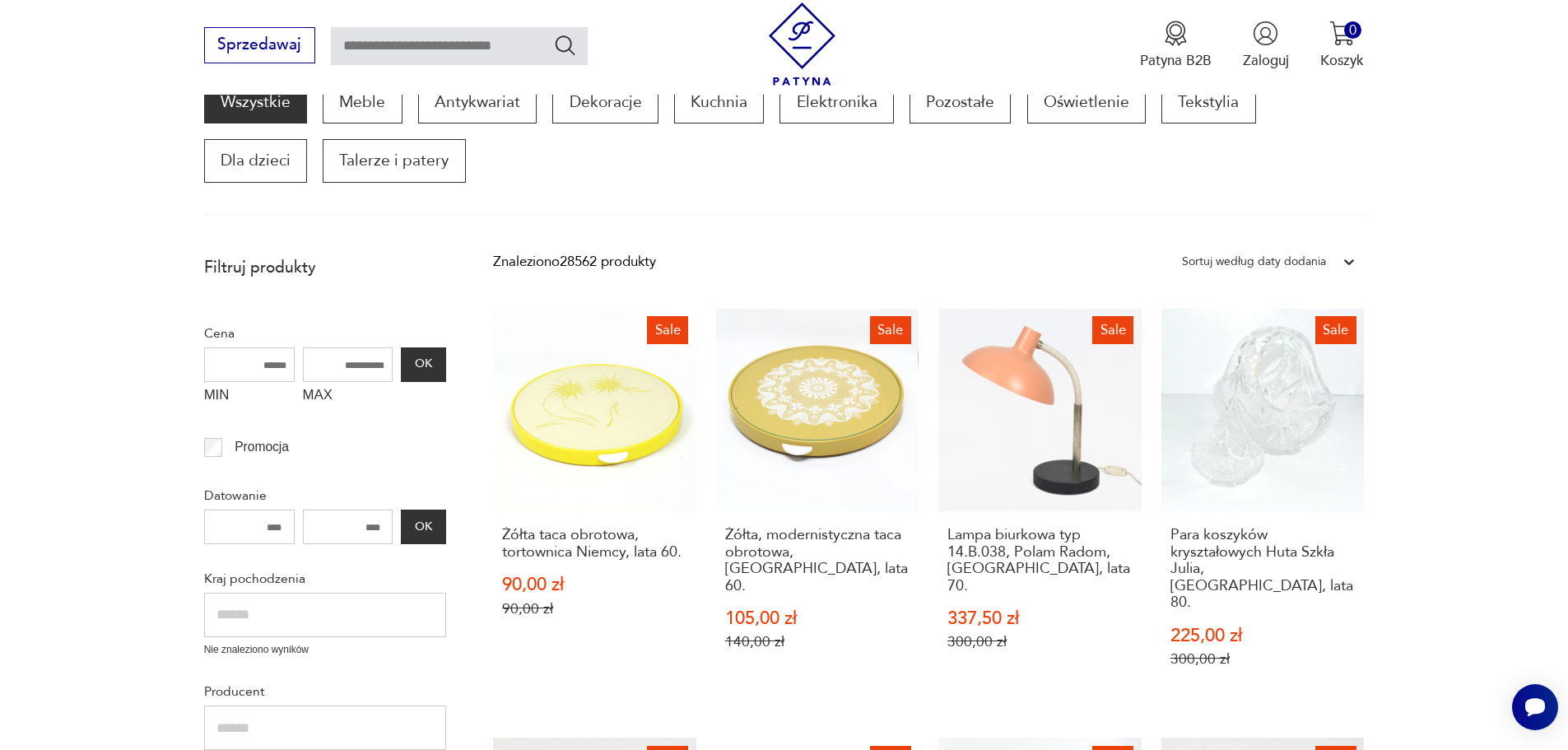
click at [1019, 440] on link "Sale Lampa biurkowa typ 14.B.038, Polam Radom, Polska, lata 70. 337,50 zł 300,0…" at bounding box center [1040, 507] width 204 height 397
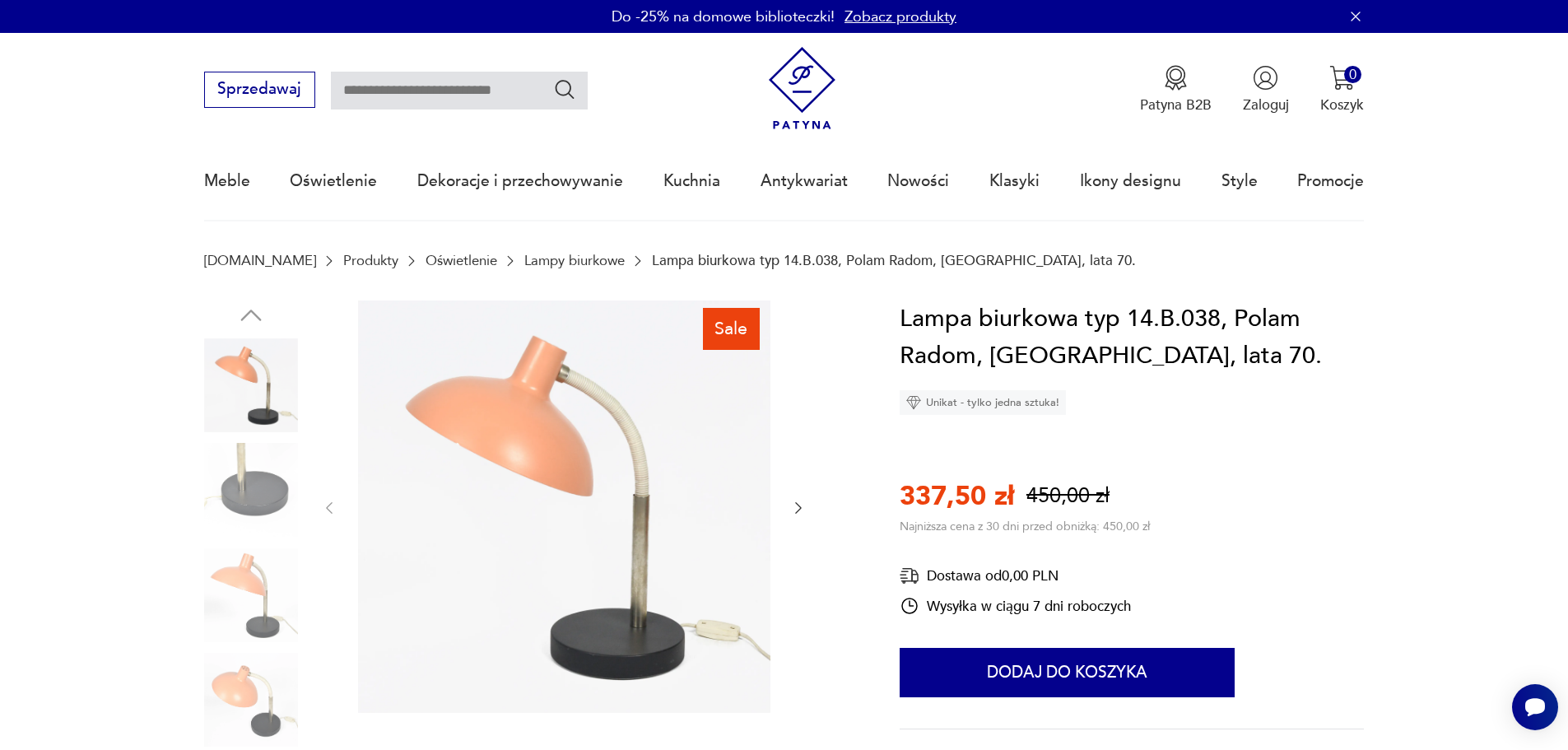
click at [252, 601] on img at bounding box center [251, 595] width 94 height 94
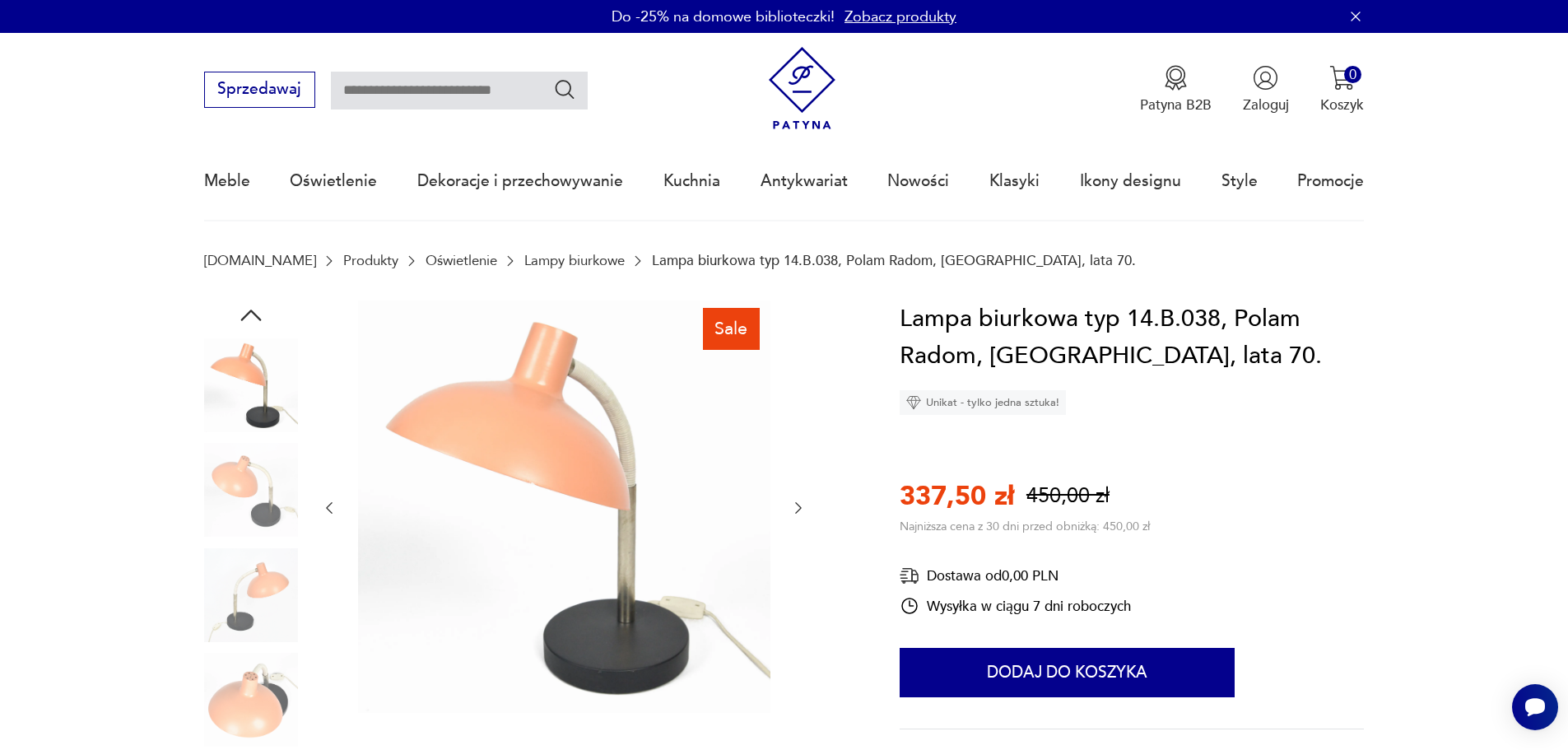
click at [267, 696] on img at bounding box center [251, 699] width 94 height 94
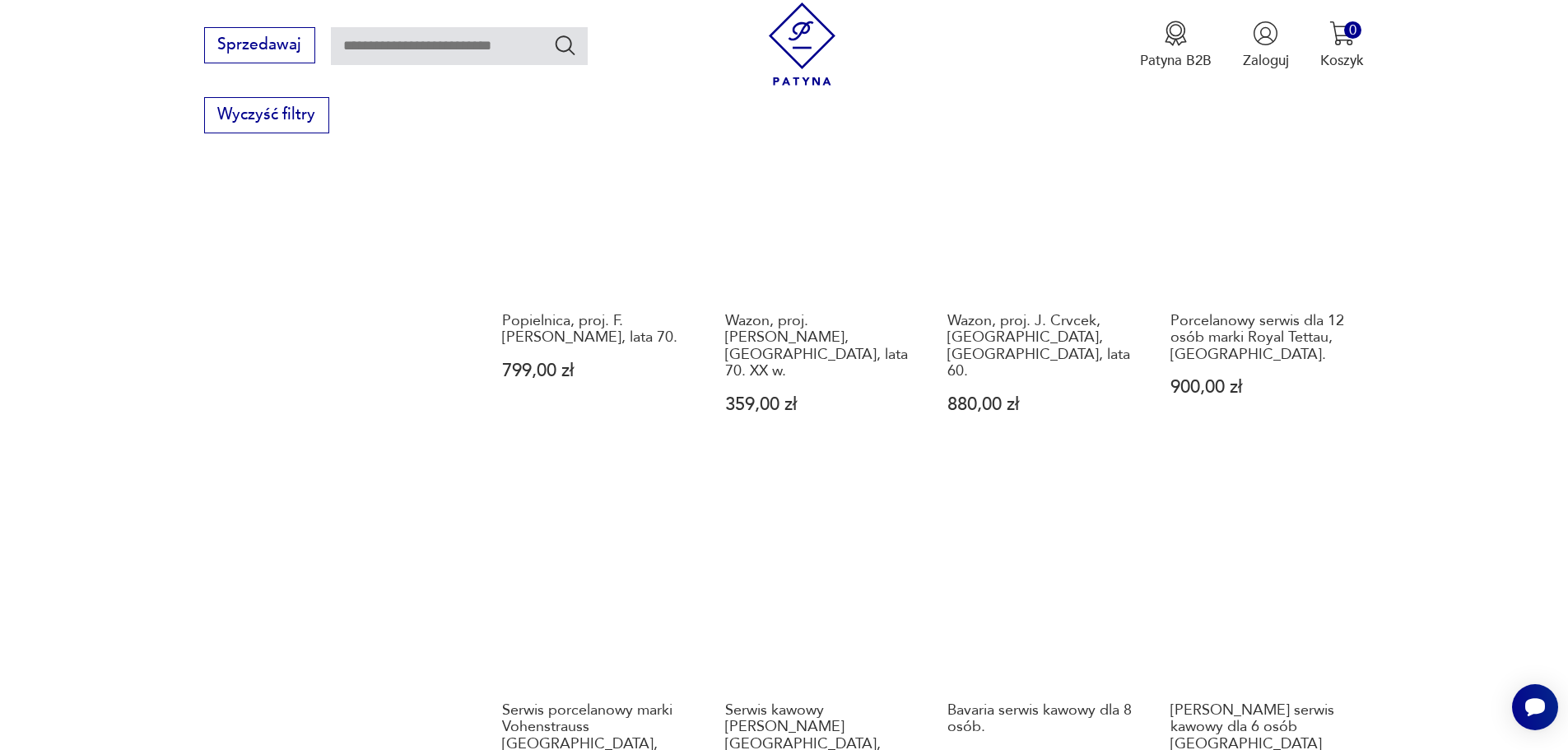
scroll to position [1513, 0]
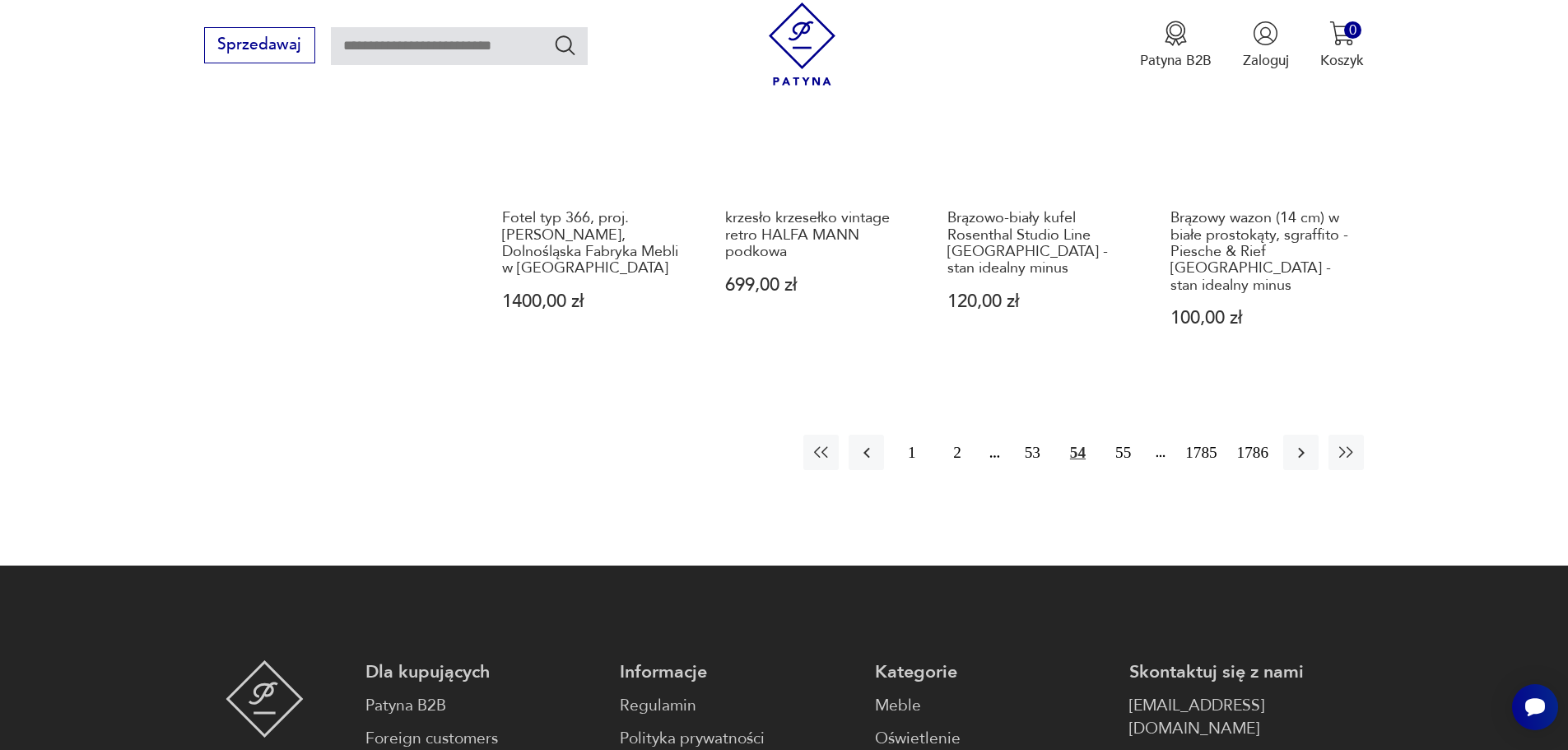
scroll to position [1761, 0]
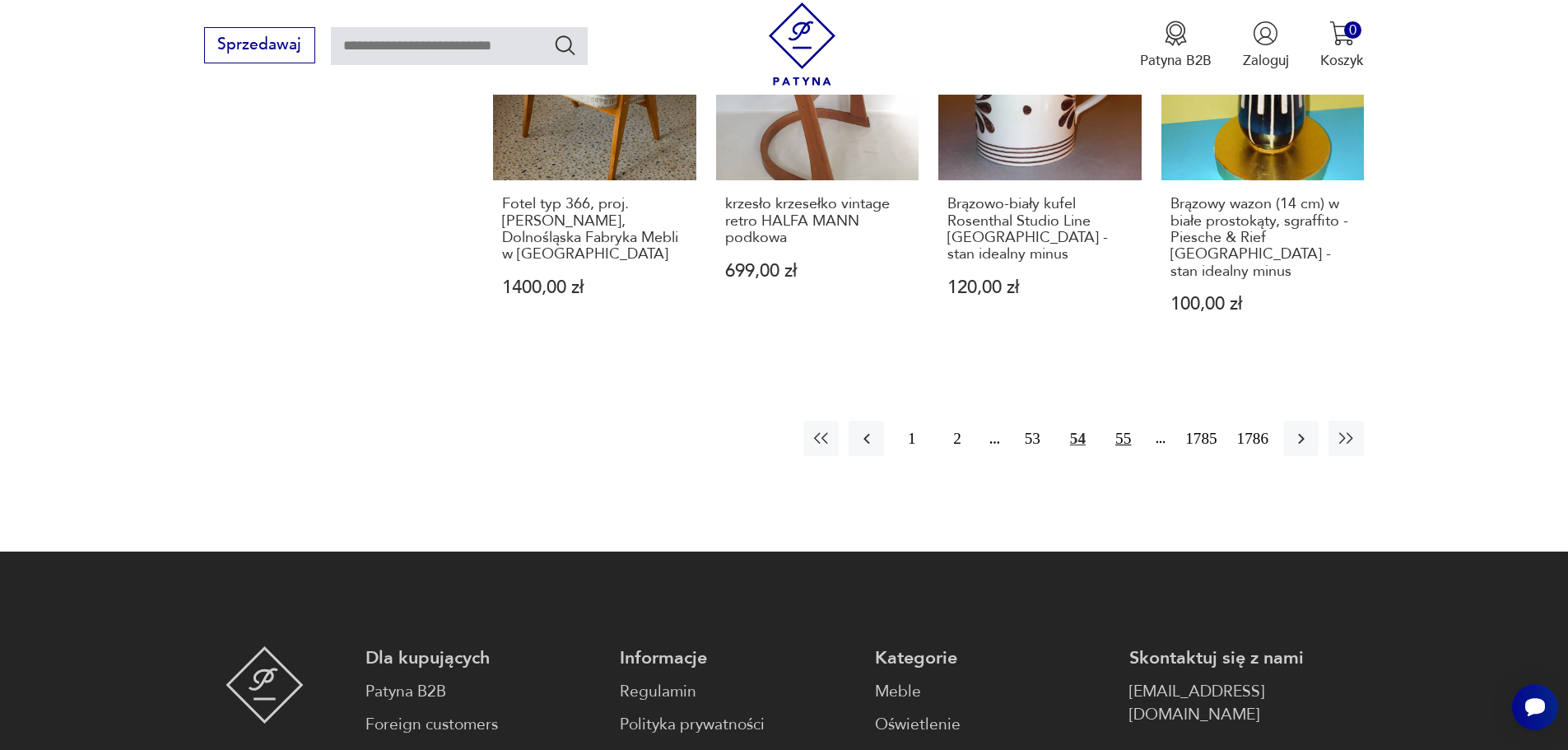
click at [1120, 421] on button "55" at bounding box center [1123, 438] width 36 height 36
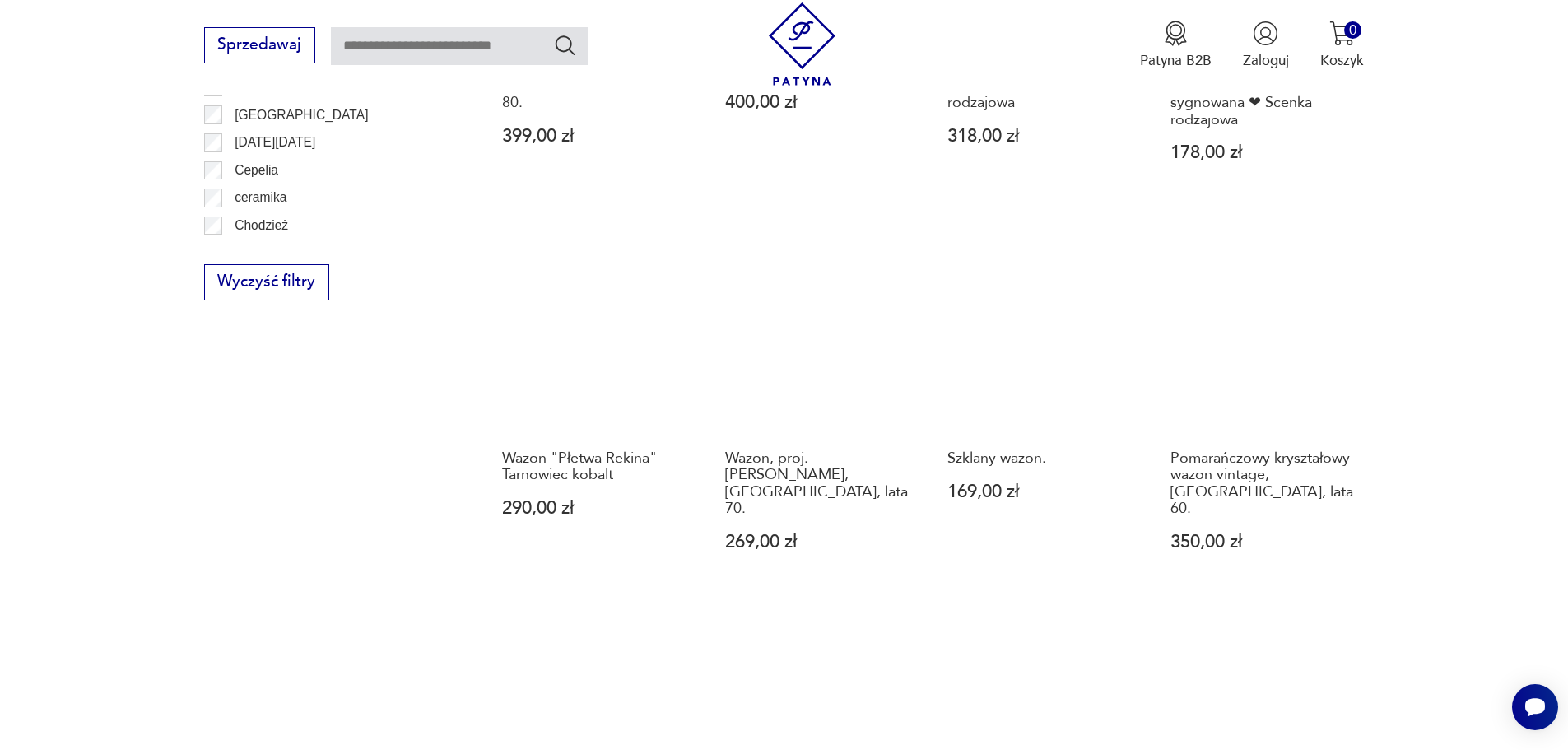
scroll to position [1513, 0]
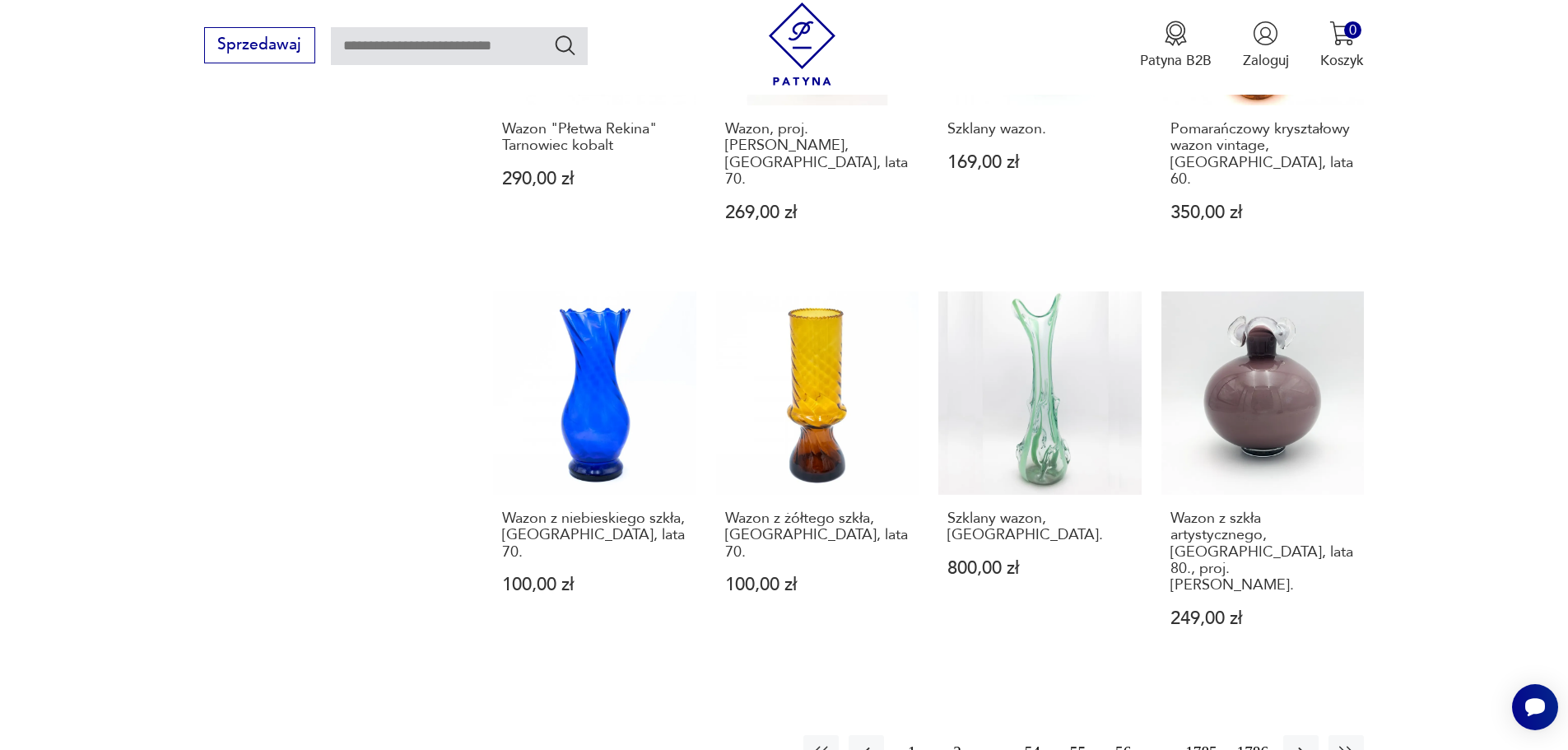
click at [1114, 735] on button "56" at bounding box center [1123, 753] width 36 height 36
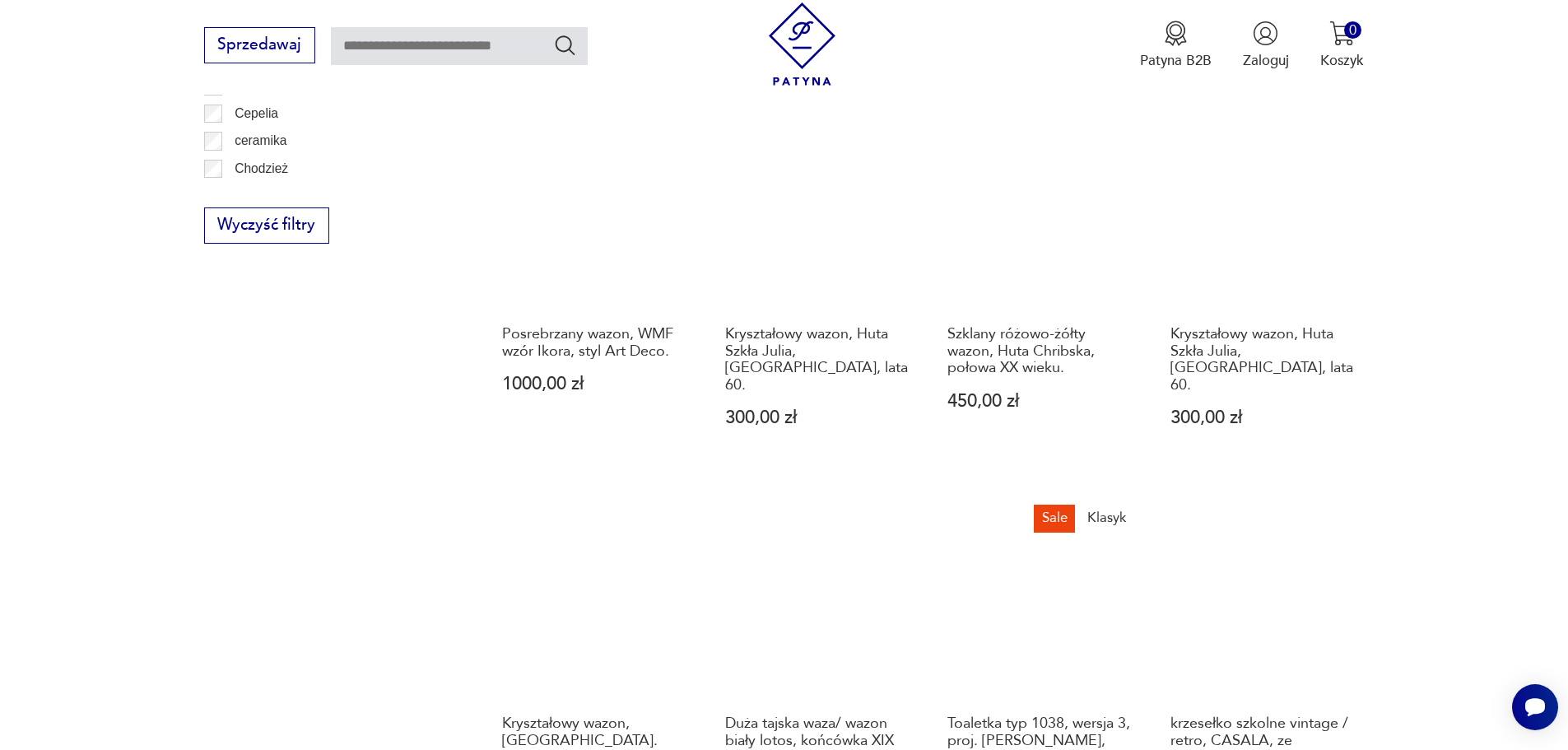
scroll to position [1431, 0]
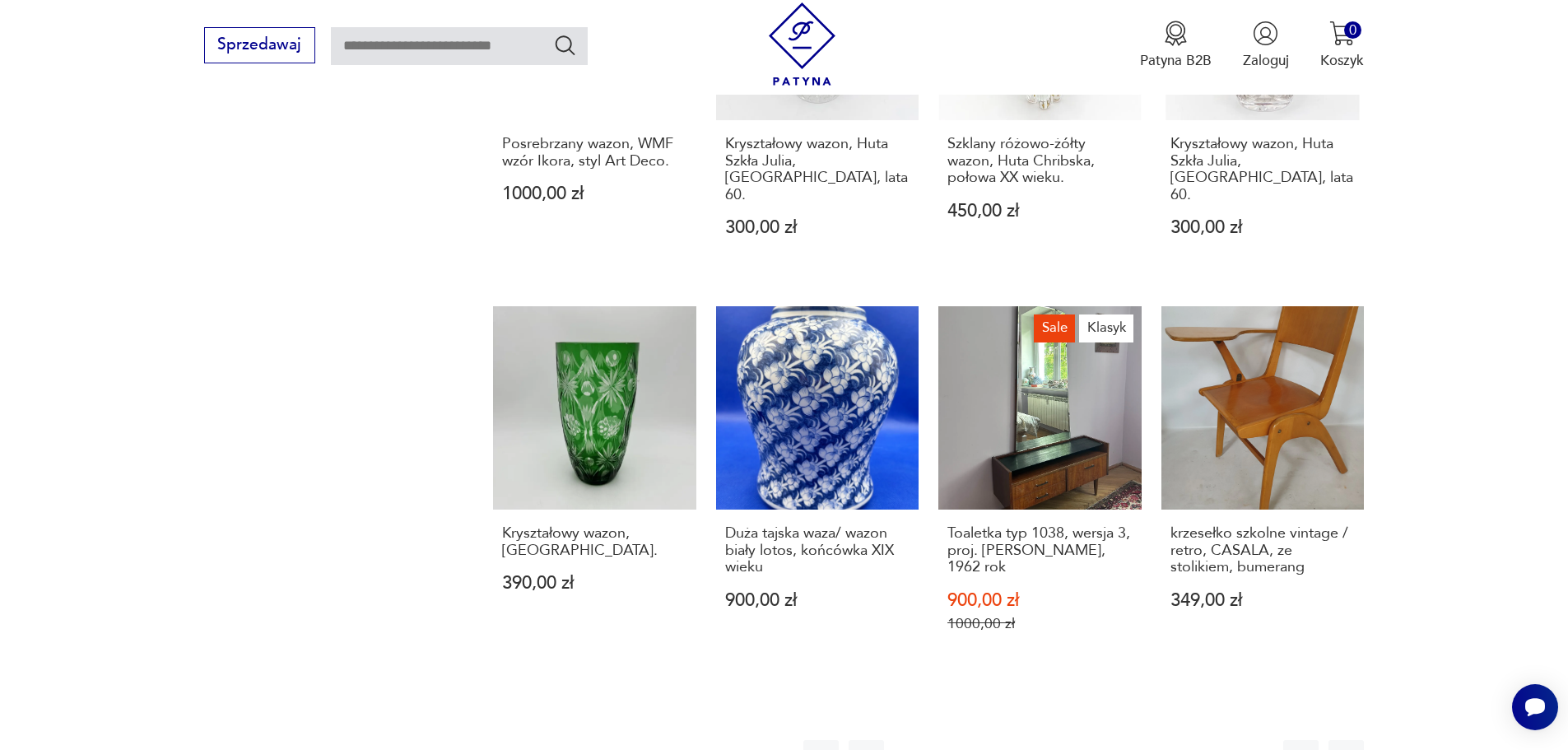
click at [1120, 740] on button "57" at bounding box center [1123, 758] width 36 height 36
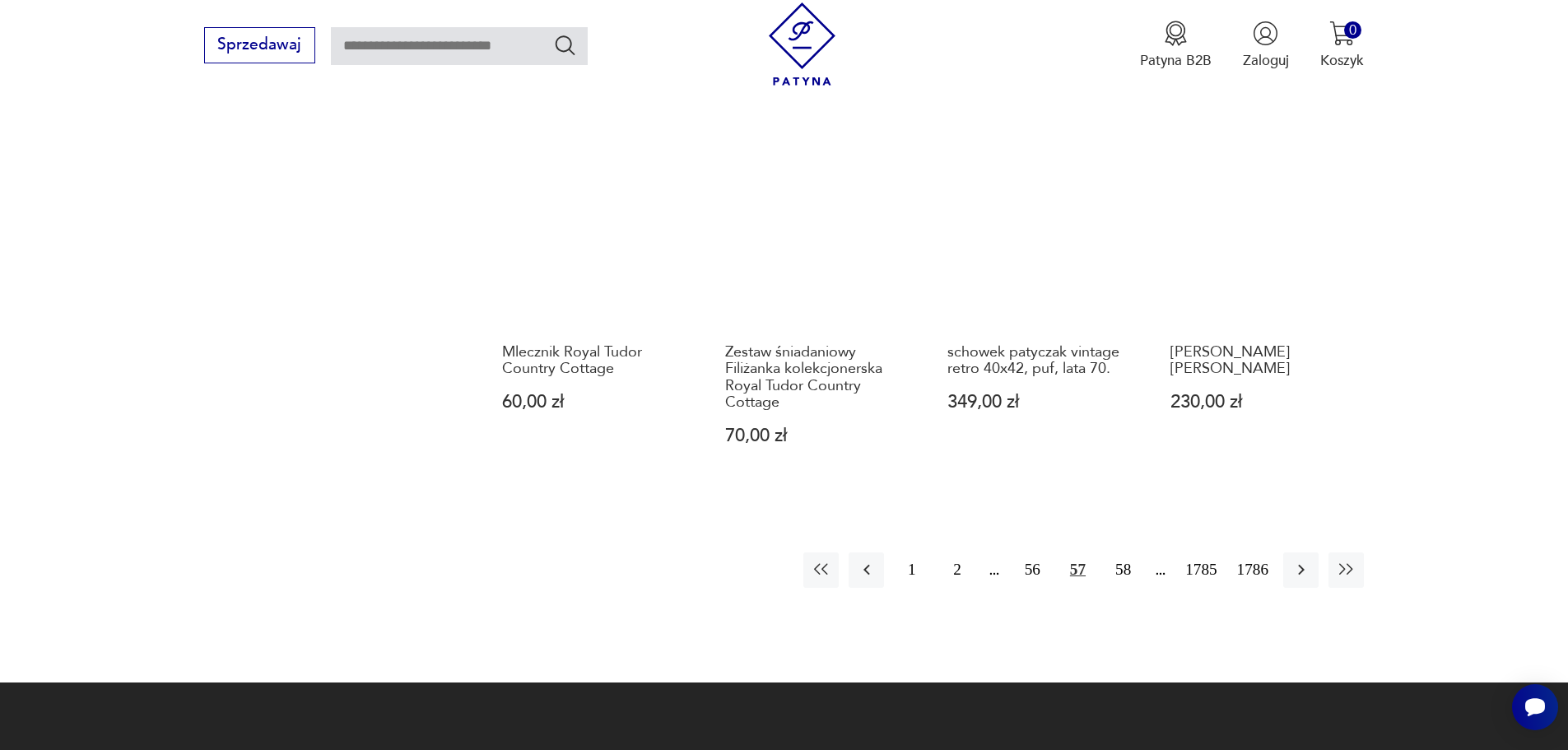
scroll to position [1761, 0]
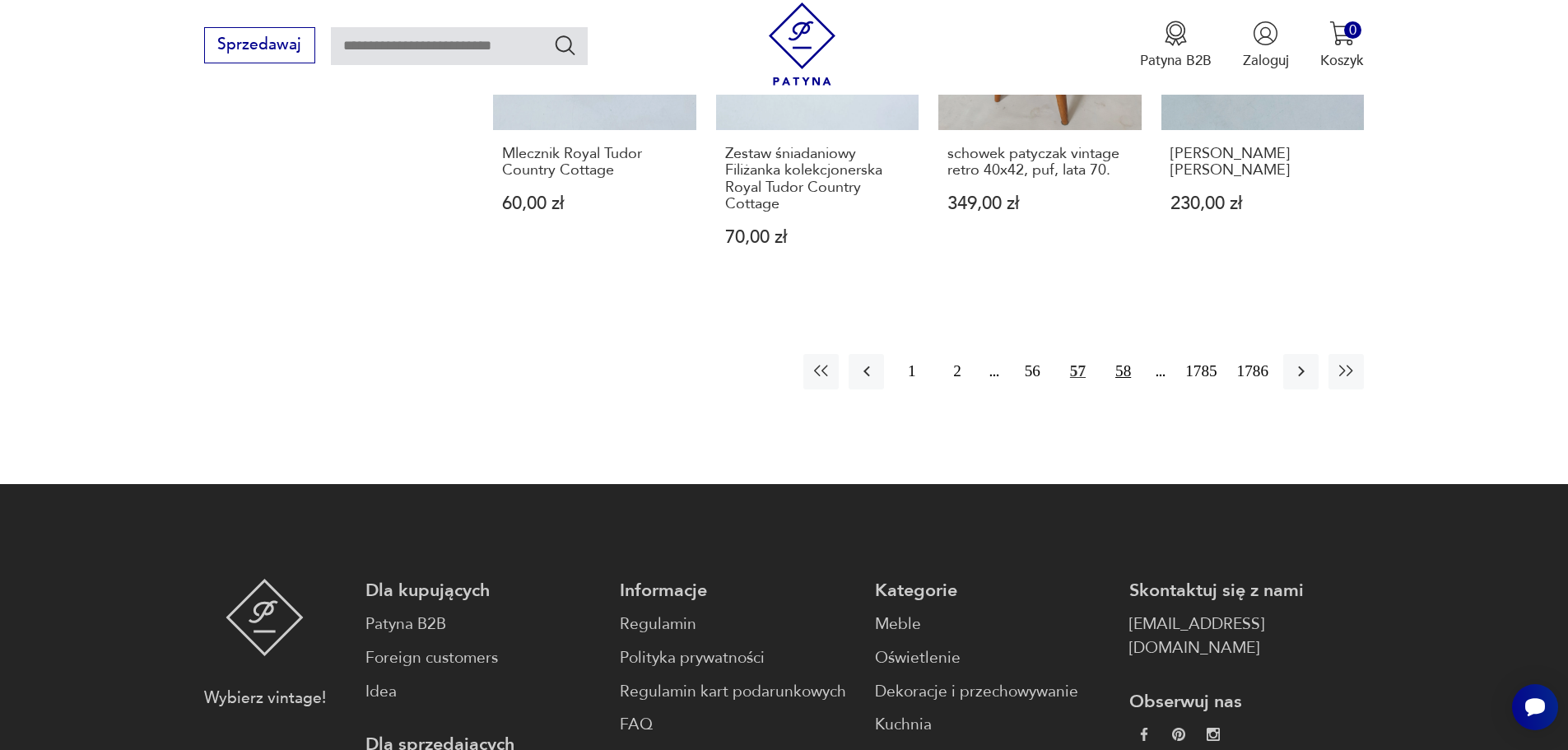
click at [1130, 362] on button "58" at bounding box center [1123, 371] width 36 height 36
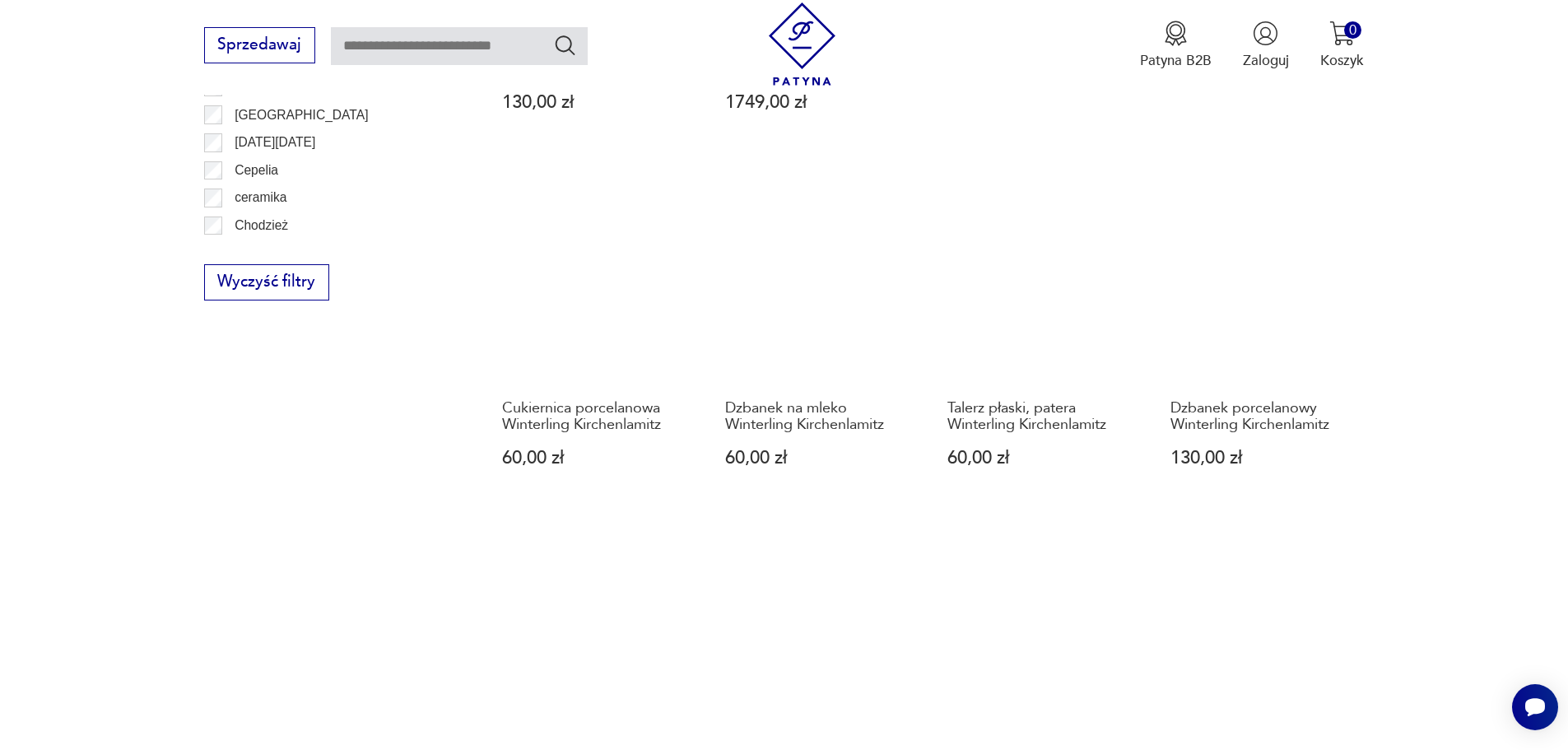
scroll to position [1513, 0]
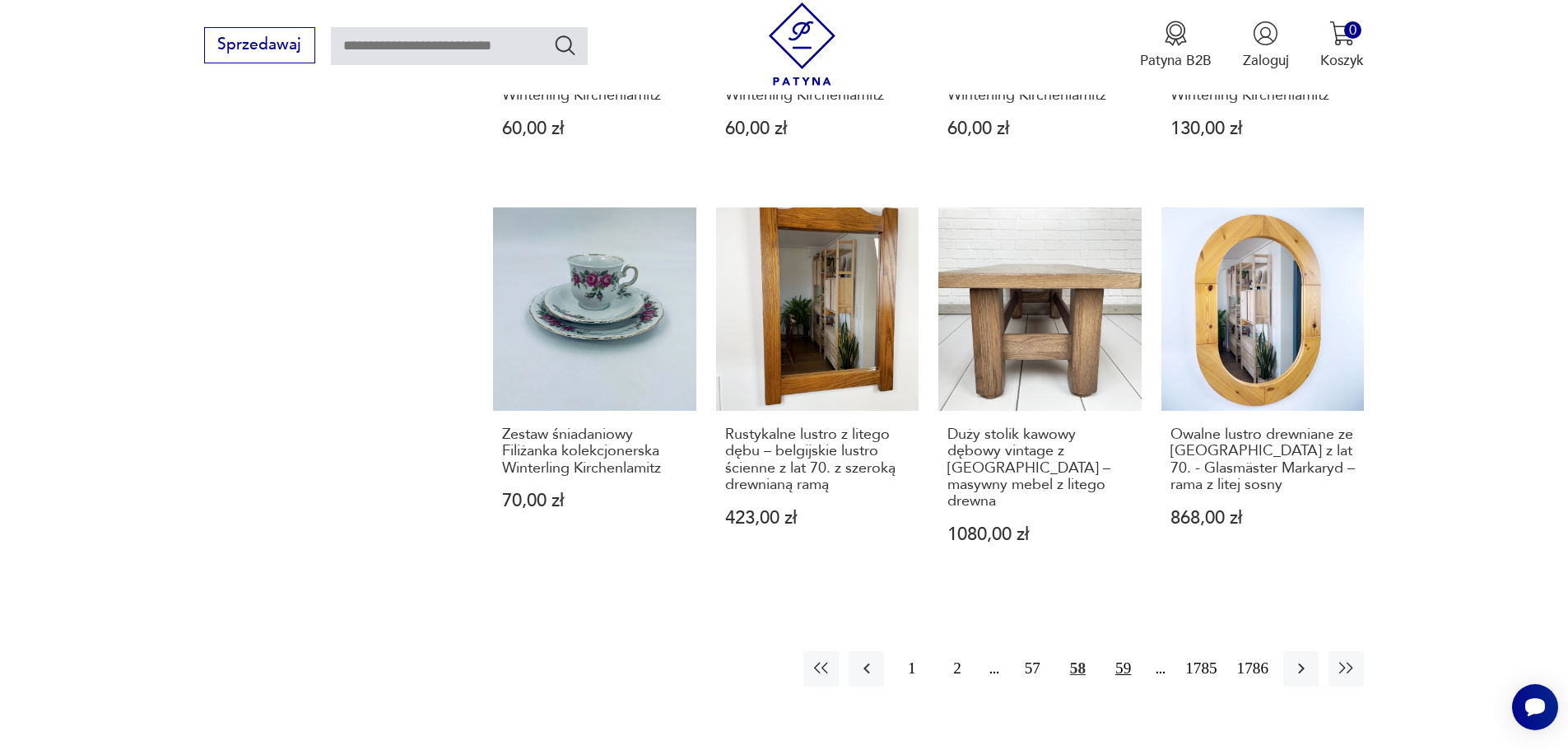
click at [1128, 651] on button "59" at bounding box center [1123, 669] width 36 height 36
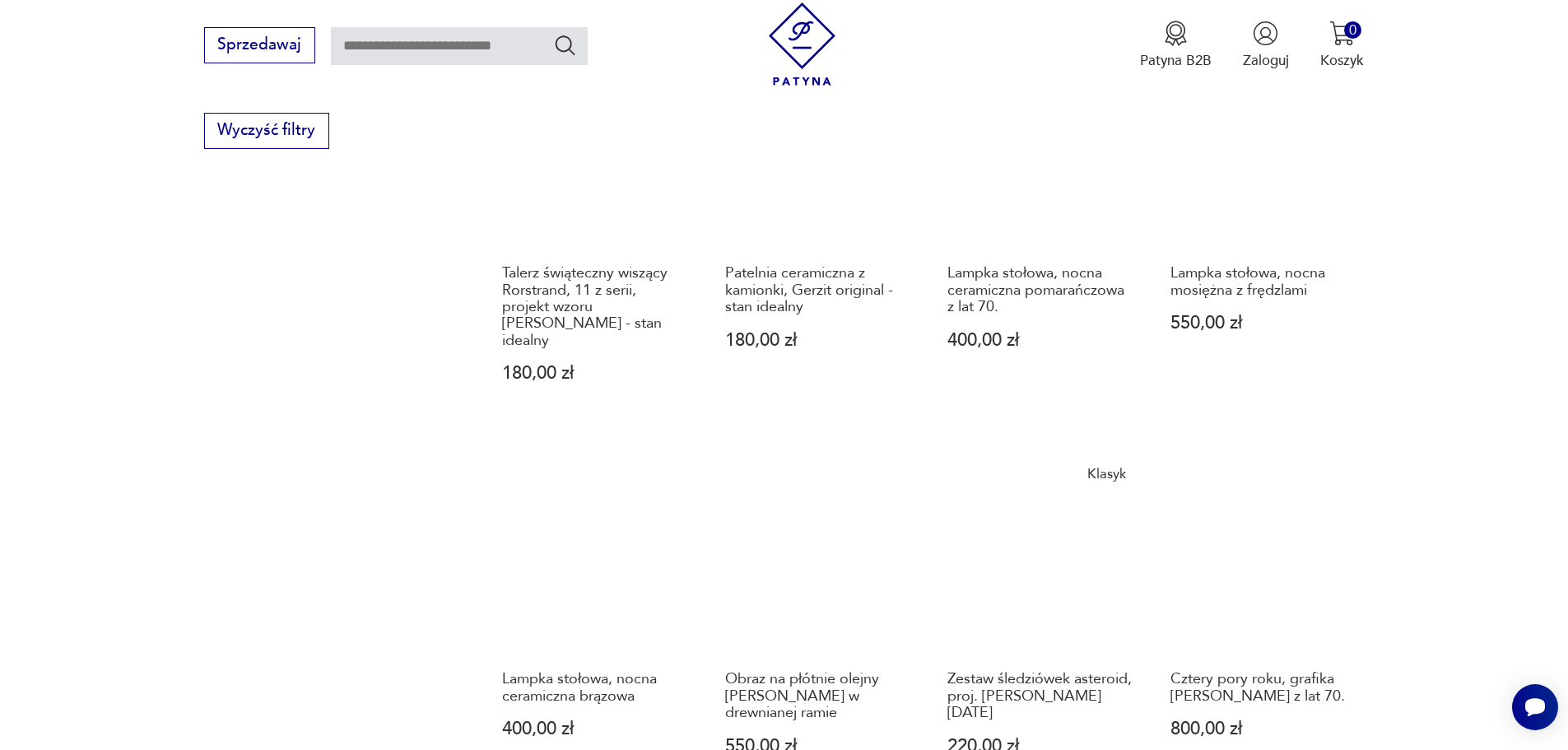
scroll to position [1596, 0]
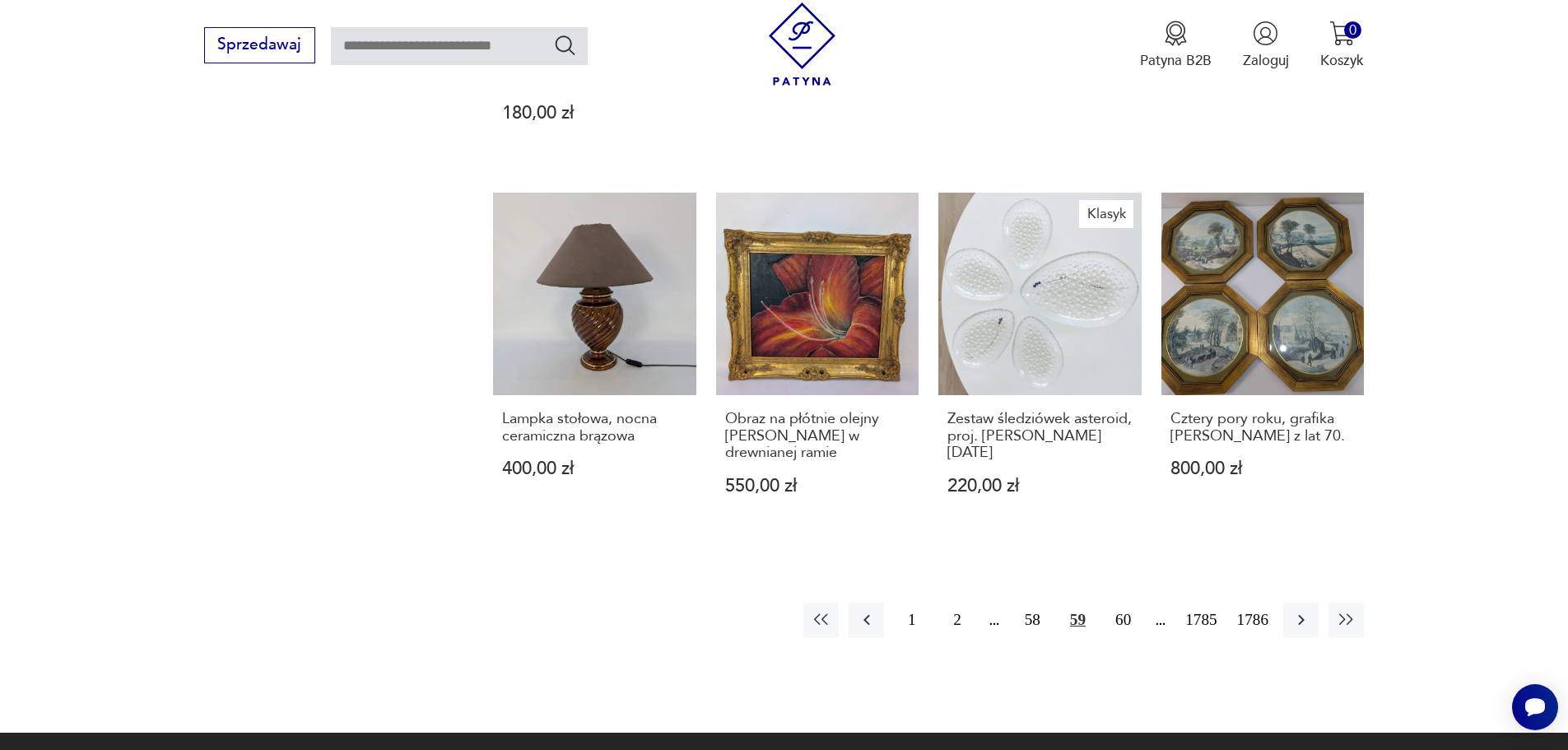
drag, startPoint x: 1126, startPoint y: 584, endPoint x: 1163, endPoint y: 560, distance: 44.1
click at [1126, 603] on button "60" at bounding box center [1123, 621] width 36 height 36
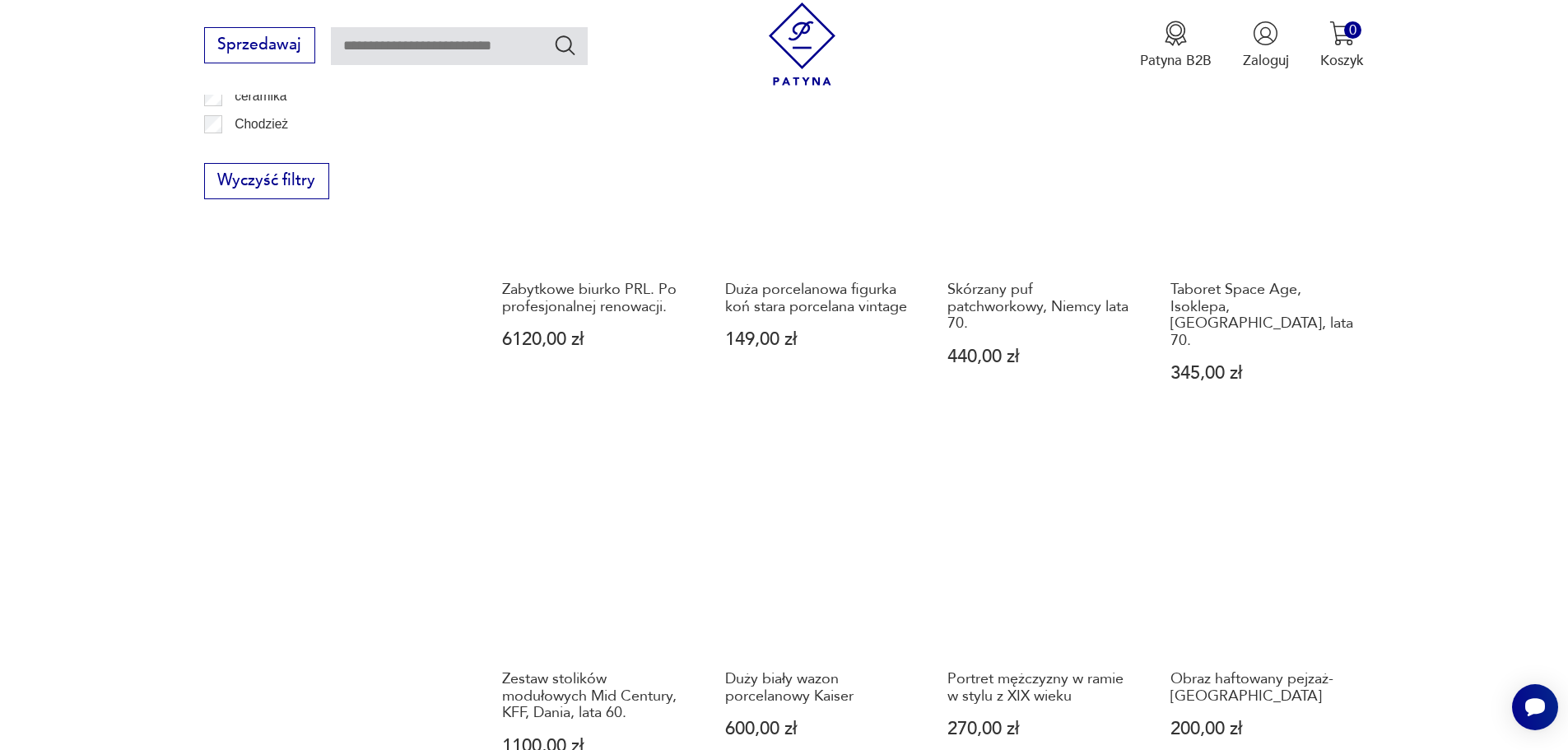
scroll to position [1513, 0]
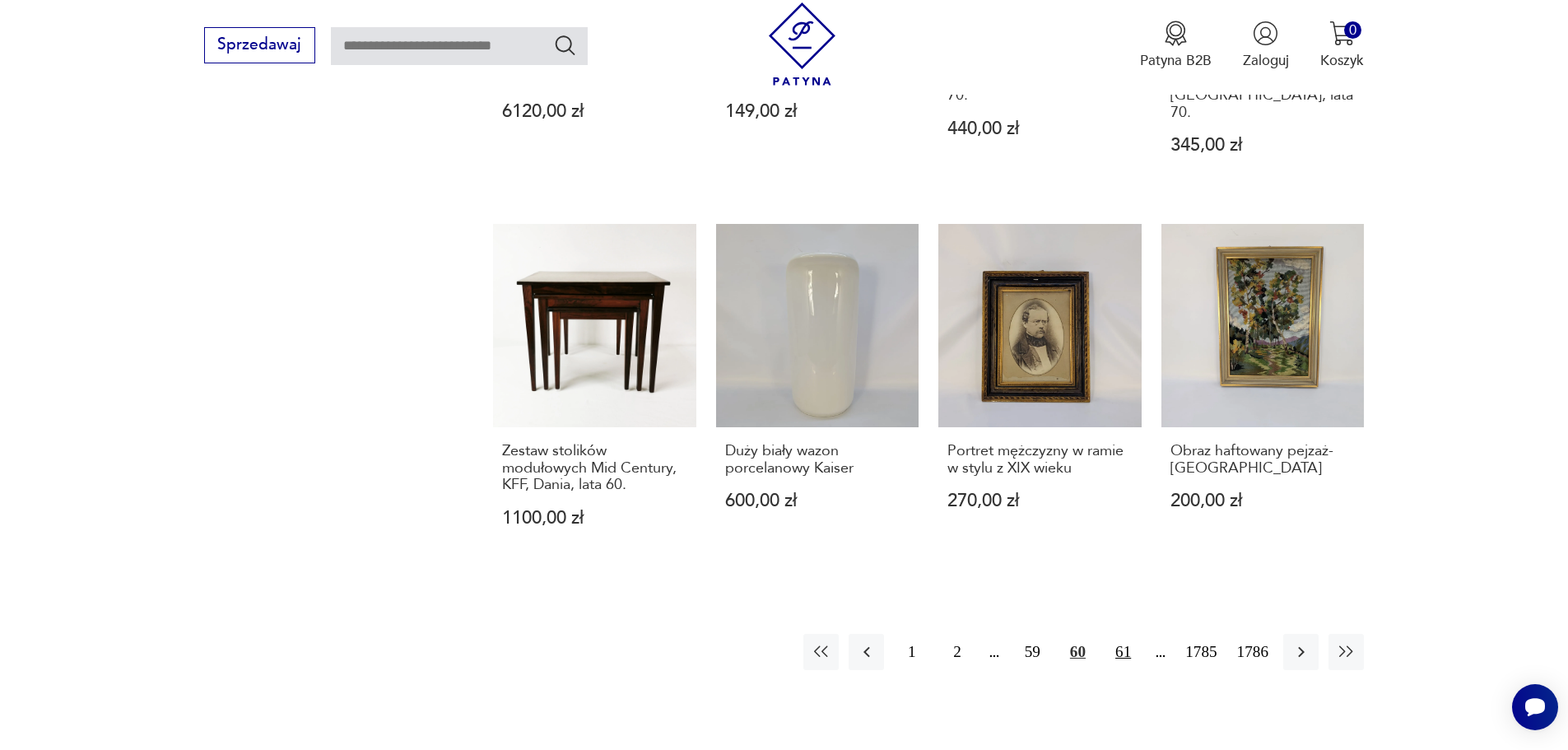
click at [1125, 634] on button "61" at bounding box center [1123, 652] width 36 height 36
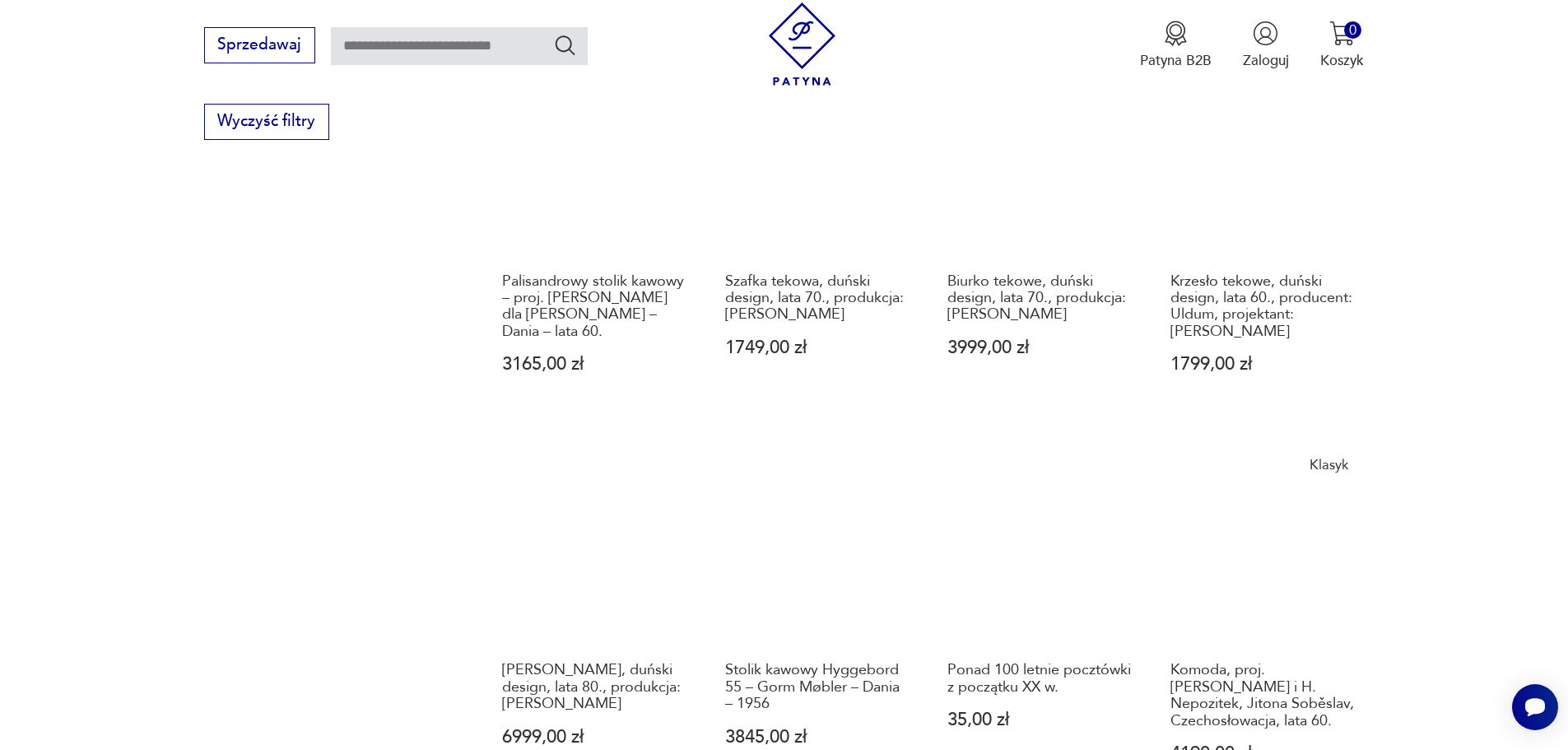
scroll to position [1596, 0]
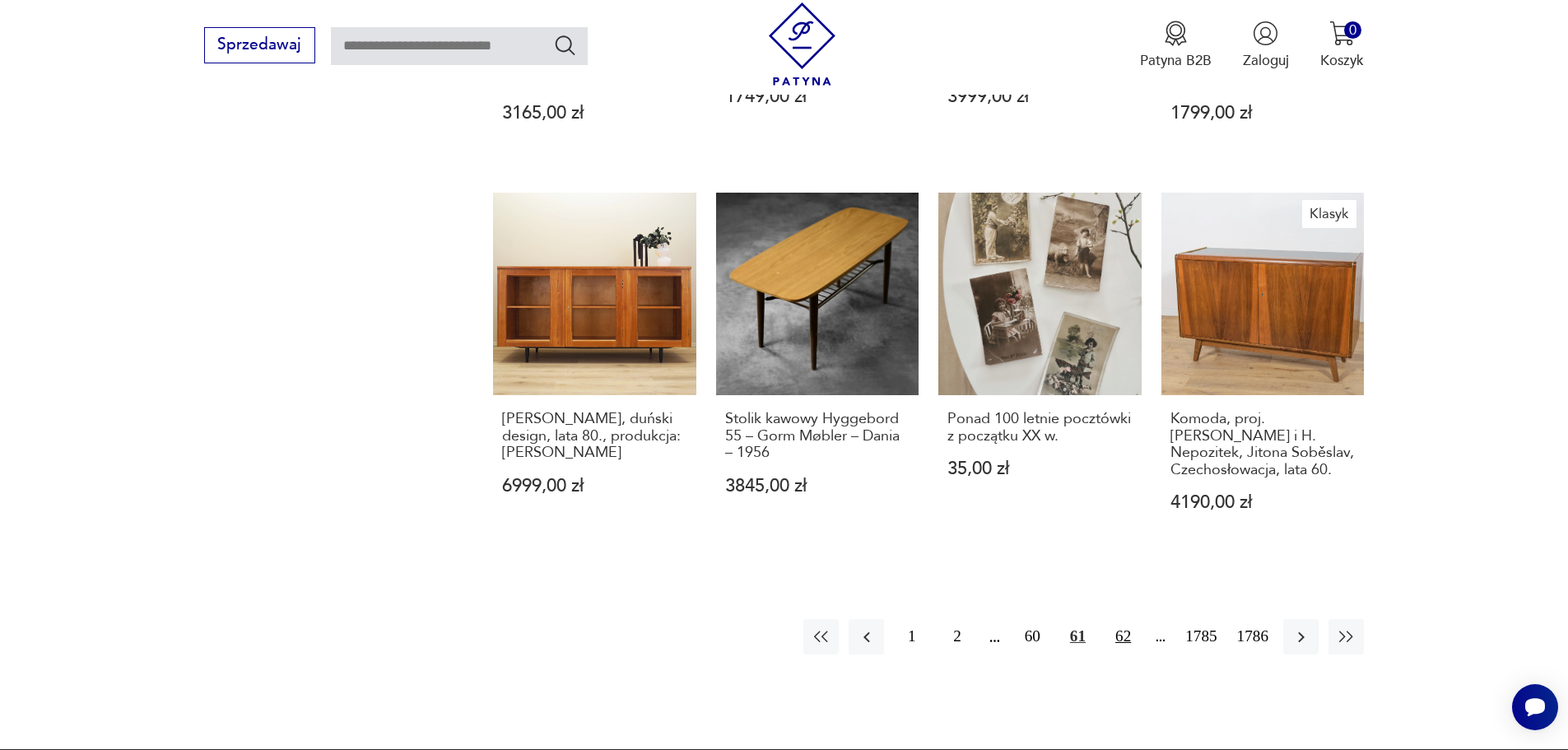
click at [1122, 619] on button "62" at bounding box center [1123, 637] width 36 height 36
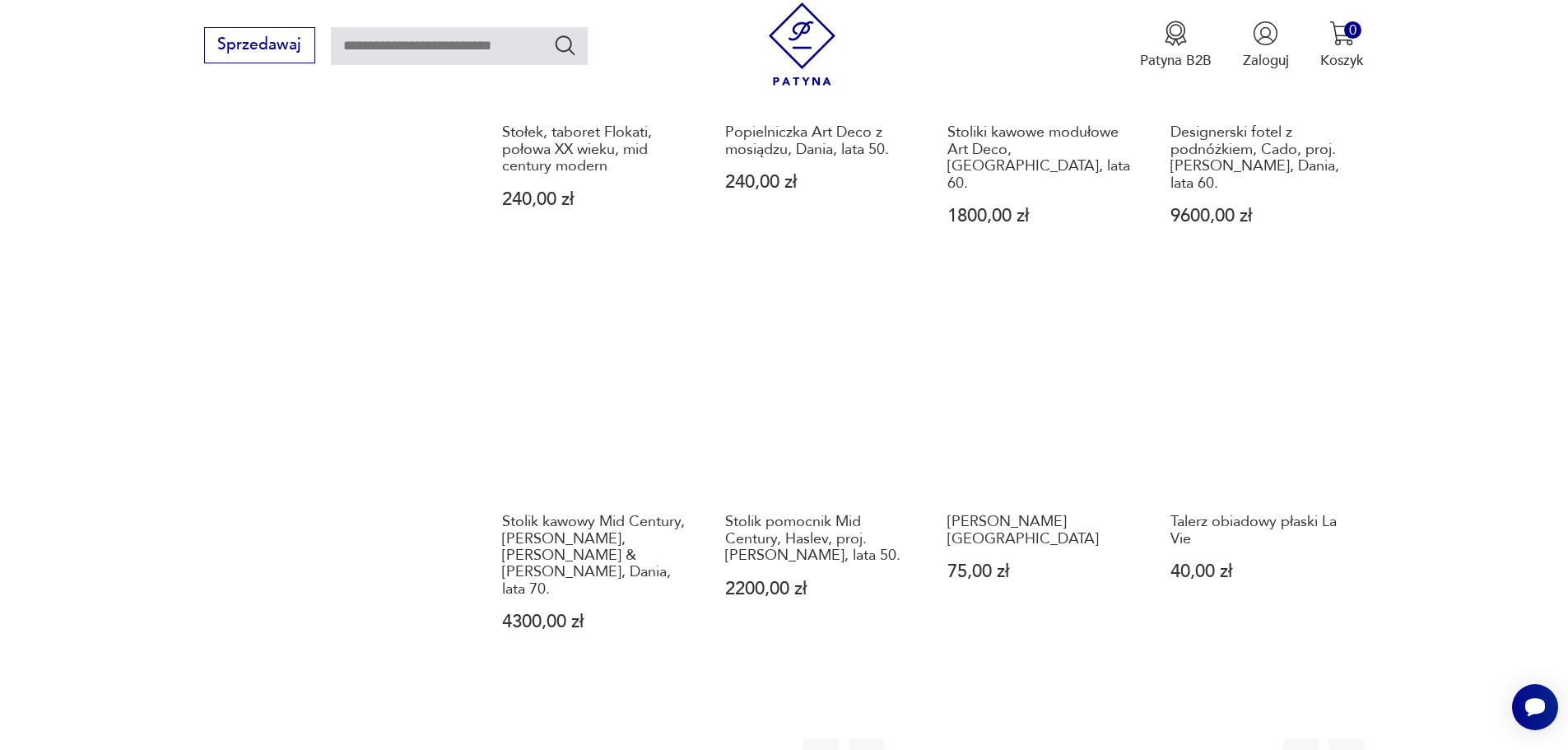
scroll to position [1843, 0]
